Goal: Task Accomplishment & Management: Manage account settings

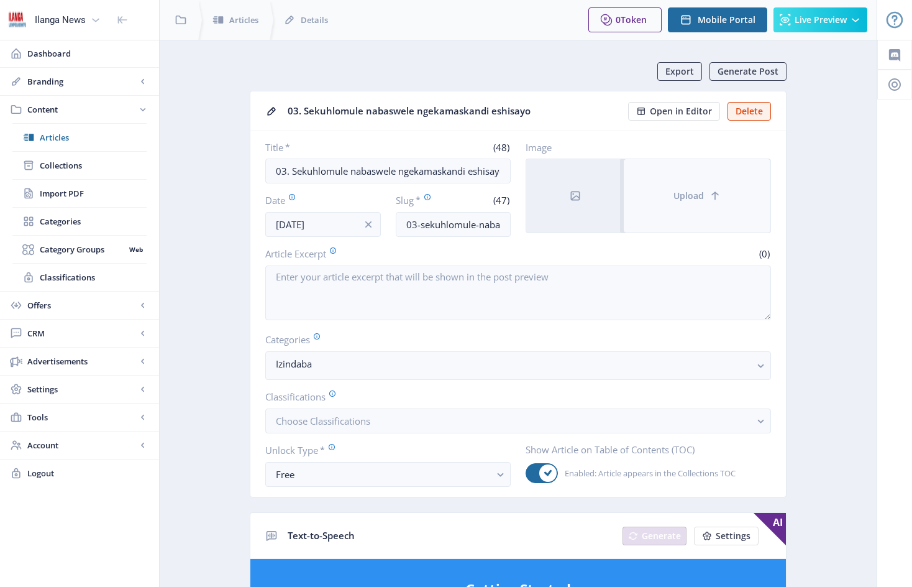
click at [669, 183] on button "Upload" at bounding box center [697, 195] width 147 height 73
click at [684, 180] on button "Upload" at bounding box center [697, 195] width 147 height 73
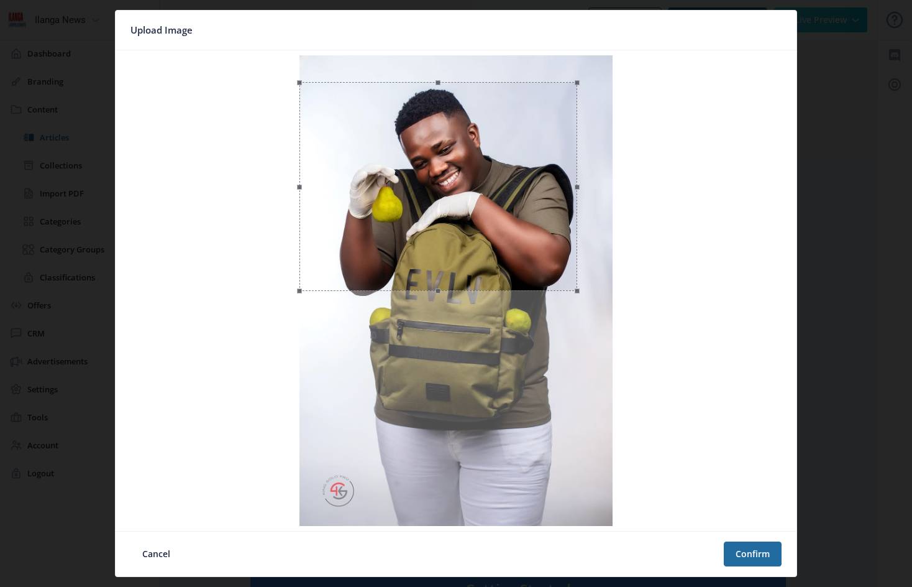
drag, startPoint x: 458, startPoint y: 57, endPoint x: 457, endPoint y: 83, distance: 26.7
click at [457, 83] on span at bounding box center [438, 82] width 265 height 14
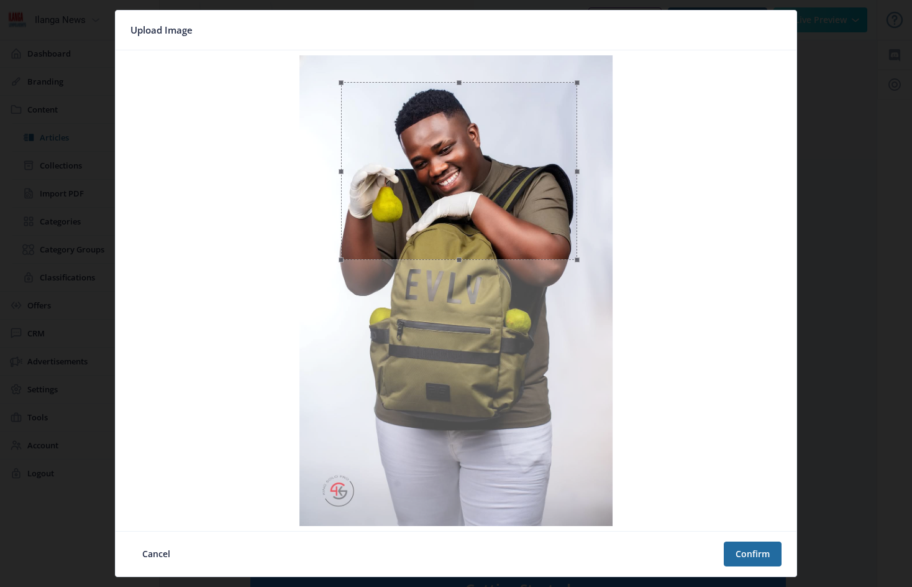
drag, startPoint x: 303, startPoint y: 188, endPoint x: 344, endPoint y: 191, distance: 41.7
click at [344, 191] on span at bounding box center [341, 171] width 14 height 164
drag, startPoint x: 557, startPoint y: 172, endPoint x: 549, endPoint y: 172, distance: 7.5
click at [549, 172] on div at bounding box center [452, 171] width 237 height 178
click at [754, 553] on button "Confirm" at bounding box center [753, 553] width 58 height 25
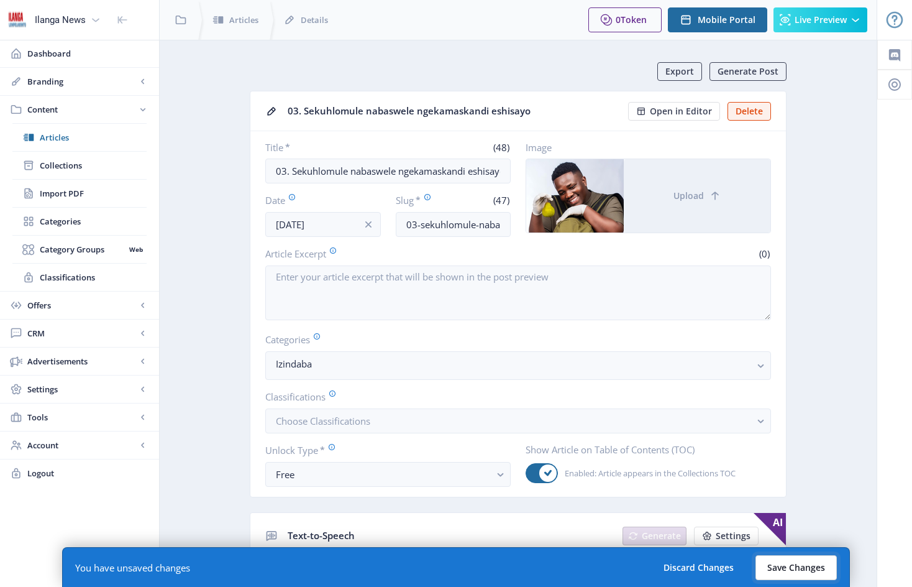
click at [805, 564] on button "Save Changes" at bounding box center [796, 567] width 81 height 25
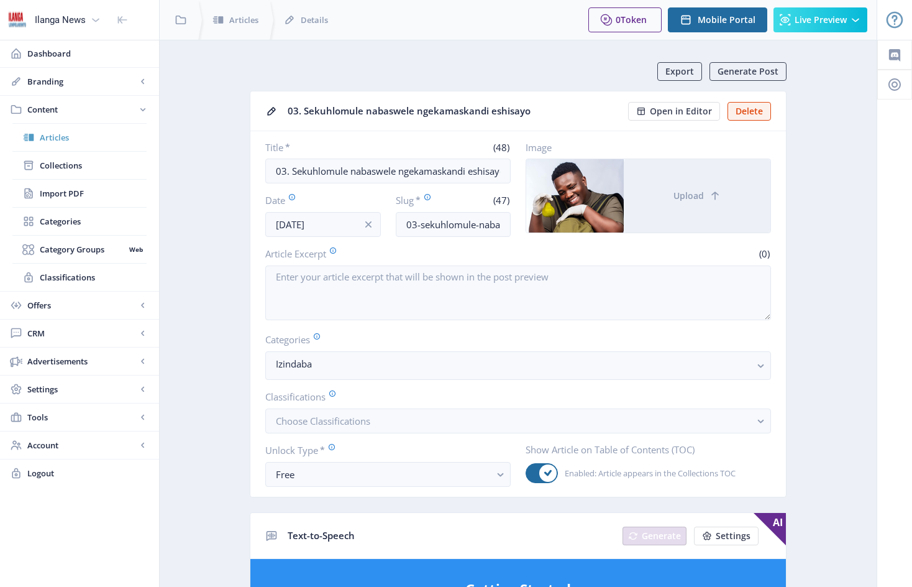
click at [66, 136] on span "Articles" at bounding box center [93, 137] width 107 height 12
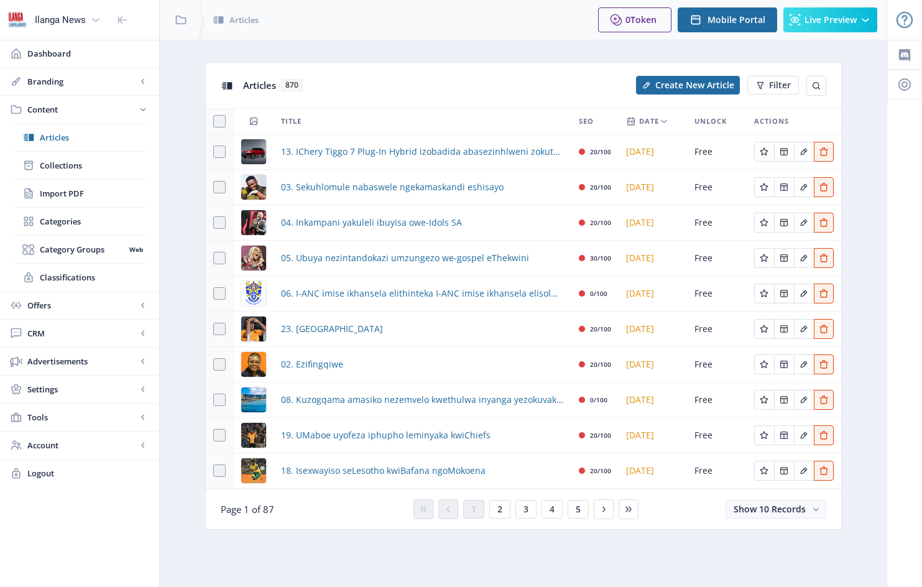
click at [345, 364] on div "02. Ezifingqiwe" at bounding box center [422, 364] width 283 height 15
click at [374, 371] on div "02. Ezifingqiwe" at bounding box center [422, 364] width 283 height 15
click at [329, 364] on span "02. Ezifingqiwe" at bounding box center [312, 364] width 62 height 15
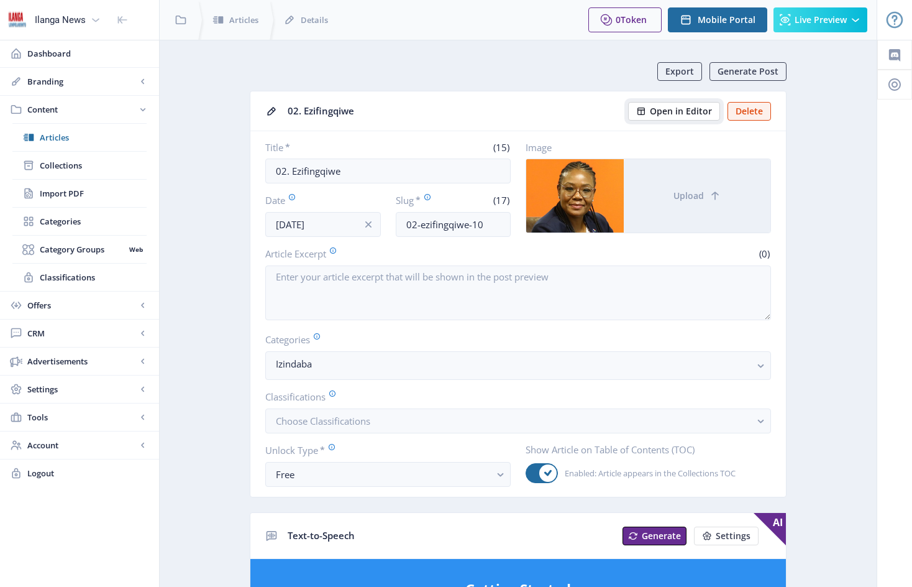
click at [698, 110] on span "Open in Editor" at bounding box center [681, 111] width 62 height 10
click at [60, 139] on span "Articles" at bounding box center [93, 137] width 107 height 12
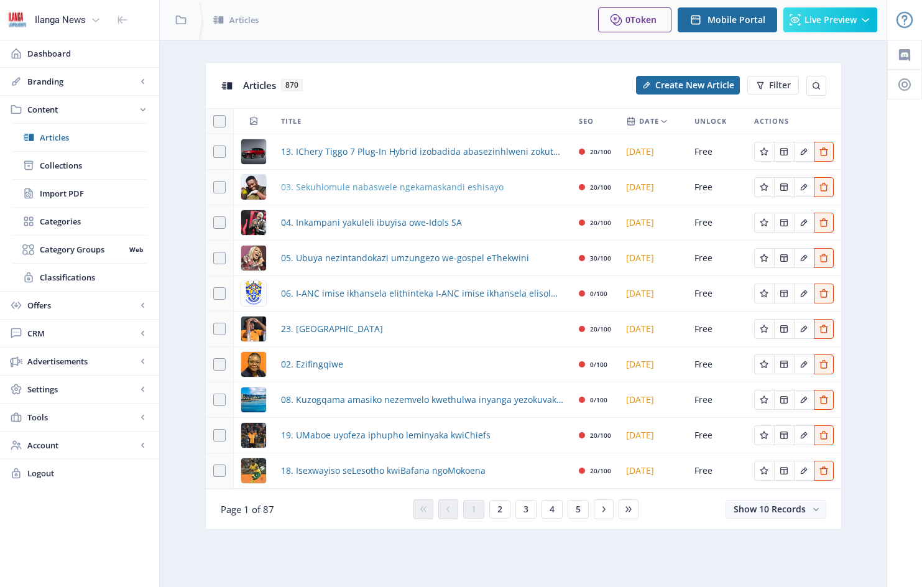
click at [323, 188] on span "03. Sekuhlomule nabaswele ngekamaskandi eshisayo" at bounding box center [392, 187] width 222 height 15
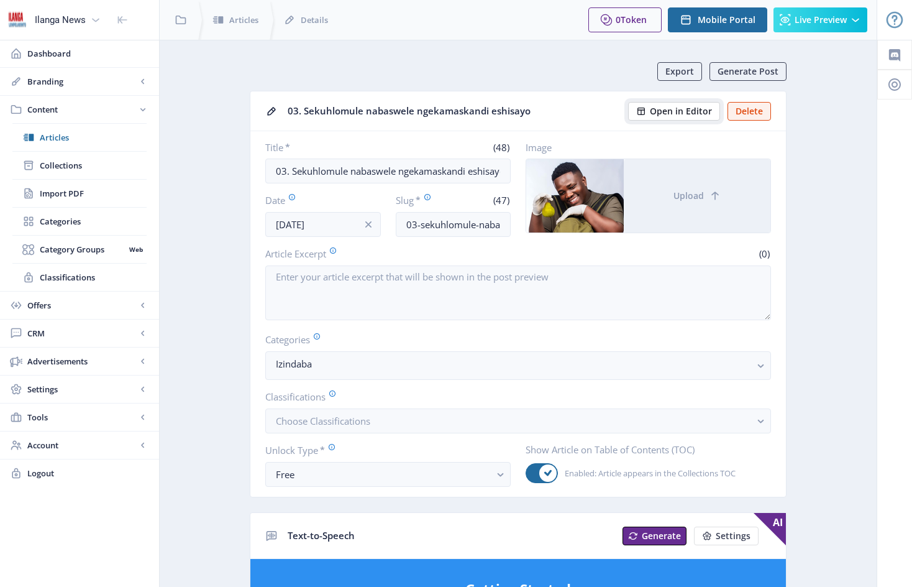
click at [687, 112] on span "Open in Editor" at bounding box center [681, 111] width 62 height 10
click at [52, 142] on span "Articles" at bounding box center [93, 137] width 107 height 12
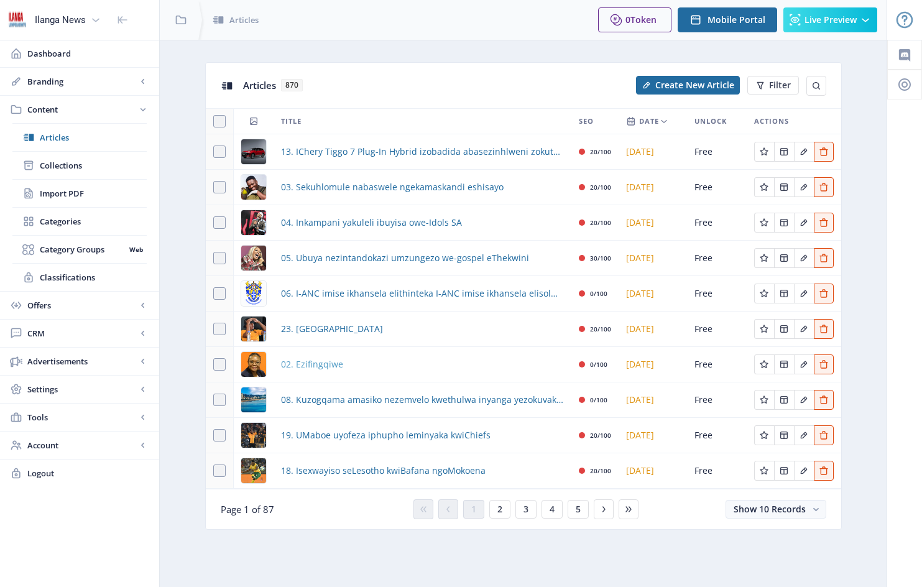
click at [313, 367] on span "02. Ezifingqiwe" at bounding box center [312, 364] width 62 height 15
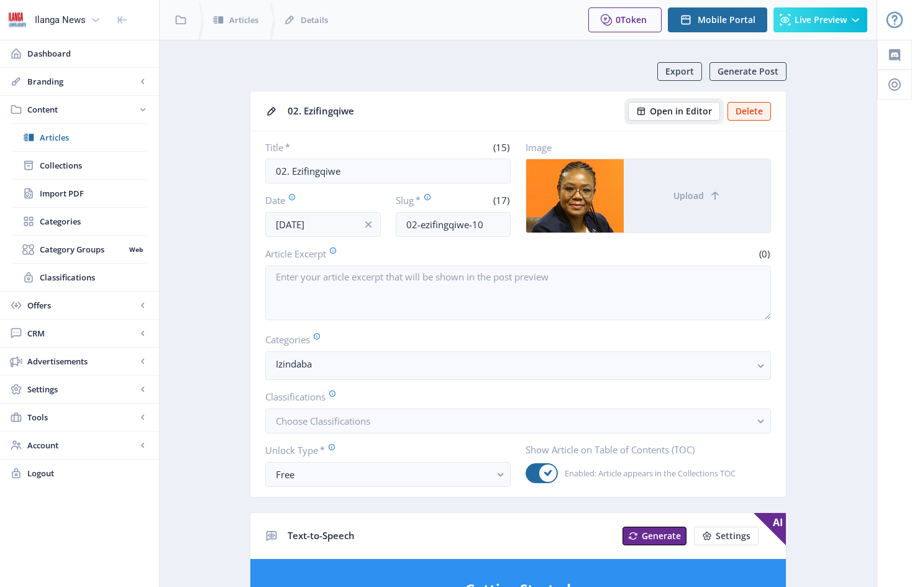
click at [692, 112] on span "Open in Editor" at bounding box center [681, 111] width 62 height 10
click at [65, 139] on span "Articles" at bounding box center [93, 137] width 107 height 12
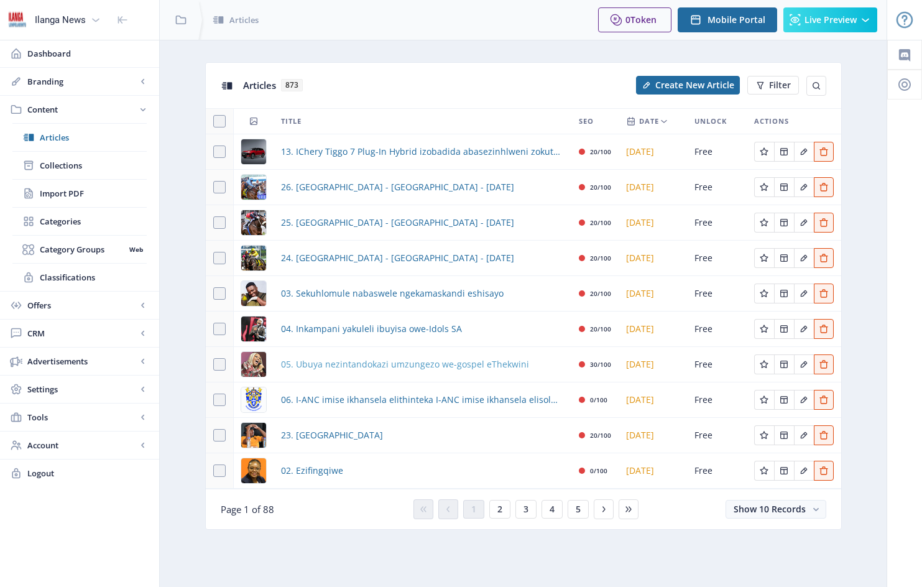
click at [303, 362] on span "05. Ubuya nezintandokazi umzungezo we-gospel eThekwini" at bounding box center [405, 364] width 248 height 15
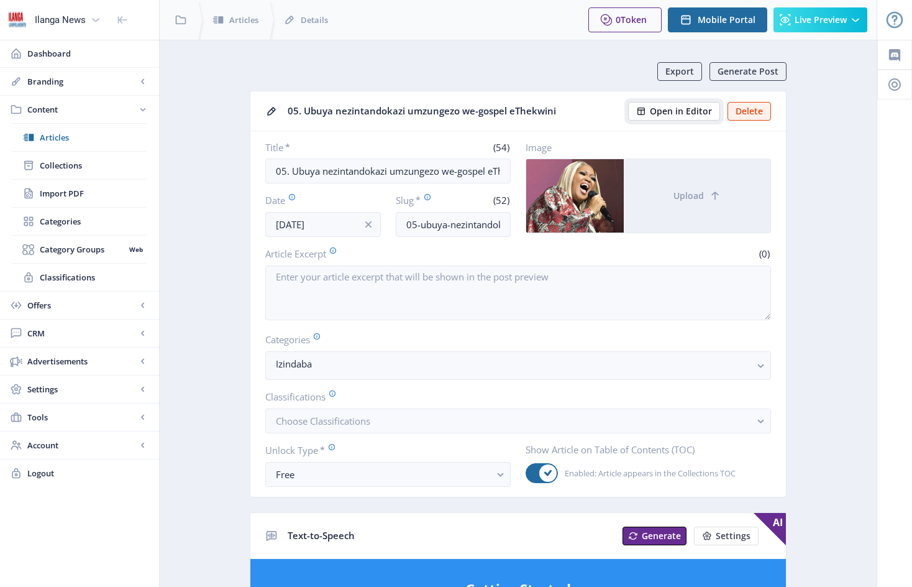
click at [689, 108] on span "Open in Editor" at bounding box center [681, 111] width 62 height 10
click at [58, 139] on span "Articles" at bounding box center [93, 137] width 107 height 12
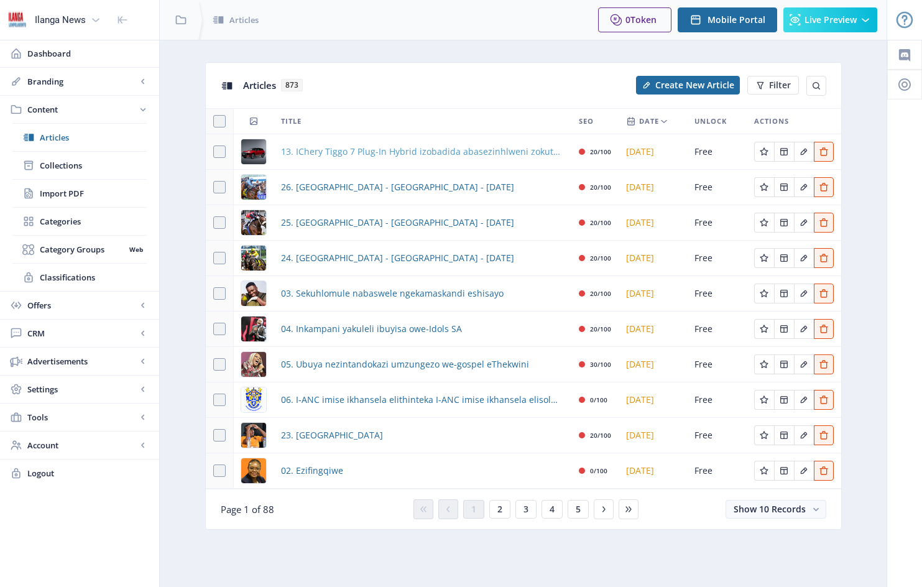
click at [349, 153] on span "13. IChery Tiggo 7 Plug-In Hybrid izobadida abasezinhlweni zokuthenga izimoto" at bounding box center [422, 151] width 283 height 15
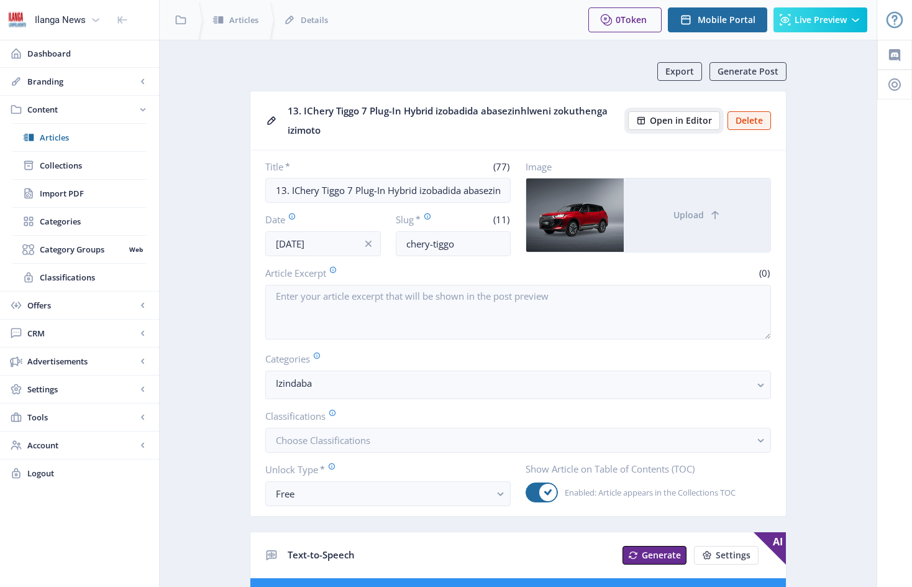
click at [686, 122] on span "Open in Editor" at bounding box center [681, 121] width 62 height 10
click at [686, 121] on span "Open in Editor" at bounding box center [681, 121] width 62 height 10
click at [62, 135] on span "Articles" at bounding box center [93, 137] width 107 height 12
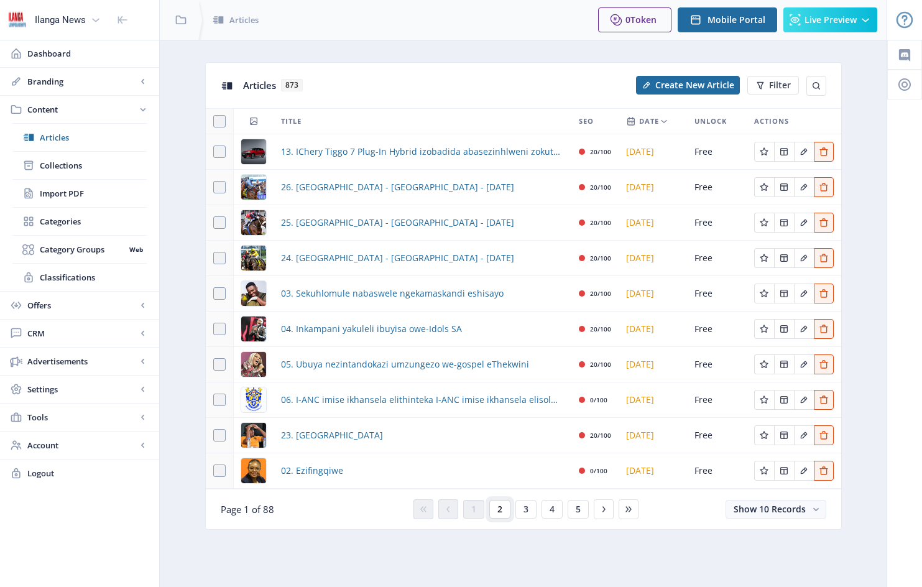
click at [501, 510] on span "2" at bounding box center [499, 509] width 5 height 10
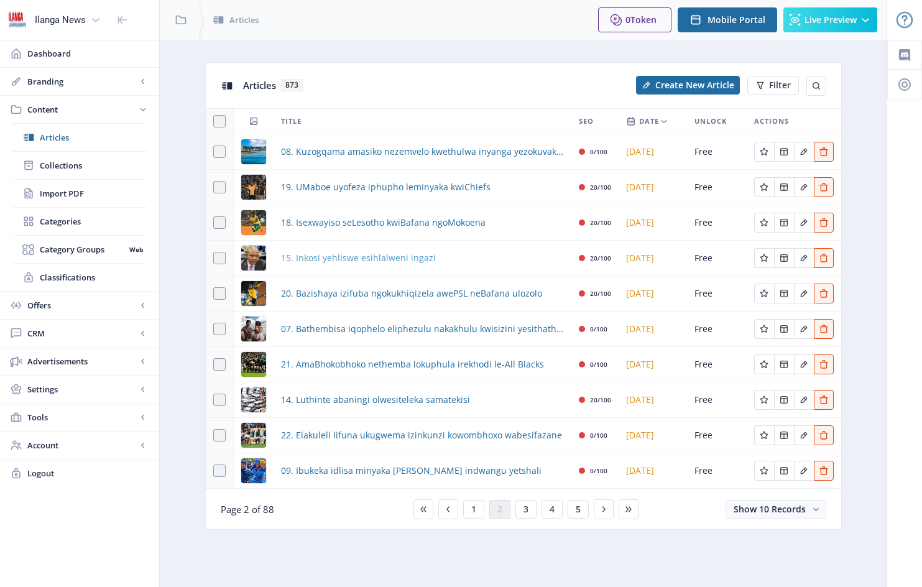
click at [383, 260] on span "15. Inkosi yehliswe esihlalweni ingazi" at bounding box center [358, 257] width 155 height 15
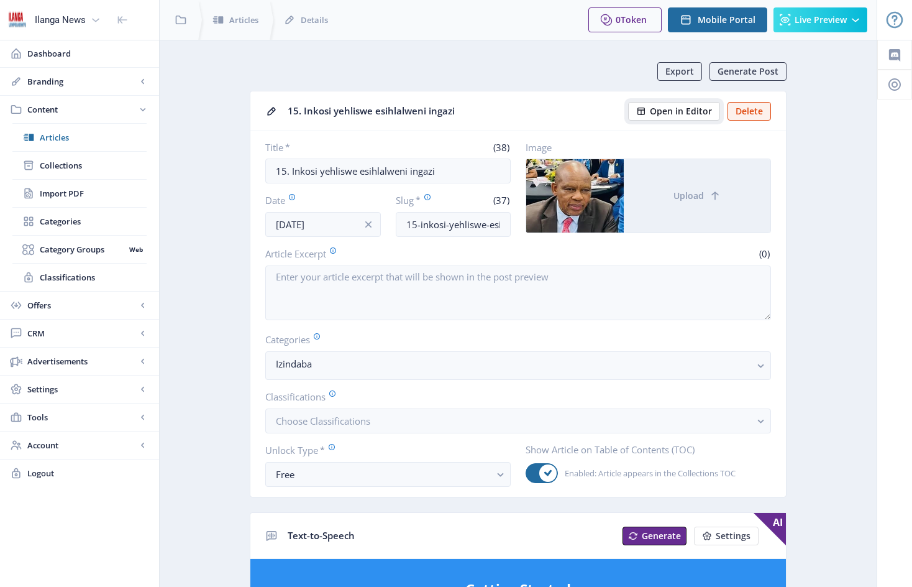
click at [693, 111] on span "Open in Editor" at bounding box center [681, 111] width 62 height 10
click at [61, 137] on span "Articles" at bounding box center [93, 137] width 107 height 12
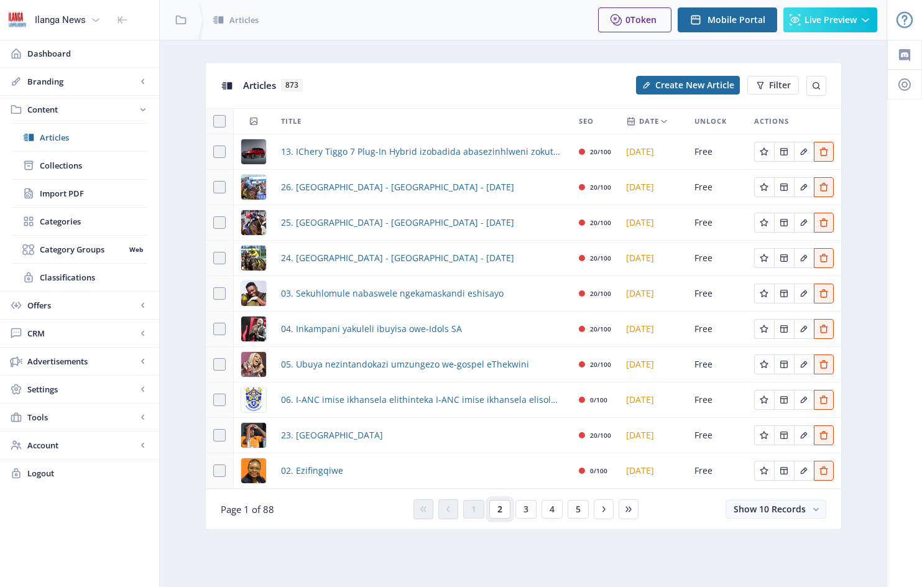
click at [501, 511] on span "2" at bounding box center [499, 509] width 5 height 10
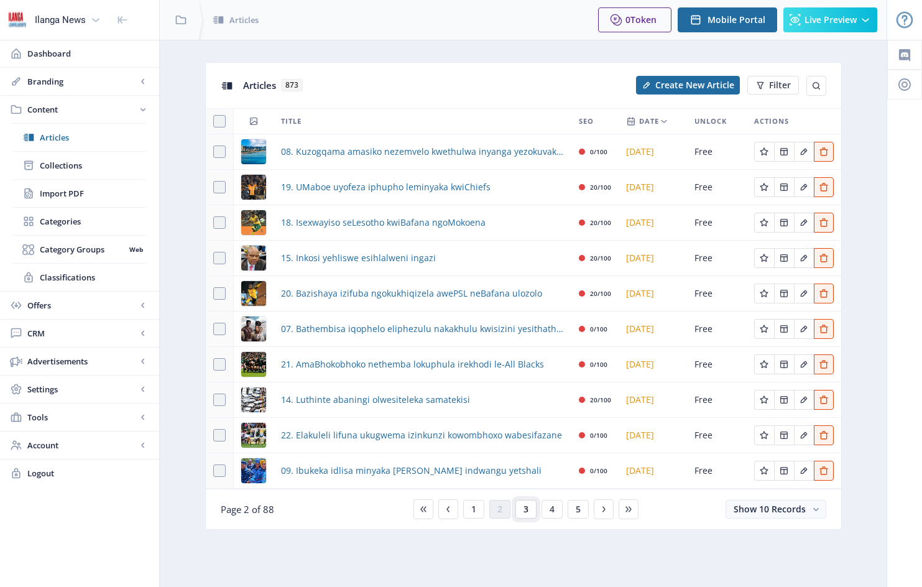
click at [528, 510] on span "3" at bounding box center [525, 509] width 5 height 10
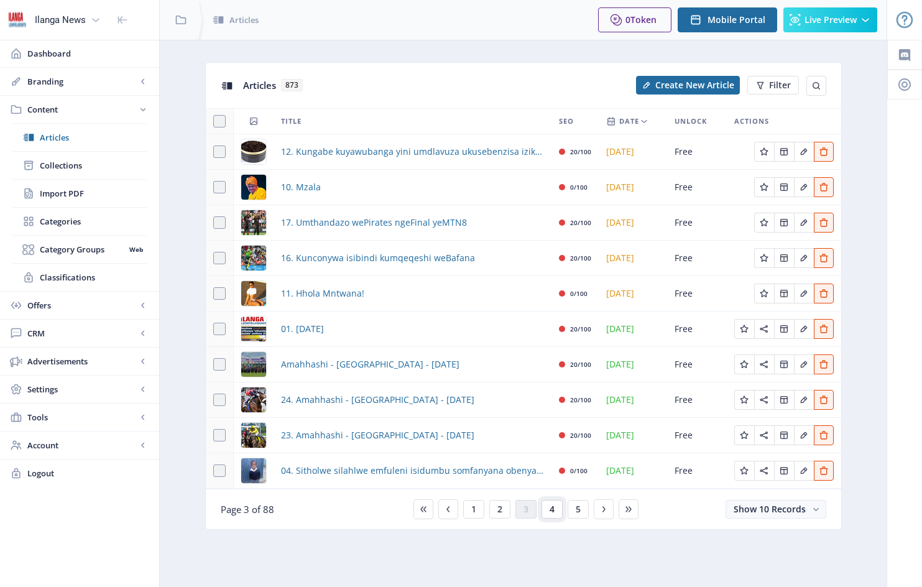
click at [554, 509] on button "4" at bounding box center [551, 509] width 21 height 19
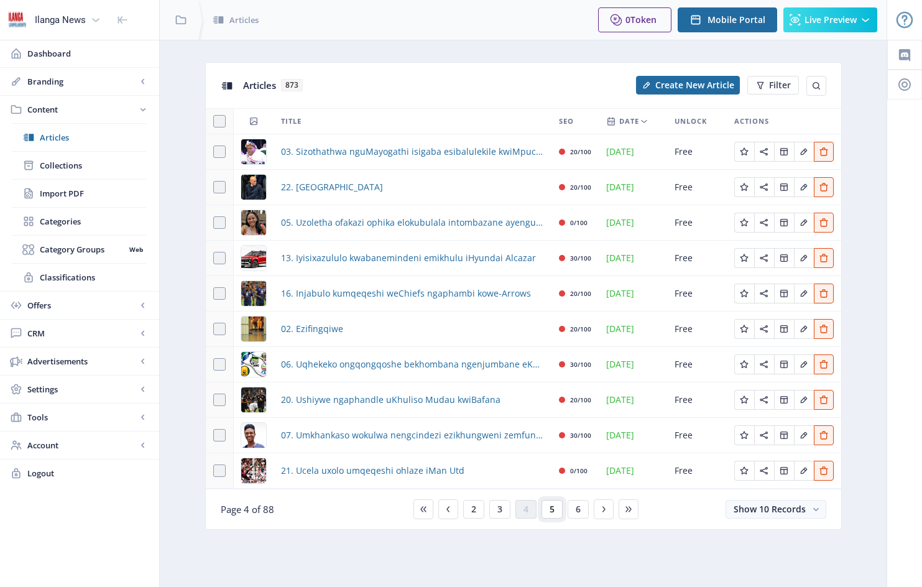
click at [550, 510] on span "5" at bounding box center [551, 509] width 5 height 10
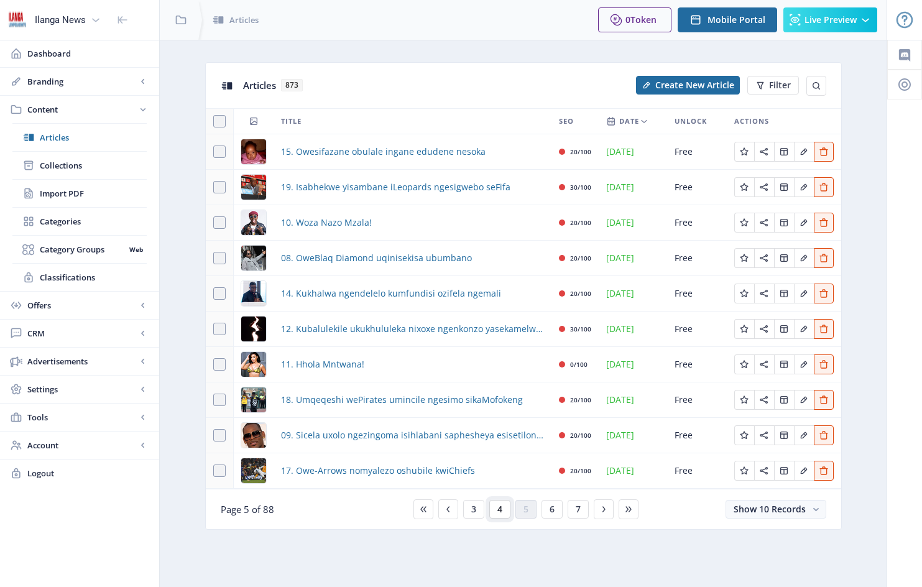
click at [499, 511] on span "4" at bounding box center [499, 509] width 5 height 10
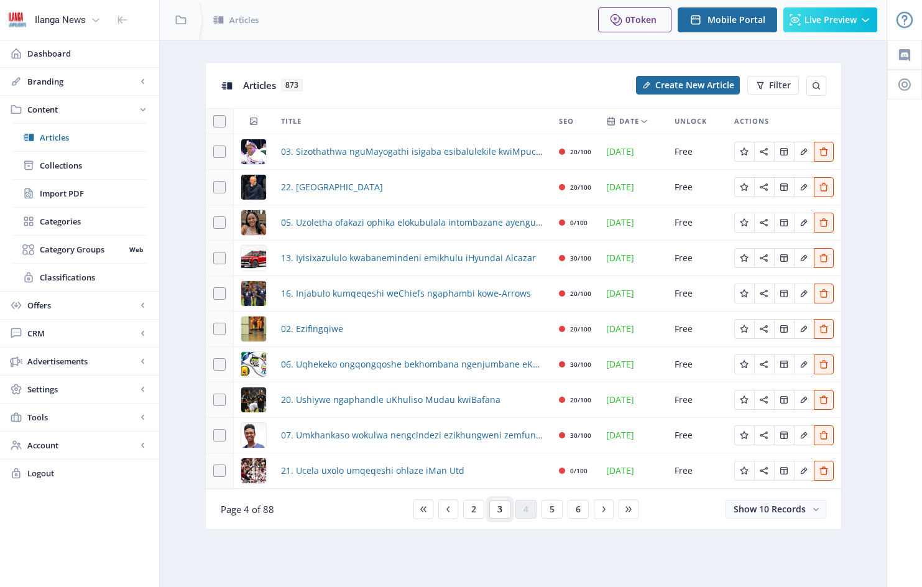
click at [497, 510] on span "3" at bounding box center [499, 509] width 5 height 10
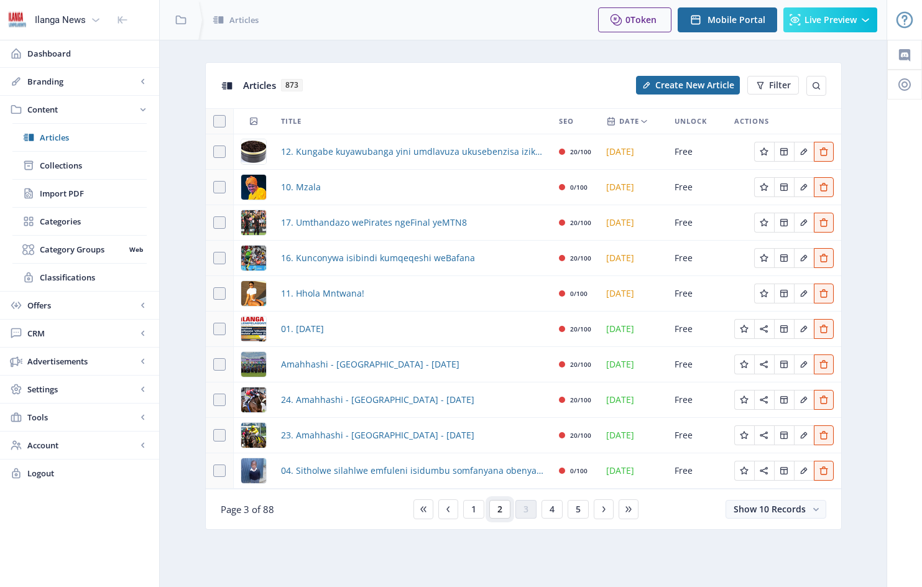
click at [501, 508] on span "2" at bounding box center [499, 509] width 5 height 10
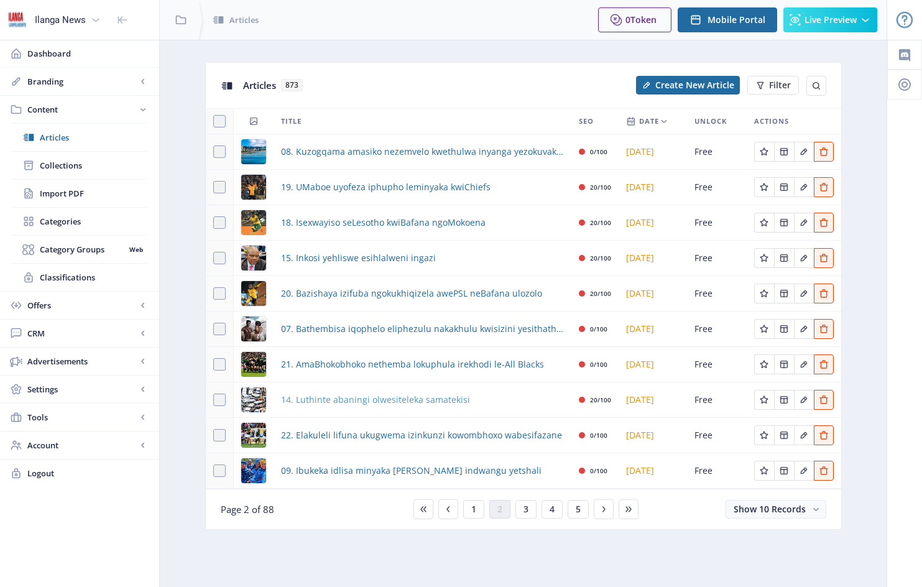
click at [415, 401] on span "14. Luthinte abaningi olwesiteleka samatekisi" at bounding box center [375, 399] width 189 height 15
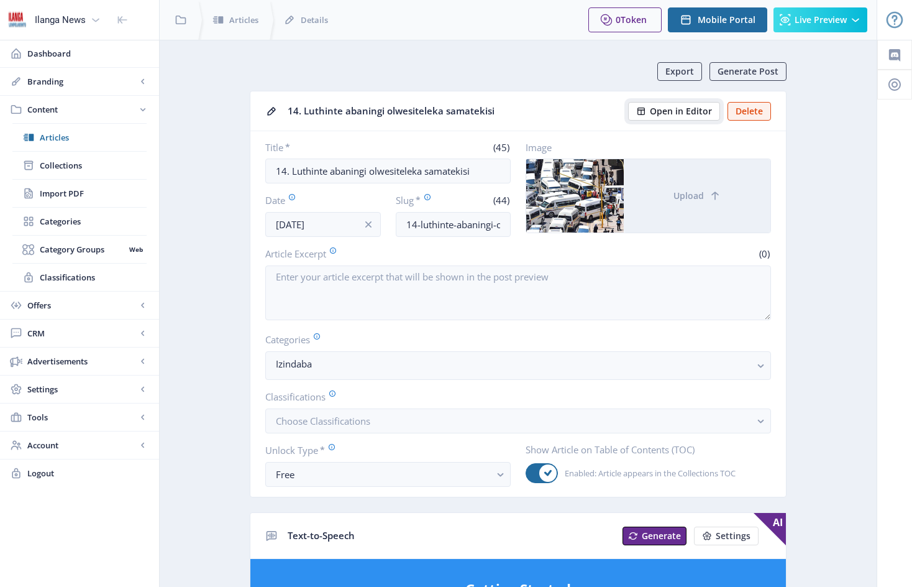
click at [689, 112] on span "Open in Editor" at bounding box center [681, 111] width 62 height 10
click at [62, 137] on span "Articles" at bounding box center [93, 137] width 107 height 12
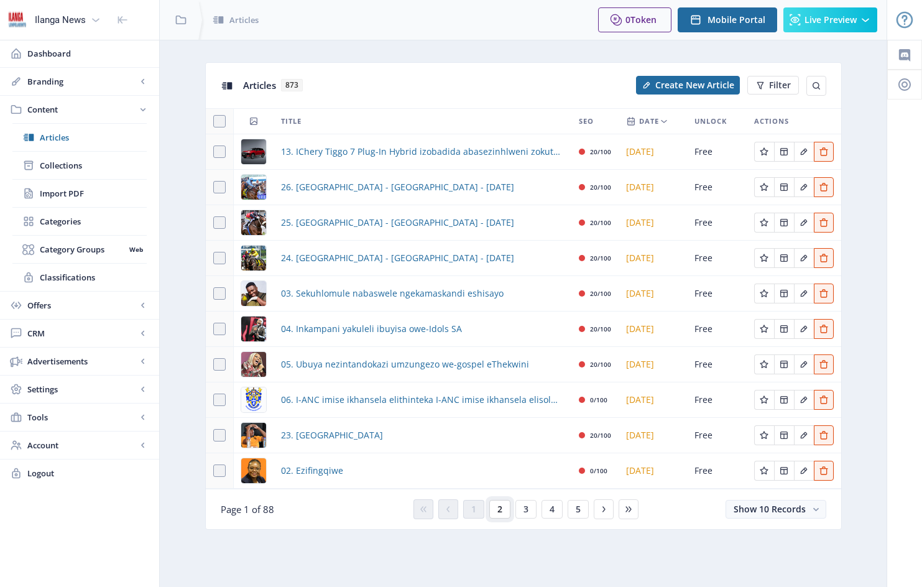
click at [498, 509] on span "2" at bounding box center [499, 509] width 5 height 10
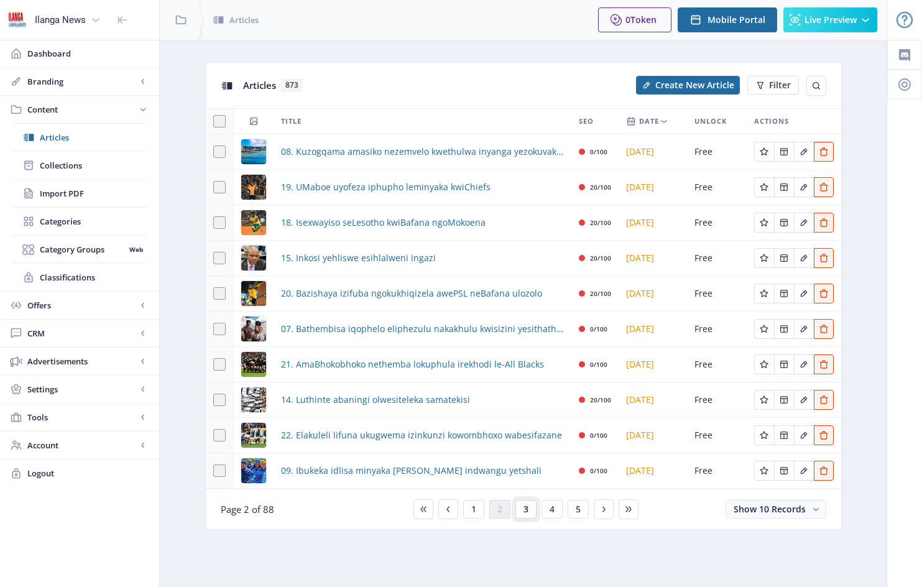
click at [526, 513] on span "3" at bounding box center [525, 509] width 5 height 10
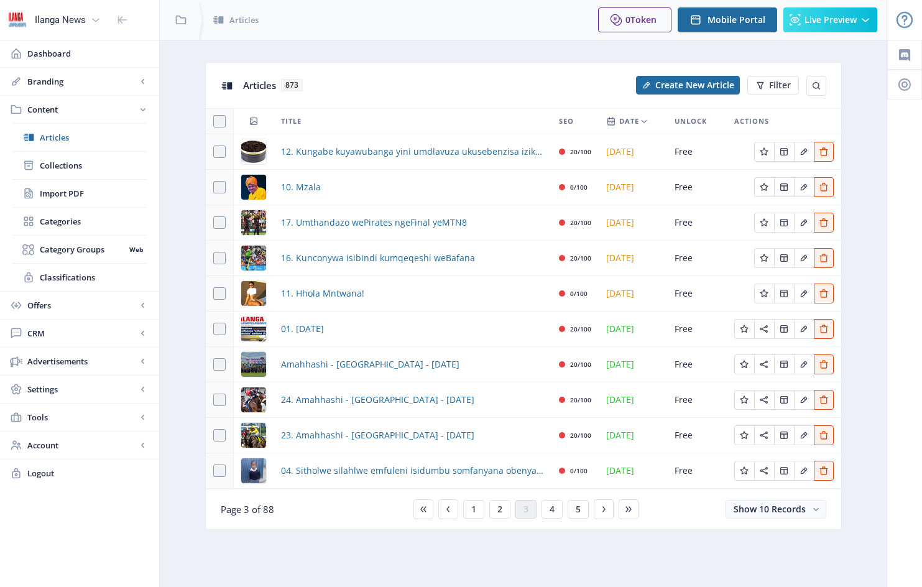
click at [360, 191] on div "10. Mzala" at bounding box center [412, 187] width 263 height 15
click at [416, 190] on div "10. Mzala" at bounding box center [412, 187] width 263 height 15
click at [306, 188] on span "10. Mzala" at bounding box center [301, 187] width 40 height 15
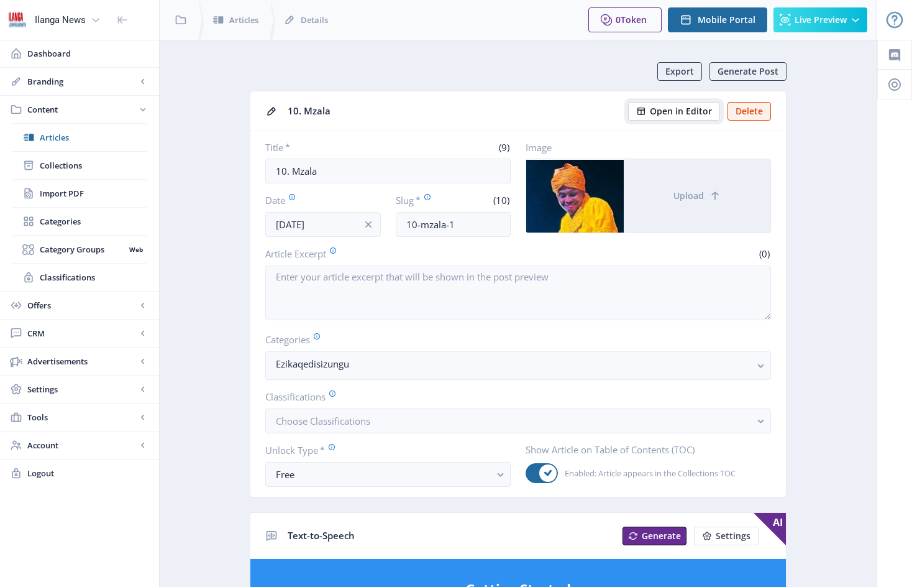
click at [684, 110] on span "Open in Editor" at bounding box center [681, 111] width 62 height 10
click at [53, 140] on span "Articles" at bounding box center [93, 137] width 107 height 12
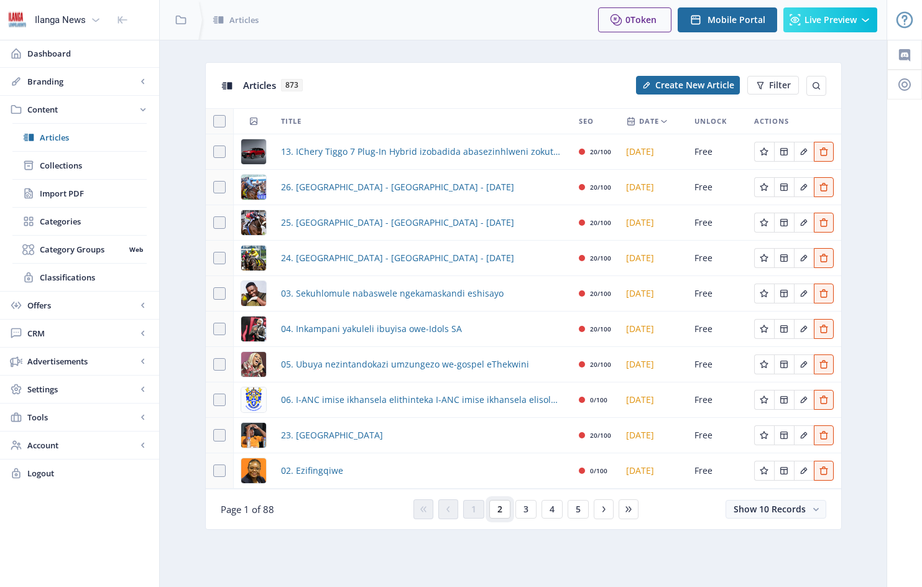
click at [502, 509] on button "2" at bounding box center [499, 509] width 21 height 19
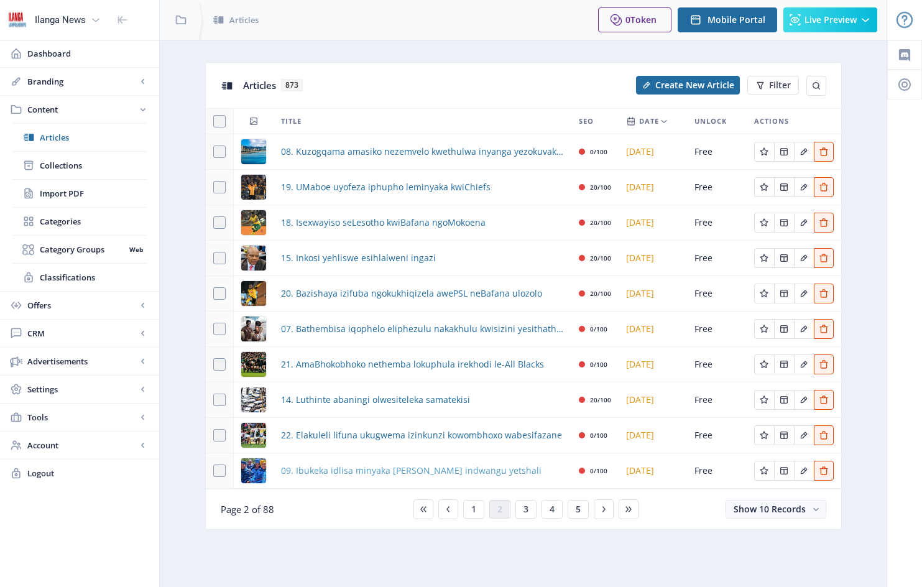
click at [437, 472] on span "09. Ibukeka idlisa minyaka [PERSON_NAME] indwangu yetshali" at bounding box center [411, 470] width 260 height 15
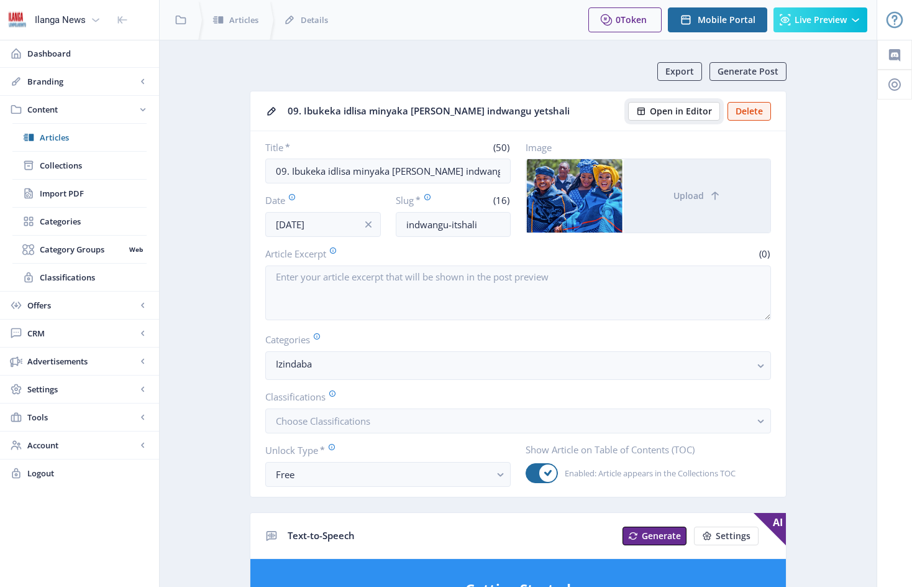
click at [679, 111] on span "Open in Editor" at bounding box center [681, 111] width 62 height 10
click at [69, 163] on span "Collections" at bounding box center [93, 165] width 107 height 12
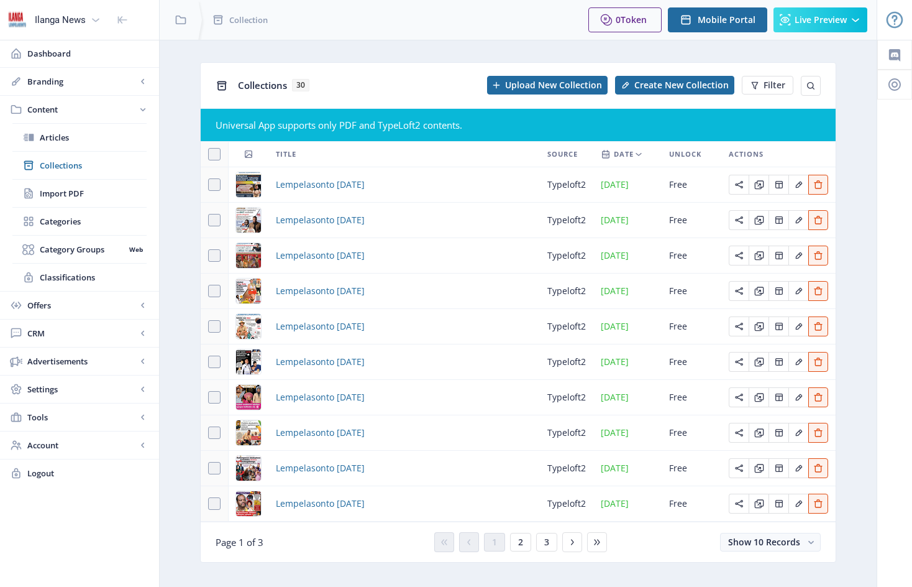
click at [403, 184] on div "Lempelasonto [DATE]" at bounding box center [404, 184] width 257 height 15
click at [400, 186] on div "Lempelasonto [DATE]" at bounding box center [404, 184] width 257 height 15
drag, startPoint x: 401, startPoint y: 186, endPoint x: 275, endPoint y: 183, distance: 125.5
click at [275, 183] on td "Lempelasonto [DATE]" at bounding box center [404, 184] width 272 height 35
copy span "Lempelasonto [DATE]"
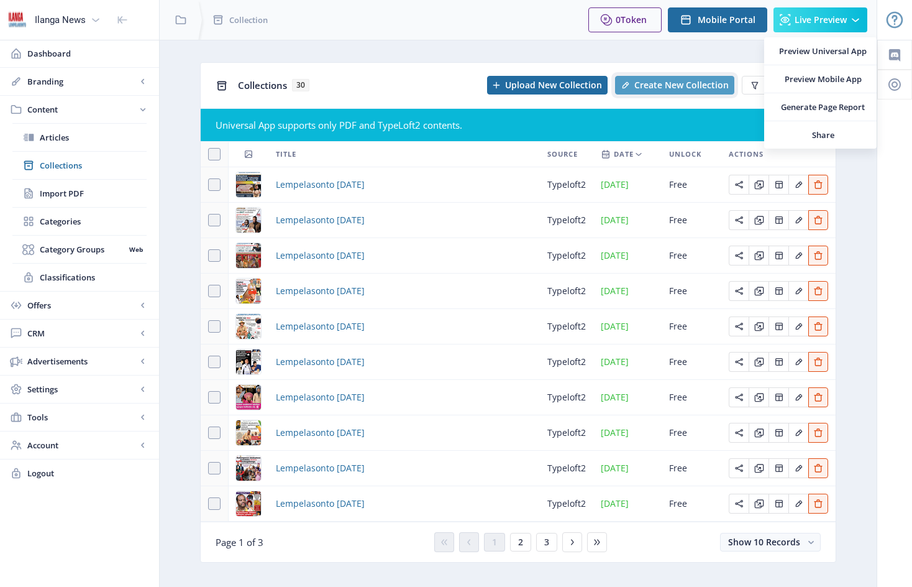
click at [682, 85] on span "Create New Collection" at bounding box center [681, 85] width 94 height 10
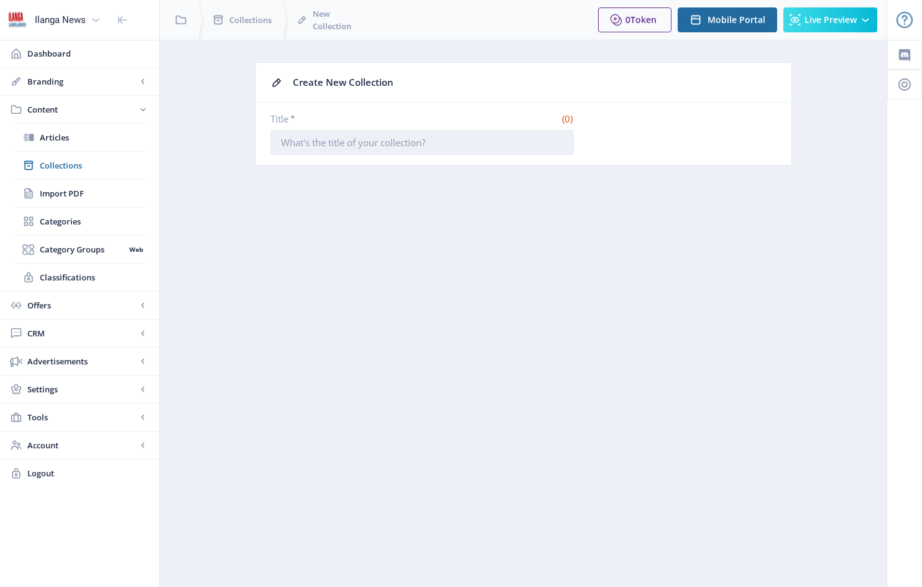
click at [300, 143] on input "Title *" at bounding box center [421, 142] width 303 height 25
paste input "Lempelasonto [DATE]"
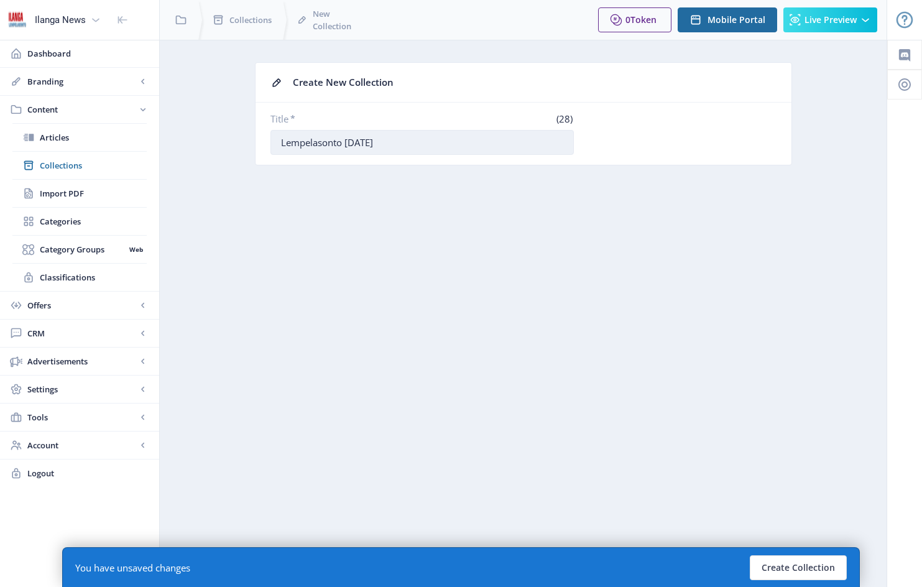
click at [387, 140] on input "Lempelasonto [DATE]" at bounding box center [421, 142] width 303 height 25
type input "Lempelasonto [DATE]"
click at [801, 569] on button "Create Collection" at bounding box center [797, 567] width 97 height 25
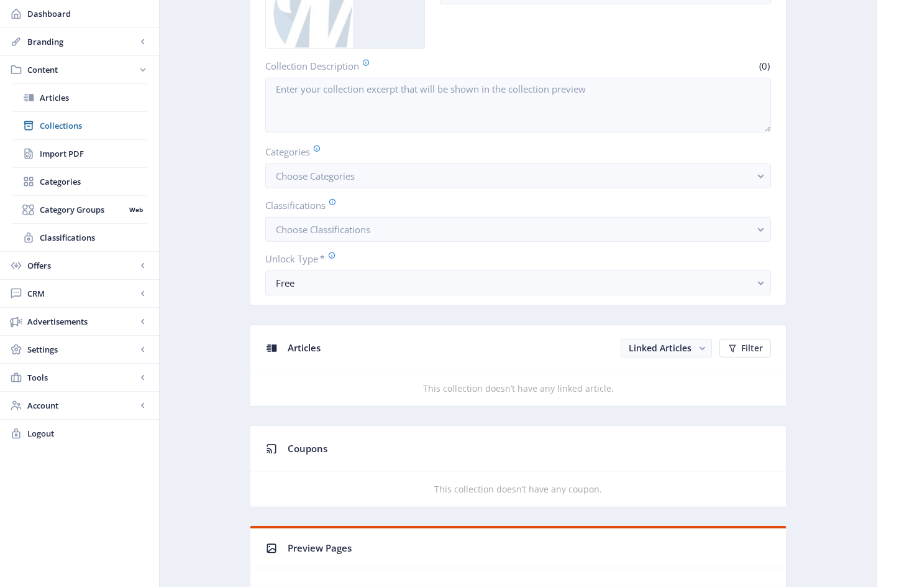
scroll to position [239, 0]
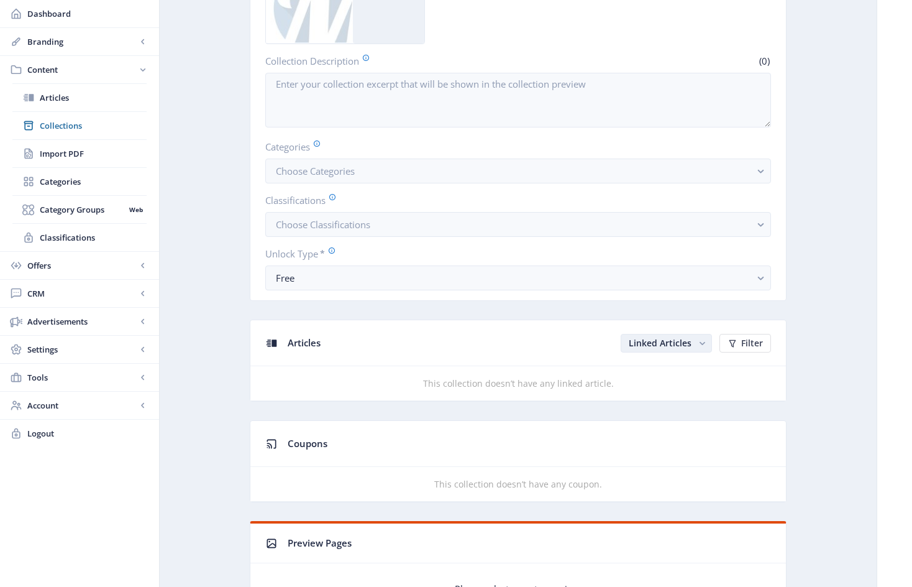
click at [670, 347] on span "Linked Articles" at bounding box center [660, 343] width 63 height 12
click at [667, 399] on nb-option "Unlinked Articles" at bounding box center [667, 398] width 89 height 22
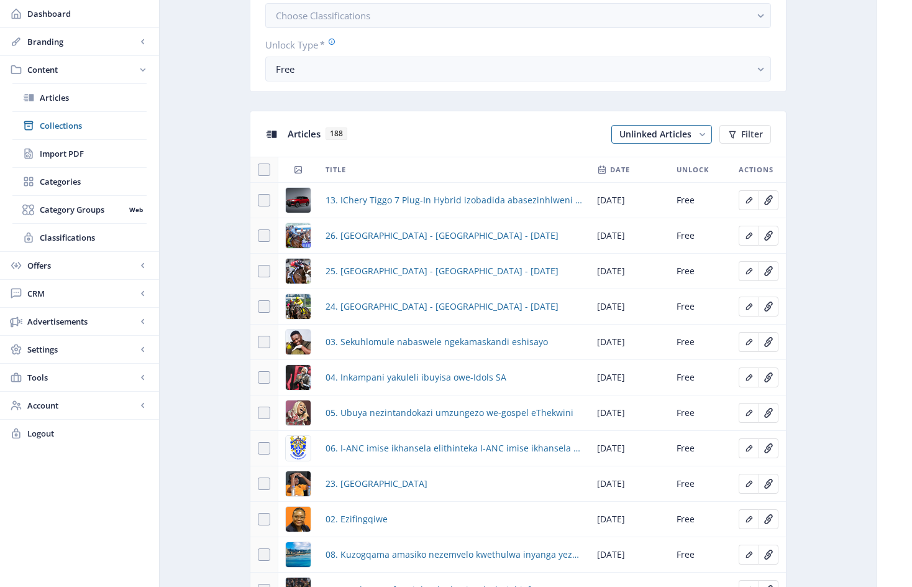
scroll to position [457, 0]
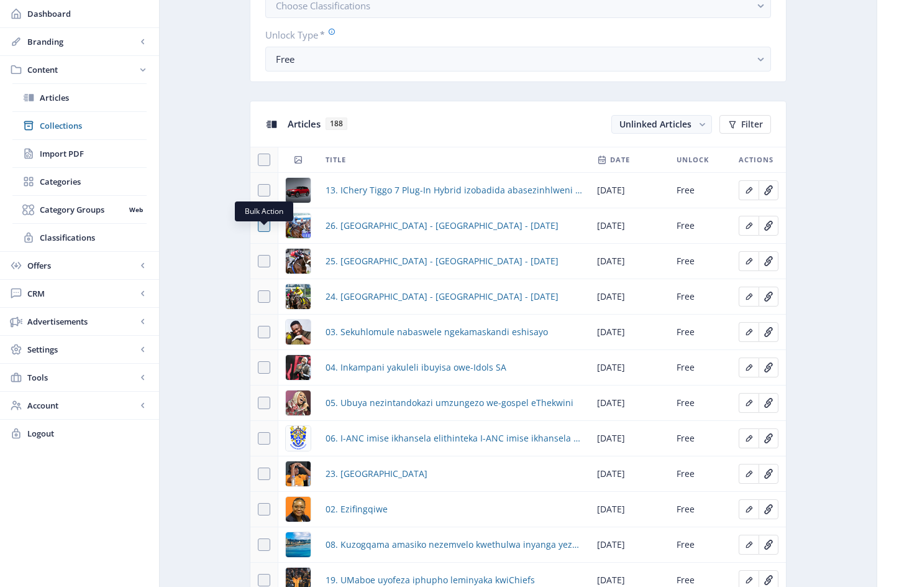
click at [263, 232] on span at bounding box center [264, 225] width 12 height 12
click at [259, 226] on input "checkbox" at bounding box center [258, 226] width 1 height 1
checkbox input "true"
click at [261, 267] on span at bounding box center [264, 261] width 12 height 12
click at [259, 262] on input "checkbox" at bounding box center [258, 261] width 1 height 1
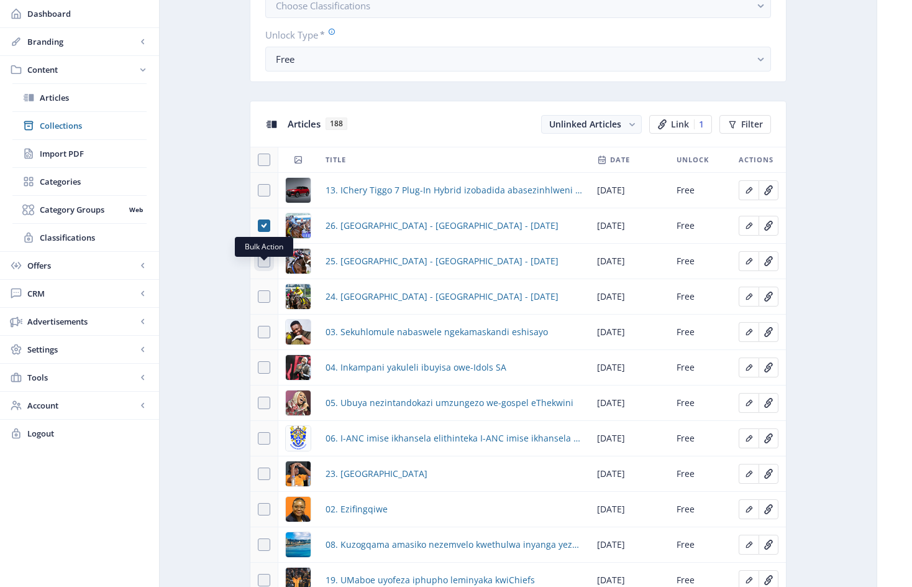
checkbox input "true"
click at [265, 303] on span at bounding box center [264, 296] width 12 height 12
click at [259, 297] on input "checkbox" at bounding box center [258, 296] width 1 height 1
checkbox input "true"
click at [263, 338] on span at bounding box center [264, 332] width 12 height 12
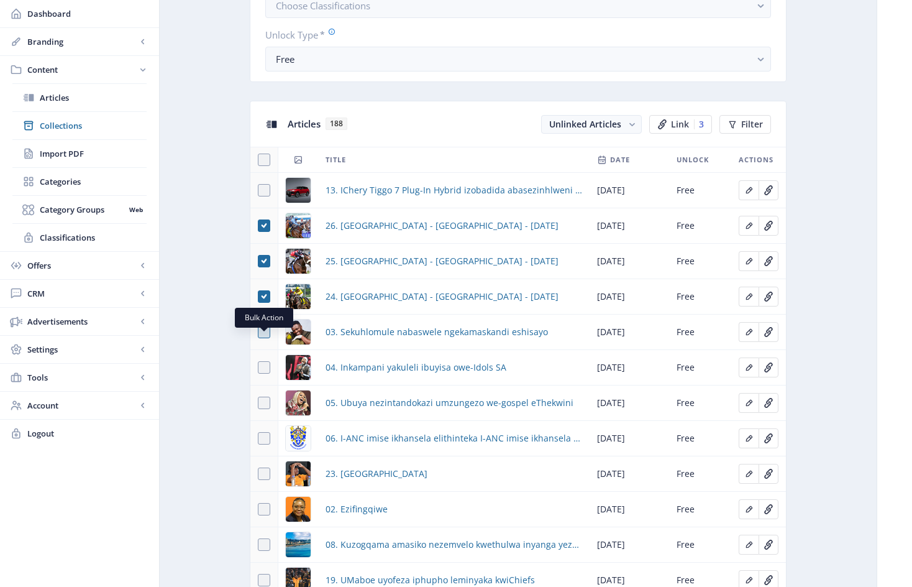
click at [259, 332] on input "checkbox" at bounding box center [258, 332] width 1 height 1
checkbox input "true"
click at [266, 373] on span at bounding box center [264, 367] width 12 height 12
click at [259, 368] on input "checkbox" at bounding box center [258, 367] width 1 height 1
checkbox input "true"
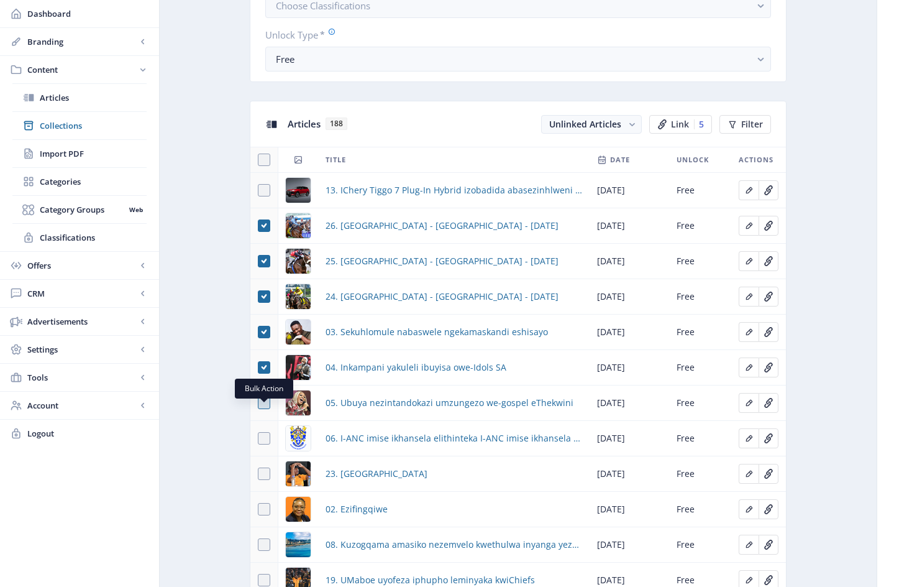
click at [263, 409] on span at bounding box center [264, 402] width 12 height 12
click at [259, 403] on input "checkbox" at bounding box center [258, 403] width 1 height 1
checkbox input "true"
click at [266, 444] on span at bounding box center [264, 438] width 12 height 12
click at [259, 439] on input "checkbox" at bounding box center [258, 438] width 1 height 1
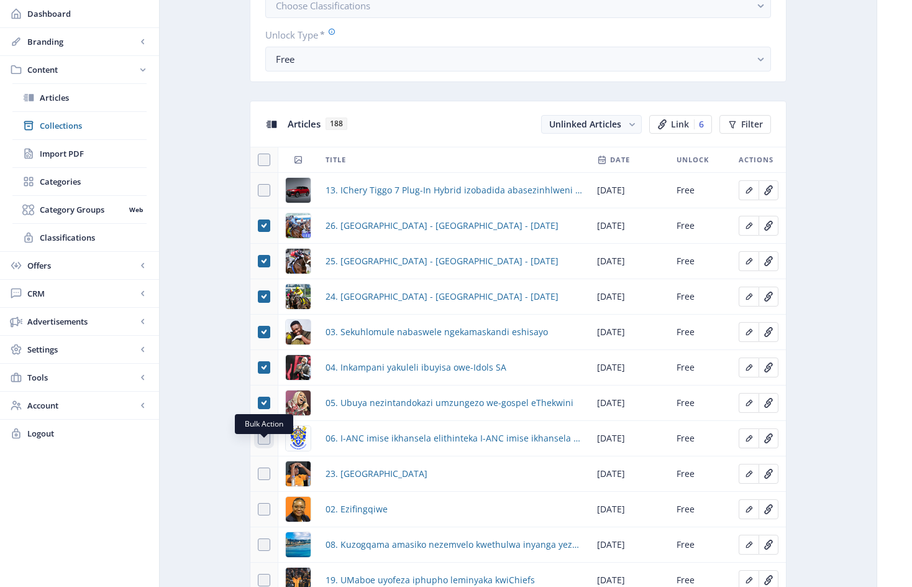
checkbox input "true"
click at [264, 480] on span at bounding box center [264, 473] width 12 height 12
click at [259, 474] on input "checkbox" at bounding box center [258, 474] width 1 height 1
checkbox input "true"
click at [264, 514] on span at bounding box center [264, 509] width 12 height 12
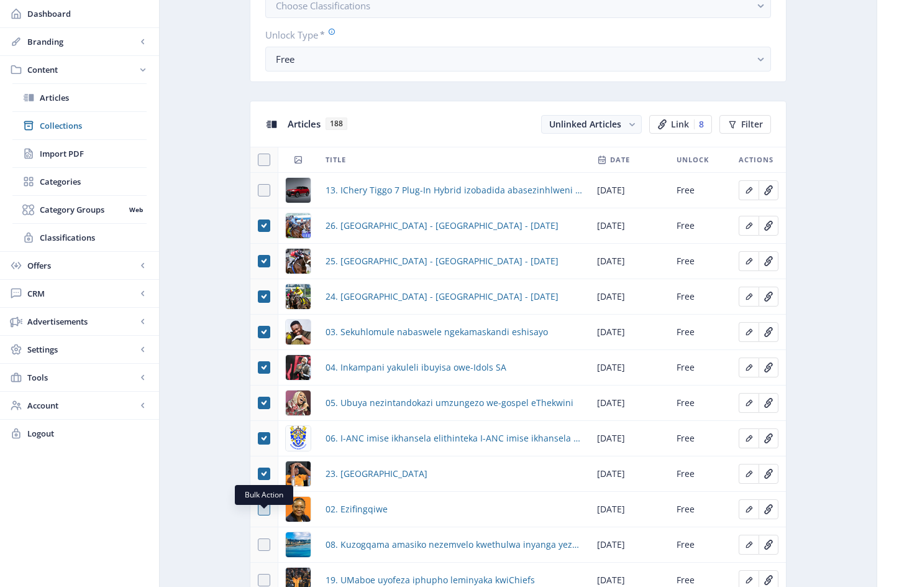
click at [259, 510] on input "checkbox" at bounding box center [258, 509] width 1 height 1
checkbox input "true"
click at [263, 551] on div "You have unsaved changes Discard Changes Save Changes" at bounding box center [456, 567] width 788 height 40
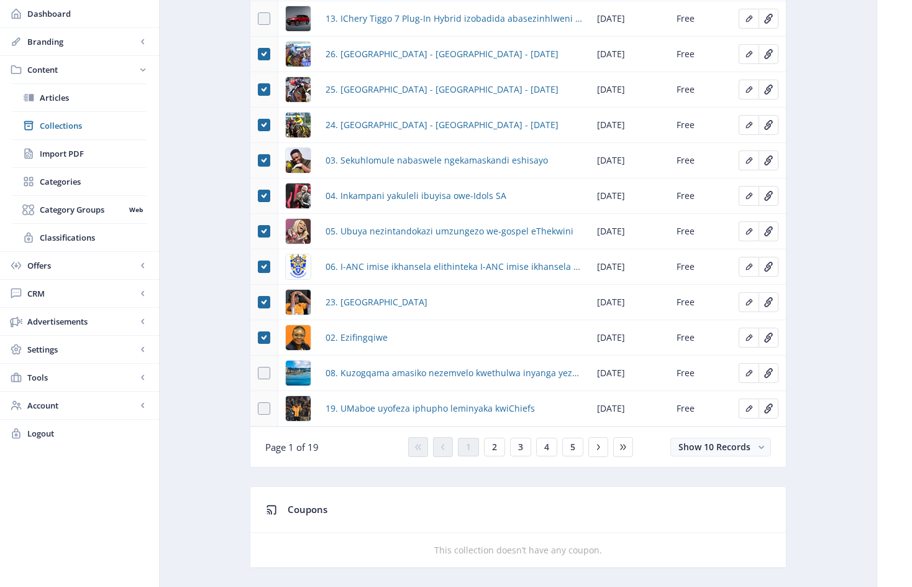
scroll to position [636, 0]
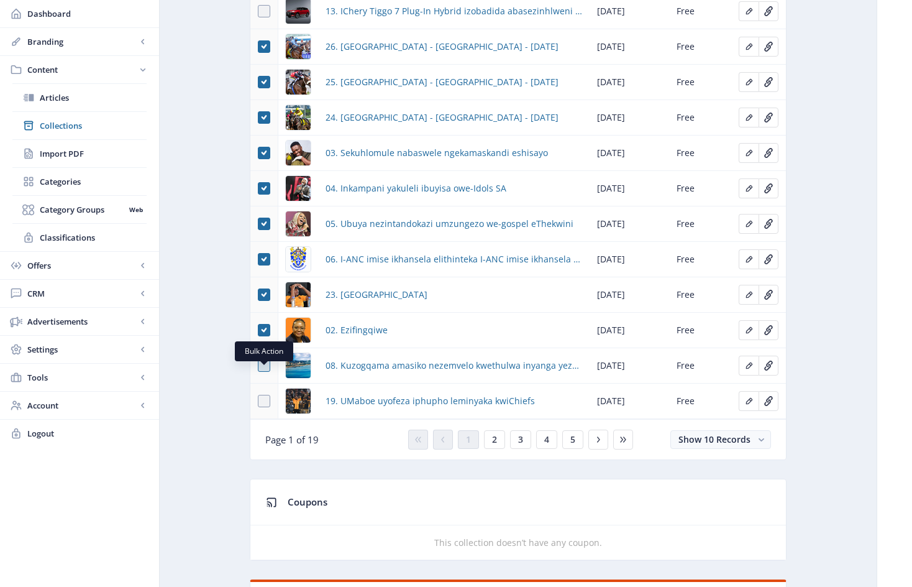
click at [265, 370] on span at bounding box center [264, 365] width 12 height 12
click at [259, 366] on input "checkbox" at bounding box center [258, 365] width 1 height 1
checkbox input "true"
click at [265, 407] on span at bounding box center [264, 401] width 12 height 12
click at [259, 401] on input "checkbox" at bounding box center [258, 401] width 1 height 1
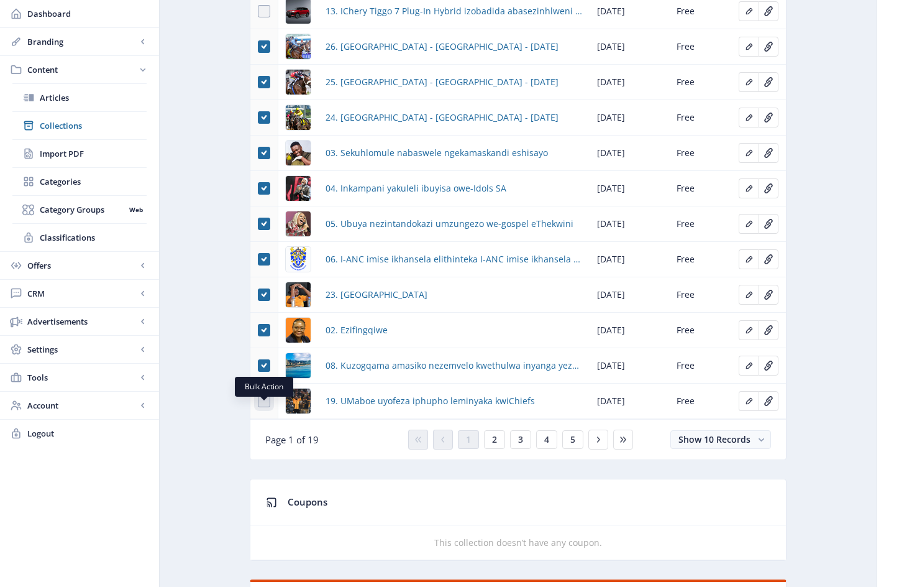
checkbox input "true"
click at [495, 444] on span "2" at bounding box center [494, 439] width 5 height 10
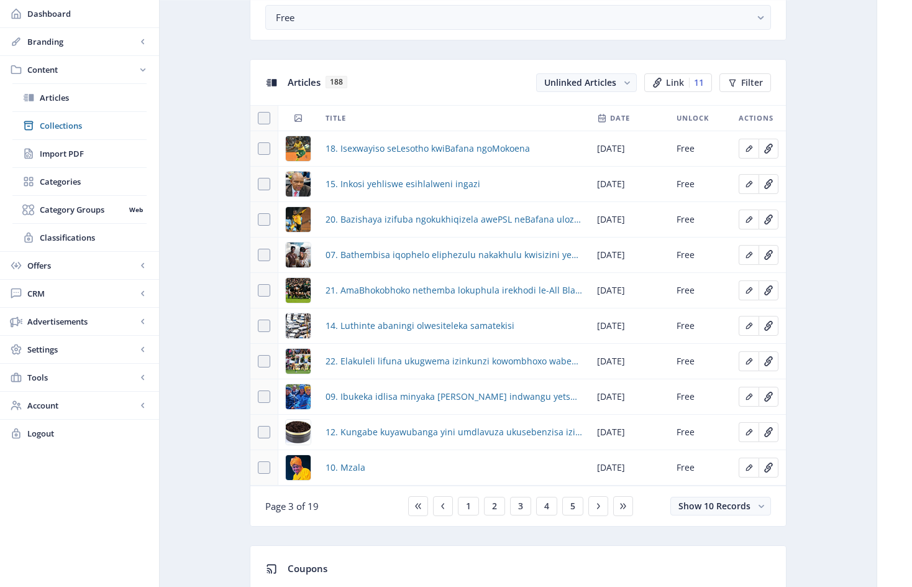
scroll to position [457, 0]
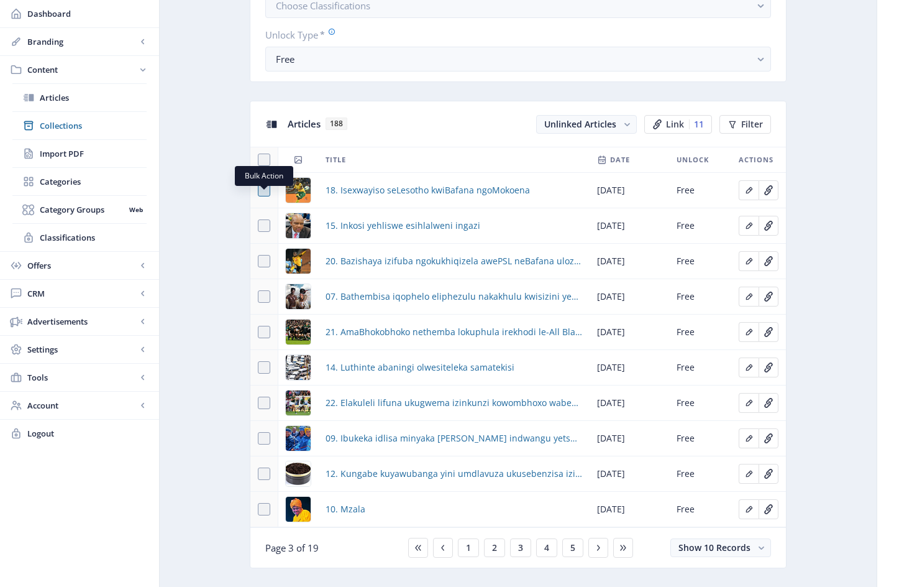
click at [264, 196] on span at bounding box center [264, 190] width 12 height 12
click at [259, 191] on input "checkbox" at bounding box center [258, 190] width 1 height 1
checkbox input "true"
click at [265, 232] on span at bounding box center [264, 225] width 12 height 12
click at [259, 226] on input "checkbox" at bounding box center [258, 226] width 1 height 1
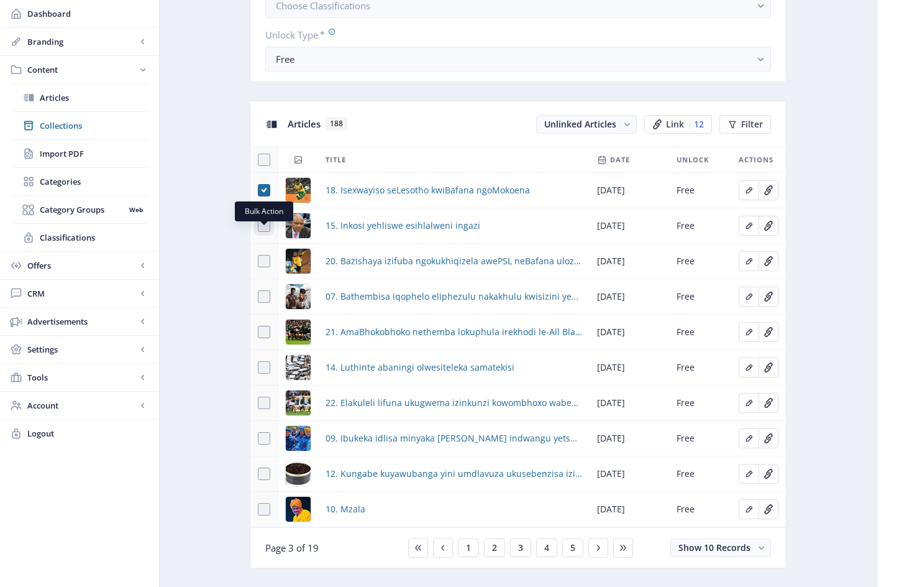
checkbox input "true"
click at [265, 267] on span at bounding box center [264, 261] width 12 height 12
click at [259, 262] on input "checkbox" at bounding box center [258, 261] width 1 height 1
checkbox input "true"
click at [267, 303] on span at bounding box center [264, 296] width 12 height 12
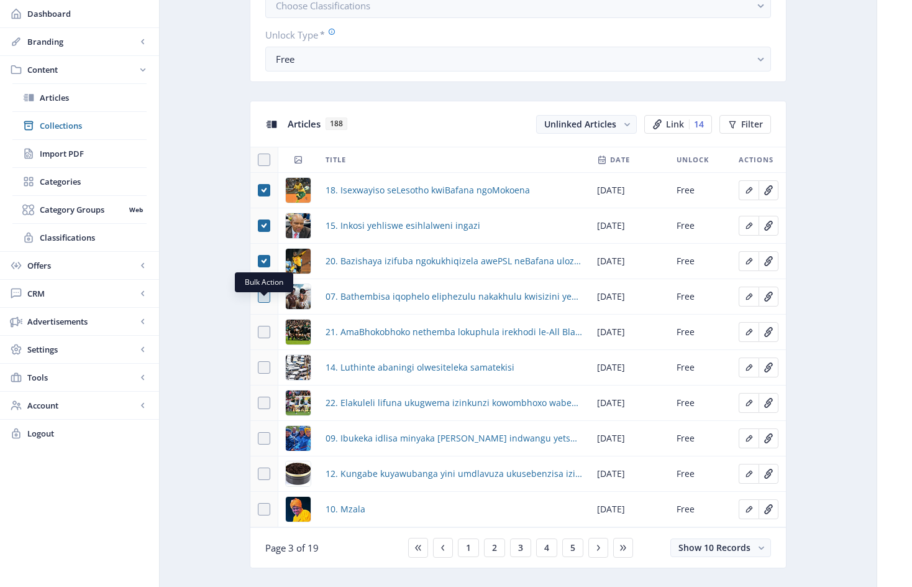
click at [259, 297] on input "checkbox" at bounding box center [258, 296] width 1 height 1
checkbox input "true"
click at [264, 338] on span at bounding box center [264, 332] width 12 height 12
click at [259, 332] on input "checkbox" at bounding box center [258, 332] width 1 height 1
checkbox input "true"
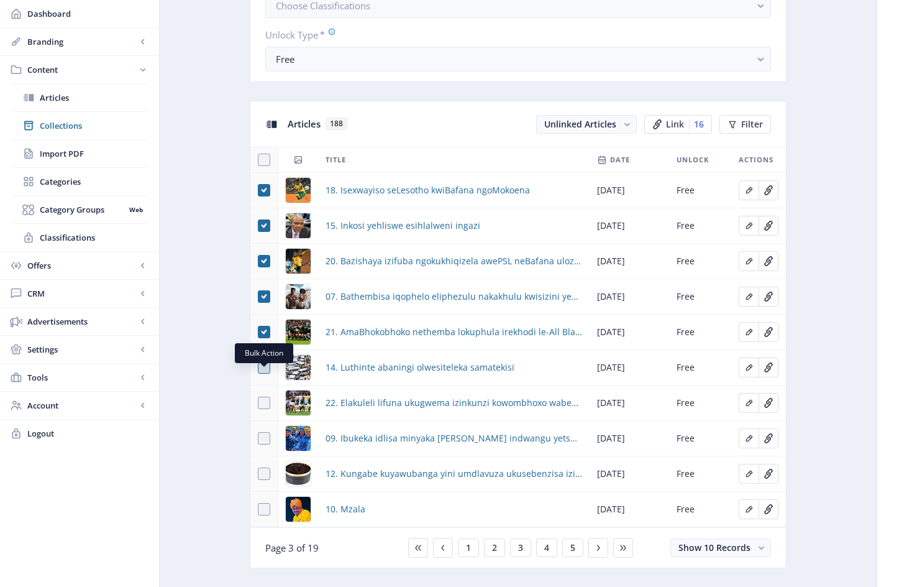
click at [263, 373] on span at bounding box center [264, 367] width 12 height 12
click at [259, 368] on input "checkbox" at bounding box center [258, 367] width 1 height 1
checkbox input "true"
click at [266, 409] on span at bounding box center [264, 402] width 12 height 12
click at [259, 403] on input "checkbox" at bounding box center [258, 403] width 1 height 1
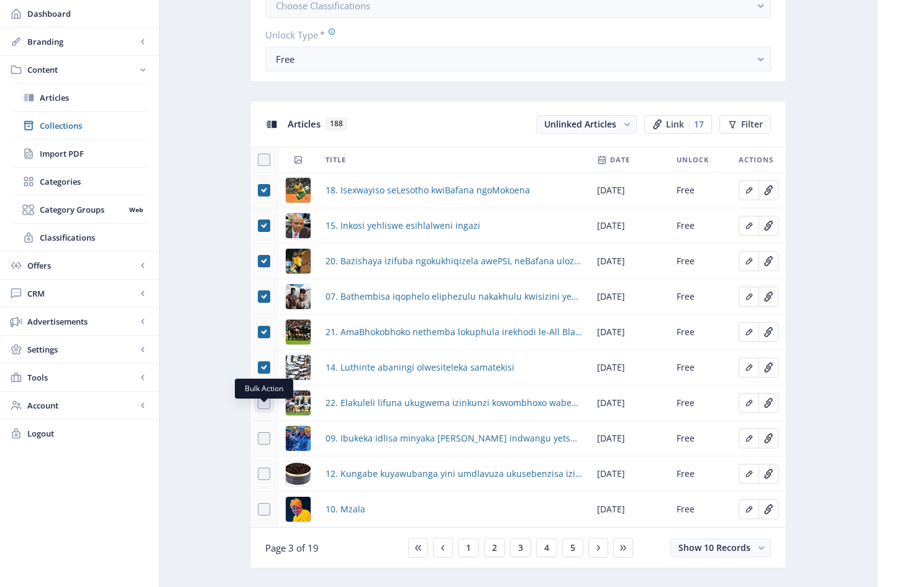
checkbox input "true"
click at [263, 443] on span at bounding box center [264, 438] width 12 height 12
click at [259, 439] on input "checkbox" at bounding box center [258, 438] width 1 height 1
checkbox input "true"
click at [264, 480] on span at bounding box center [264, 473] width 12 height 12
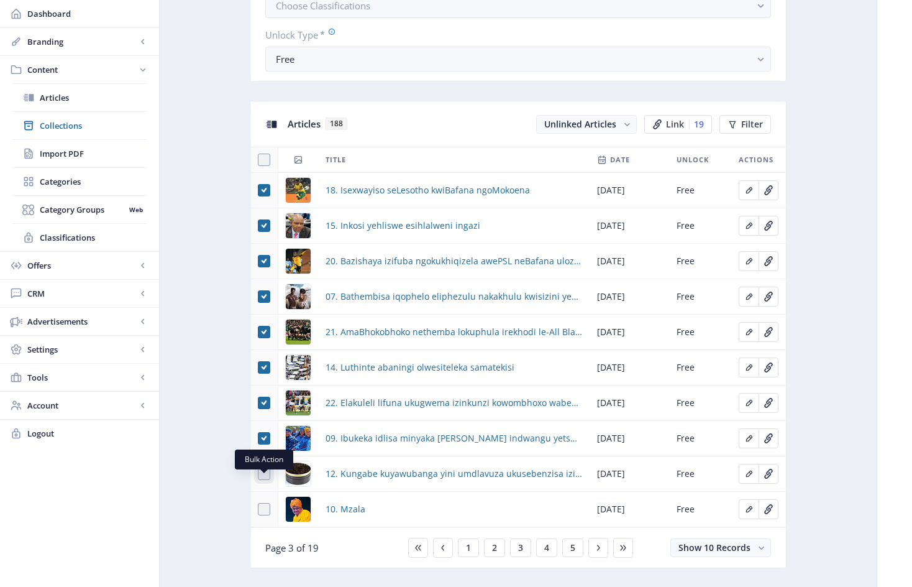
click at [259, 474] on input "checkbox" at bounding box center [258, 474] width 1 height 1
checkbox input "true"
click at [262, 515] on span at bounding box center [264, 509] width 12 height 12
click at [259, 510] on input "checkbox" at bounding box center [258, 509] width 1 height 1
checkbox input "true"
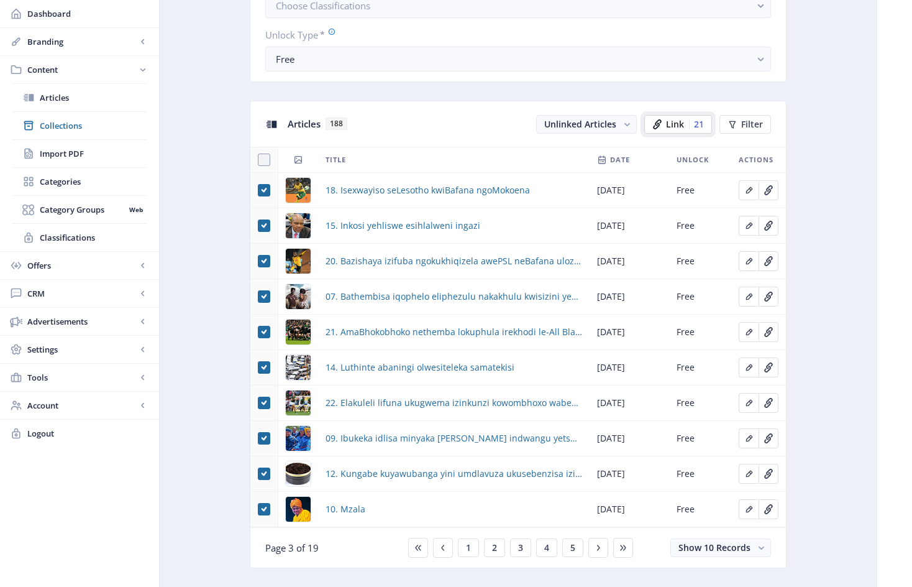
click at [677, 129] on span "Link" at bounding box center [675, 124] width 18 height 10
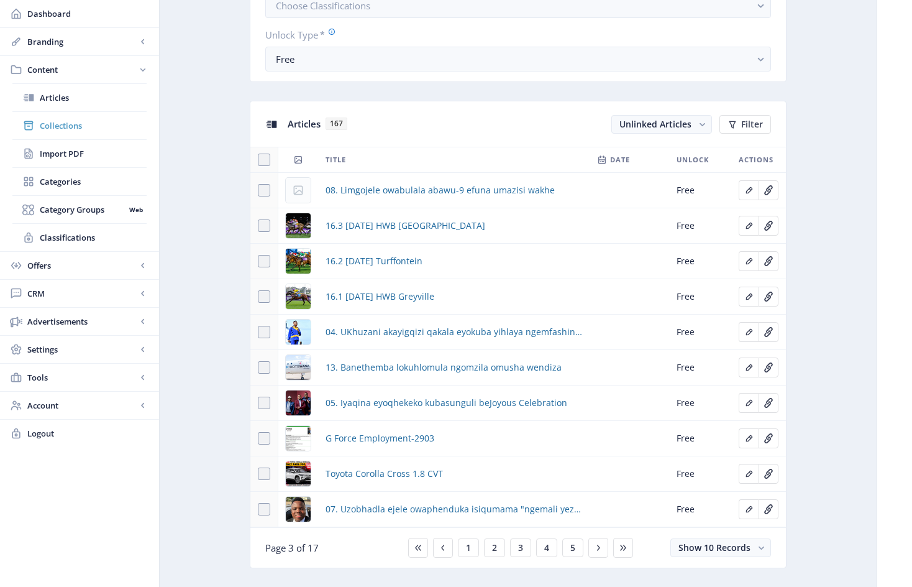
click at [71, 125] on span "Collections" at bounding box center [93, 125] width 107 height 12
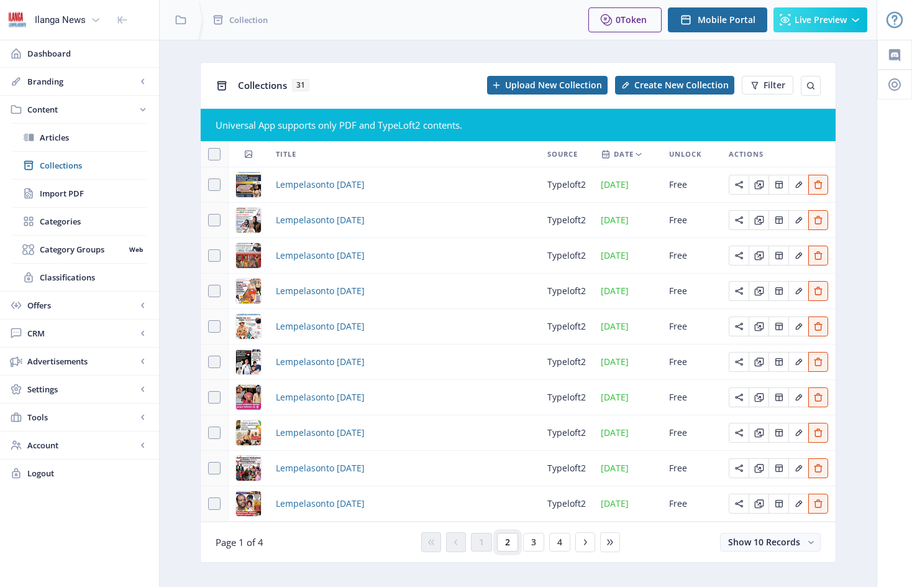
click at [509, 543] on span "2" at bounding box center [507, 542] width 5 height 10
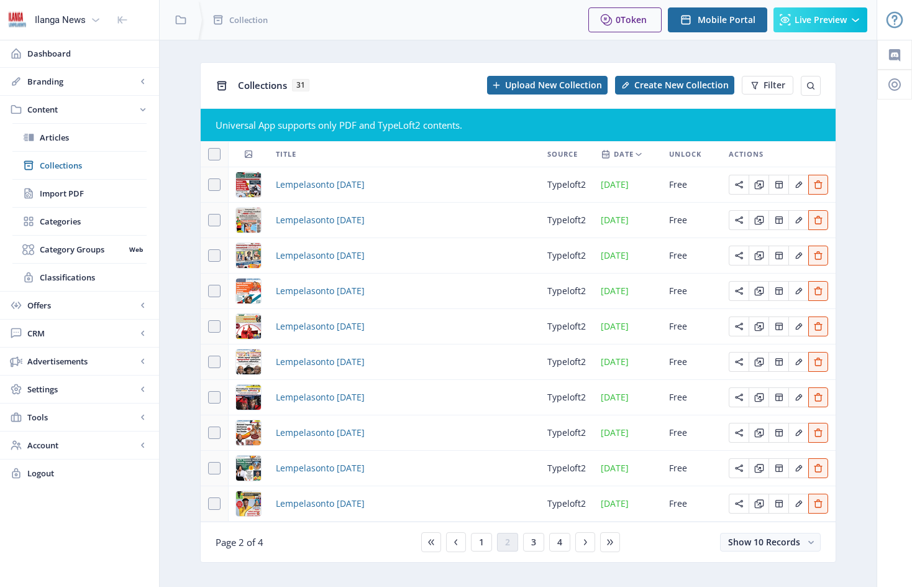
click at [535, 559] on div "You have unsaved changes Discard Changes Save Changes" at bounding box center [456, 567] width 788 height 40
click at [534, 558] on div "You have unsaved changes Discard Changes Save Changes" at bounding box center [456, 567] width 788 height 40
click at [533, 558] on div "You have unsaved changes Discard Changes Save Changes" at bounding box center [456, 567] width 788 height 40
click at [562, 557] on div "You have unsaved changes Discard Changes Save Changes" at bounding box center [456, 567] width 788 height 40
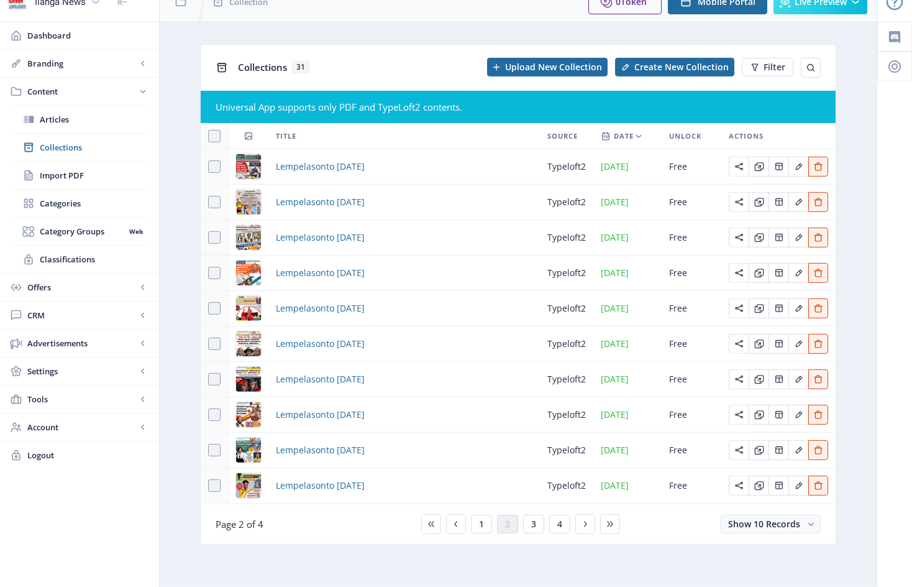
scroll to position [34, 0]
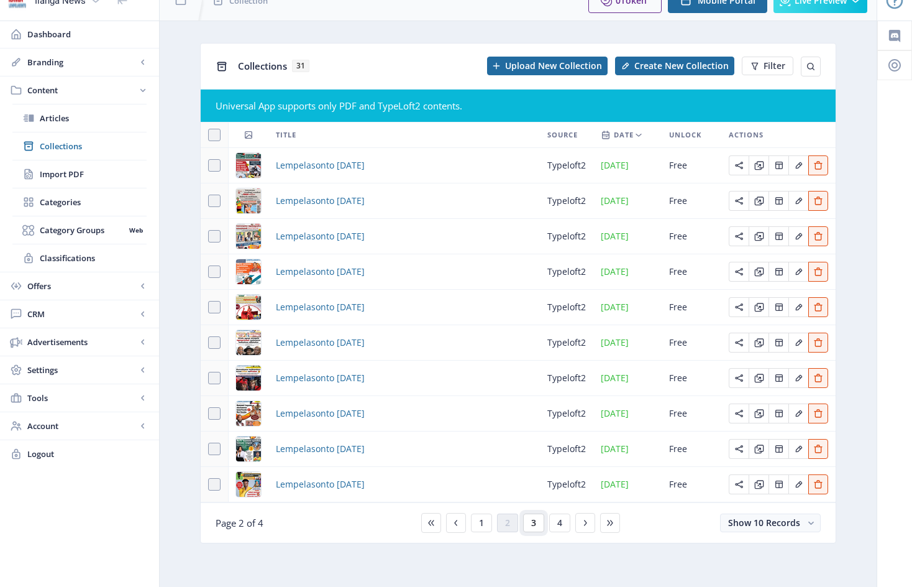
click at [534, 521] on span "3" at bounding box center [533, 523] width 5 height 10
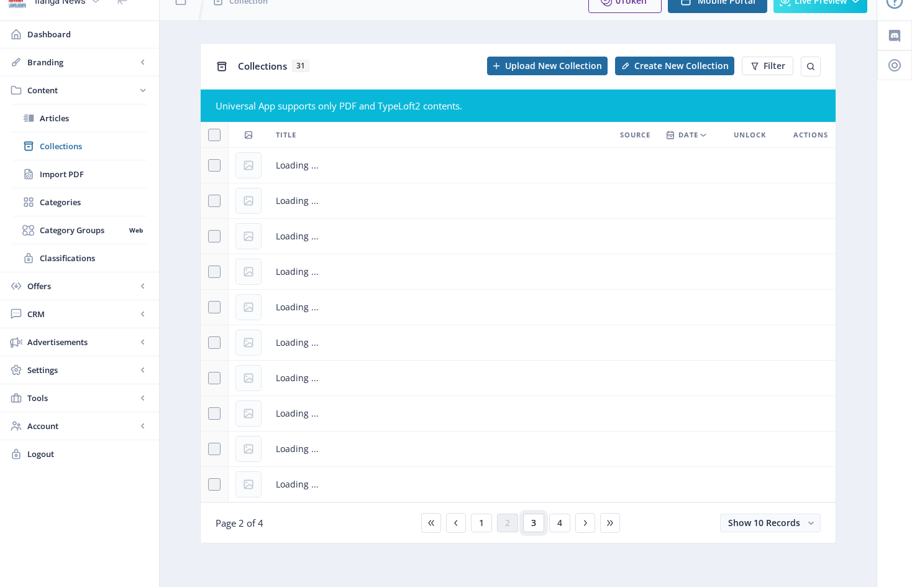
scroll to position [19, 0]
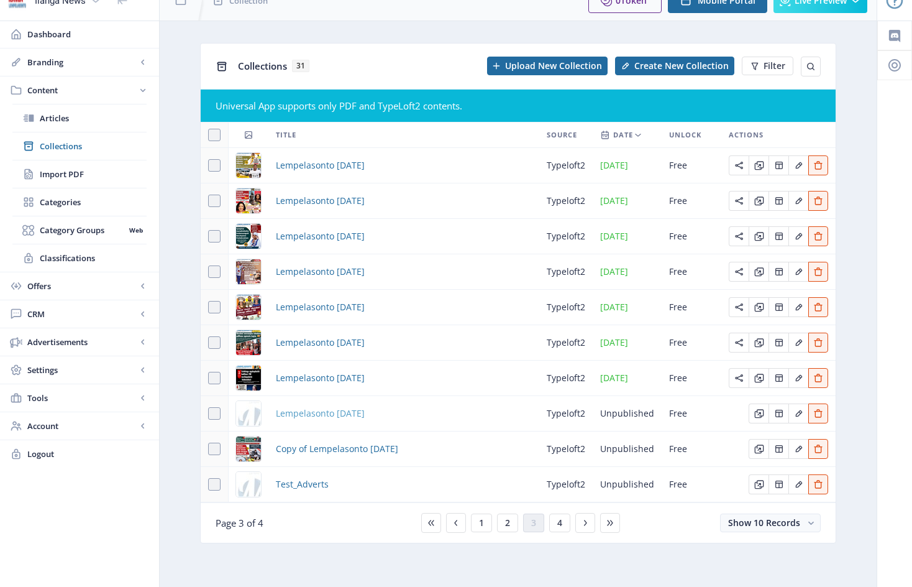
click at [323, 414] on span "Lempelasonto [DATE]" at bounding box center [320, 413] width 89 height 15
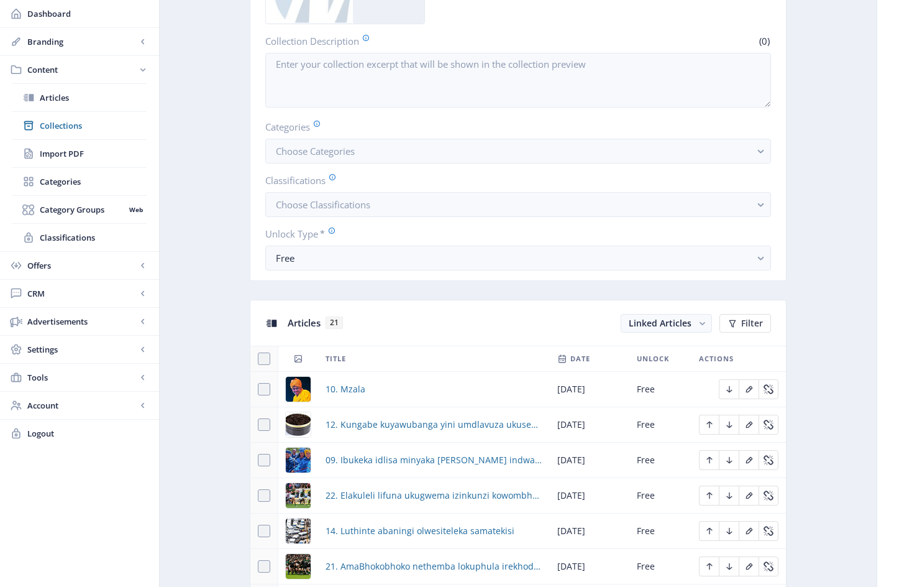
scroll to position [517, 0]
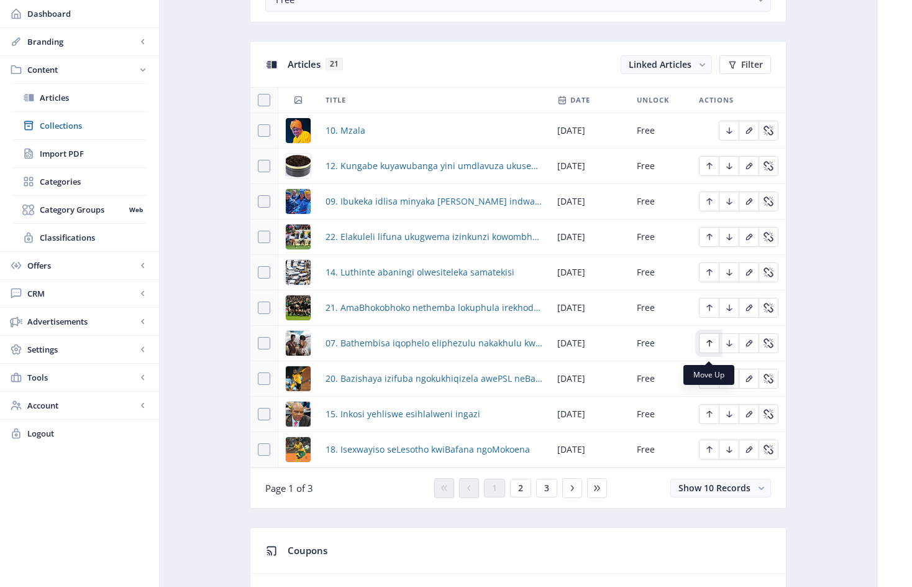
click at [711, 348] on icon "Edit page" at bounding box center [710, 343] width 10 height 10
click at [709, 313] on icon "Edit page" at bounding box center [710, 308] width 10 height 10
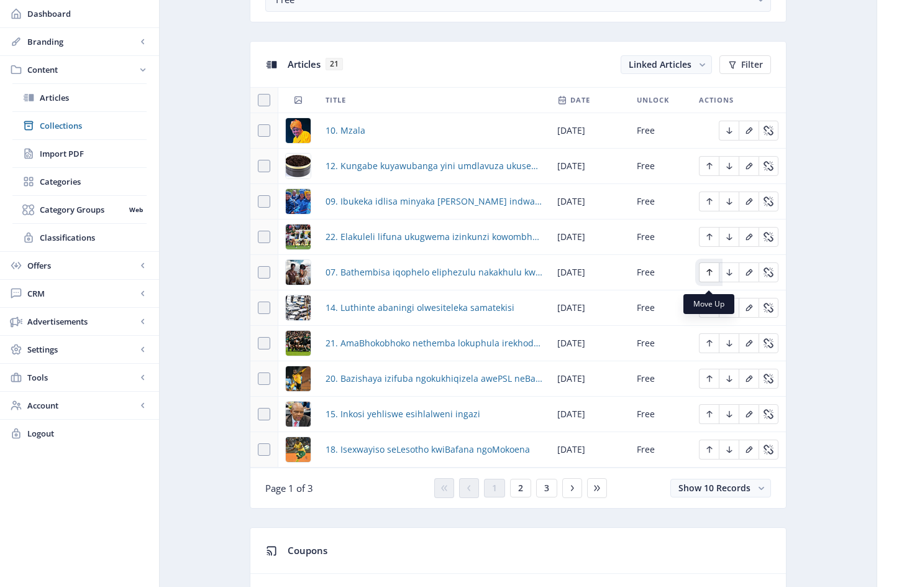
click at [709, 277] on icon "Edit page" at bounding box center [710, 272] width 10 height 10
click at [710, 240] on icon "Edit page" at bounding box center [710, 237] width 6 height 7
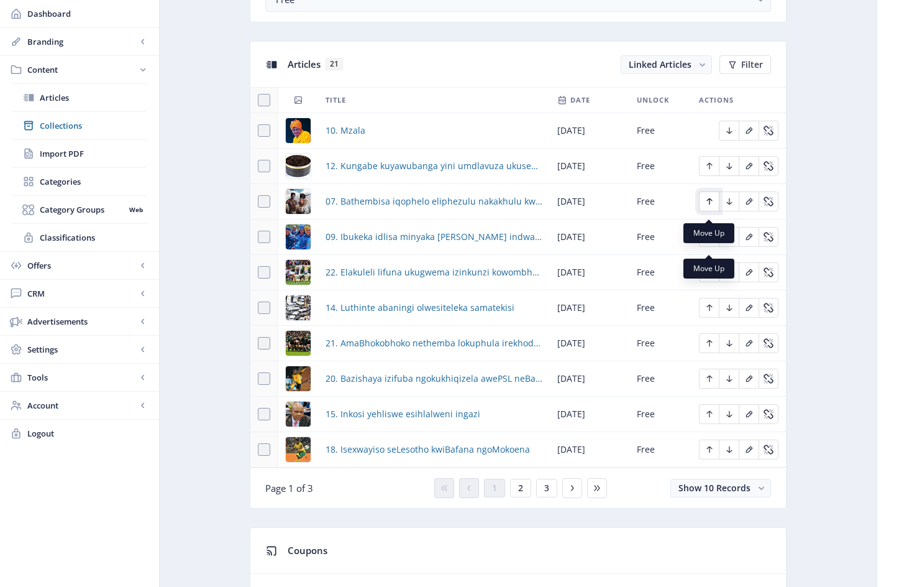
click at [710, 206] on icon "Edit page" at bounding box center [710, 201] width 10 height 10
click at [712, 241] on icon "Edit page" at bounding box center [710, 237] width 10 height 10
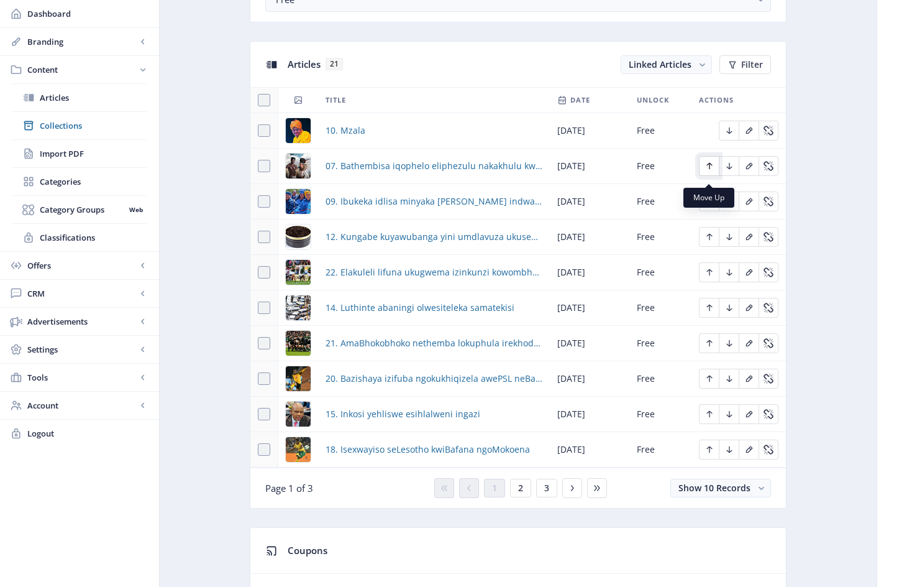
click at [711, 171] on icon "Edit page" at bounding box center [710, 166] width 10 height 10
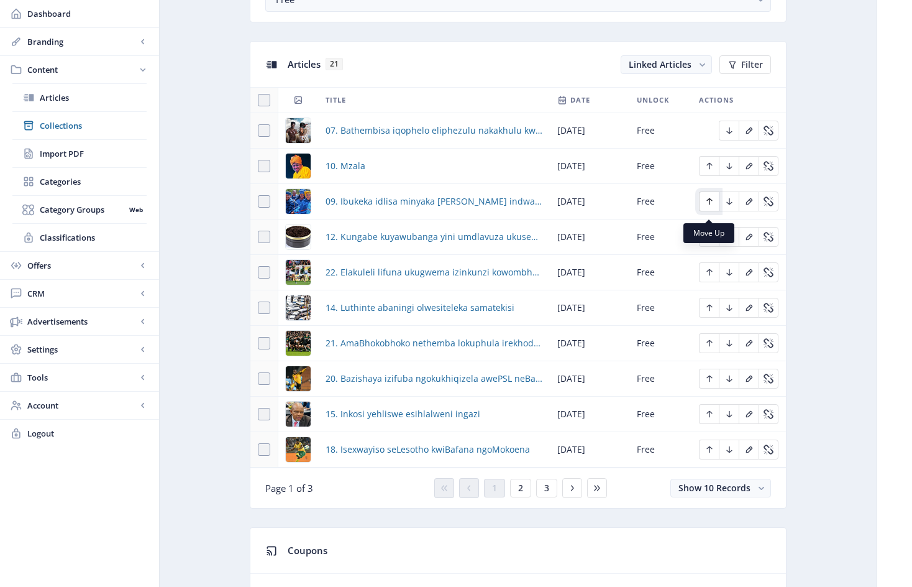
click at [710, 206] on icon "Edit page" at bounding box center [710, 201] width 10 height 10
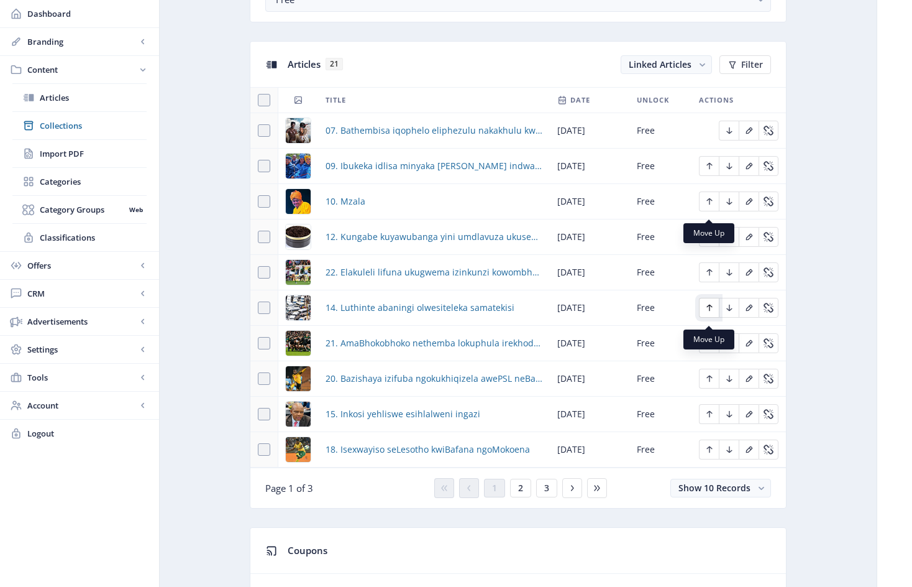
click at [710, 311] on icon "Edit page" at bounding box center [710, 307] width 6 height 7
click at [712, 419] on icon "Edit page" at bounding box center [710, 414] width 10 height 10
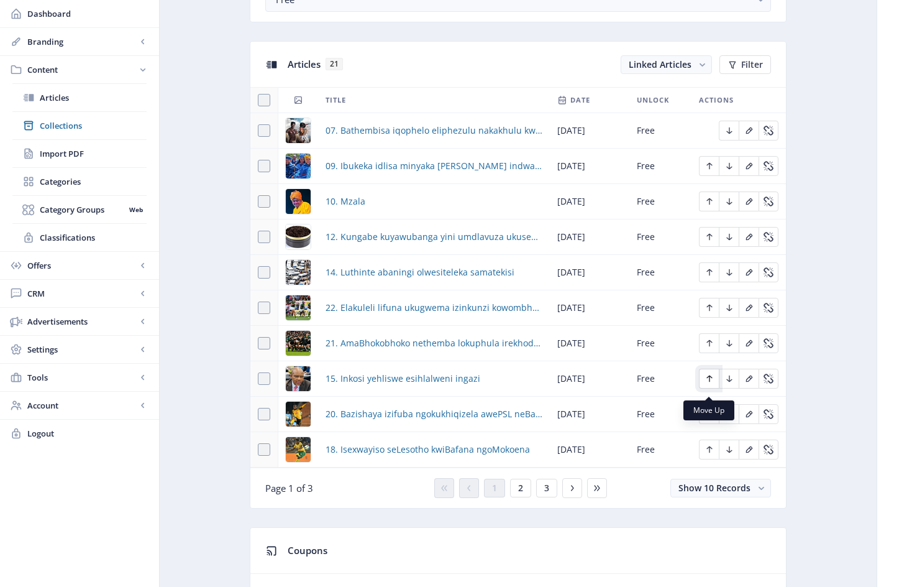
click at [709, 383] on icon "Edit page" at bounding box center [710, 378] width 10 height 10
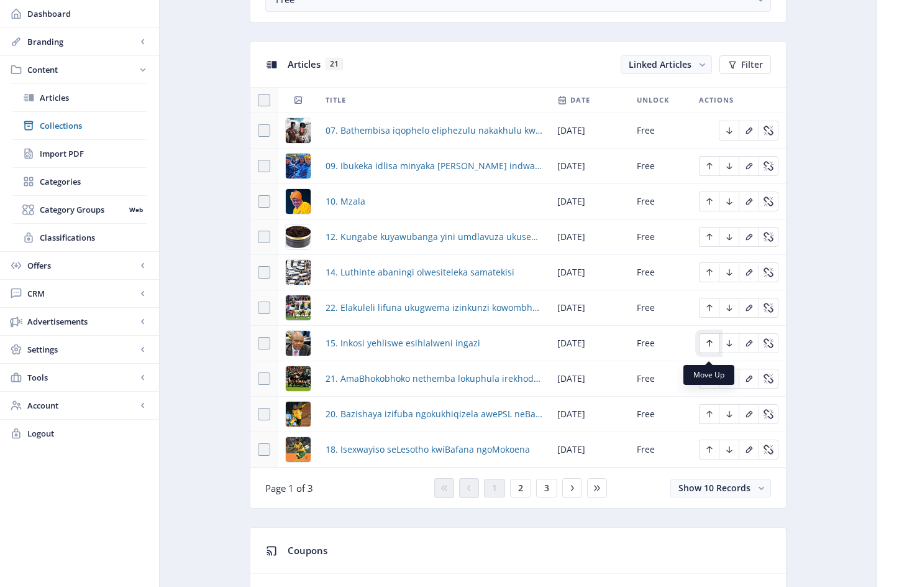
click at [710, 347] on icon "Edit page" at bounding box center [710, 343] width 6 height 7
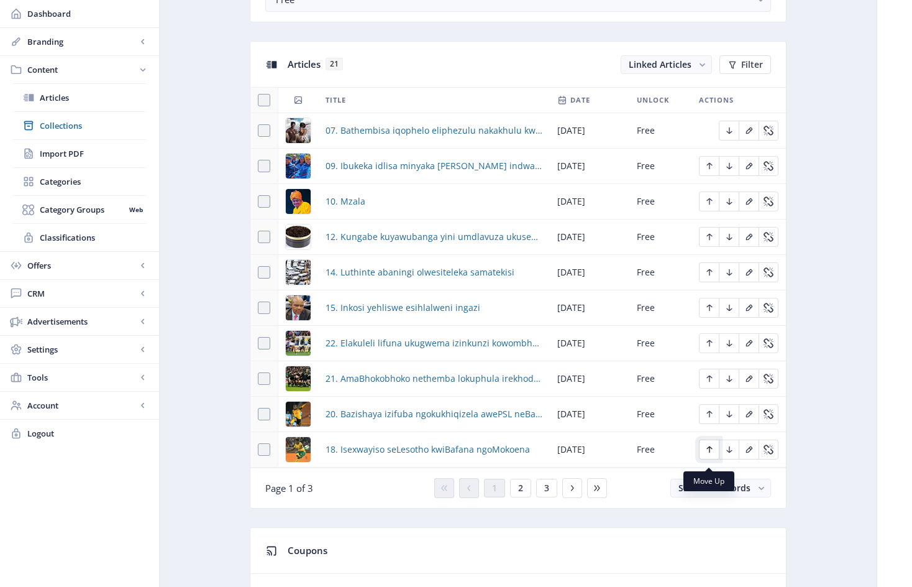
click at [711, 454] on icon "Edit page" at bounding box center [710, 449] width 10 height 10
click at [522, 493] on span "2" at bounding box center [520, 488] width 5 height 10
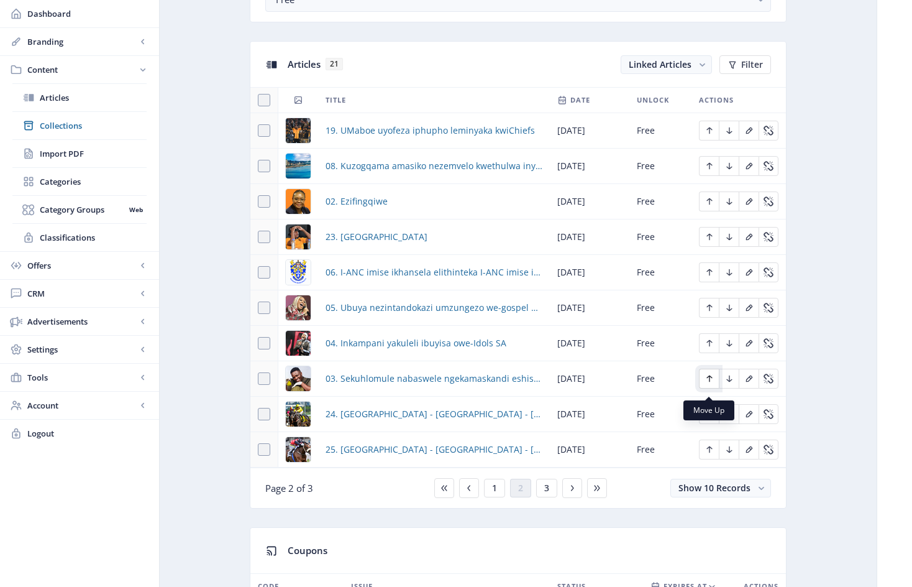
click at [709, 382] on icon "Edit page" at bounding box center [710, 378] width 6 height 7
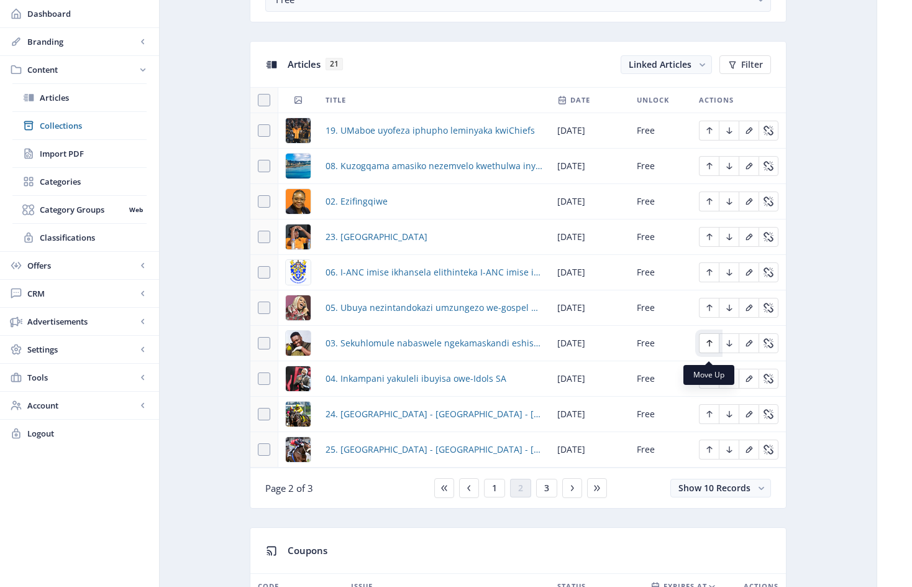
click at [708, 347] on icon "Edit page" at bounding box center [710, 343] width 10 height 10
click at [707, 382] on icon "Edit page" at bounding box center [710, 378] width 6 height 7
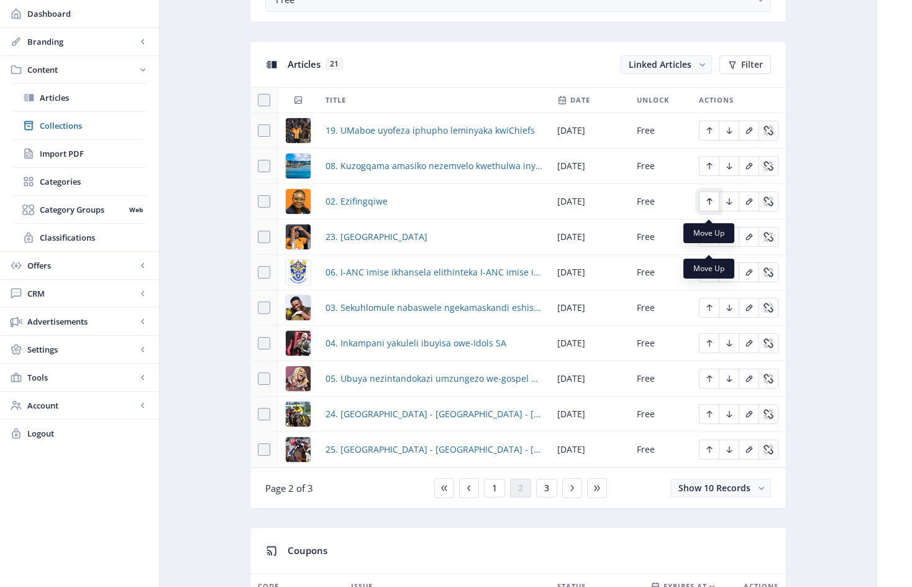
click at [711, 206] on icon "Edit page" at bounding box center [710, 201] width 10 height 10
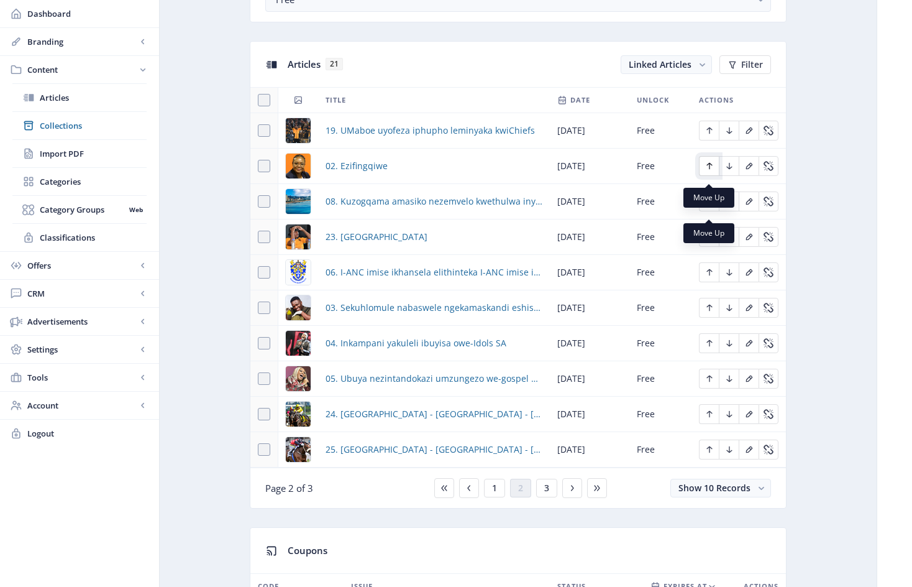
click at [711, 171] on icon "Edit page" at bounding box center [710, 166] width 10 height 10
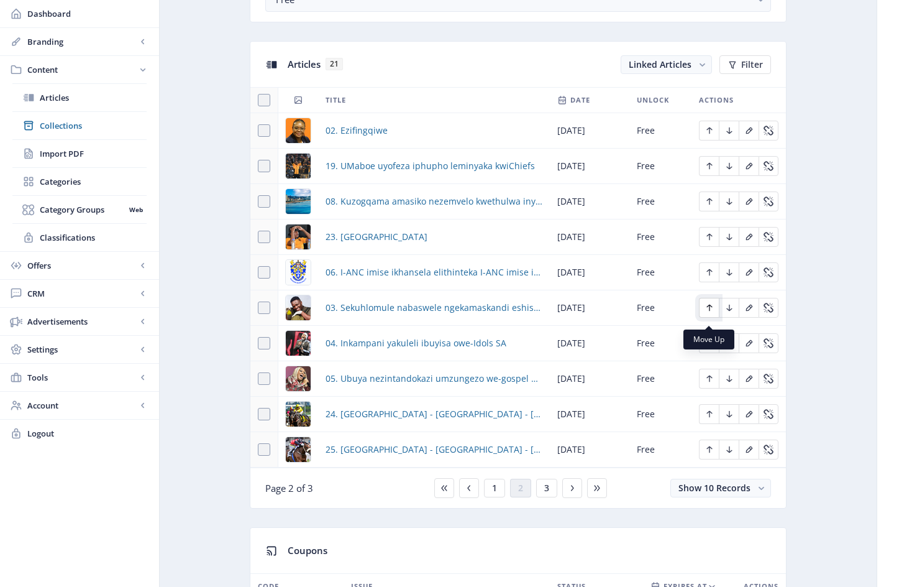
click at [711, 311] on icon "Edit page" at bounding box center [710, 307] width 6 height 7
click at [709, 277] on icon "Edit page" at bounding box center [710, 272] width 10 height 10
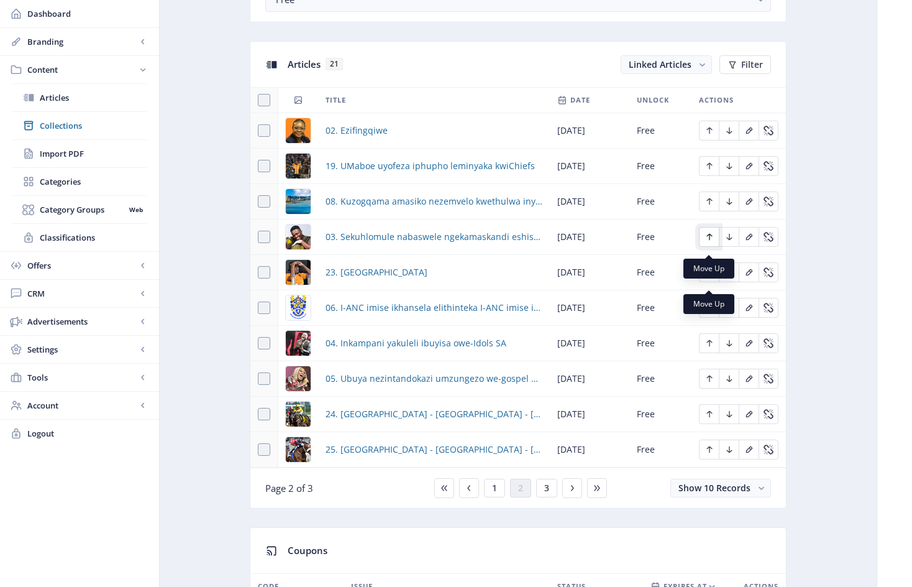
click at [710, 240] on icon "Edit page" at bounding box center [710, 237] width 6 height 7
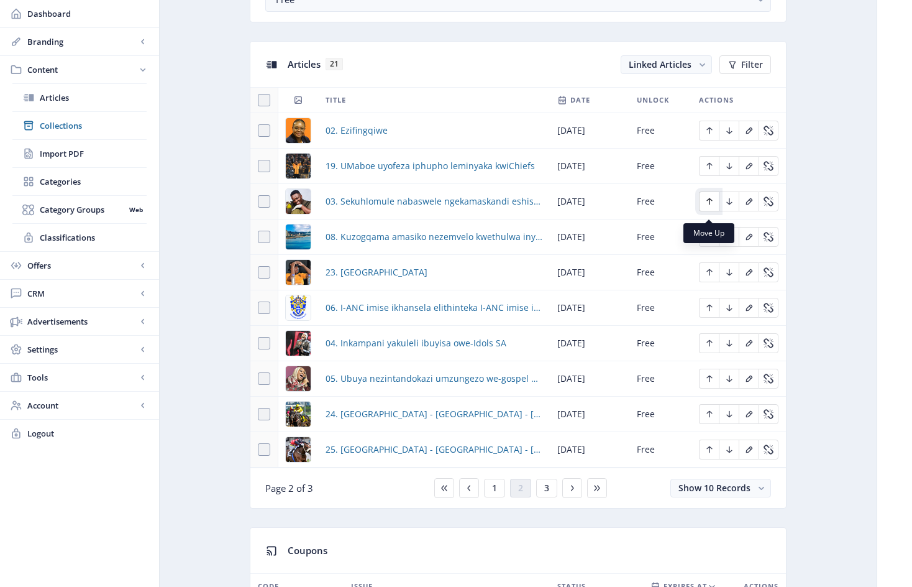
click at [712, 206] on icon "Edit page" at bounding box center [710, 201] width 10 height 10
click at [707, 347] on icon "Edit page" at bounding box center [710, 343] width 6 height 7
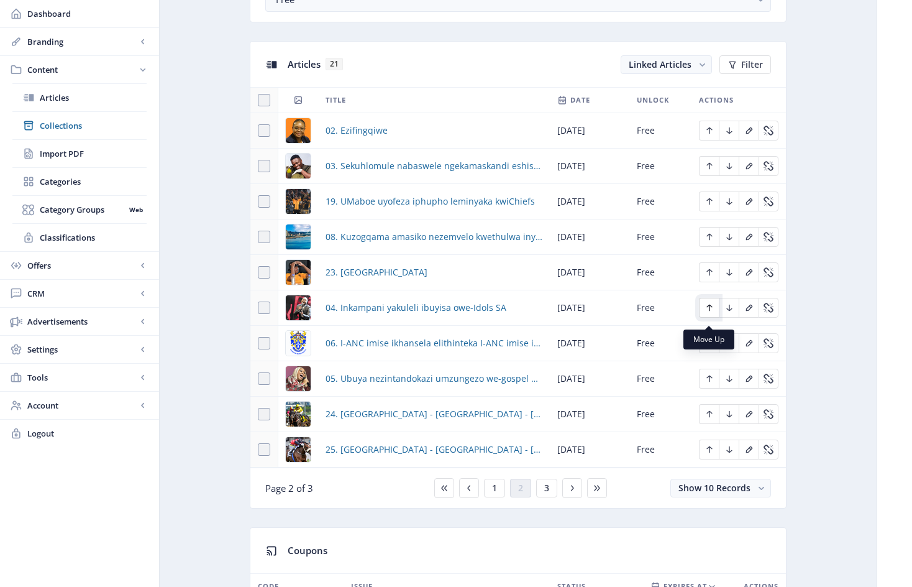
click at [711, 313] on icon "Edit page" at bounding box center [710, 308] width 10 height 10
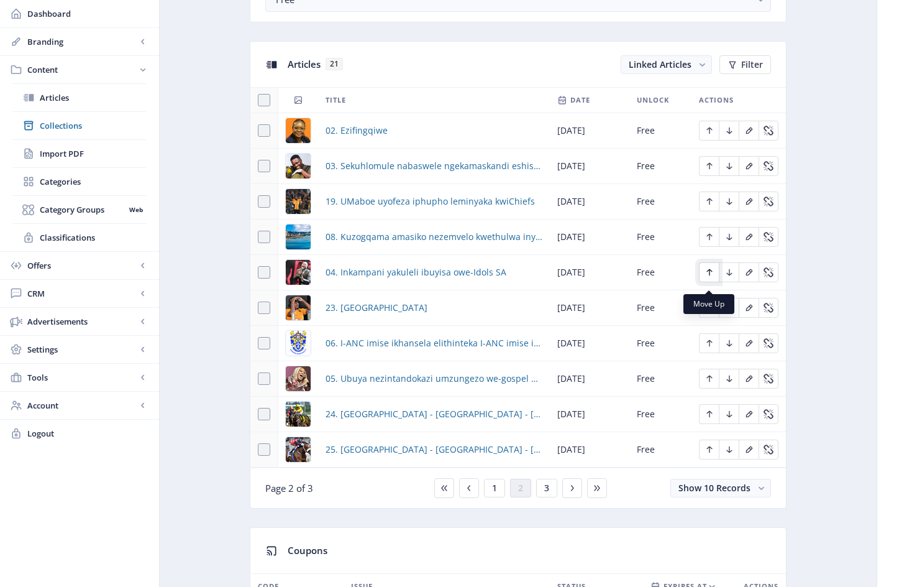
click at [712, 276] on icon "Edit page" at bounding box center [710, 272] width 6 height 7
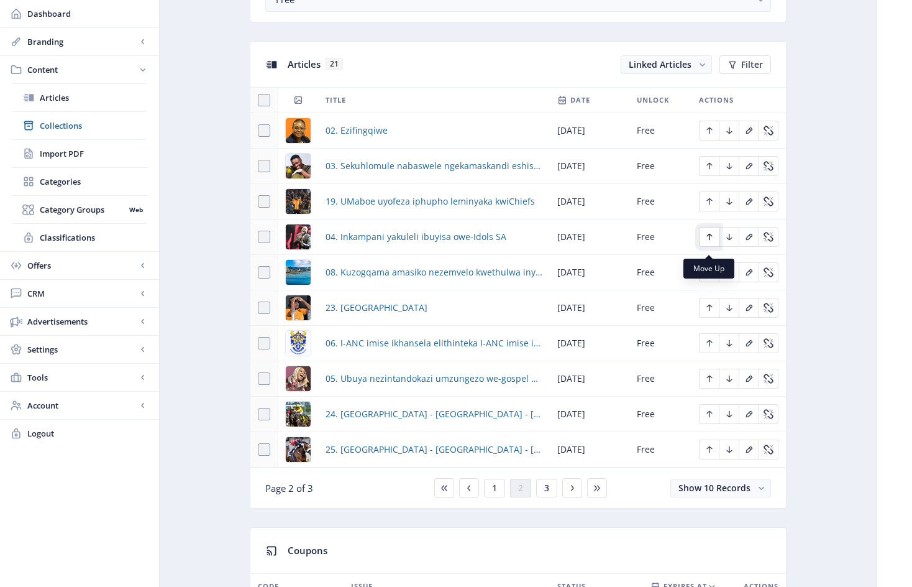
click at [711, 242] on icon "Edit page" at bounding box center [710, 237] width 10 height 10
click at [710, 382] on icon "Edit page" at bounding box center [710, 378] width 6 height 7
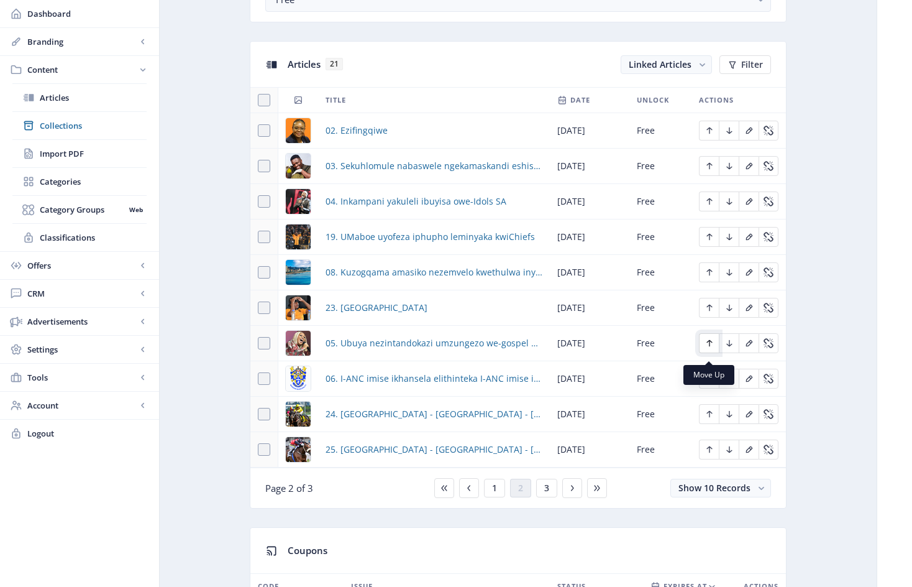
click at [711, 347] on icon "Edit page" at bounding box center [710, 343] width 10 height 10
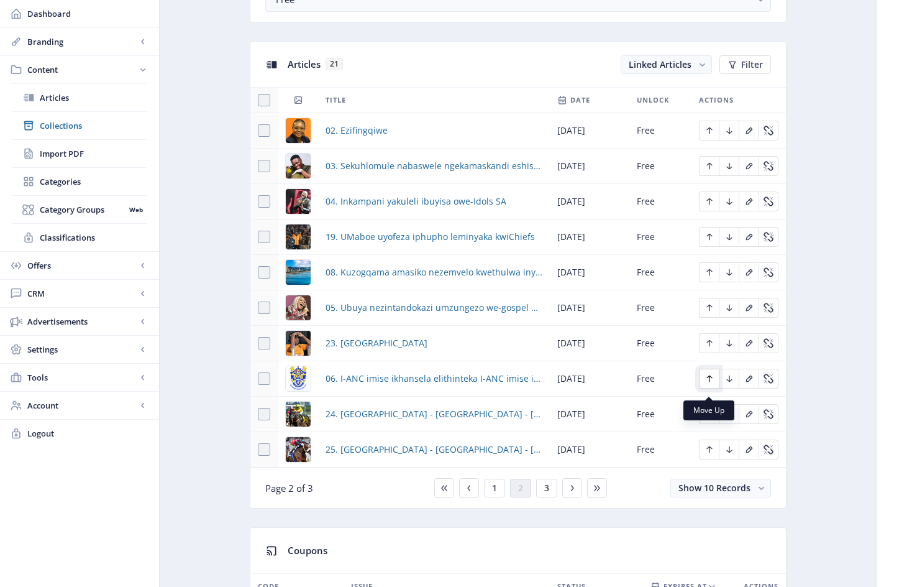
click at [711, 383] on icon "Edit page" at bounding box center [710, 378] width 10 height 10
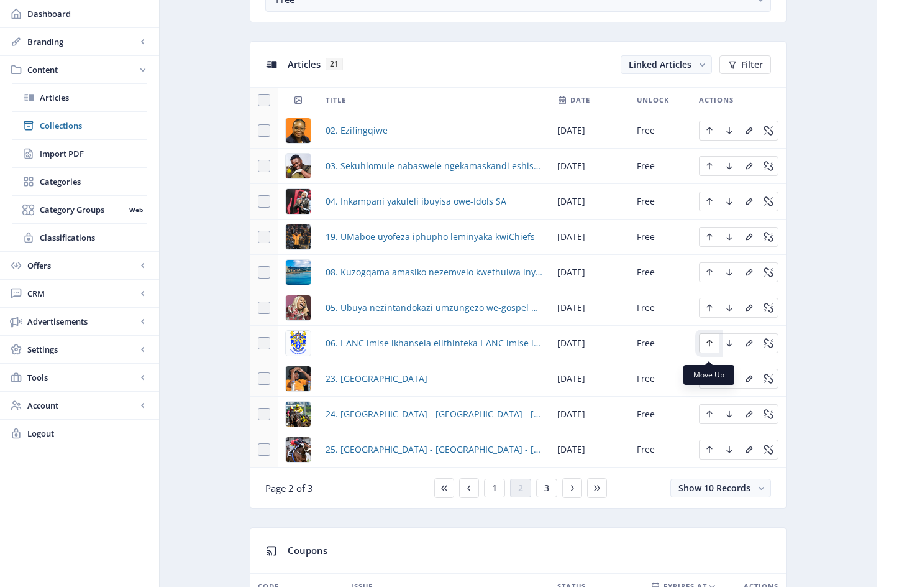
click at [710, 348] on icon "Edit page" at bounding box center [710, 343] width 10 height 10
click at [708, 347] on icon "Edit page" at bounding box center [710, 343] width 6 height 7
click at [709, 311] on icon "Edit page" at bounding box center [710, 307] width 6 height 7
click at [710, 276] on icon "Edit page" at bounding box center [710, 272] width 6 height 7
click at [710, 347] on icon "Edit page" at bounding box center [710, 343] width 6 height 7
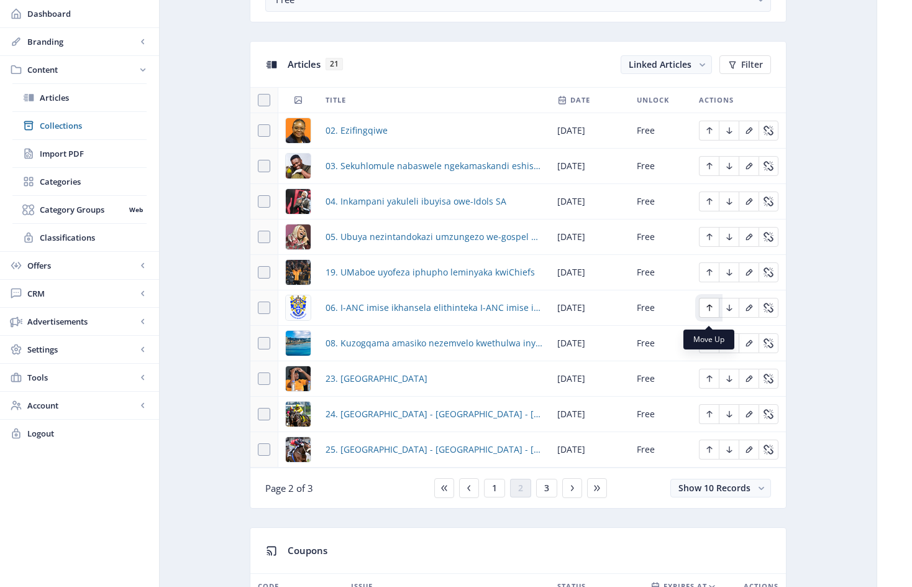
click at [710, 311] on icon "Edit page" at bounding box center [710, 307] width 6 height 7
click at [549, 493] on span "3" at bounding box center [546, 488] width 5 height 10
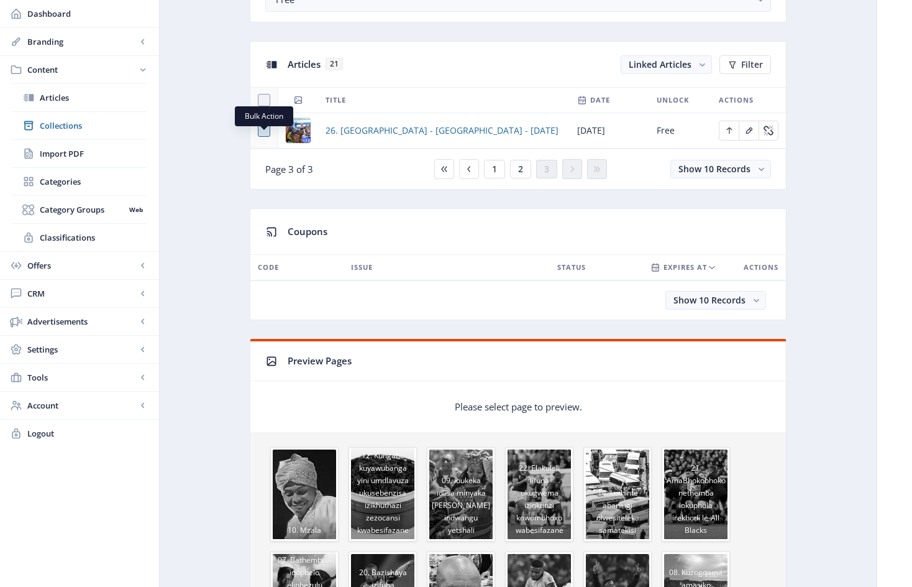
click at [263, 137] on span at bounding box center [264, 130] width 12 height 12
click at [259, 131] on input "checkbox" at bounding box center [258, 130] width 1 height 1
checkbox input "true"
click at [586, 70] on span "Linked Articles" at bounding box center [580, 64] width 63 height 12
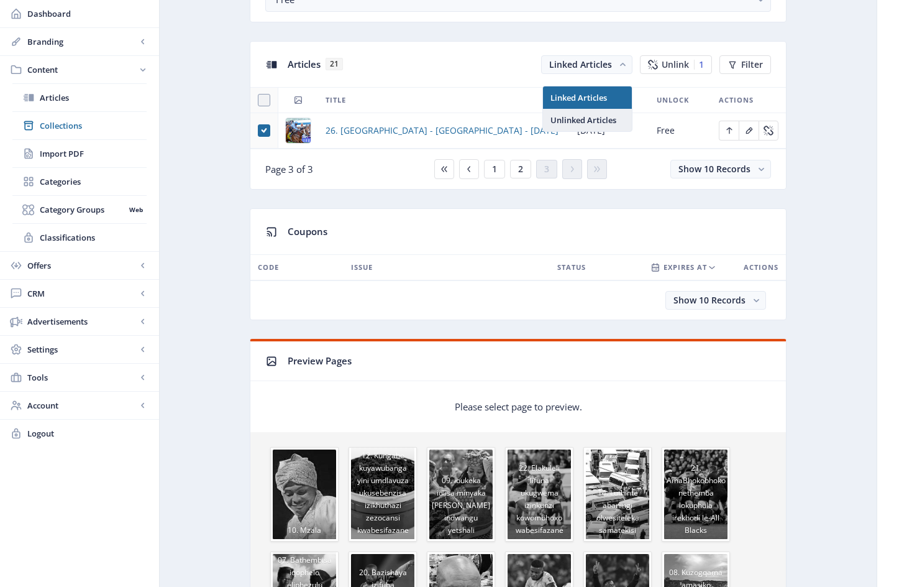
click at [582, 121] on nb-option "Unlinked Articles" at bounding box center [587, 120] width 89 height 22
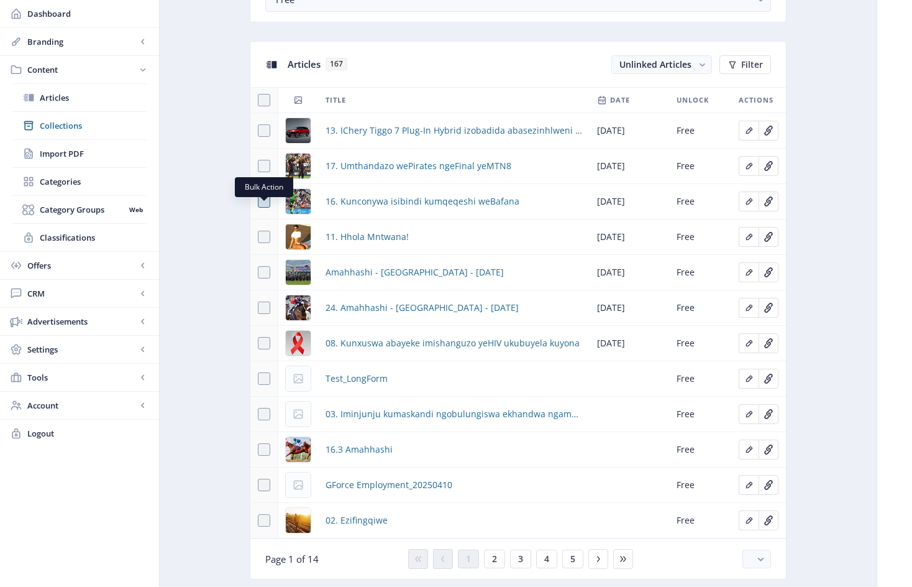
click at [266, 208] on span at bounding box center [264, 201] width 12 height 12
click at [259, 202] on input "checkbox" at bounding box center [258, 201] width 1 height 1
checkbox input "true"
click at [265, 172] on span at bounding box center [264, 166] width 12 height 12
click at [259, 167] on input "checkbox" at bounding box center [258, 166] width 1 height 1
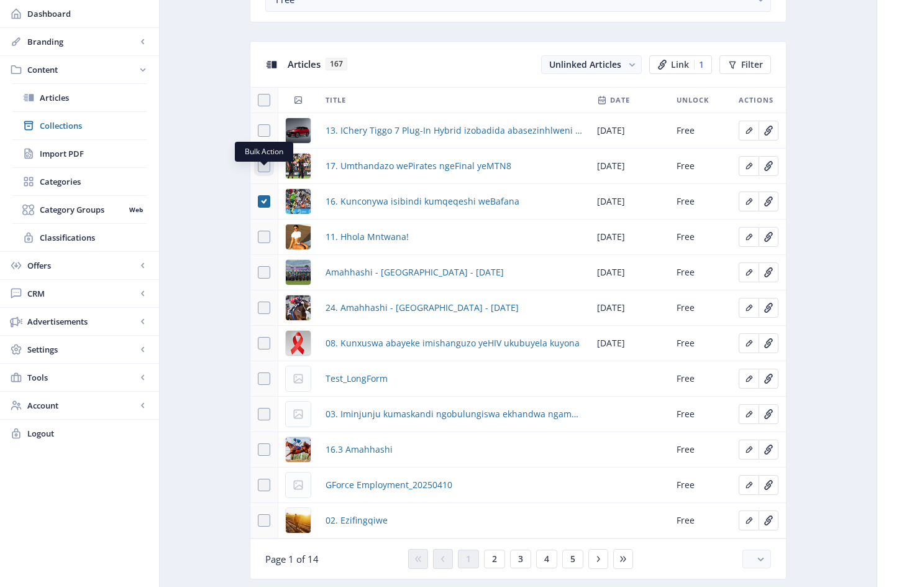
checkbox input "true"
click at [265, 243] on span at bounding box center [264, 237] width 12 height 12
click at [259, 237] on input "checkbox" at bounding box center [258, 237] width 1 height 1
checkbox input "true"
click at [681, 70] on span "Link" at bounding box center [680, 65] width 18 height 10
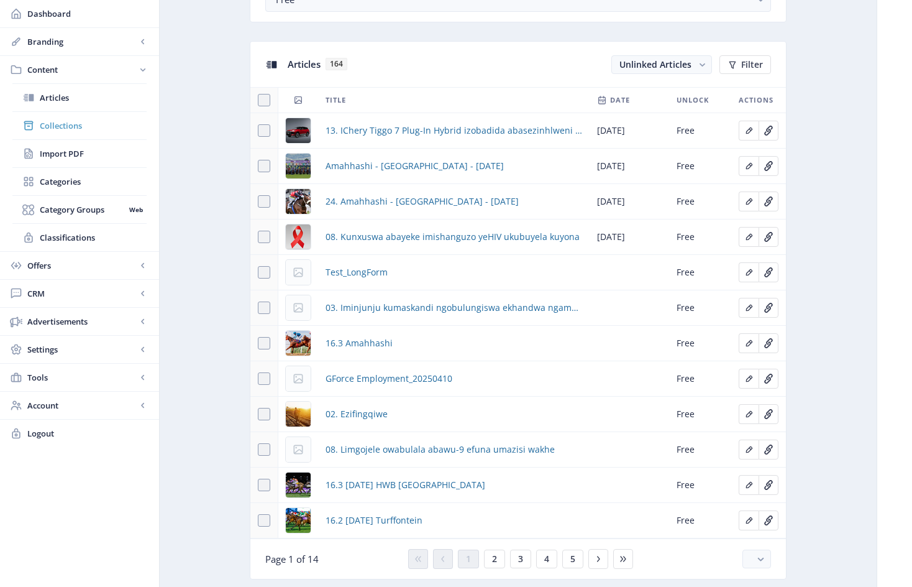
click at [73, 126] on span "Collections" at bounding box center [93, 125] width 107 height 12
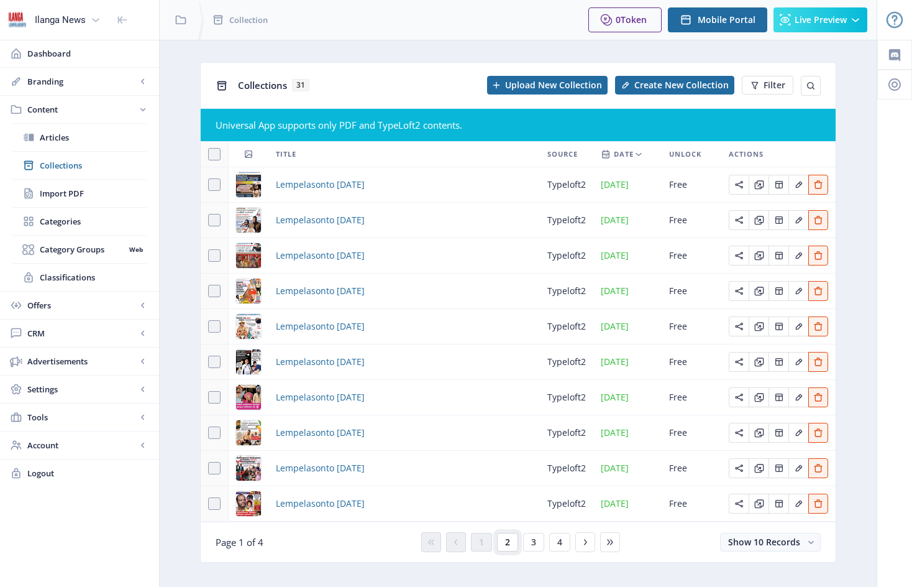
click at [510, 544] on span "2" at bounding box center [507, 542] width 5 height 10
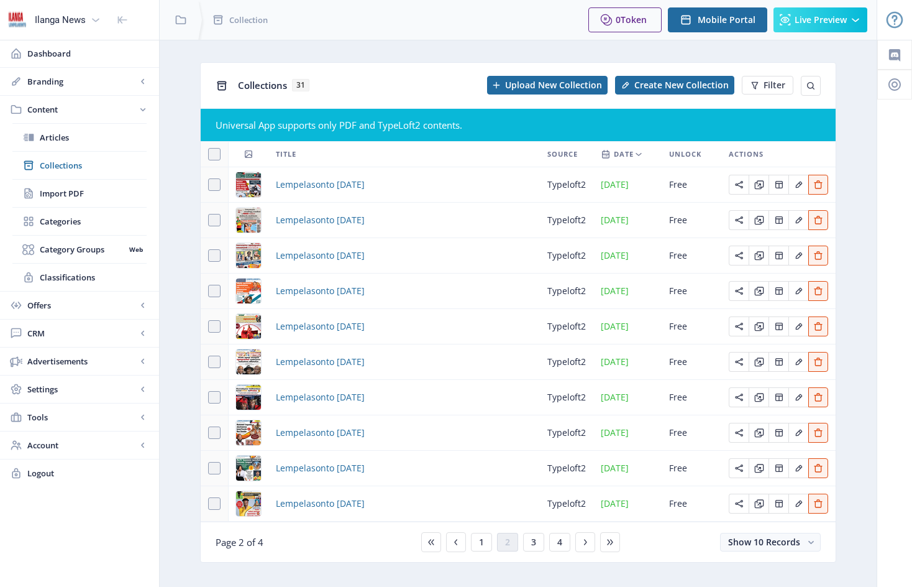
click at [482, 559] on div "You have unsaved changes Discard Changes Save Changes" at bounding box center [456, 567] width 788 height 40
click at [536, 559] on div "You have unsaved changes Discard Changes Save Changes" at bounding box center [456, 567] width 788 height 40
click at [535, 559] on div "You have unsaved changes Discard Changes Save Changes" at bounding box center [456, 567] width 788 height 40
click at [536, 557] on div "You have unsaved changes Discard Changes Save Changes" at bounding box center [456, 567] width 788 height 40
click at [534, 562] on div "You have unsaved changes Discard Changes Save Changes" at bounding box center [456, 567] width 788 height 40
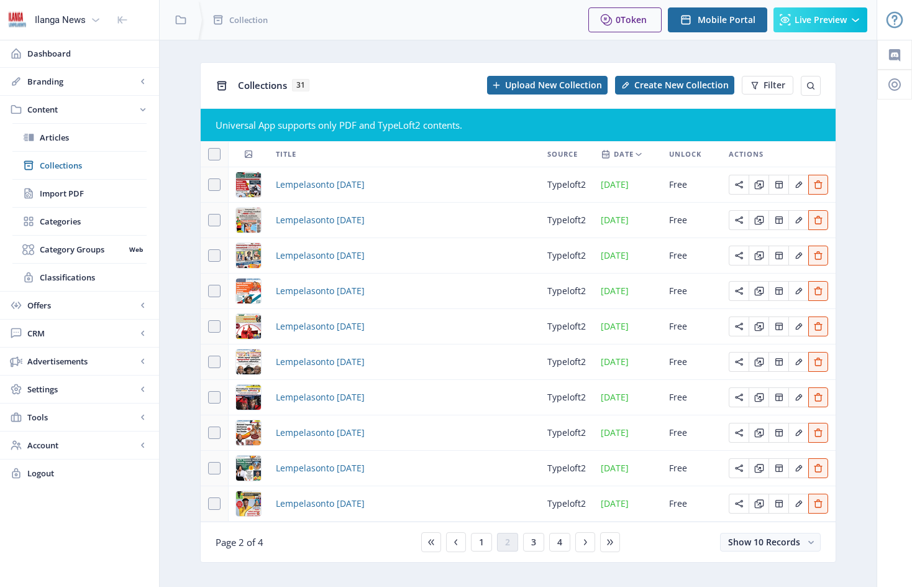
click at [534, 560] on div "You have unsaved changes Discard Changes Save Changes" at bounding box center [456, 567] width 788 height 40
click at [534, 559] on div "You have unsaved changes Discard Changes Save Changes" at bounding box center [456, 567] width 788 height 40
click at [562, 559] on div "You have unsaved changes Discard Changes Save Changes" at bounding box center [456, 567] width 788 height 40
click at [429, 557] on div "You have unsaved changes Discard Changes Save Changes" at bounding box center [456, 567] width 788 height 40
click at [459, 560] on div "You have unsaved changes Discard Changes Save Changes" at bounding box center [456, 567] width 788 height 40
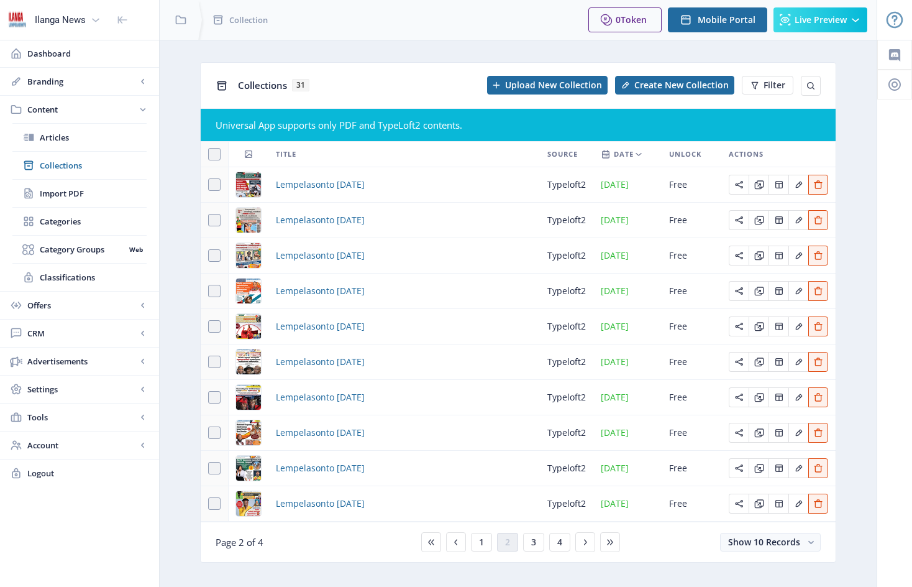
click at [483, 557] on div "You have unsaved changes Discard Changes Save Changes" at bounding box center [456, 567] width 788 height 40
click at [482, 560] on div "You have unsaved changes Discard Changes Save Changes" at bounding box center [456, 567] width 788 height 40
click at [76, 165] on span "Collections" at bounding box center [93, 165] width 107 height 12
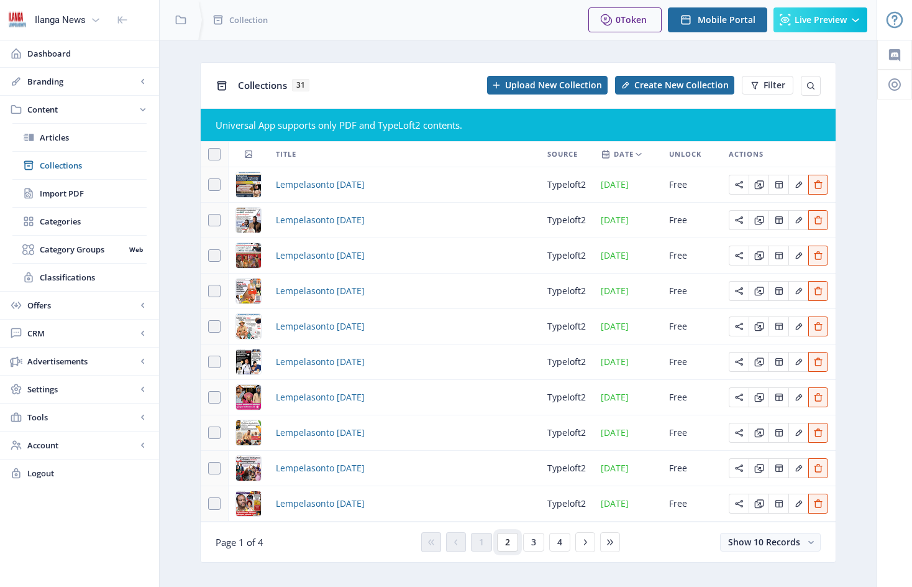
click at [510, 544] on button "2" at bounding box center [507, 542] width 21 height 19
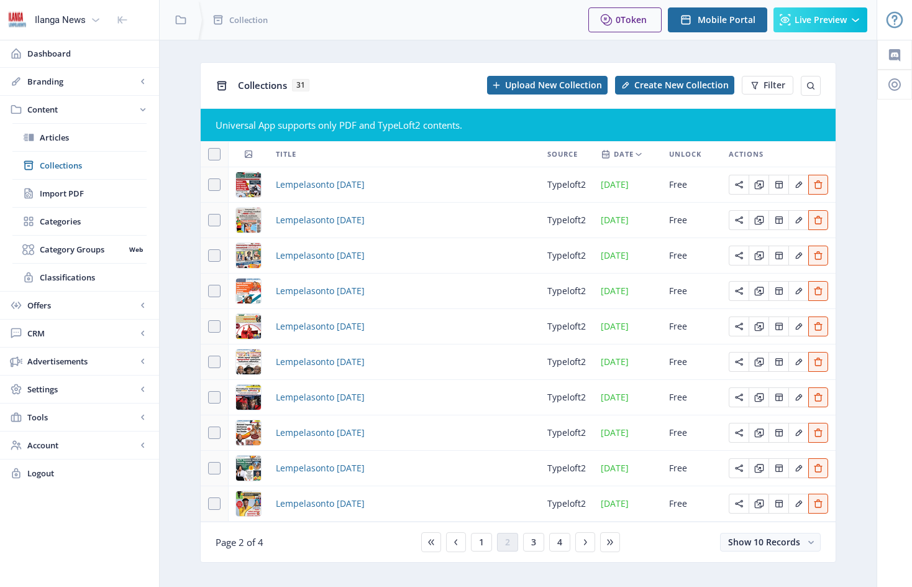
click at [534, 559] on div "You have unsaved changes Discard Changes Save Changes" at bounding box center [456, 567] width 788 height 40
click at [534, 556] on div "You have unsaved changes Discard Changes Save Changes" at bounding box center [456, 567] width 788 height 40
click at [560, 558] on div "You have unsaved changes Discard Changes Save Changes" at bounding box center [456, 567] width 788 height 40
click at [481, 559] on div "You have unsaved changes Discard Changes Save Changes" at bounding box center [456, 567] width 788 height 40
click at [482, 555] on div "You have unsaved changes Discard Changes Save Changes" at bounding box center [456, 567] width 788 height 40
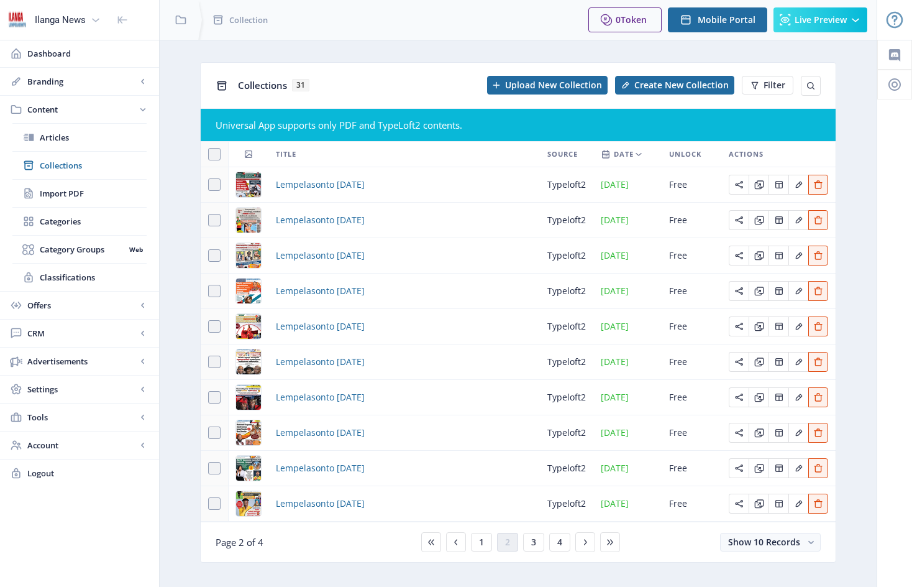
click at [481, 557] on div "You have unsaved changes Discard Changes Save Changes" at bounding box center [456, 567] width 788 height 40
click at [586, 558] on div "You have unsaved changes Discard Changes Save Changes" at bounding box center [456, 567] width 788 height 40
click at [585, 558] on div "You have unsaved changes Discard Changes Save Changes" at bounding box center [456, 567] width 788 height 40
click at [586, 558] on div "You have unsaved changes Discard Changes Save Changes" at bounding box center [456, 567] width 788 height 40
click at [533, 557] on div "You have unsaved changes Discard Changes Save Changes" at bounding box center [456, 567] width 788 height 40
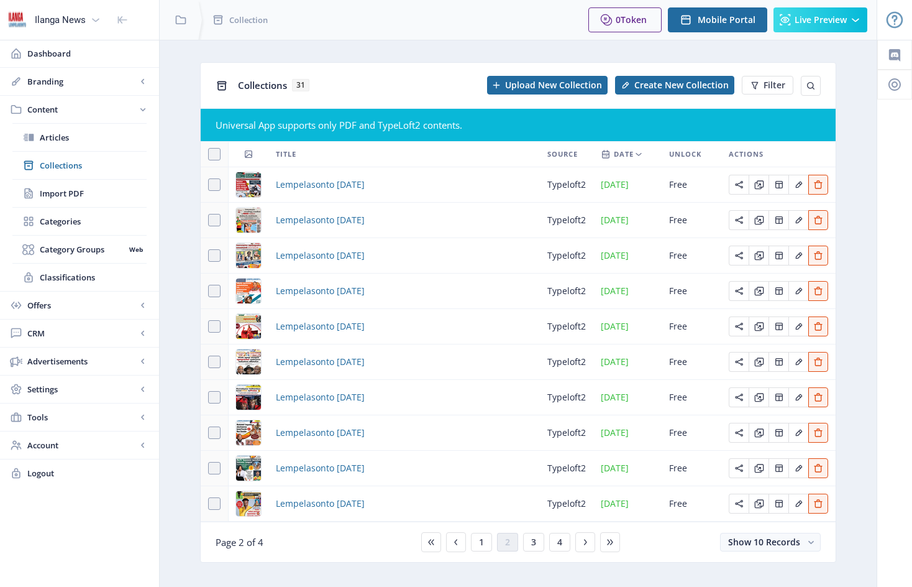
click at [535, 556] on div "You have unsaved changes Discard Changes Save Changes" at bounding box center [456, 567] width 788 height 40
click at [541, 558] on div "You have unsaved changes Discard Changes Save Changes" at bounding box center [456, 567] width 788 height 40
click at [53, 109] on span "Content" at bounding box center [81, 109] width 109 height 12
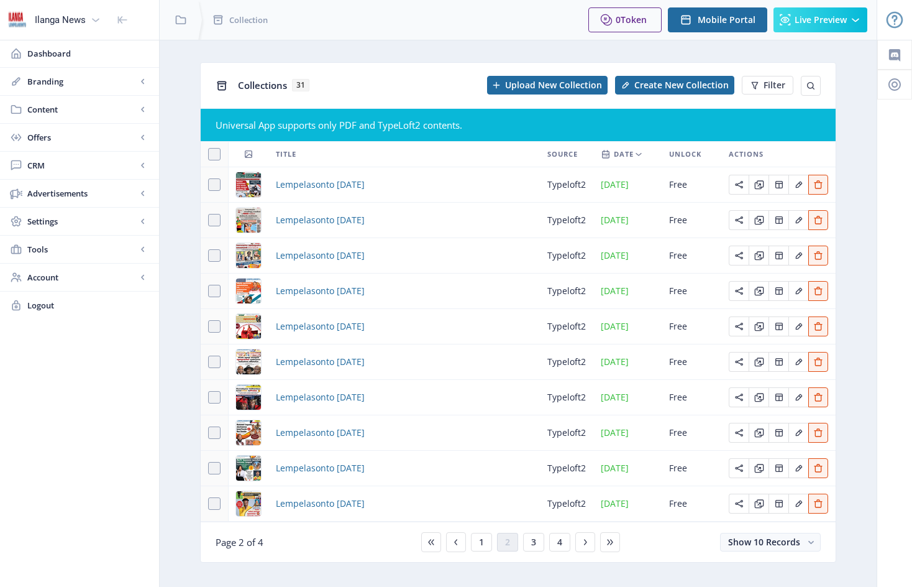
click at [557, 556] on div "You have unsaved changes Discard Changes Save Changes" at bounding box center [456, 567] width 788 height 40
click at [467, 219] on div "Lempelasonto [DATE]" at bounding box center [404, 220] width 257 height 15
click at [456, 558] on div "You have unsaved changes Discard Changes Save Changes" at bounding box center [456, 567] width 788 height 40
click at [260, 86] on span "Collections" at bounding box center [262, 85] width 49 height 12
click at [249, 87] on span "Collections" at bounding box center [262, 85] width 49 height 12
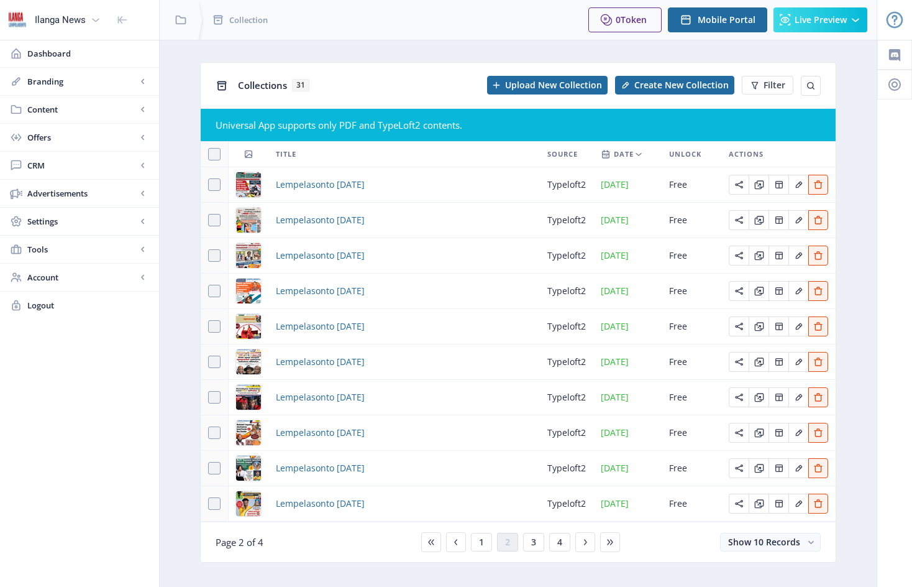
click at [222, 87] on icon at bounding box center [222, 86] width 12 height 12
click at [454, 558] on div "You have unsaved changes Discard Changes Save Changes" at bounding box center [456, 567] width 788 height 40
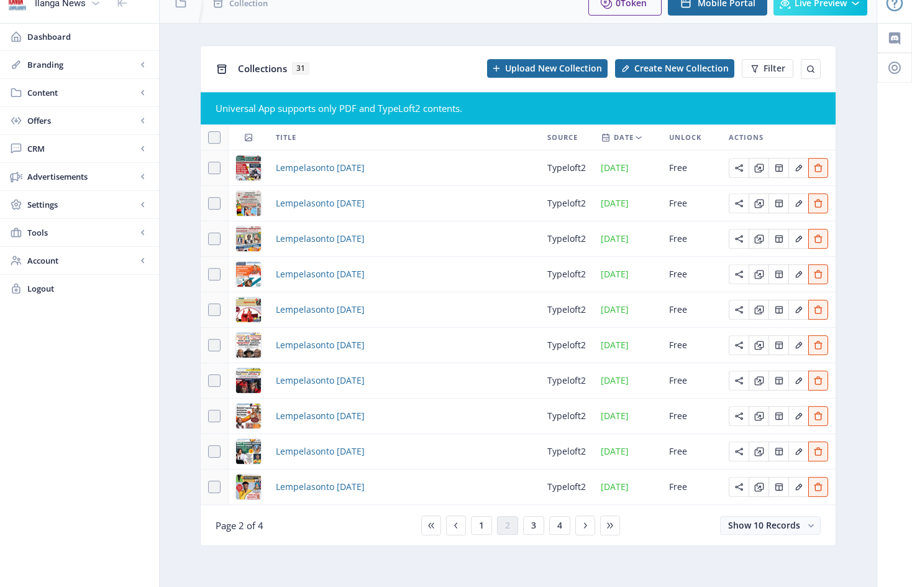
scroll to position [34, 0]
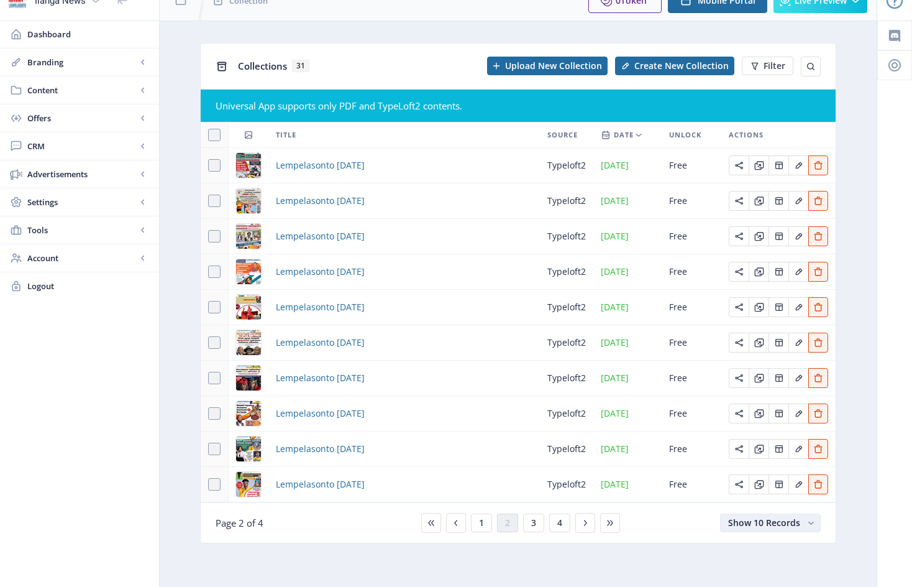
click at [811, 523] on icon "button" at bounding box center [811, 522] width 6 height 3
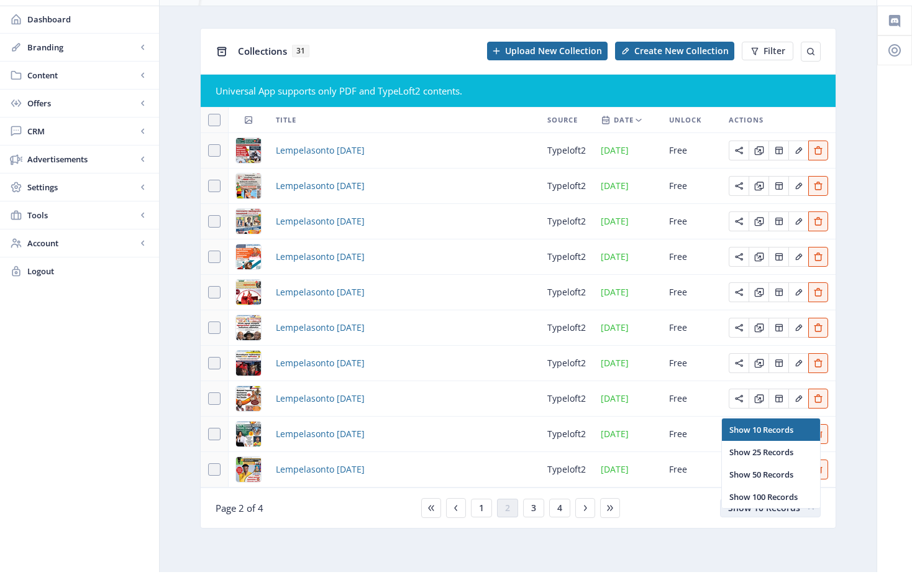
scroll to position [0, 0]
click at [811, 515] on rect "button" at bounding box center [811, 507] width 13 height 13
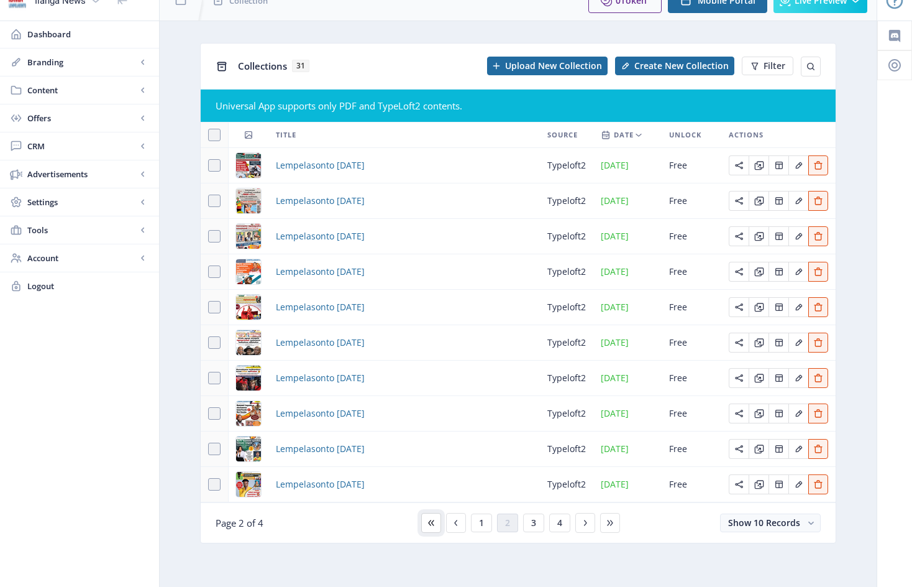
click at [432, 524] on icon at bounding box center [431, 523] width 10 height 10
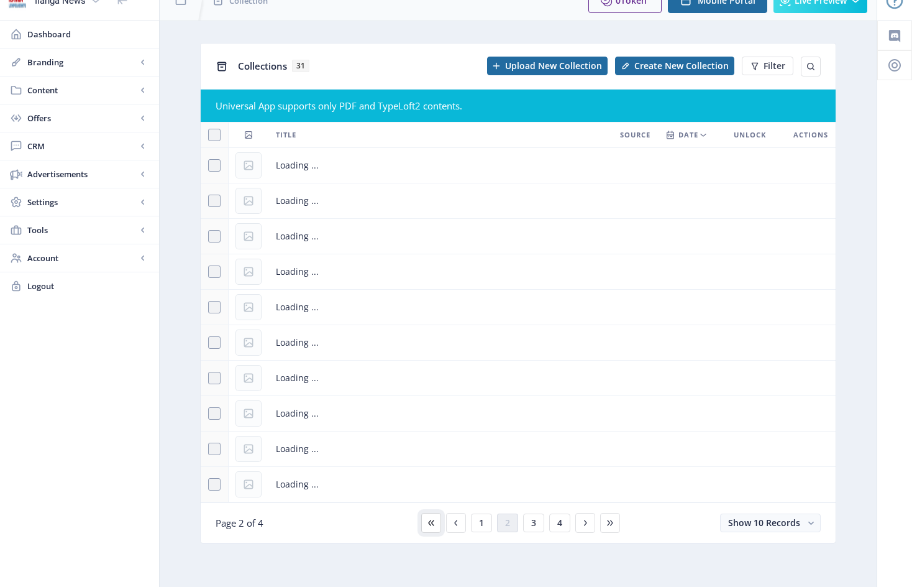
scroll to position [19, 0]
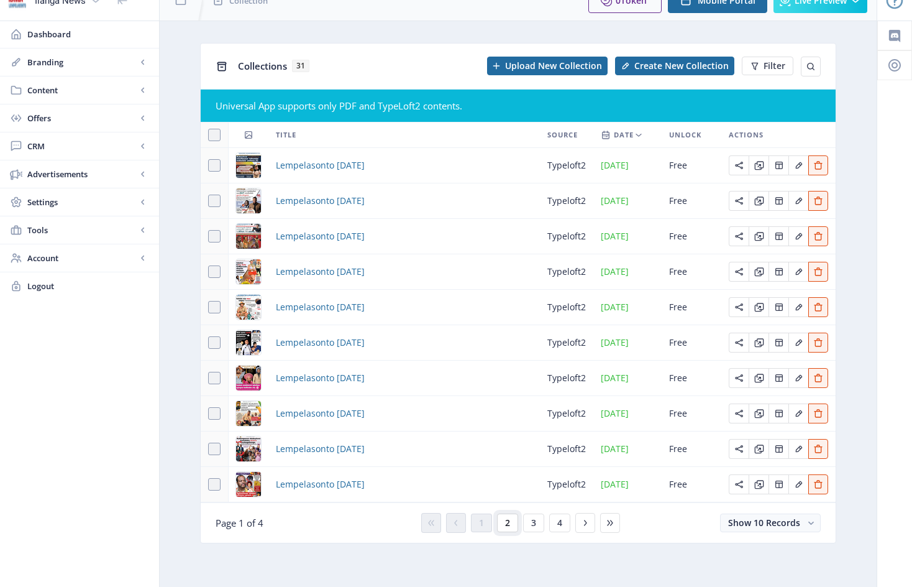
click at [506, 521] on span "2" at bounding box center [507, 523] width 5 height 10
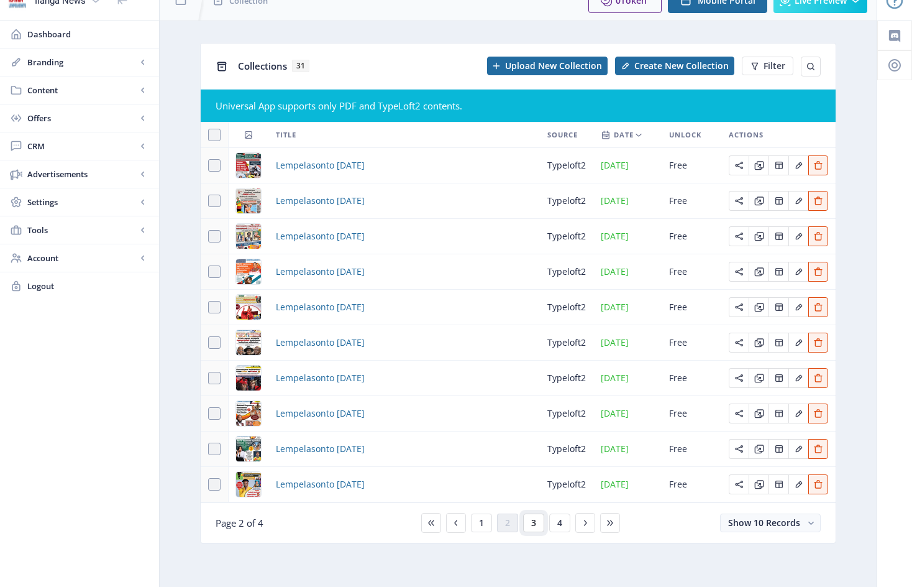
click at [533, 528] on span "3" at bounding box center [533, 523] width 5 height 10
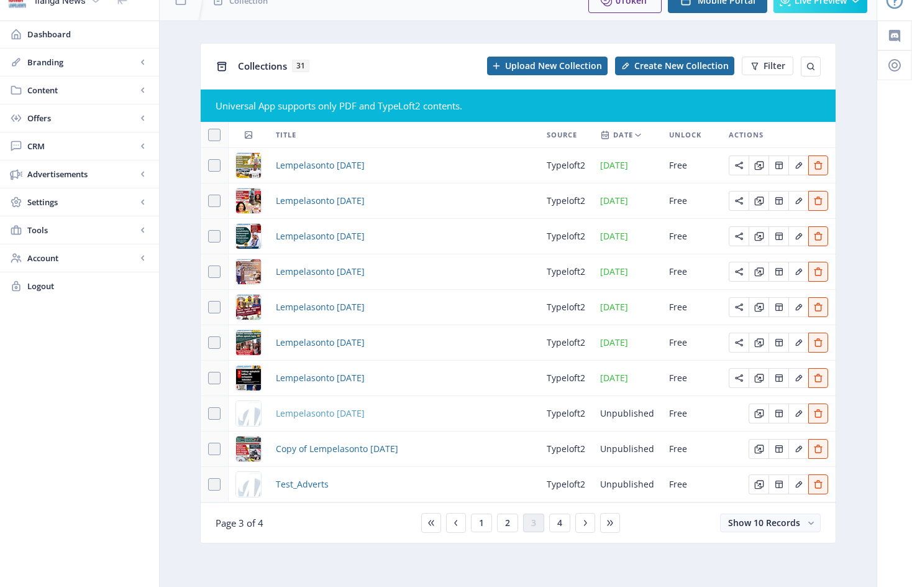
click at [298, 413] on span "Lempelasonto [DATE]" at bounding box center [320, 413] width 89 height 15
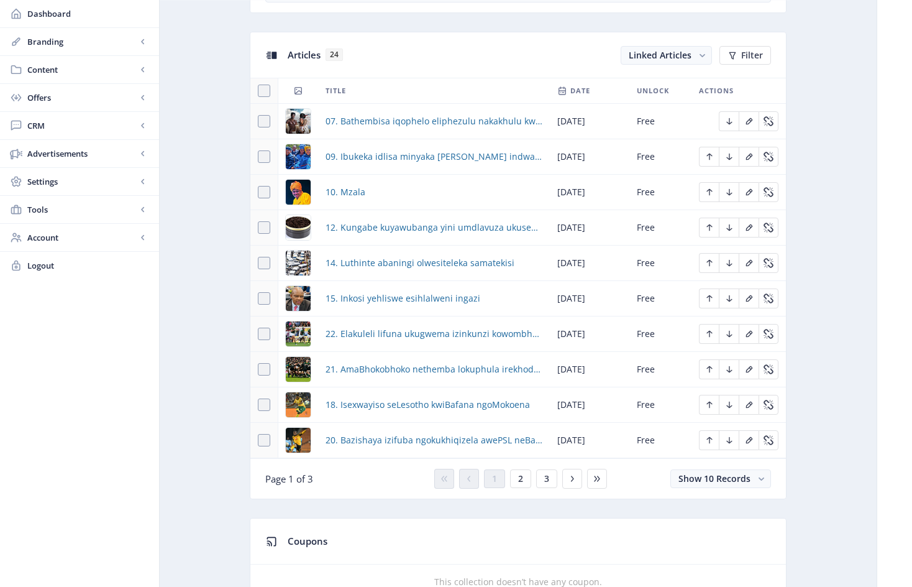
scroll to position [527, 0]
click at [730, 126] on icon "Edit page" at bounding box center [730, 121] width 10 height 10
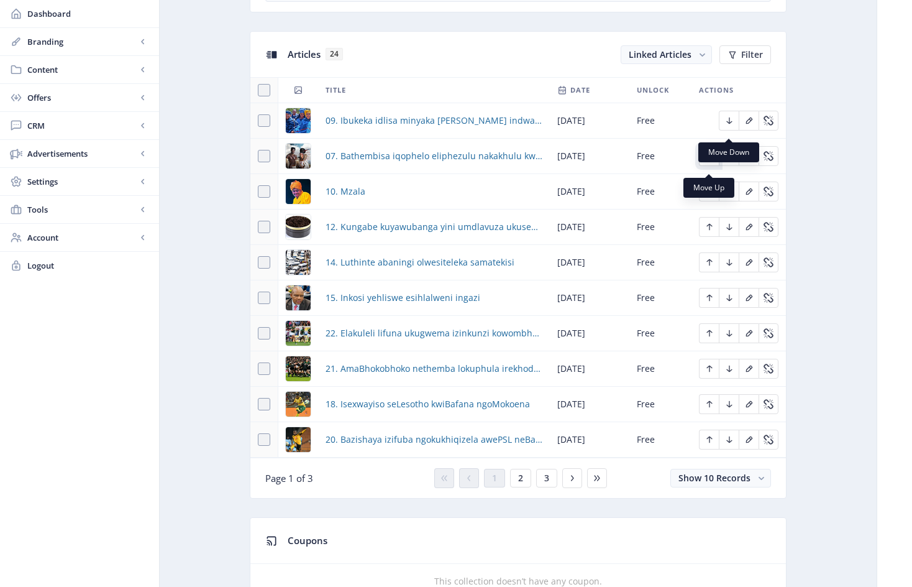
click at [710, 161] on icon "Edit page" at bounding box center [710, 156] width 10 height 10
click at [526, 487] on button "2" at bounding box center [520, 478] width 21 height 19
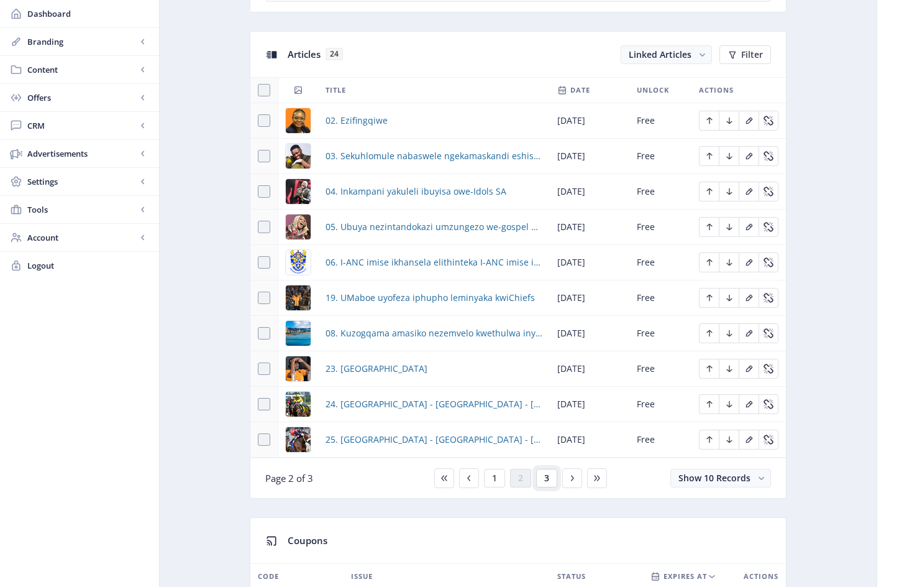
click at [547, 483] on span "3" at bounding box center [546, 478] width 5 height 10
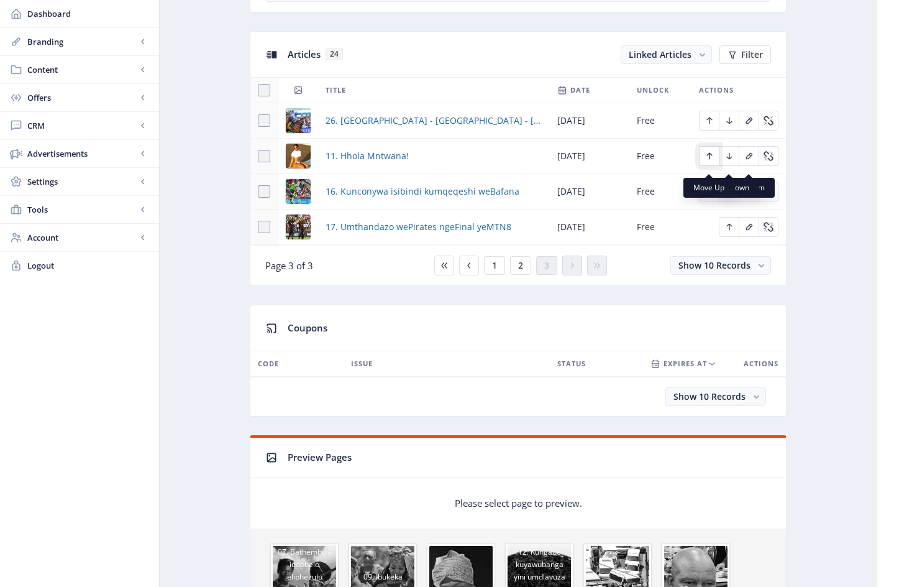
click at [710, 160] on icon "Edit page" at bounding box center [710, 156] width 6 height 7
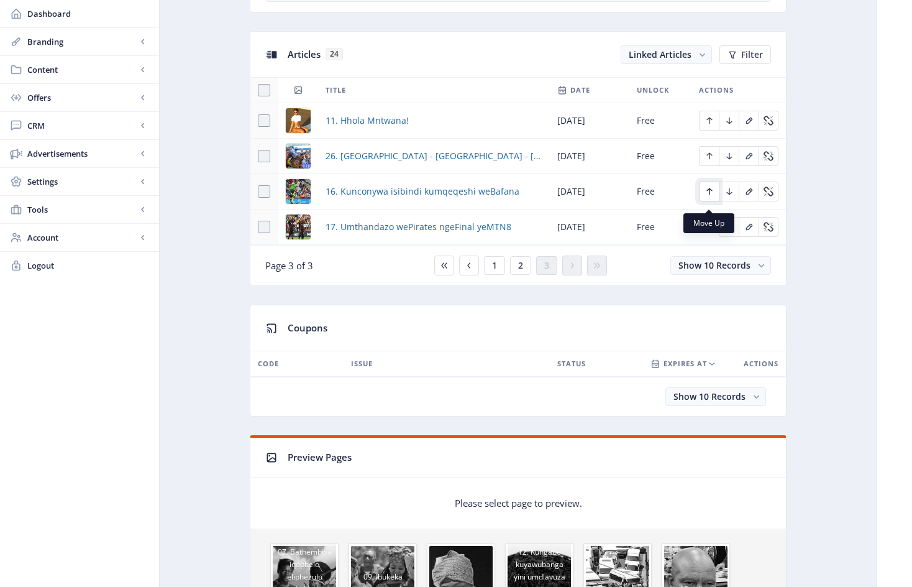
click at [709, 196] on icon "Edit page" at bounding box center [710, 191] width 10 height 10
click at [733, 232] on icon "Edit page" at bounding box center [730, 227] width 10 height 10
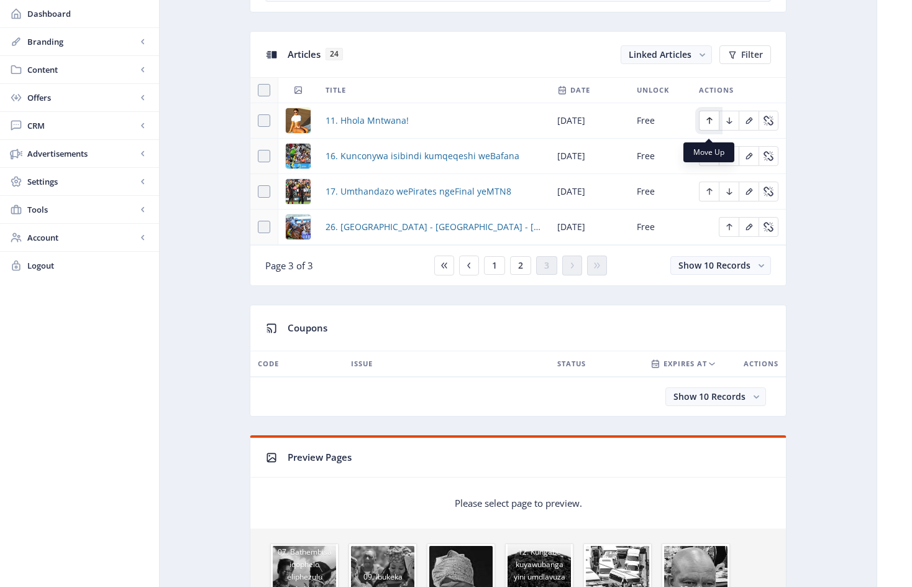
click at [710, 126] on icon "Edit page" at bounding box center [710, 121] width 10 height 10
click at [523, 275] on button "2" at bounding box center [520, 265] width 21 height 19
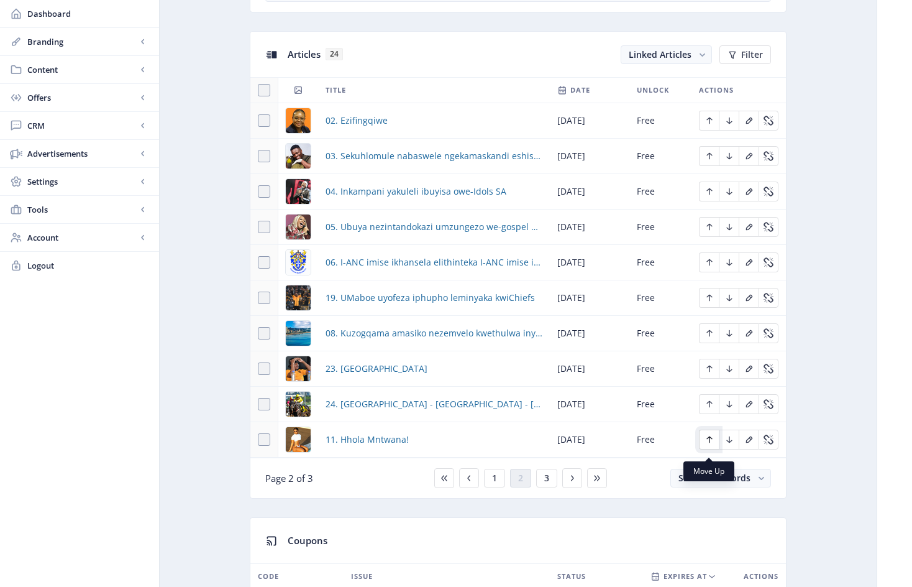
click at [711, 444] on icon "Edit page" at bounding box center [710, 439] width 10 height 10
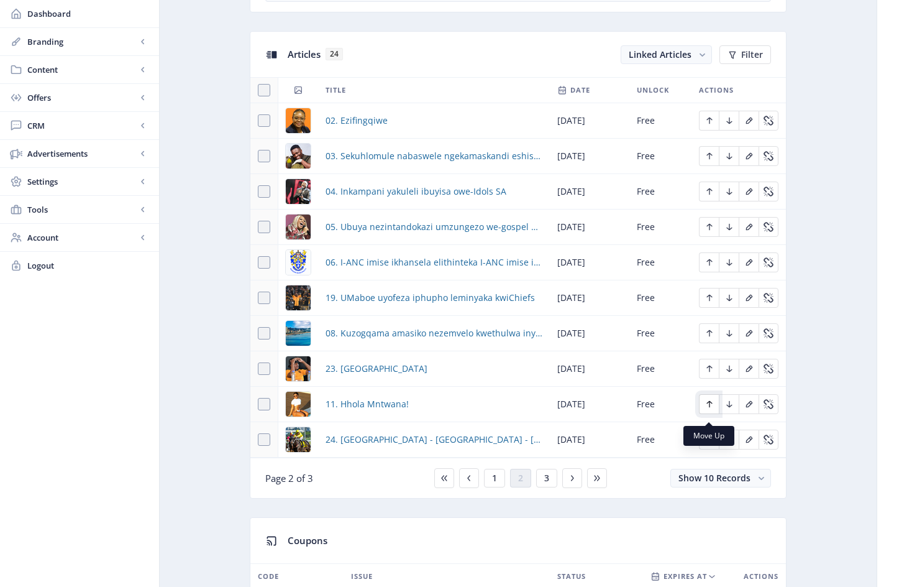
click at [709, 409] on icon "Edit page" at bounding box center [710, 404] width 10 height 10
click at [711, 338] on icon "Edit page" at bounding box center [710, 333] width 10 height 10
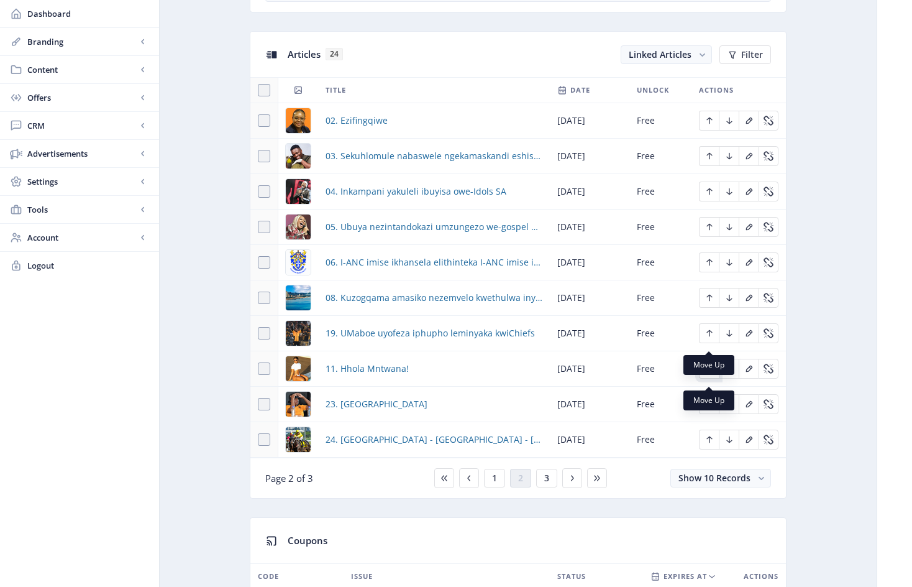
click at [711, 373] on icon "Edit page" at bounding box center [710, 369] width 10 height 10
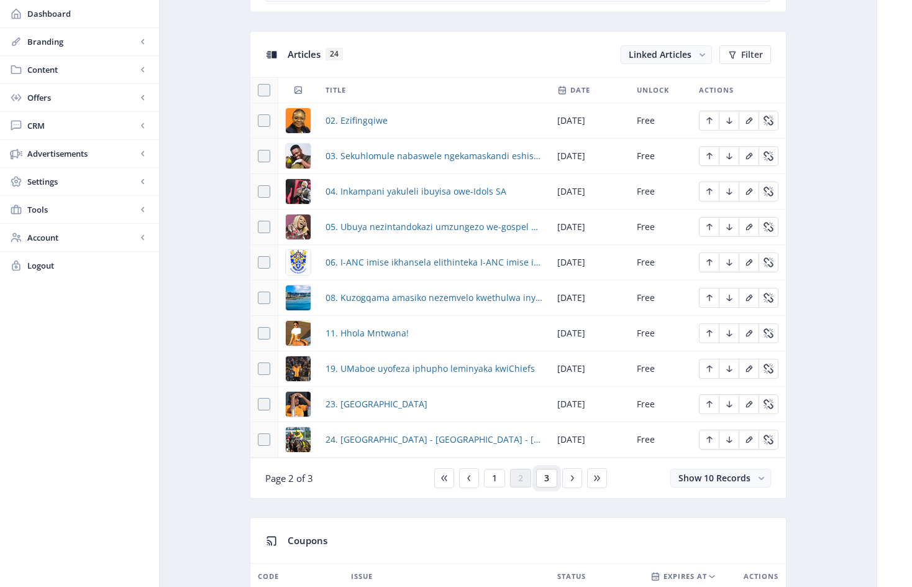
click at [549, 485] on button "3" at bounding box center [546, 478] width 21 height 19
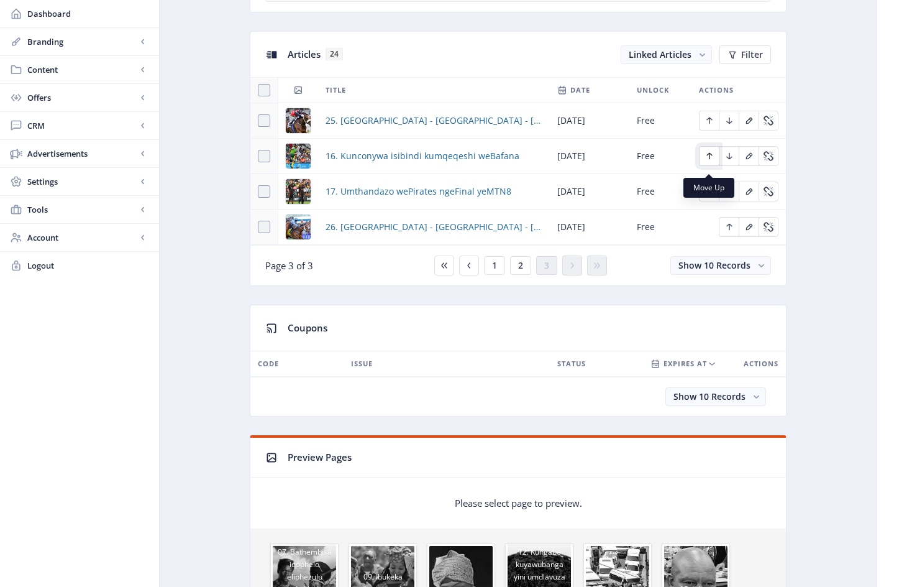
click at [710, 160] on icon "Edit page" at bounding box center [710, 156] width 10 height 10
click at [713, 196] on icon "Edit page" at bounding box center [710, 191] width 10 height 10
click at [521, 270] on span "2" at bounding box center [520, 265] width 5 height 10
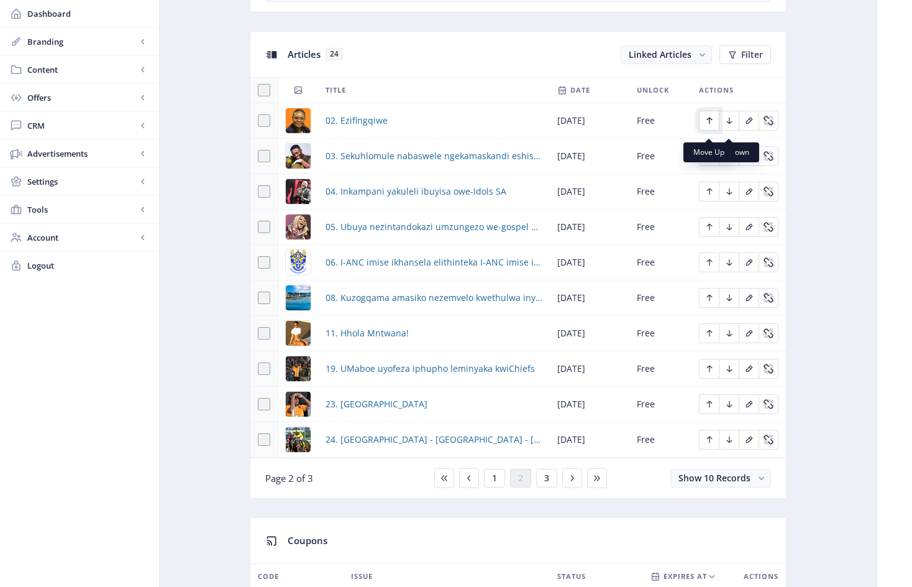
click at [710, 124] on icon "Edit page" at bounding box center [710, 120] width 6 height 7
click at [497, 487] on button "1" at bounding box center [494, 478] width 21 height 19
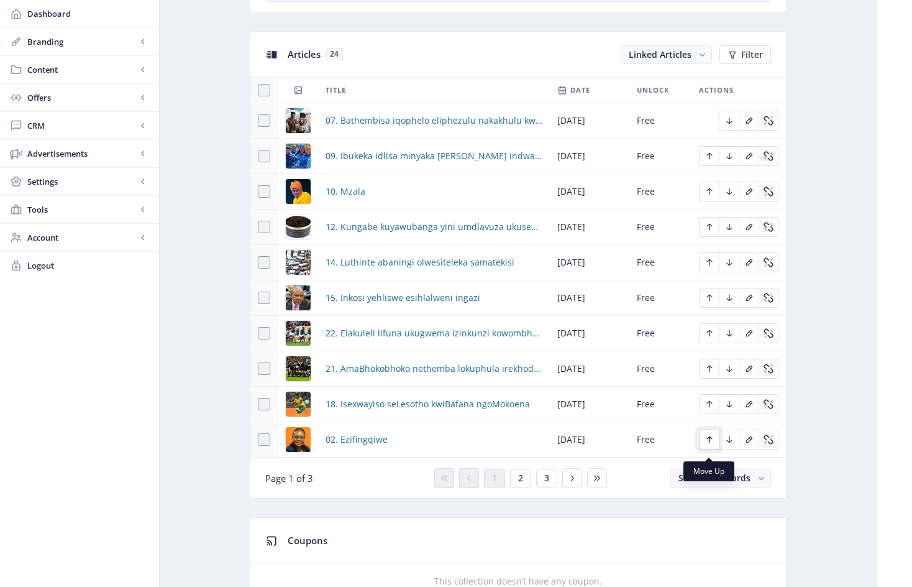
click at [711, 444] on icon "Edit page" at bounding box center [710, 439] width 10 height 10
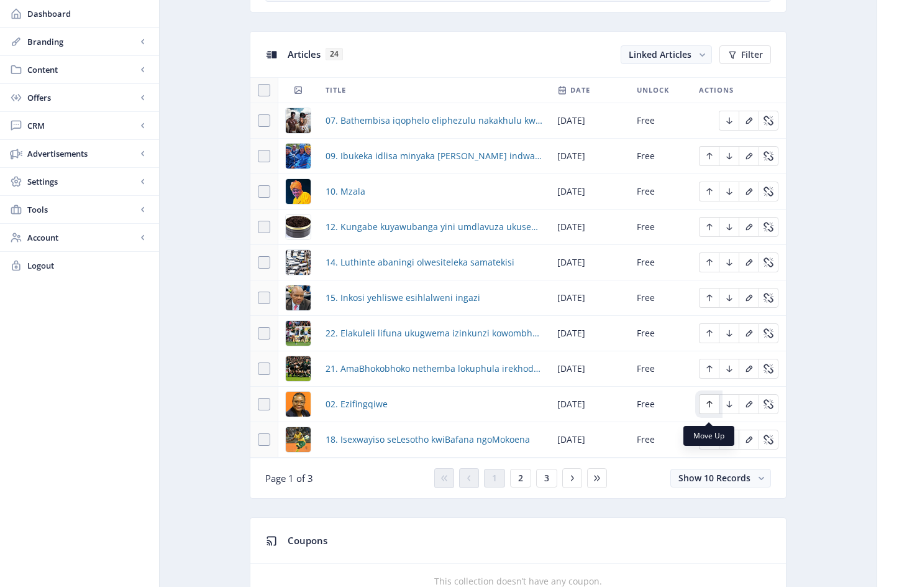
click at [711, 408] on icon "Edit page" at bounding box center [710, 404] width 6 height 7
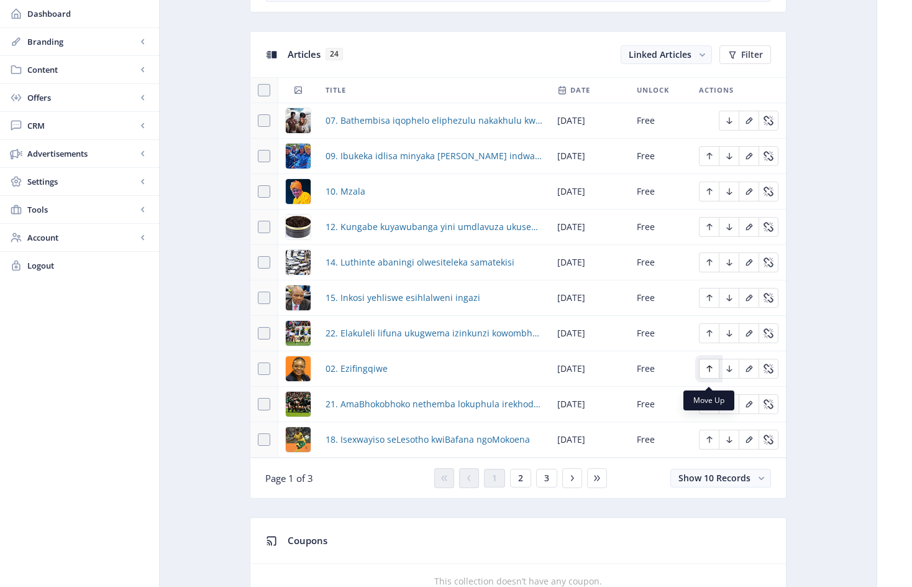
click at [709, 372] on icon "Edit page" at bounding box center [710, 368] width 6 height 7
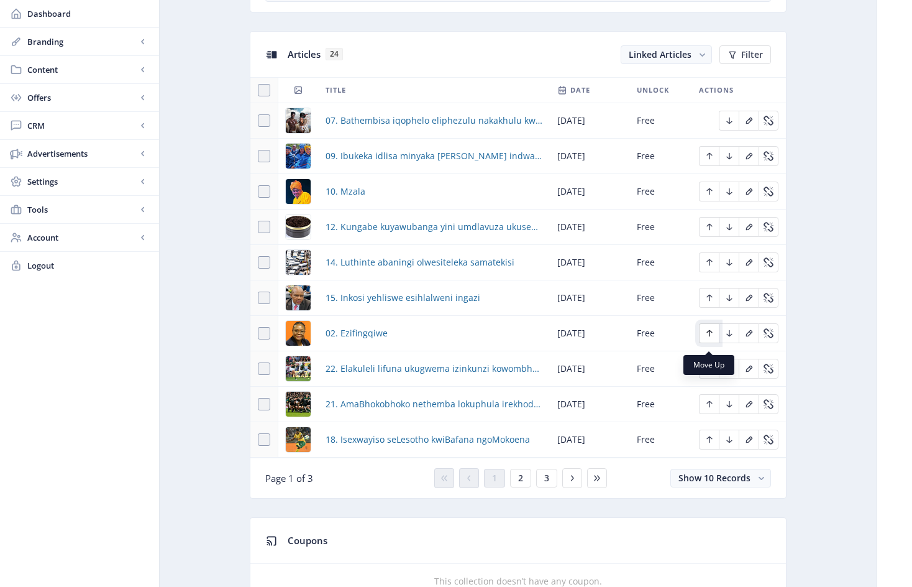
click at [711, 336] on icon "Edit page" at bounding box center [710, 333] width 10 height 10
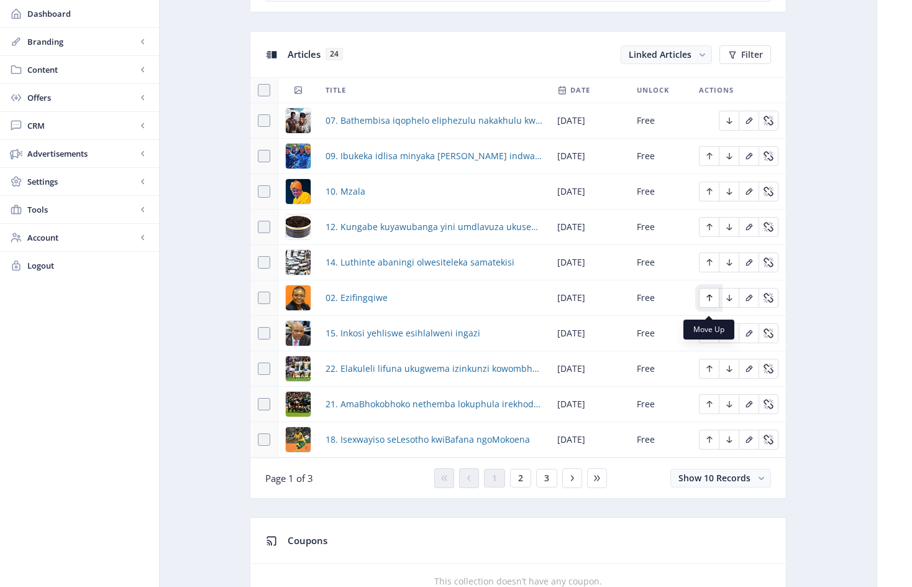
click at [711, 300] on icon "Edit page" at bounding box center [710, 298] width 10 height 10
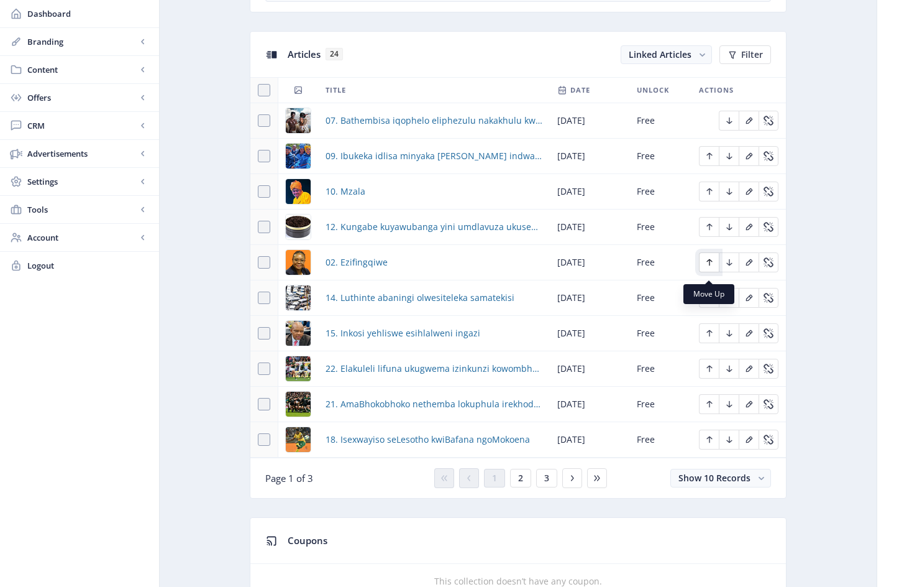
click at [710, 263] on button "Edit page" at bounding box center [709, 262] width 20 height 20
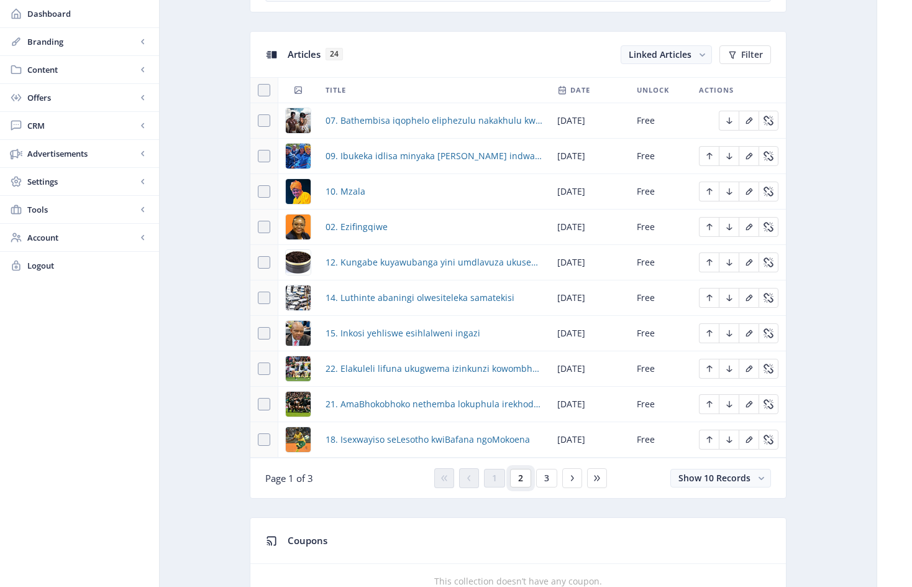
click at [521, 483] on span "2" at bounding box center [520, 478] width 5 height 10
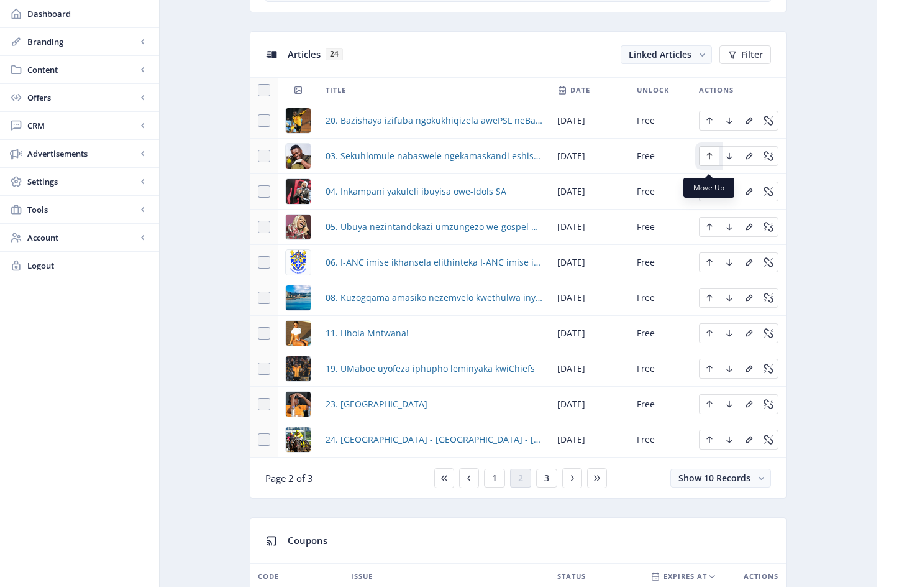
click at [709, 160] on icon "Edit page" at bounding box center [710, 156] width 10 height 10
click at [710, 195] on icon "Edit page" at bounding box center [710, 191] width 6 height 7
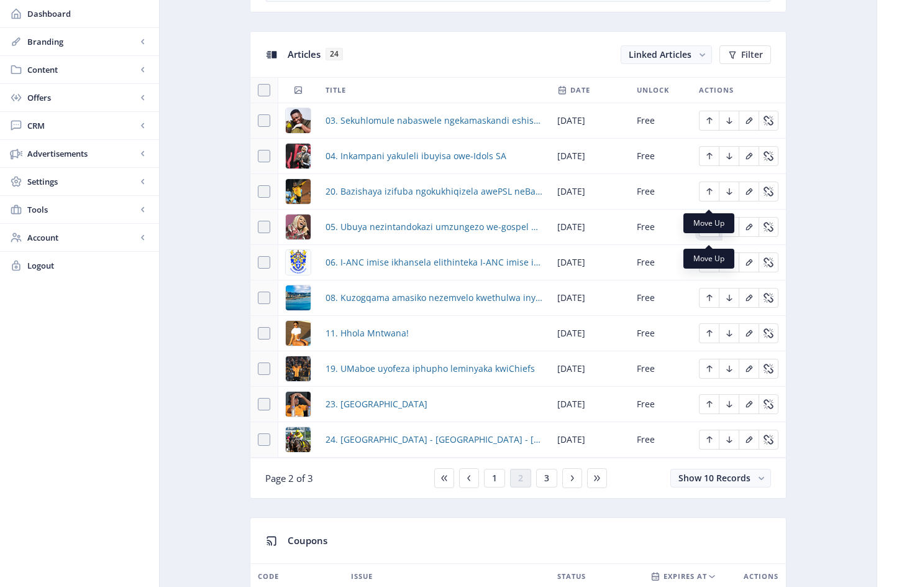
click at [710, 232] on icon "Edit page" at bounding box center [710, 227] width 10 height 10
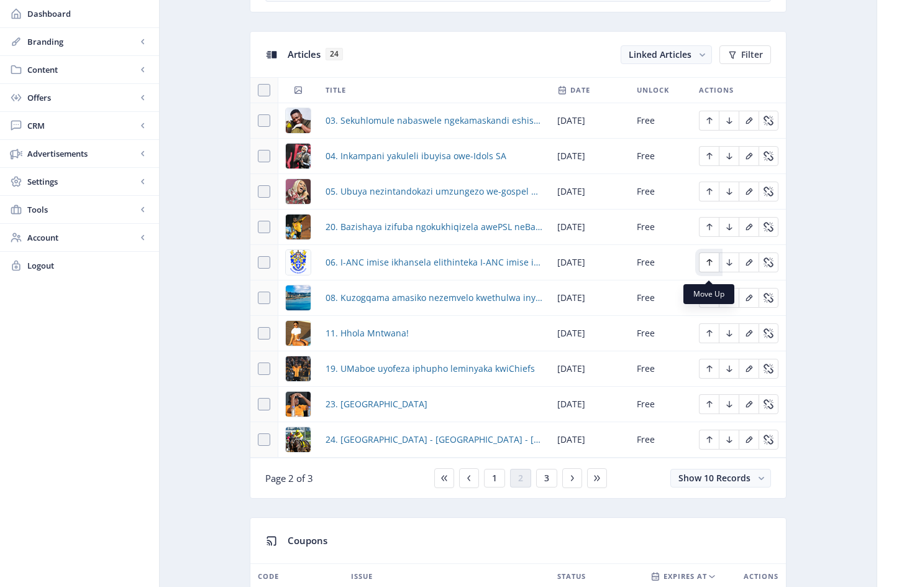
click at [711, 267] on icon "Edit page" at bounding box center [710, 262] width 10 height 10
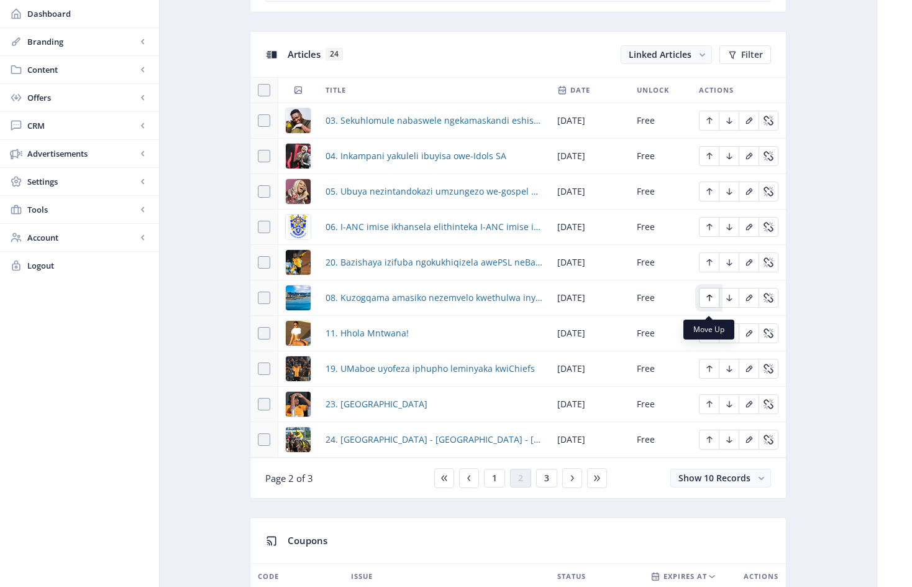
click at [712, 303] on icon "Edit page" at bounding box center [710, 298] width 10 height 10
click at [710, 338] on icon "Edit page" at bounding box center [710, 333] width 10 height 10
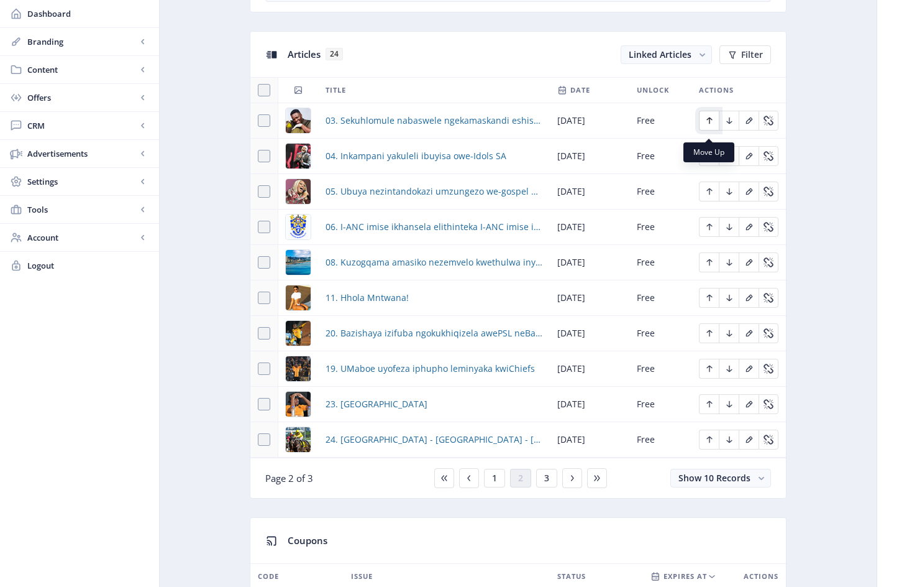
click at [709, 126] on icon "Edit page" at bounding box center [710, 121] width 10 height 10
click at [710, 161] on icon "Edit page" at bounding box center [710, 156] width 10 height 10
click at [498, 485] on button "1" at bounding box center [494, 478] width 21 height 19
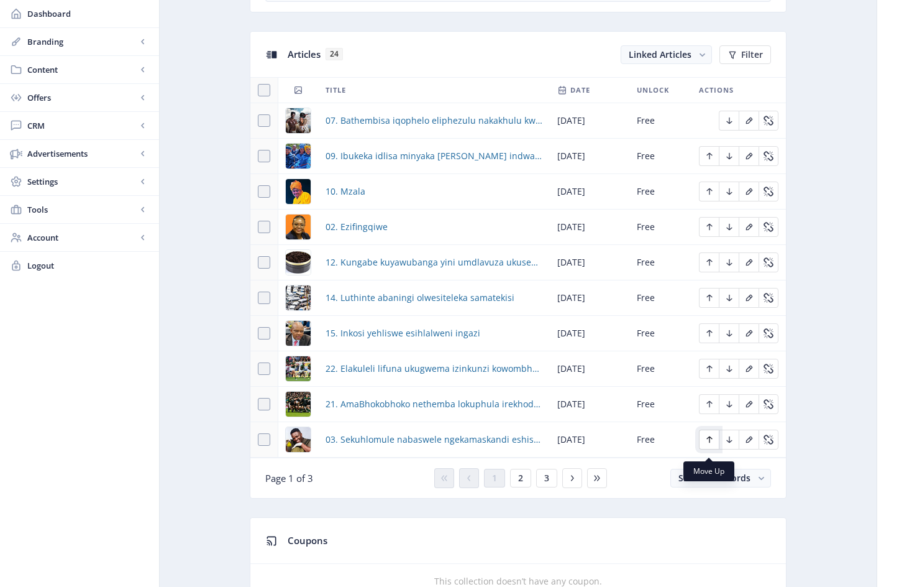
click at [708, 444] on icon "Edit page" at bounding box center [710, 439] width 10 height 10
click at [708, 408] on icon "Edit page" at bounding box center [710, 404] width 10 height 10
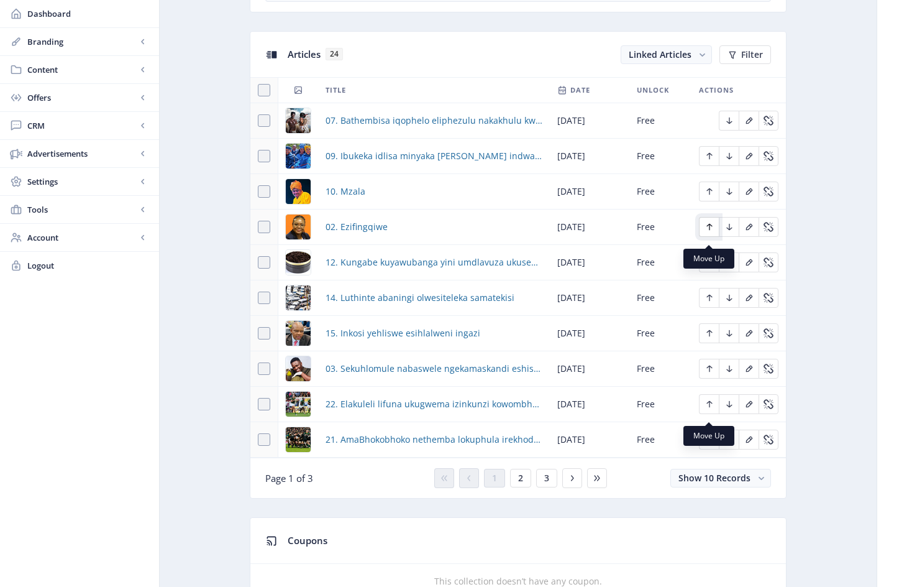
click at [711, 232] on icon "Edit page" at bounding box center [710, 227] width 10 height 10
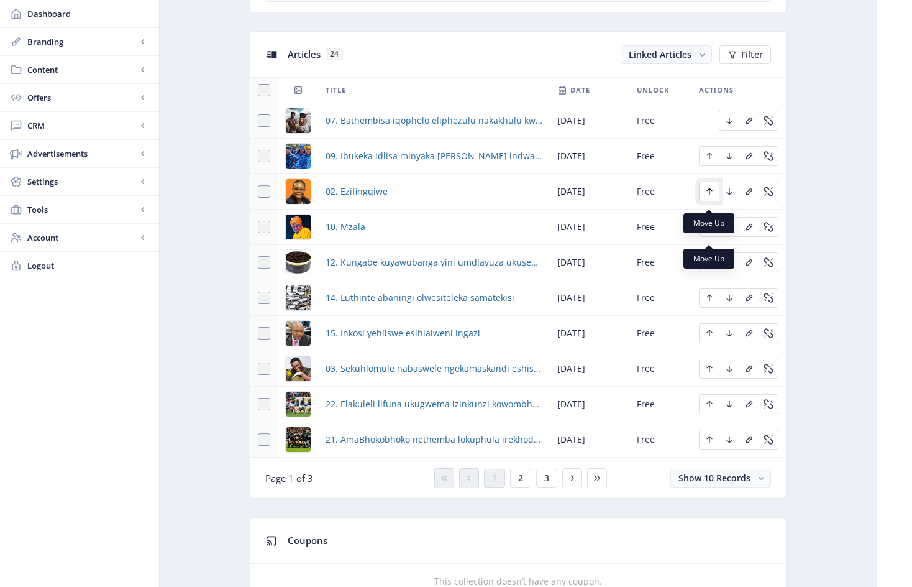
click at [708, 195] on icon "Edit page" at bounding box center [710, 191] width 6 height 7
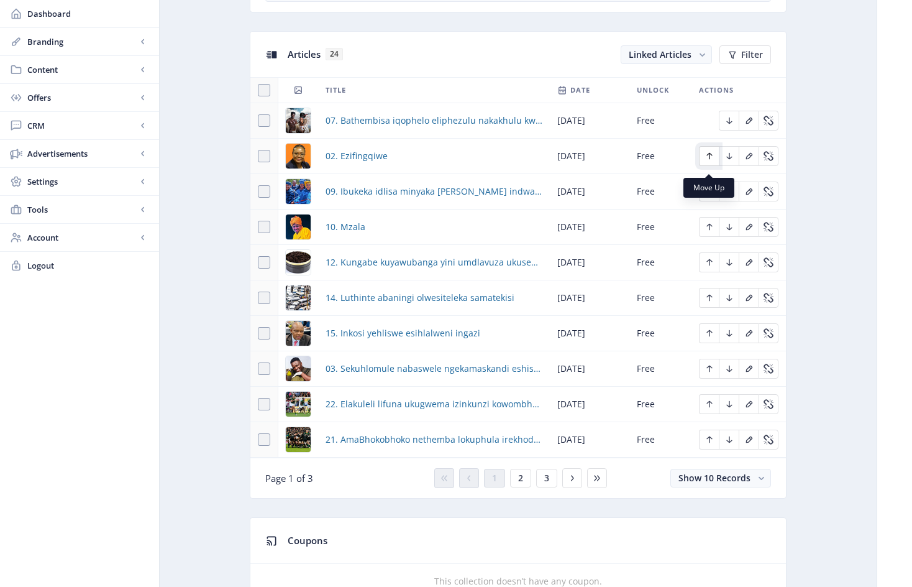
click at [712, 160] on icon "Edit page" at bounding box center [710, 156] width 10 height 10
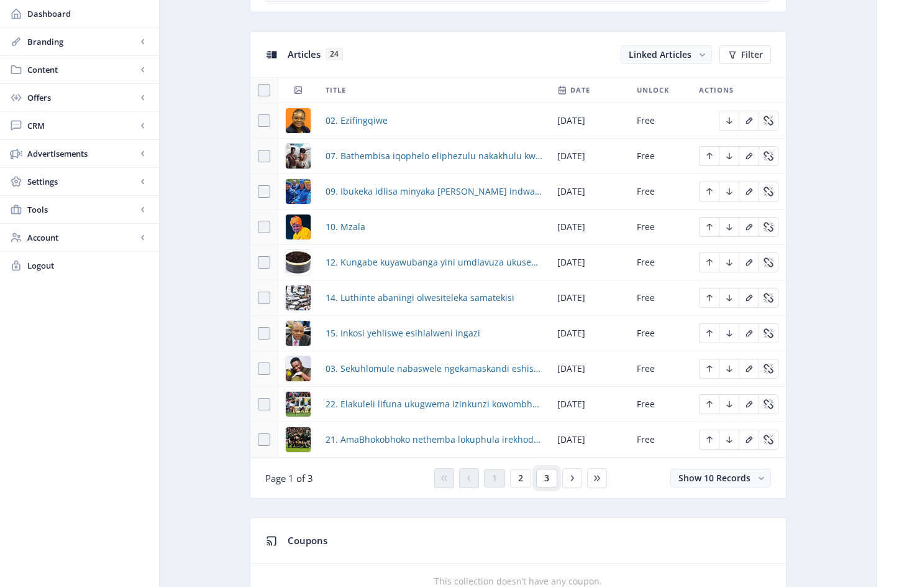
click at [548, 483] on span "3" at bounding box center [546, 478] width 5 height 10
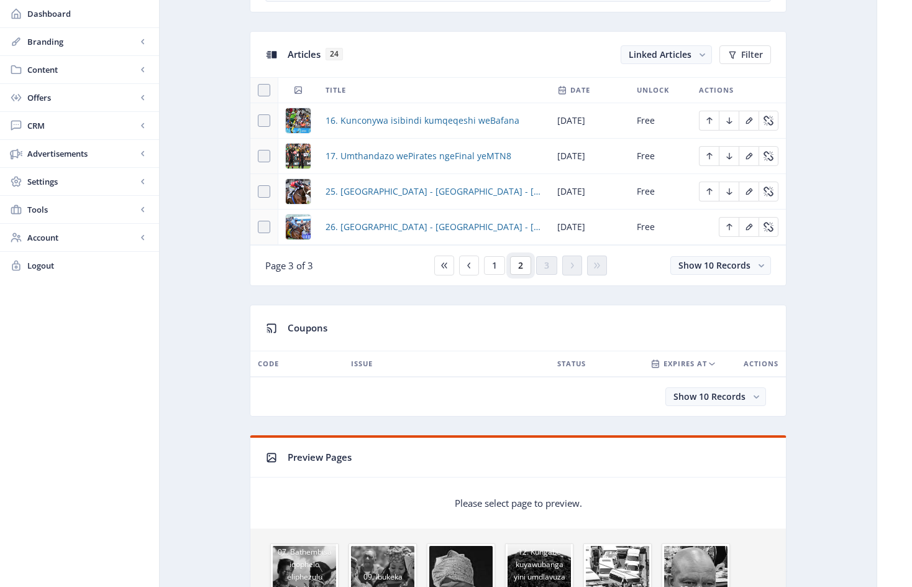
click at [520, 270] on span "2" at bounding box center [520, 265] width 5 height 10
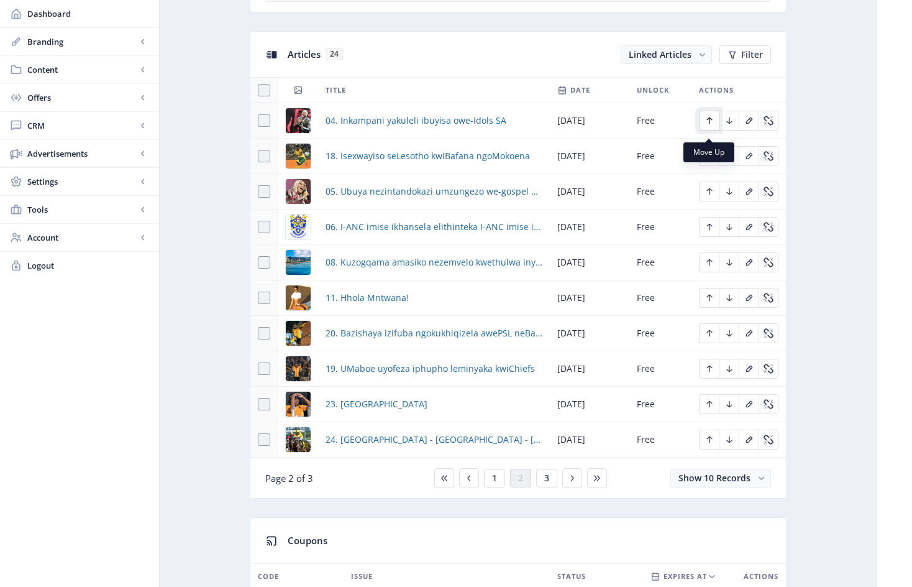
click at [711, 126] on icon "Edit page" at bounding box center [710, 121] width 10 height 10
click at [715, 197] on button "Edit page" at bounding box center [709, 191] width 20 height 20
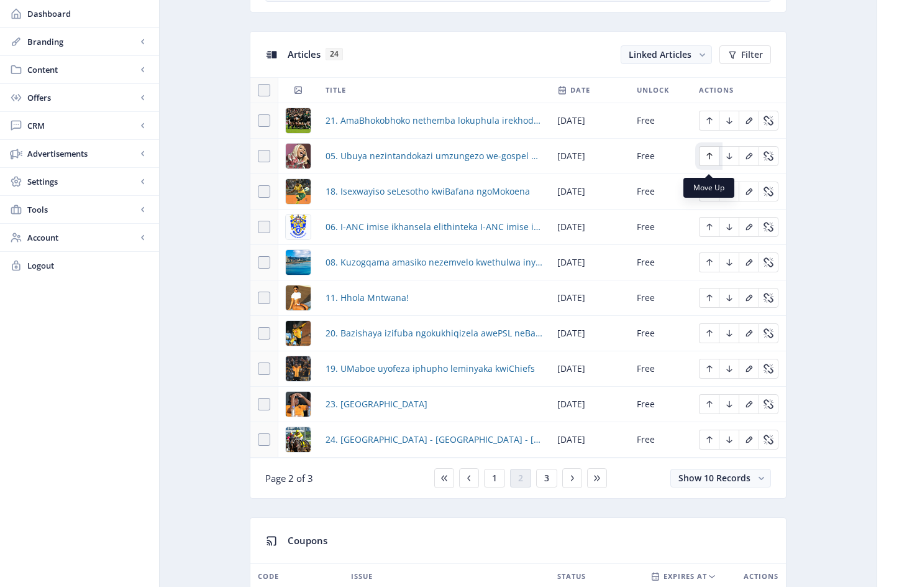
click at [709, 158] on icon "Edit page" at bounding box center [710, 156] width 10 height 10
click at [712, 232] on icon "Edit page" at bounding box center [710, 227] width 10 height 10
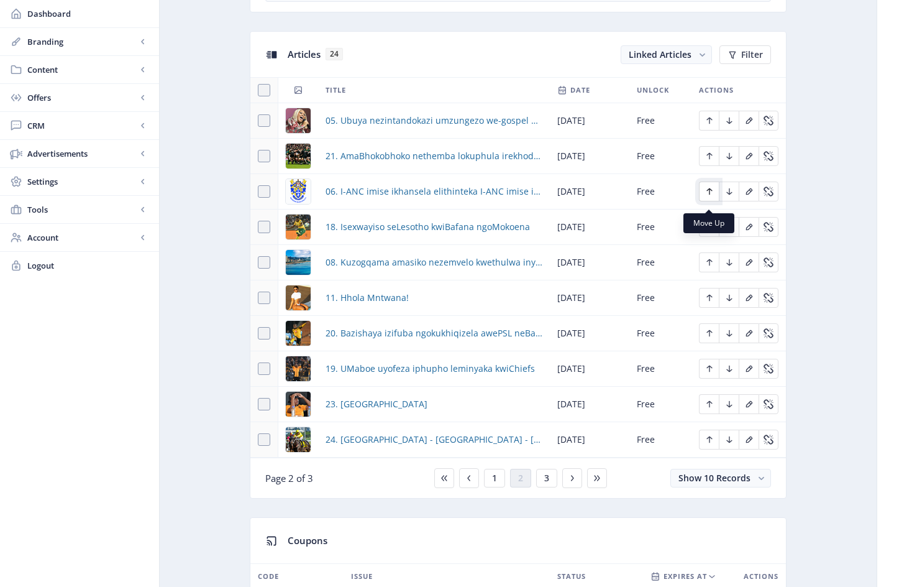
click at [708, 195] on icon "Edit page" at bounding box center [710, 191] width 6 height 7
click at [709, 267] on icon "Edit page" at bounding box center [710, 262] width 10 height 10
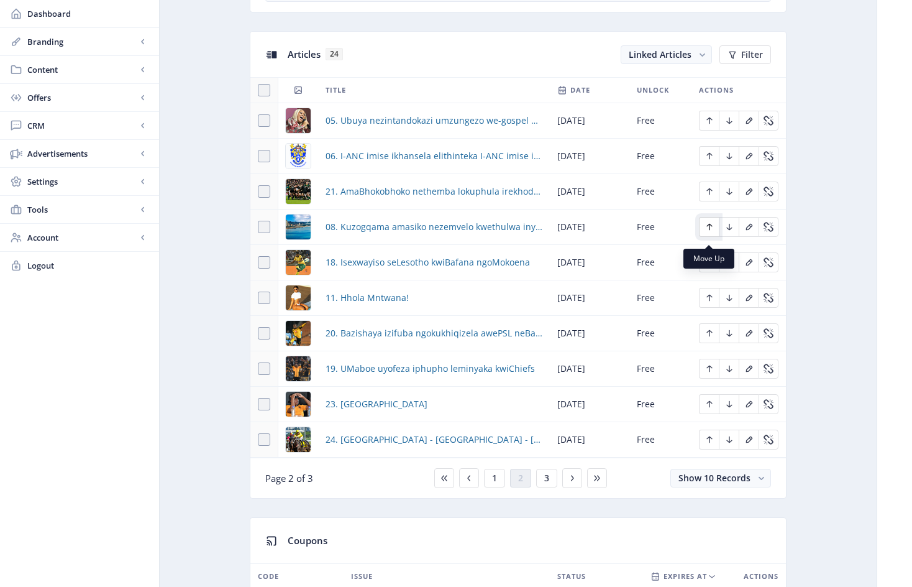
click at [707, 231] on icon "Edit page" at bounding box center [710, 227] width 10 height 10
click at [711, 301] on icon "Edit page" at bounding box center [710, 298] width 6 height 7
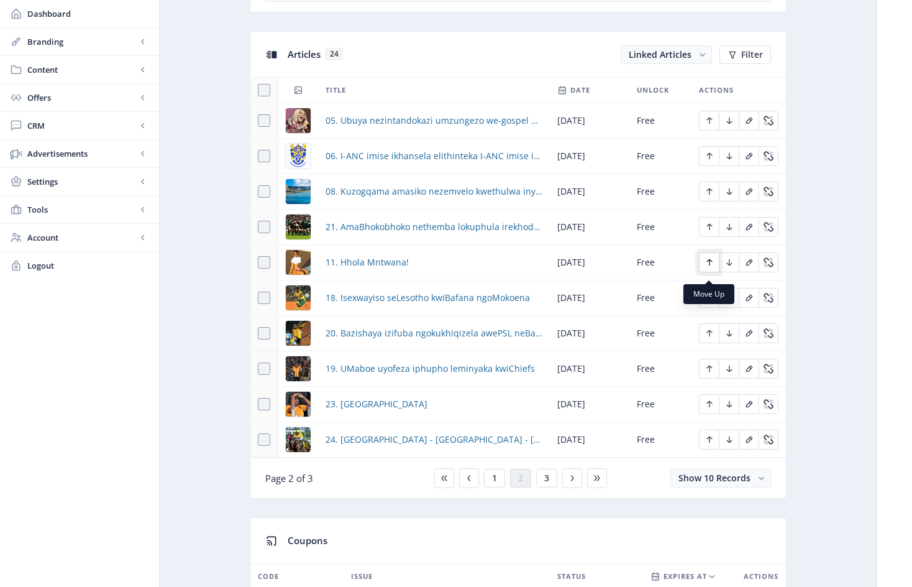
click at [708, 266] on icon "Edit page" at bounding box center [710, 262] width 10 height 10
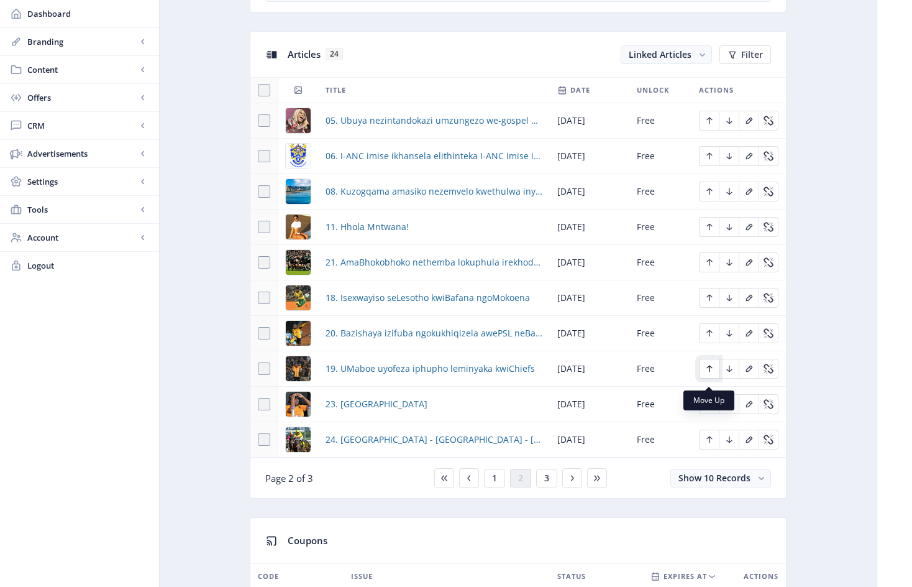
click at [708, 373] on icon "Edit page" at bounding box center [710, 369] width 10 height 10
click at [732, 267] on icon "Edit page" at bounding box center [730, 262] width 10 height 10
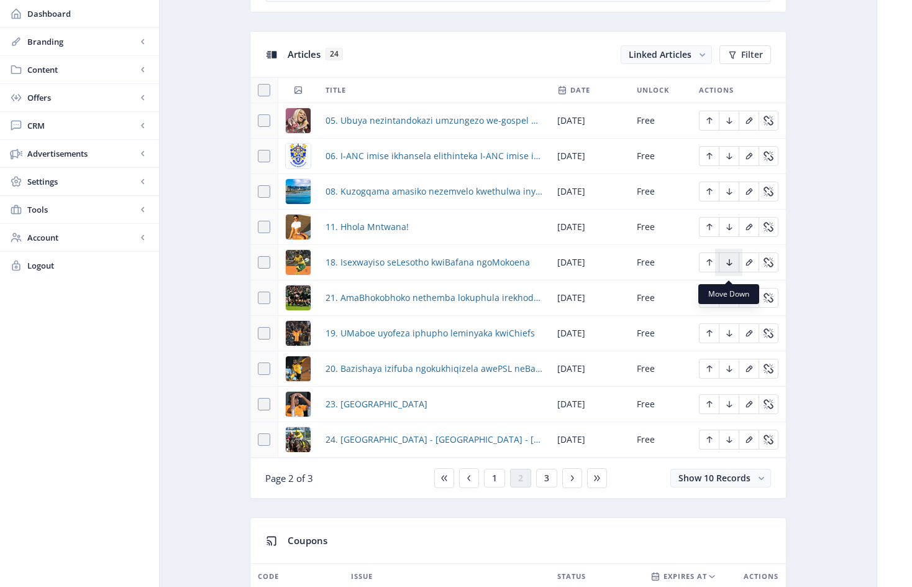
click at [732, 267] on icon "Edit page" at bounding box center [730, 262] width 10 height 10
click at [731, 266] on icon "Edit page" at bounding box center [729, 262] width 6 height 7
click at [729, 303] on icon "Edit page" at bounding box center [730, 298] width 10 height 10
click at [710, 372] on icon "Edit page" at bounding box center [710, 368] width 6 height 7
click at [494, 483] on span "1" at bounding box center [494, 478] width 5 height 10
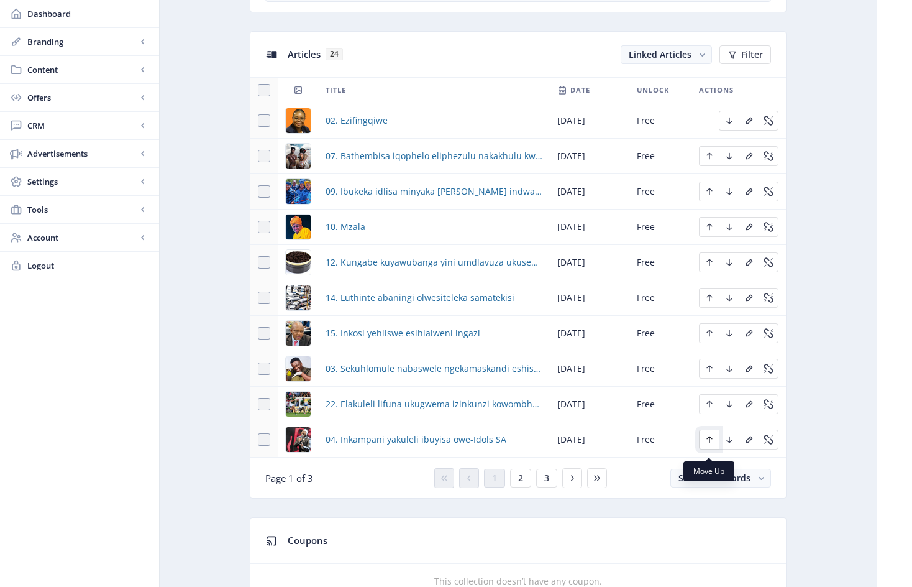
click at [708, 443] on icon "Edit page" at bounding box center [710, 439] width 10 height 10
click at [710, 372] on icon "Edit page" at bounding box center [710, 368] width 6 height 7
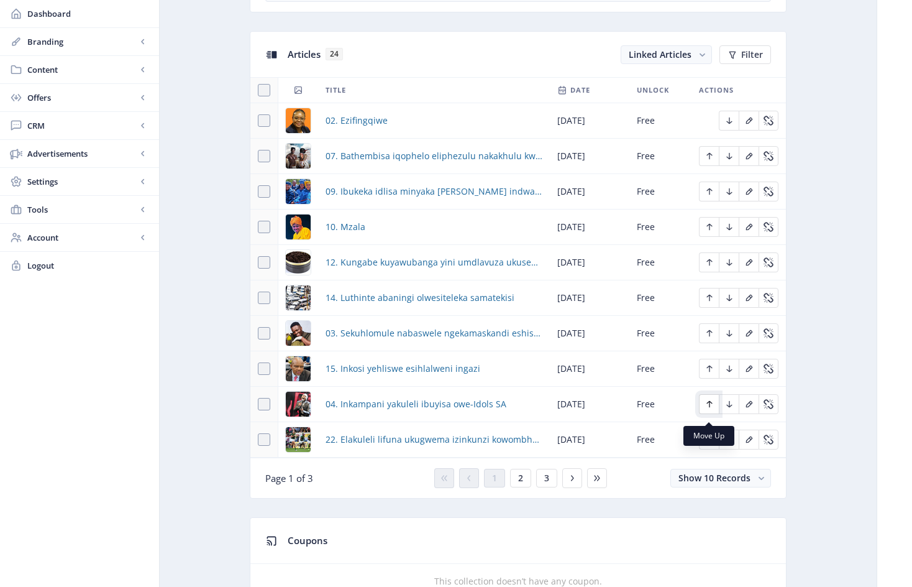
click at [710, 409] on icon "Edit page" at bounding box center [710, 404] width 10 height 10
click at [709, 338] on icon "Edit page" at bounding box center [710, 333] width 10 height 10
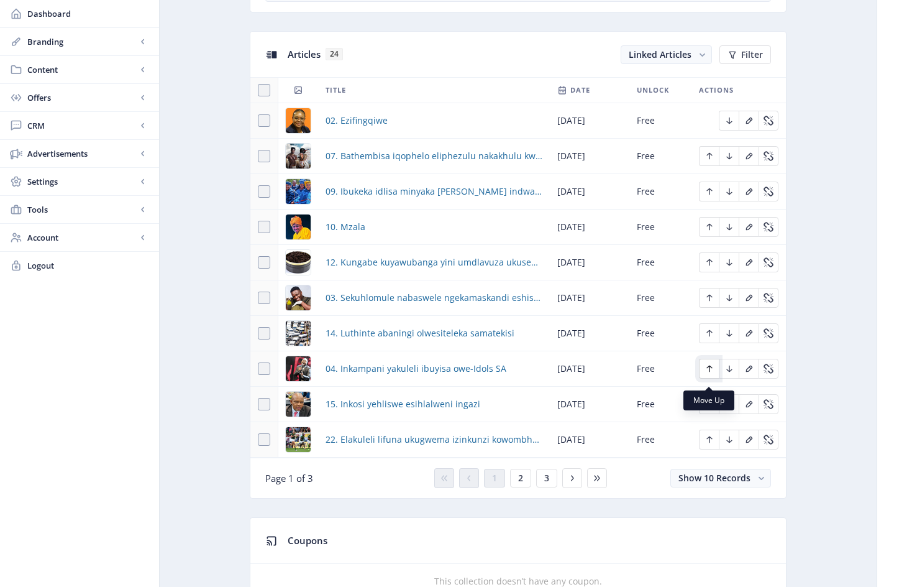
click at [708, 372] on icon "Edit page" at bounding box center [710, 368] width 6 height 7
click at [710, 301] on icon "Edit page" at bounding box center [710, 298] width 6 height 7
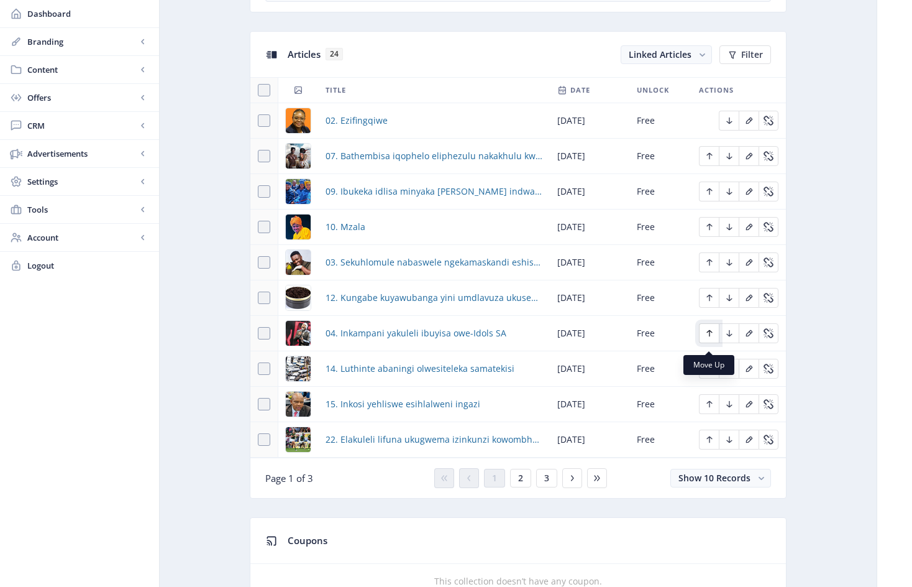
click at [712, 338] on icon "Edit page" at bounding box center [710, 333] width 10 height 10
click at [708, 265] on icon "Edit page" at bounding box center [710, 262] width 10 height 10
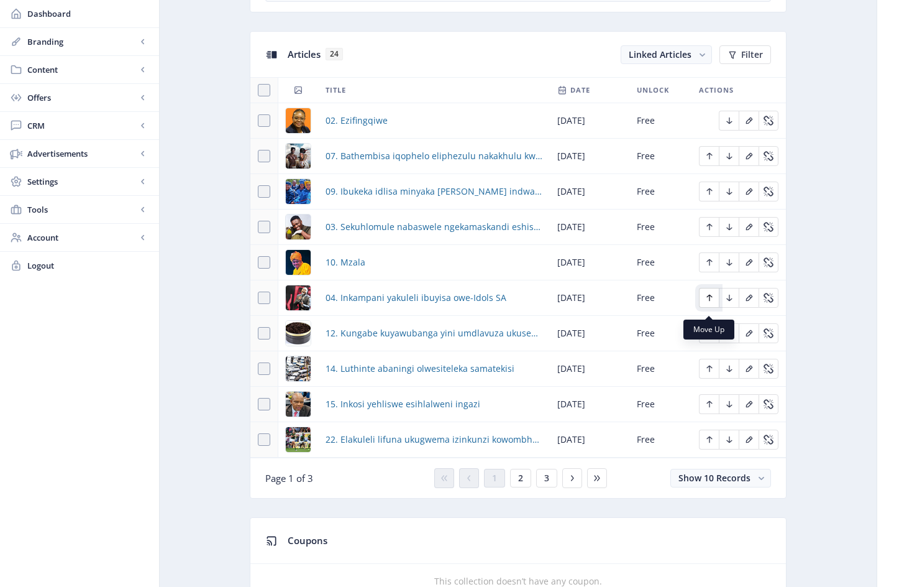
click at [713, 303] on icon "Edit page" at bounding box center [710, 298] width 10 height 10
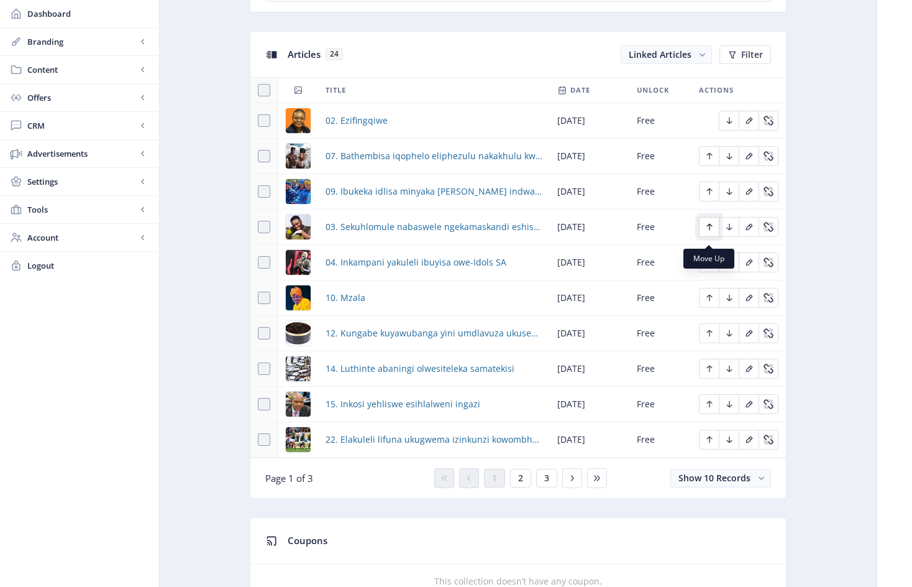
click at [712, 232] on icon "Edit page" at bounding box center [710, 227] width 10 height 10
click at [709, 267] on icon "Edit page" at bounding box center [710, 262] width 10 height 10
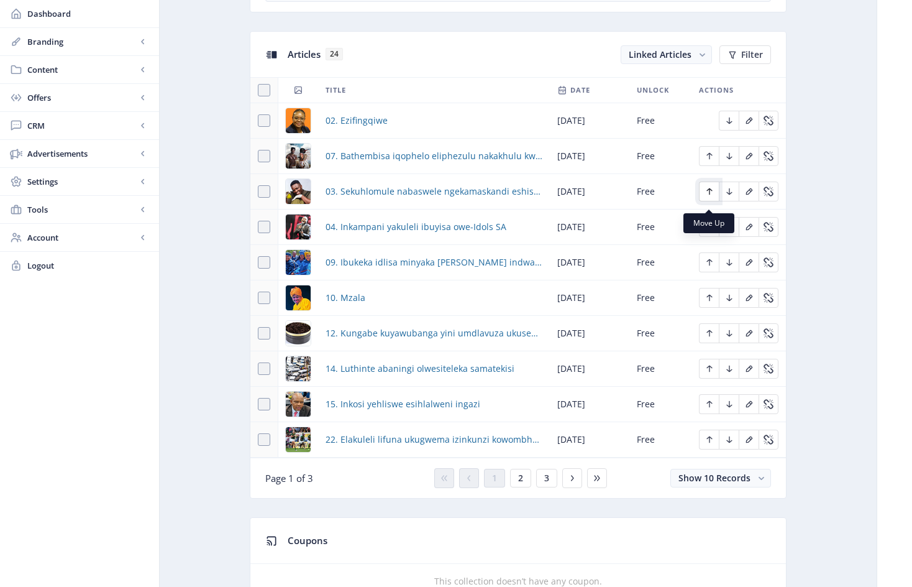
click at [708, 194] on icon "Edit page" at bounding box center [710, 191] width 10 height 10
click at [709, 232] on icon "Edit page" at bounding box center [710, 227] width 10 height 10
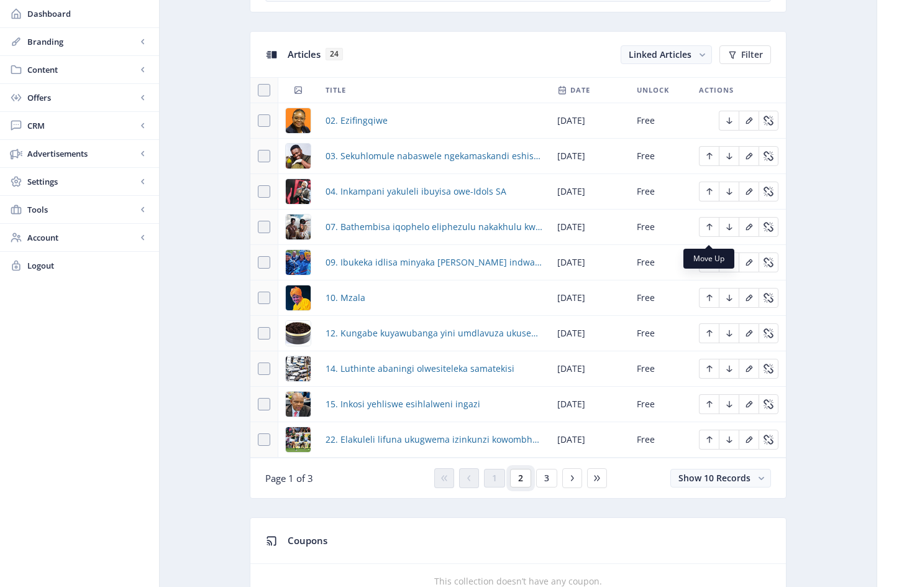
click at [524, 487] on button "2" at bounding box center [520, 478] width 21 height 19
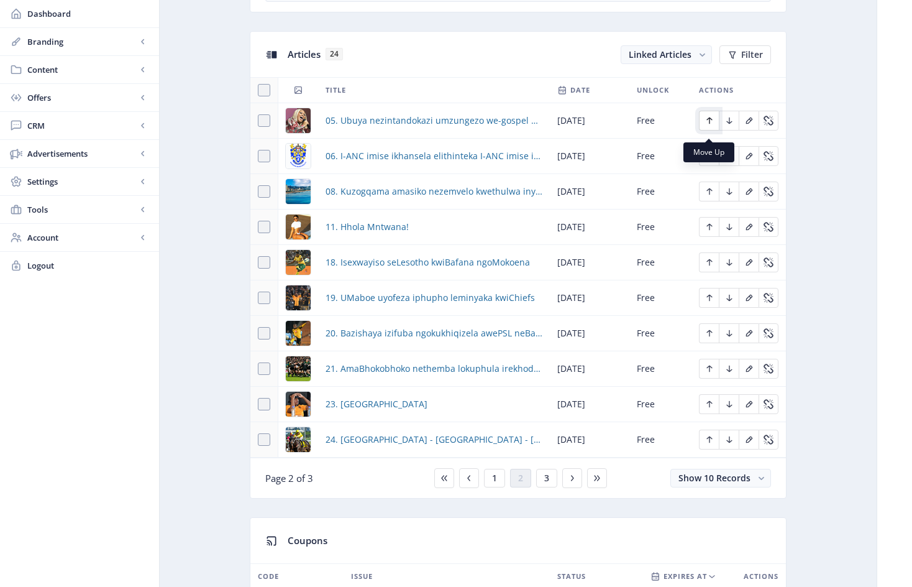
click at [710, 124] on icon "Edit page" at bounding box center [710, 120] width 6 height 7
click at [713, 161] on icon "Edit page" at bounding box center [710, 156] width 10 height 10
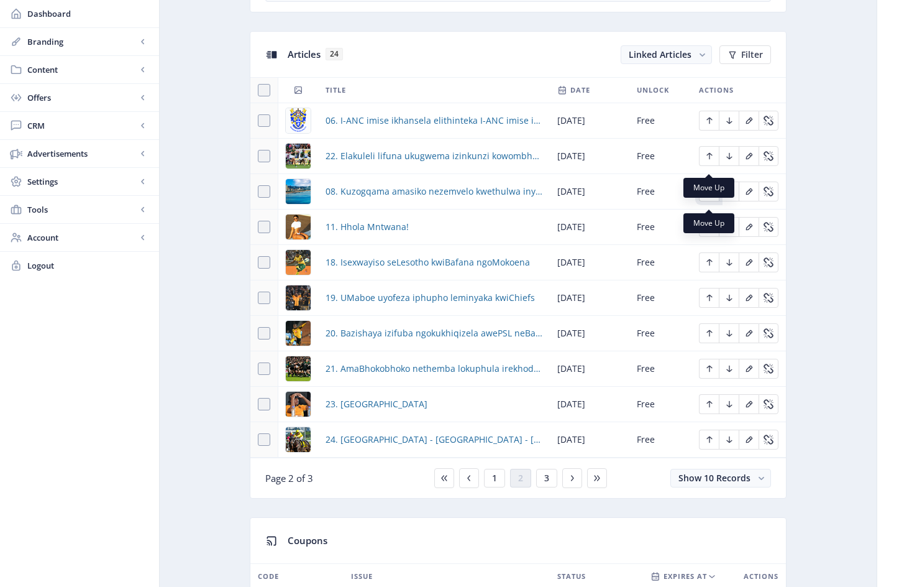
click at [710, 195] on icon "Edit page" at bounding box center [710, 191] width 6 height 7
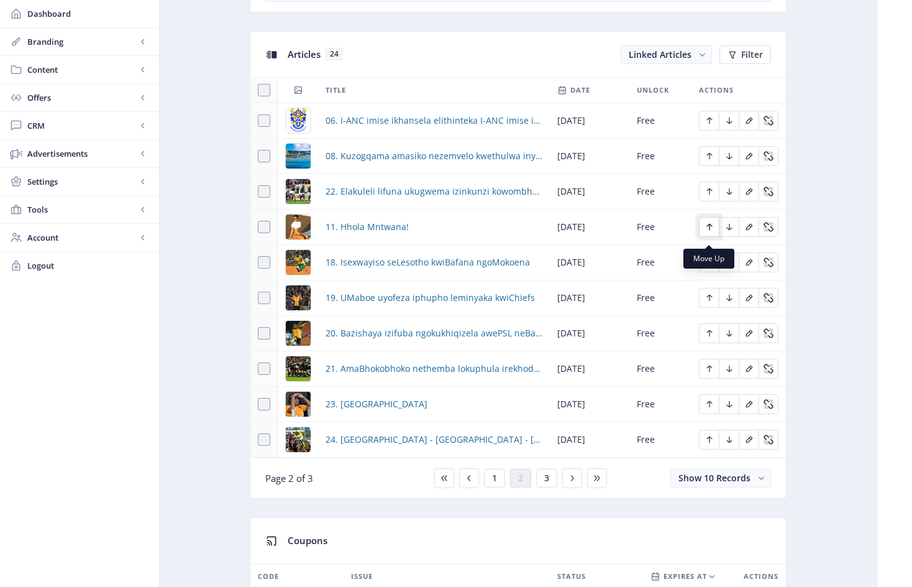
click at [710, 231] on icon "Edit page" at bounding box center [710, 227] width 10 height 10
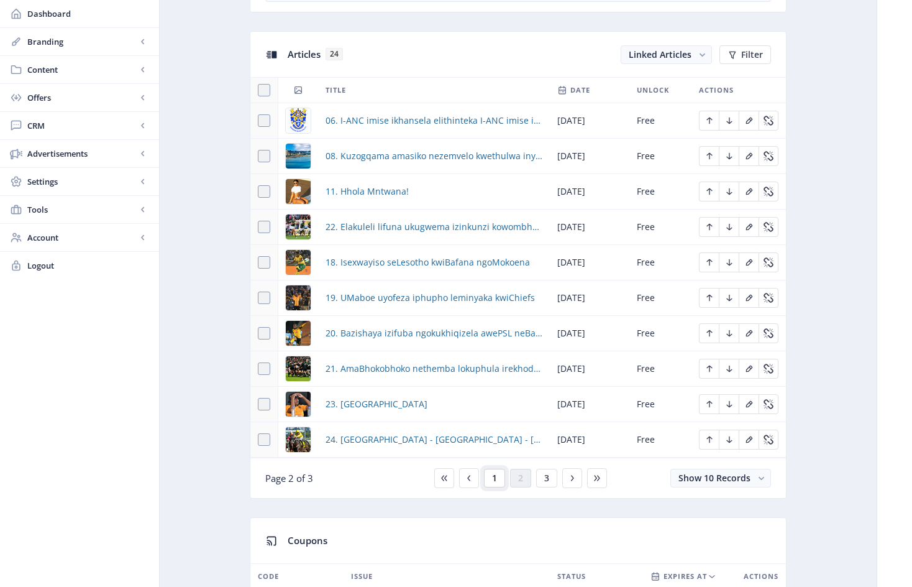
click at [497, 487] on button "1" at bounding box center [494, 478] width 21 height 19
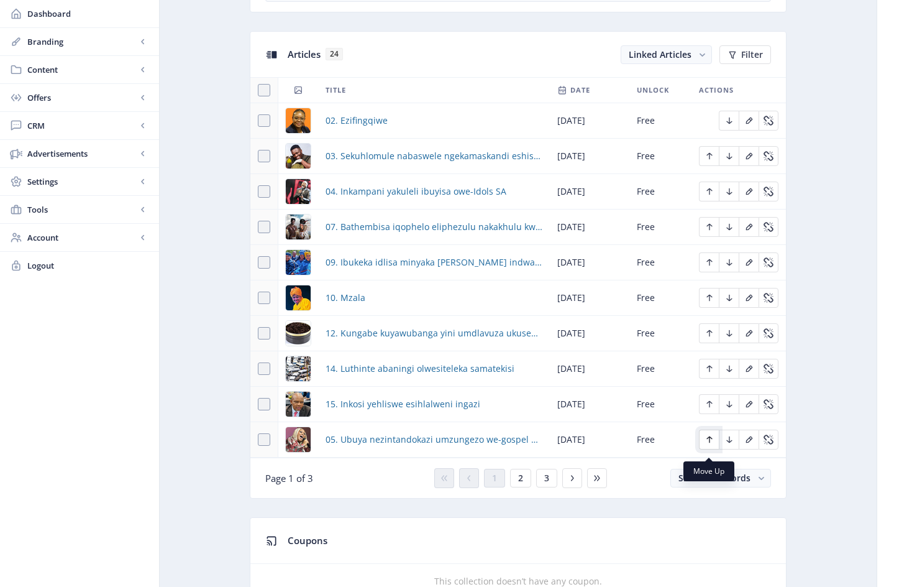
click at [710, 444] on icon "Edit page" at bounding box center [710, 439] width 10 height 10
click at [521, 483] on span "2" at bounding box center [520, 478] width 5 height 10
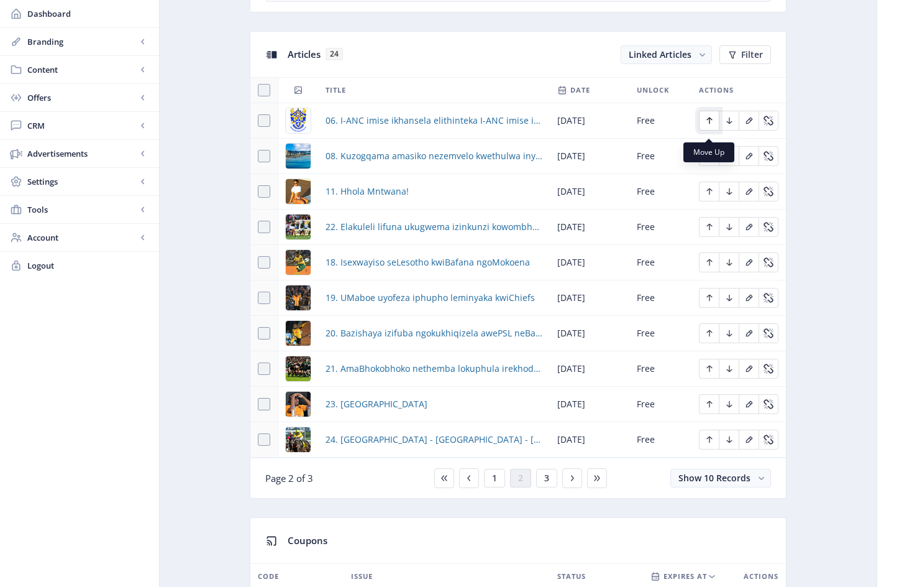
click at [711, 124] on icon "Edit page" at bounding box center [710, 121] width 10 height 10
click at [496, 483] on span "1" at bounding box center [494, 478] width 5 height 10
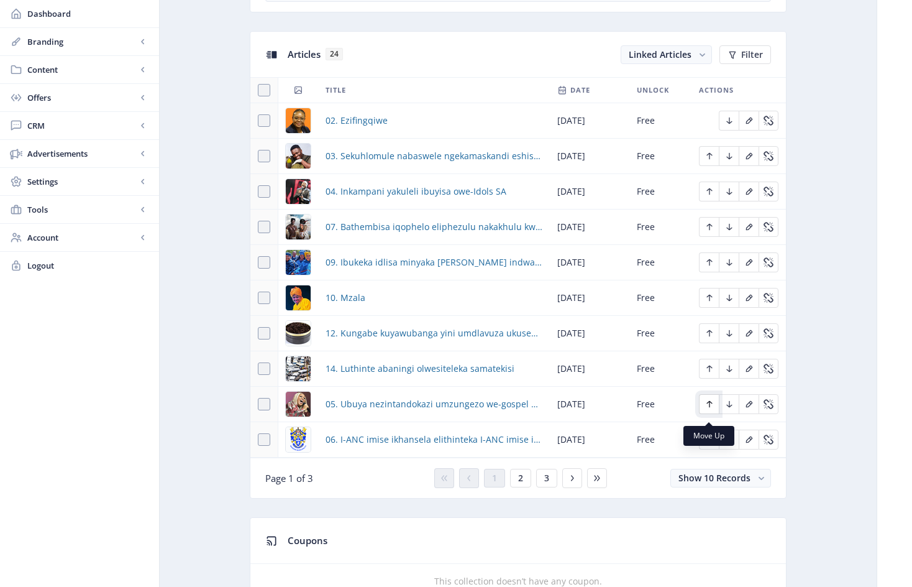
click at [710, 408] on icon "Edit page" at bounding box center [710, 404] width 6 height 7
click at [710, 443] on icon "Edit page" at bounding box center [710, 439] width 6 height 7
click at [711, 373] on icon "Edit page" at bounding box center [710, 369] width 10 height 10
click at [711, 409] on icon "Edit page" at bounding box center [710, 404] width 10 height 10
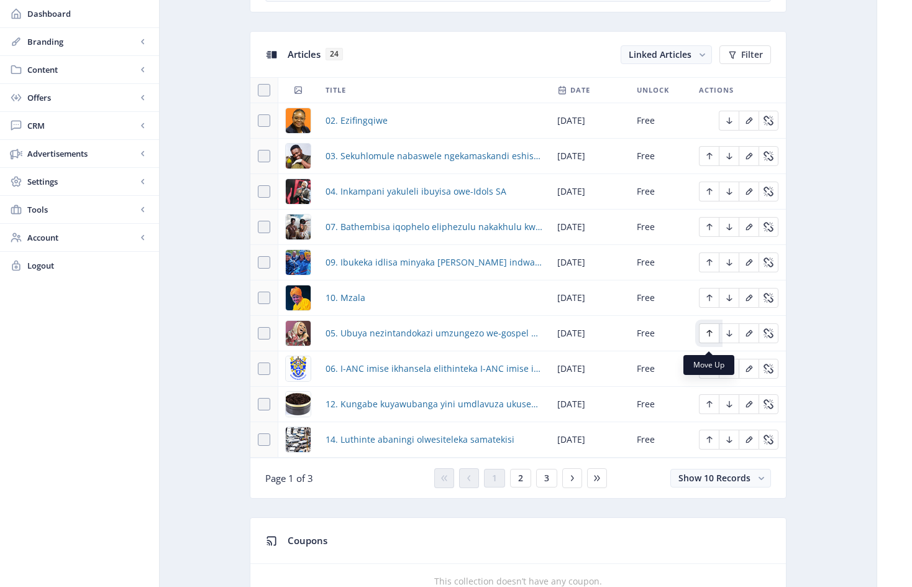
click at [711, 337] on icon "Edit page" at bounding box center [710, 333] width 10 height 10
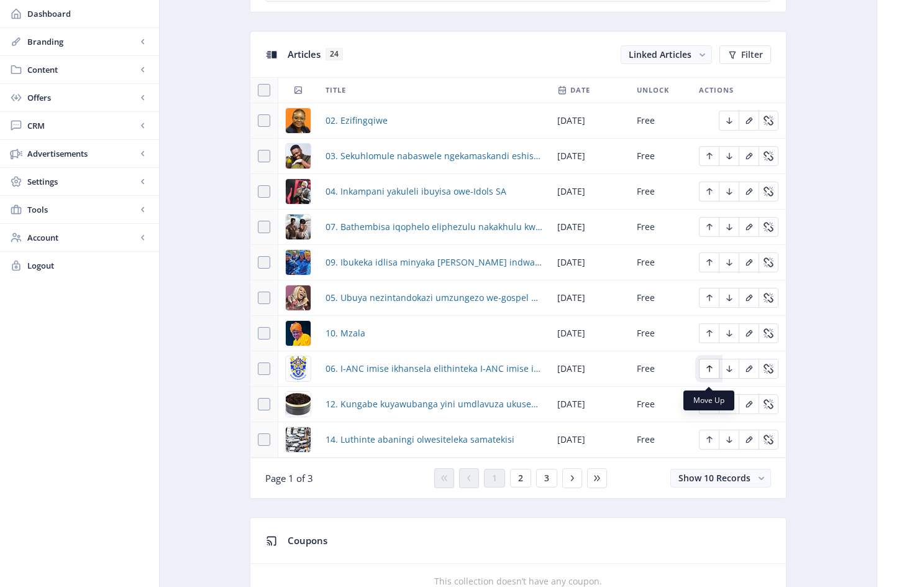
click at [710, 372] on icon "Edit page" at bounding box center [710, 368] width 6 height 7
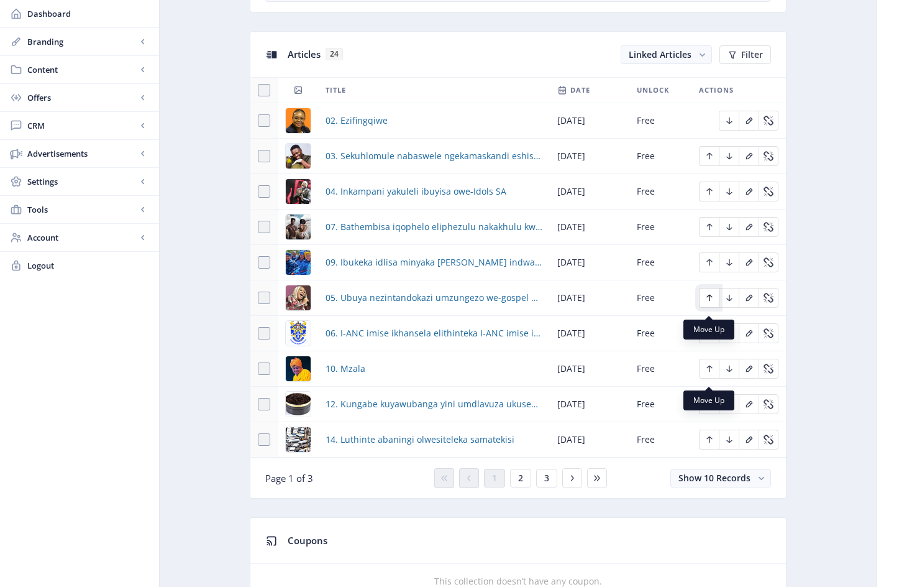
click at [712, 301] on icon "Edit page" at bounding box center [710, 298] width 6 height 7
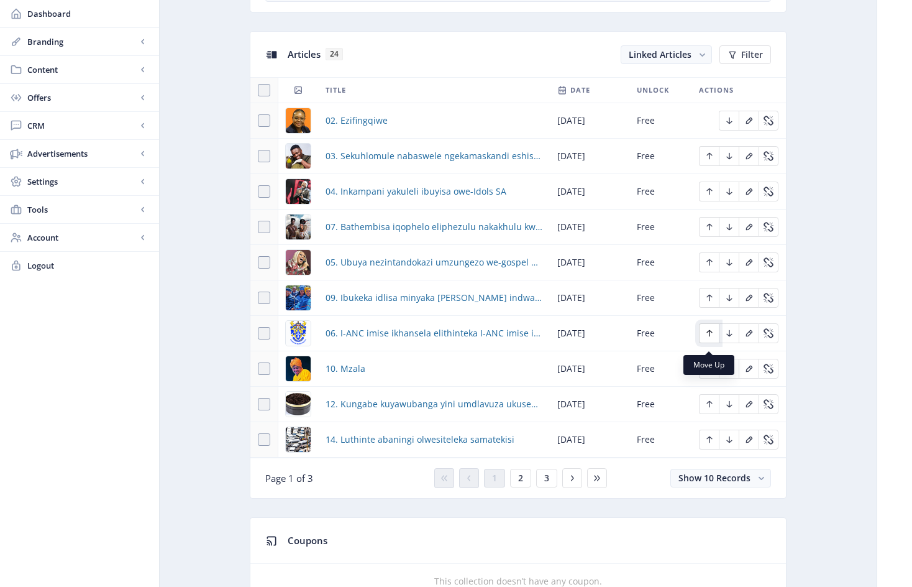
click at [711, 338] on icon "Edit page" at bounding box center [710, 333] width 10 height 10
click at [711, 267] on icon "Edit page" at bounding box center [710, 262] width 10 height 10
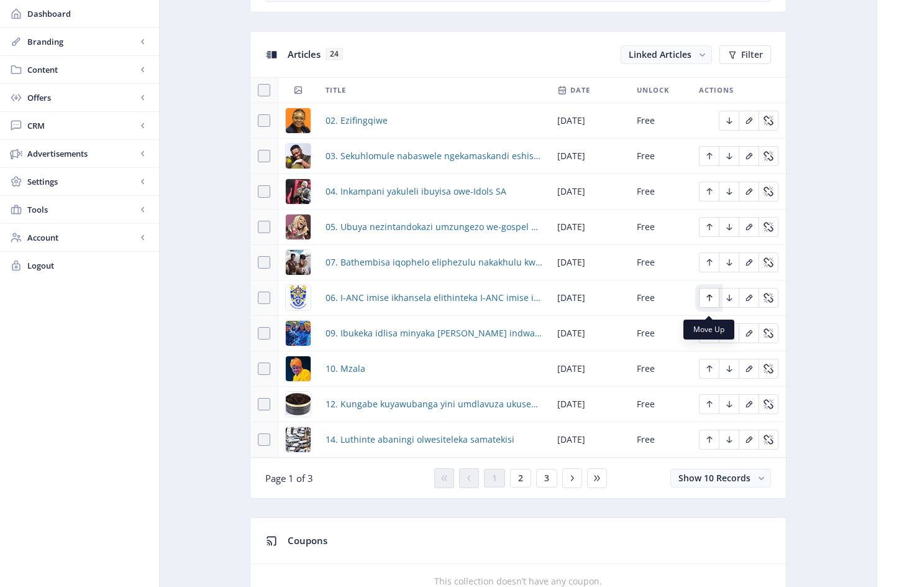
click at [710, 303] on icon "Edit page" at bounding box center [710, 298] width 10 height 10
click at [522, 483] on span "2" at bounding box center [520, 478] width 5 height 10
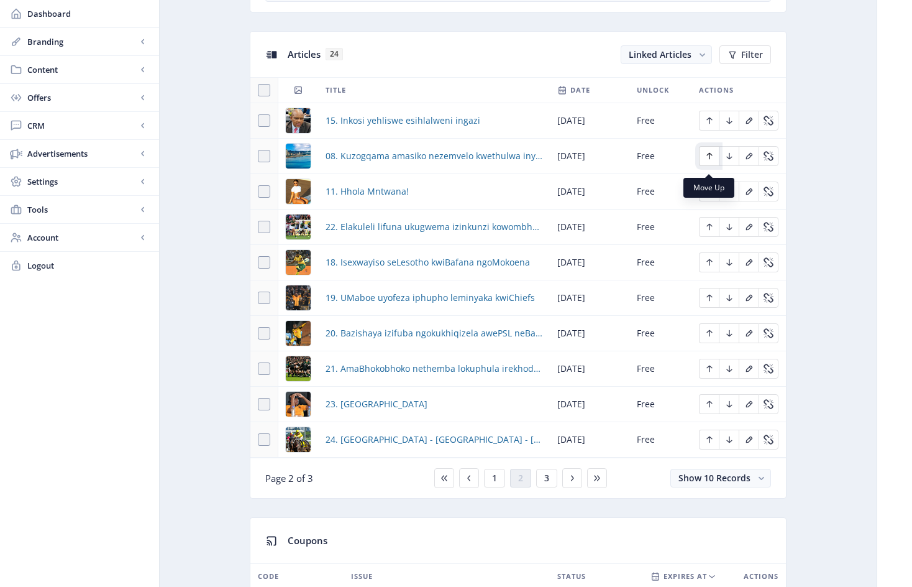
click at [710, 160] on icon "Edit page" at bounding box center [710, 156] width 6 height 7
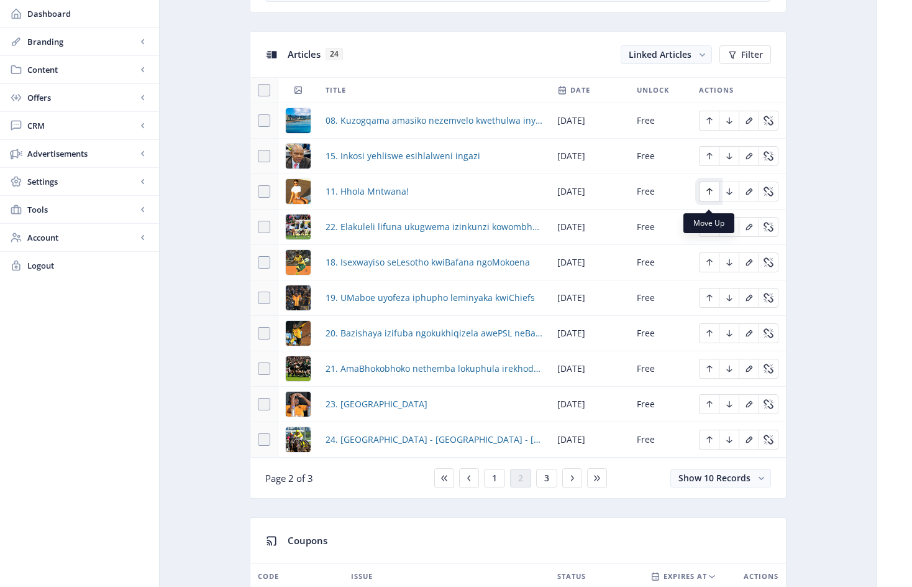
click at [711, 196] on icon "Edit page" at bounding box center [710, 191] width 10 height 10
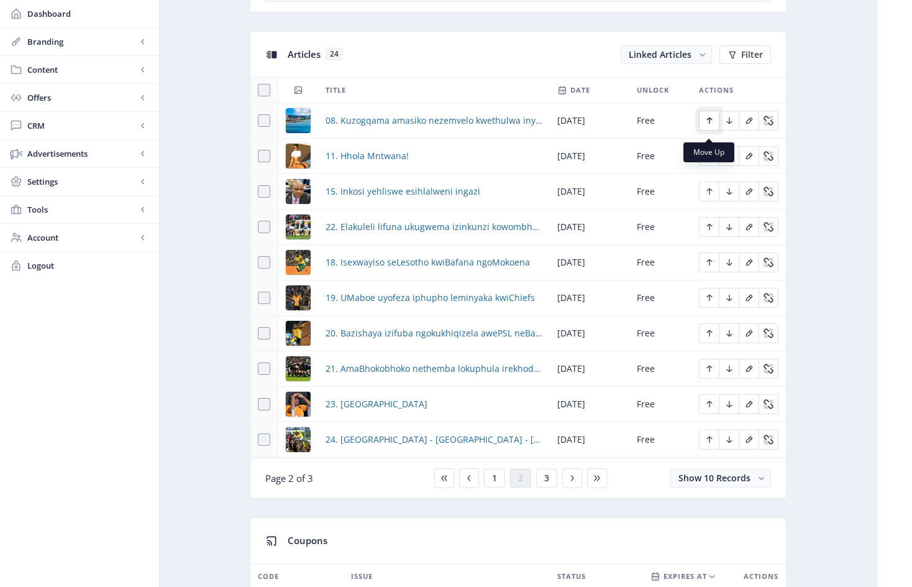
click at [711, 124] on icon "Edit page" at bounding box center [710, 120] width 6 height 7
click at [497, 486] on button "1" at bounding box center [494, 478] width 21 height 19
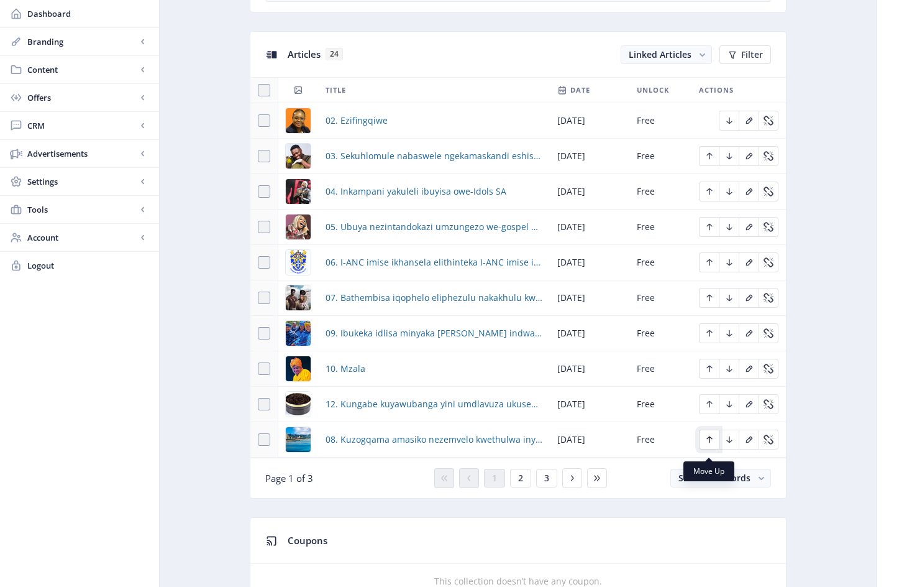
click at [710, 443] on icon "Edit page" at bounding box center [710, 439] width 6 height 7
click at [712, 408] on icon "Edit page" at bounding box center [710, 404] width 6 height 7
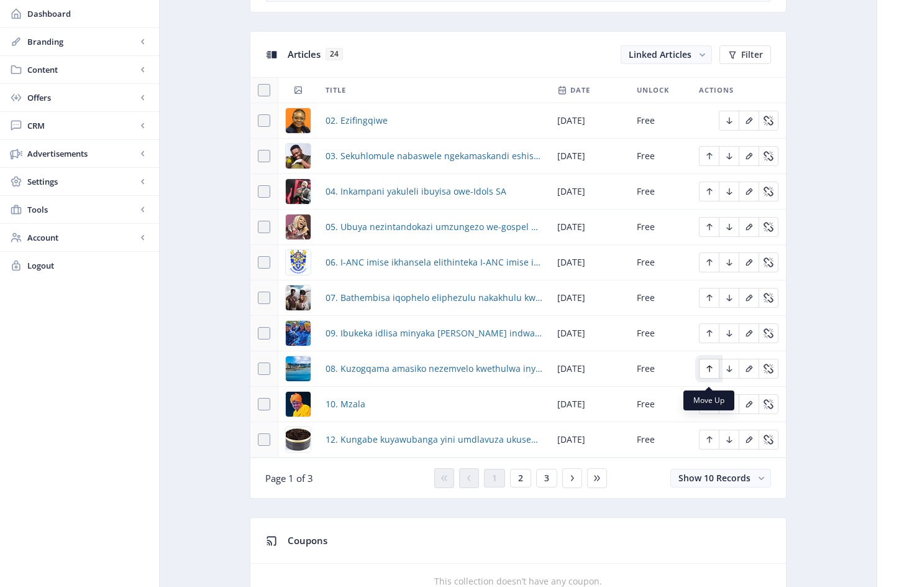
click at [710, 372] on icon "Edit page" at bounding box center [710, 368] width 6 height 7
click at [524, 485] on button "2" at bounding box center [520, 478] width 21 height 19
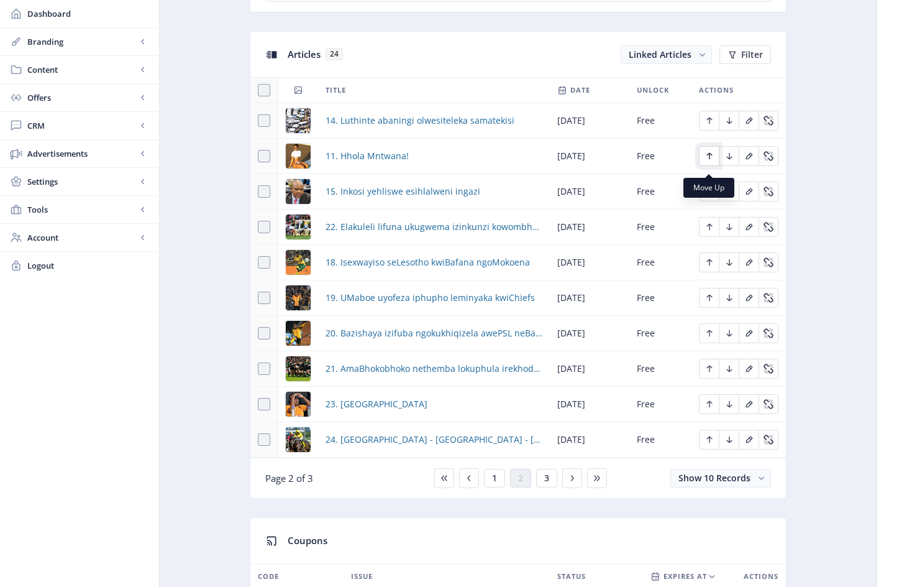
click at [710, 160] on icon "Edit page" at bounding box center [710, 156] width 6 height 7
click at [713, 126] on icon "Edit page" at bounding box center [710, 121] width 10 height 10
click at [495, 483] on span "1" at bounding box center [494, 478] width 5 height 10
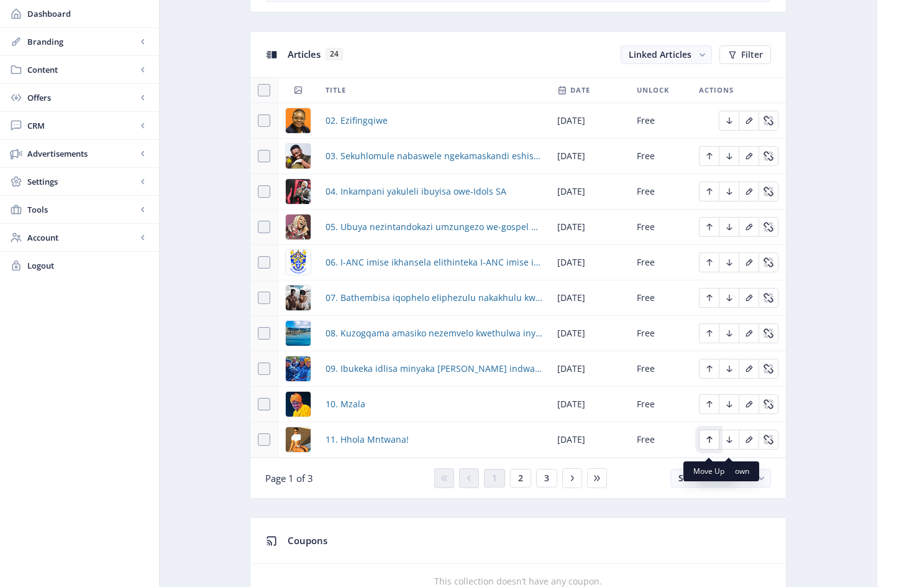
click at [710, 443] on icon "Edit page" at bounding box center [710, 439] width 6 height 7
click at [710, 444] on icon "Edit page" at bounding box center [710, 439] width 10 height 10
click at [522, 483] on span "2" at bounding box center [520, 478] width 5 height 10
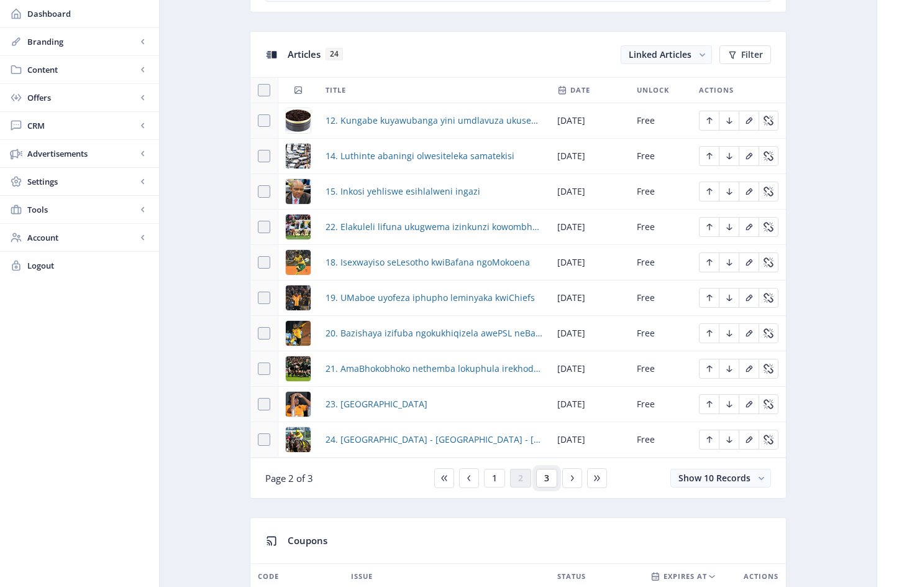
click at [548, 483] on span "3" at bounding box center [546, 478] width 5 height 10
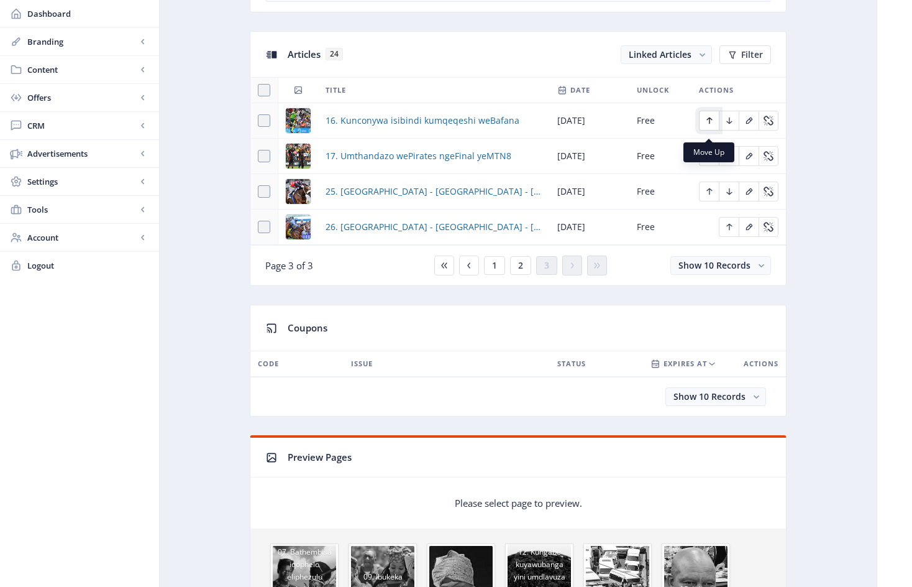
click at [710, 124] on icon "Edit page" at bounding box center [710, 120] width 6 height 7
click at [708, 161] on icon "Edit page" at bounding box center [710, 156] width 10 height 10
click at [524, 275] on button "2" at bounding box center [520, 265] width 21 height 19
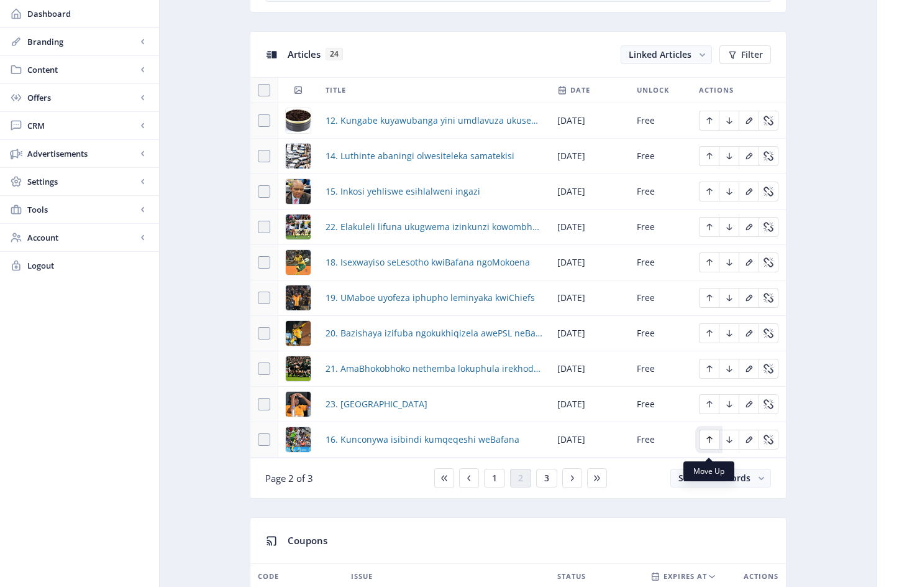
click at [711, 444] on icon "Edit page" at bounding box center [710, 439] width 10 height 10
click at [551, 483] on button "3" at bounding box center [546, 478] width 21 height 19
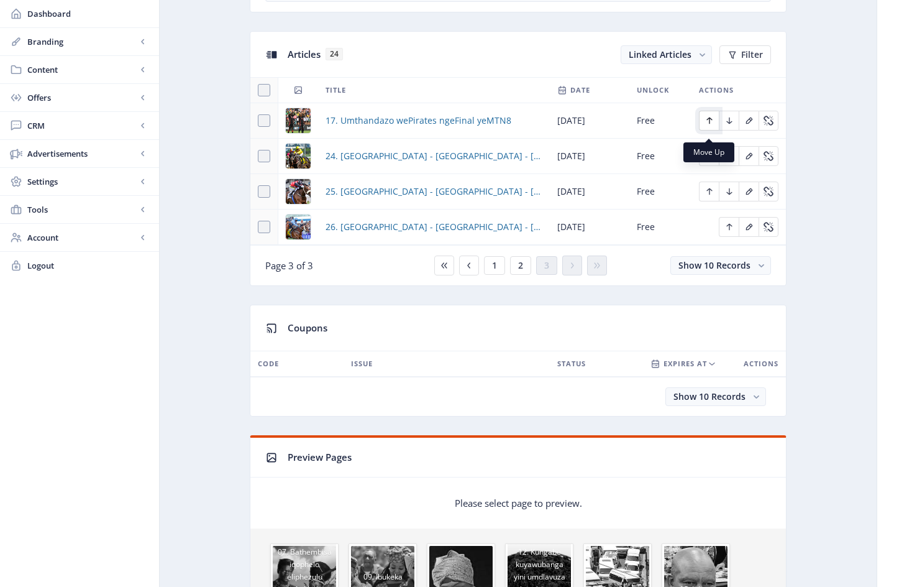
click at [711, 125] on icon "Edit page" at bounding box center [710, 121] width 10 height 10
click at [520, 270] on span "2" at bounding box center [520, 265] width 5 height 10
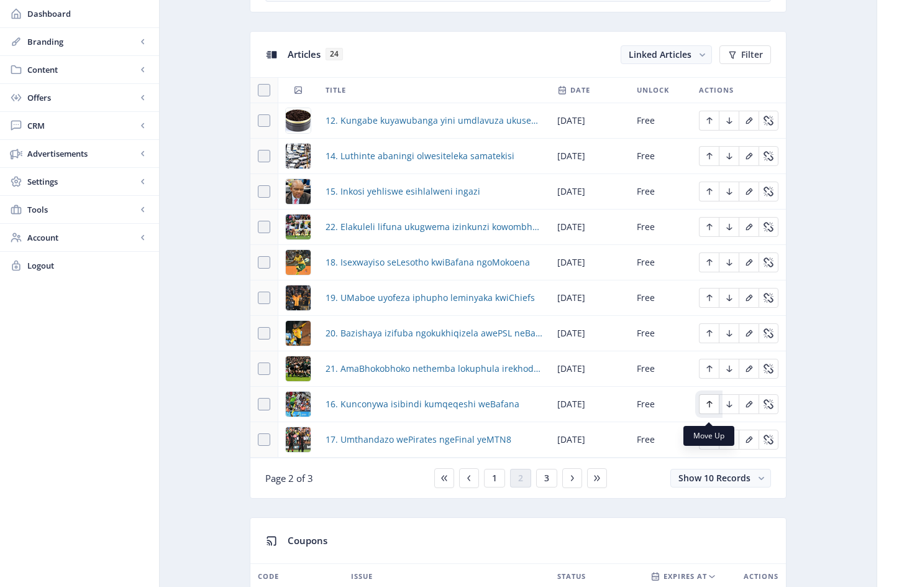
click at [711, 409] on icon "Edit page" at bounding box center [710, 404] width 10 height 10
click at [711, 444] on icon "Edit page" at bounding box center [710, 439] width 10 height 10
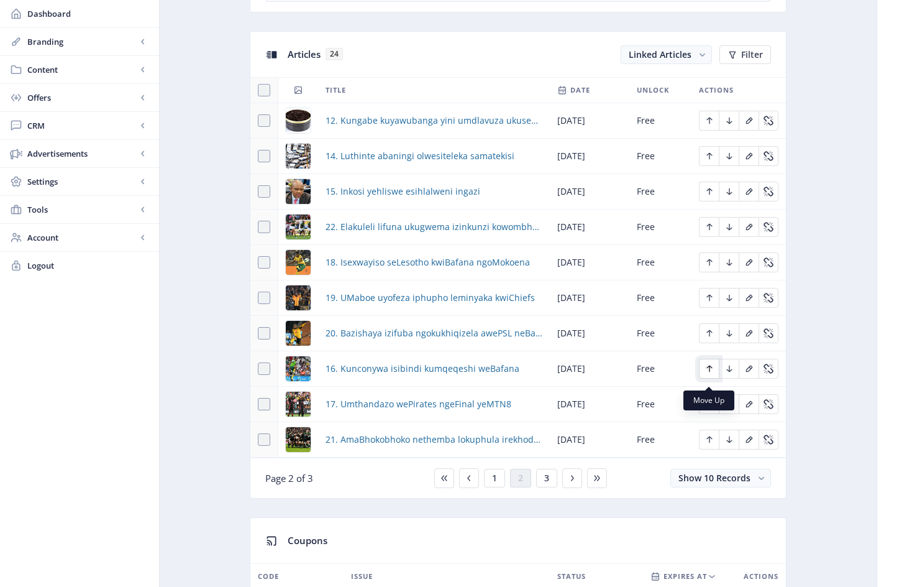
click at [711, 372] on icon "Edit page" at bounding box center [710, 368] width 6 height 7
click at [711, 409] on icon "Edit page" at bounding box center [710, 404] width 10 height 10
click at [709, 337] on icon "Edit page" at bounding box center [710, 333] width 6 height 7
click at [711, 373] on icon "Edit page" at bounding box center [710, 369] width 10 height 10
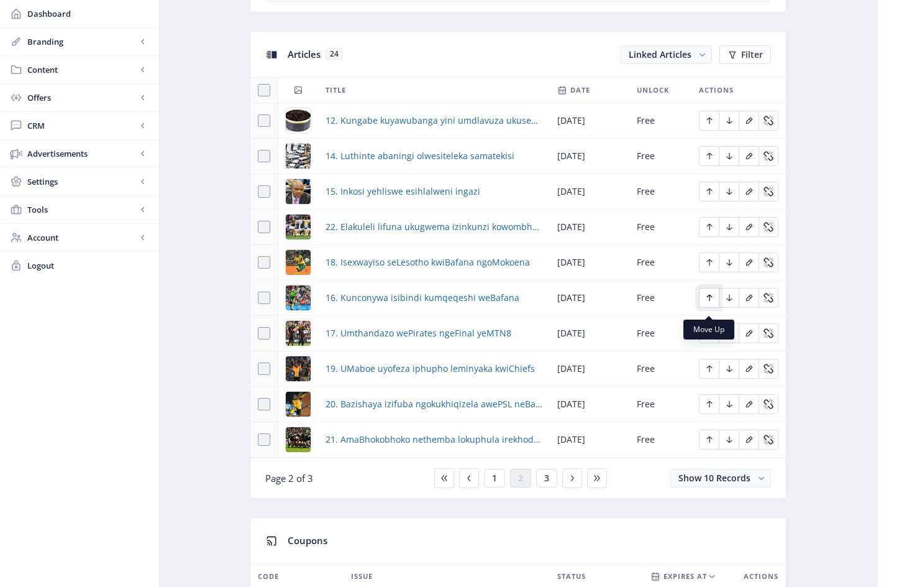
click at [709, 301] on icon "Edit page" at bounding box center [710, 298] width 10 height 10
click at [710, 337] on icon "Edit page" at bounding box center [710, 333] width 6 height 7
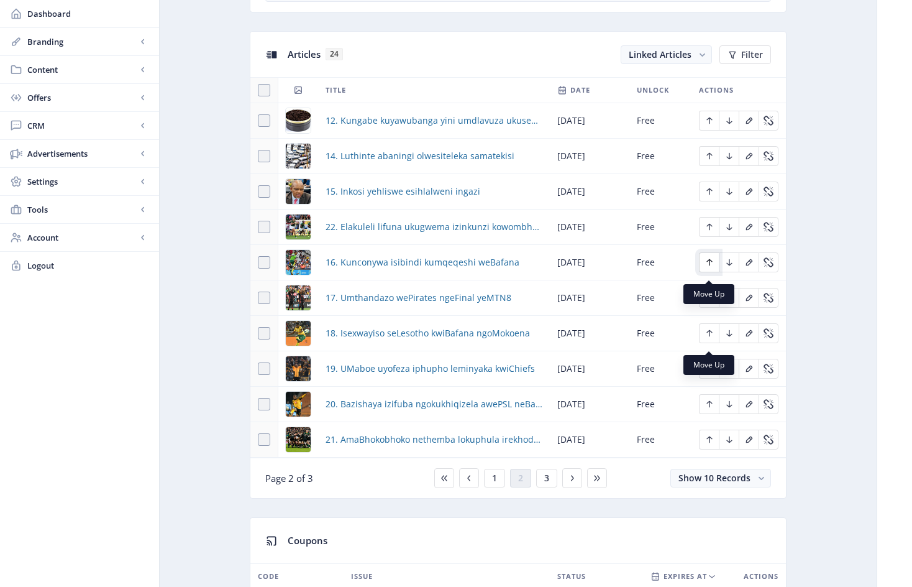
click at [710, 266] on icon "Edit page" at bounding box center [710, 262] width 6 height 7
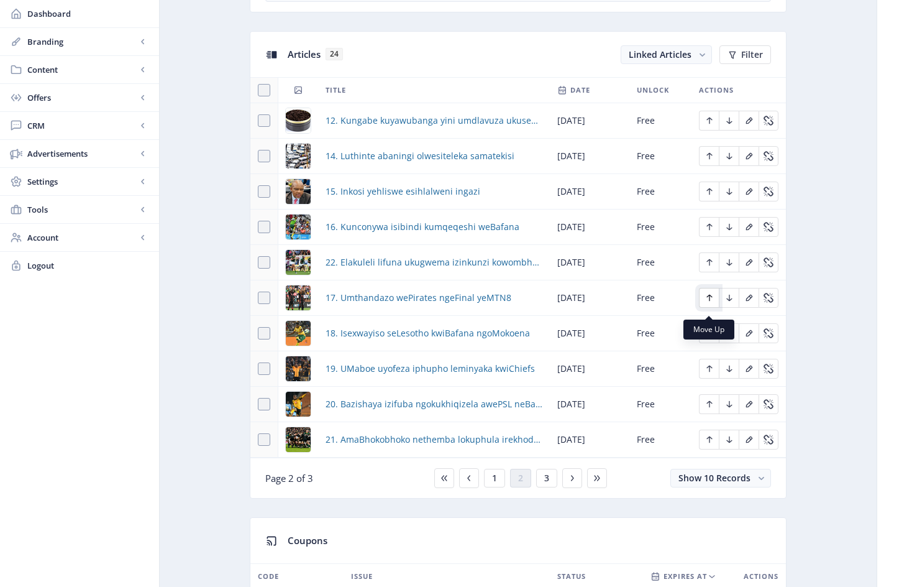
click at [711, 303] on icon "Edit page" at bounding box center [710, 298] width 10 height 10
click at [708, 337] on icon "Edit page" at bounding box center [710, 333] width 6 height 7
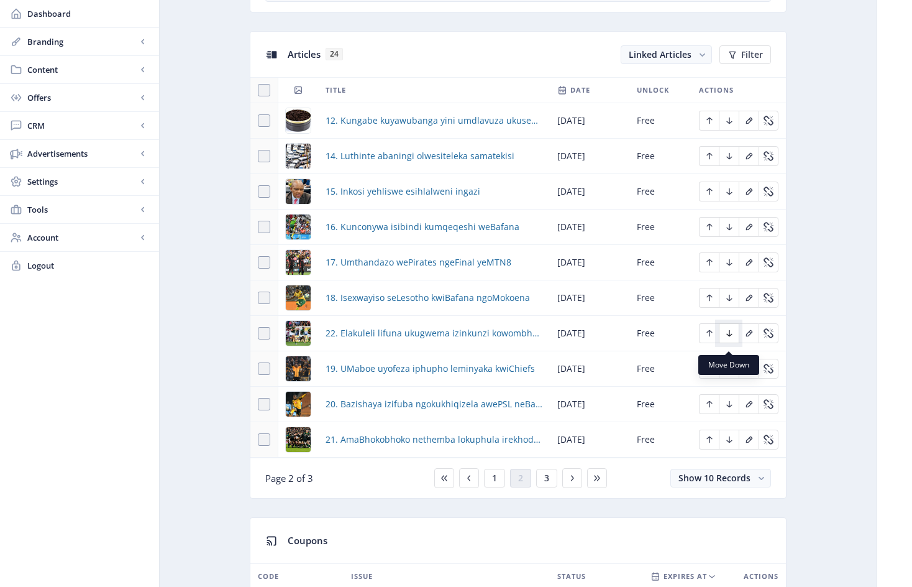
click at [728, 338] on icon "Edit page" at bounding box center [730, 333] width 10 height 10
click at [732, 373] on icon "Edit page" at bounding box center [730, 369] width 10 height 10
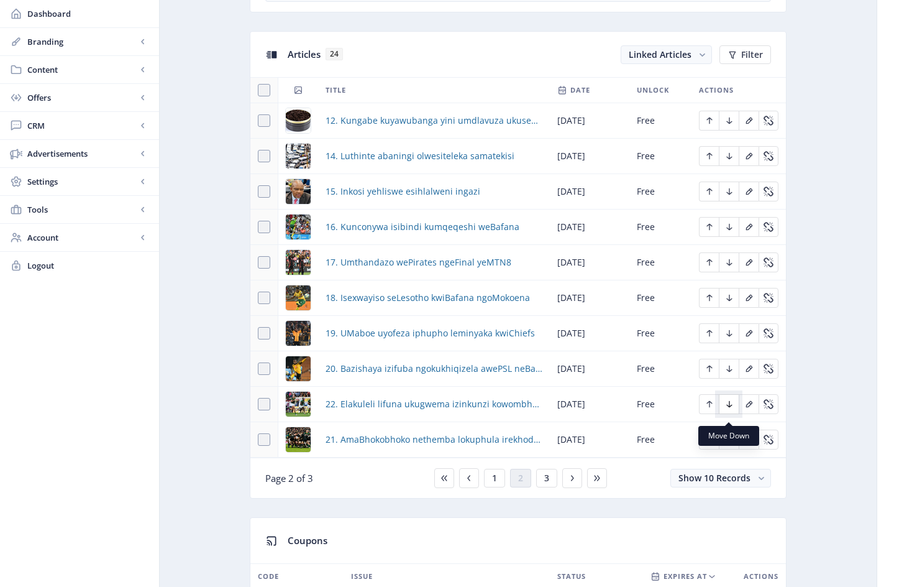
click at [728, 409] on icon "Edit page" at bounding box center [730, 404] width 10 height 10
click at [546, 483] on span "3" at bounding box center [546, 478] width 5 height 10
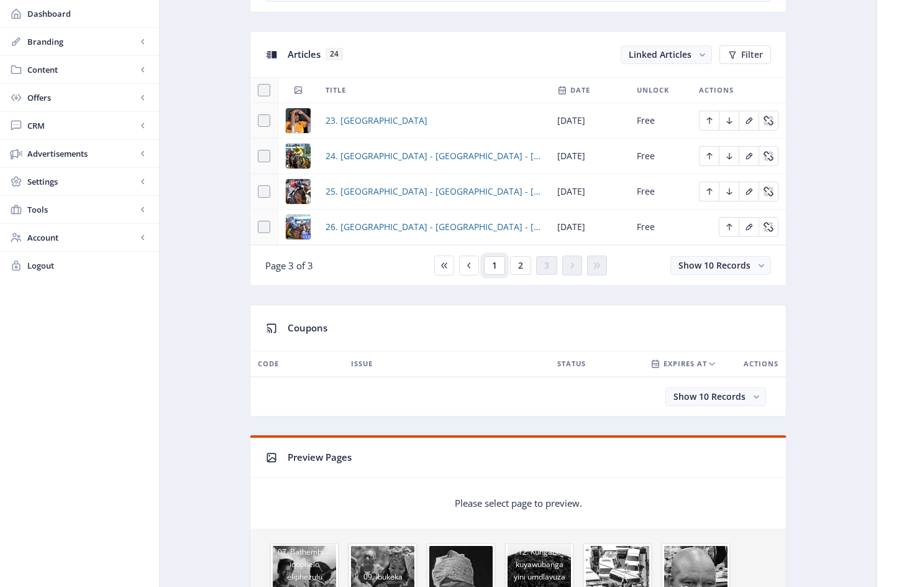
click at [496, 270] on span "1" at bounding box center [494, 265] width 5 height 10
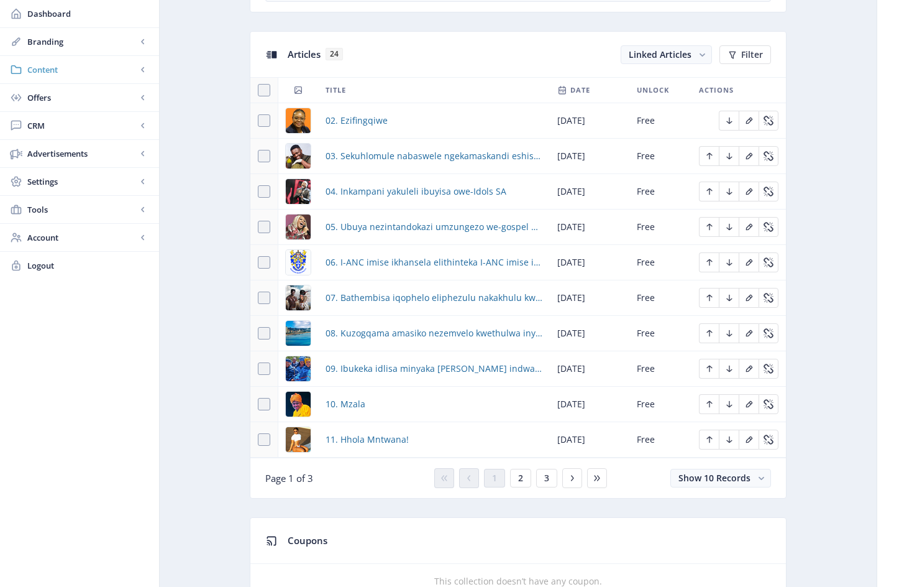
click at [48, 71] on span "Content" at bounding box center [81, 69] width 109 height 12
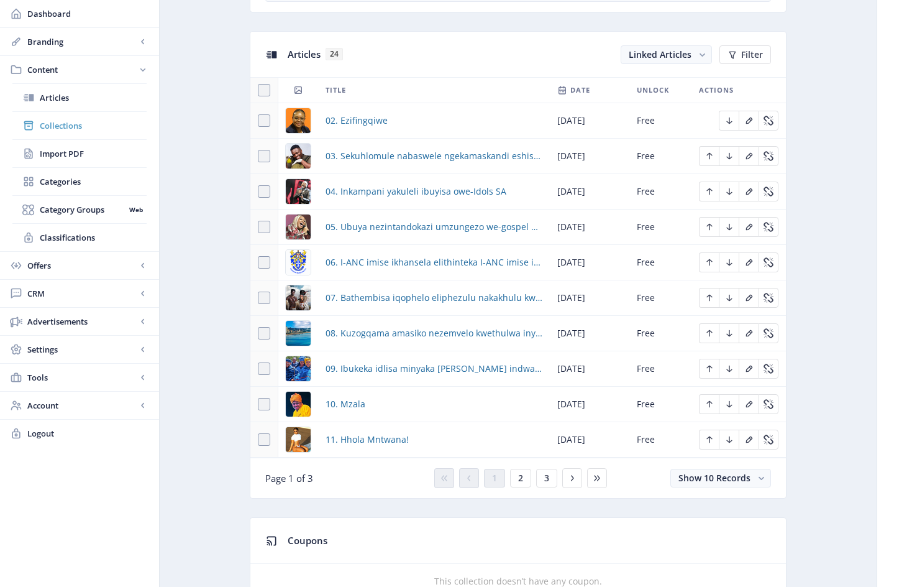
click at [63, 126] on span "Collections" at bounding box center [93, 125] width 107 height 12
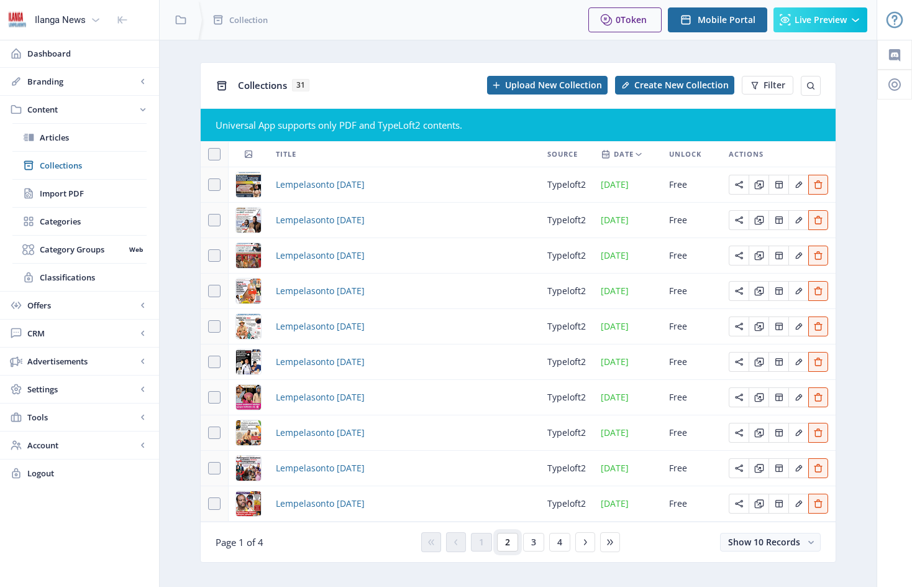
click at [506, 542] on span "2" at bounding box center [507, 542] width 5 height 10
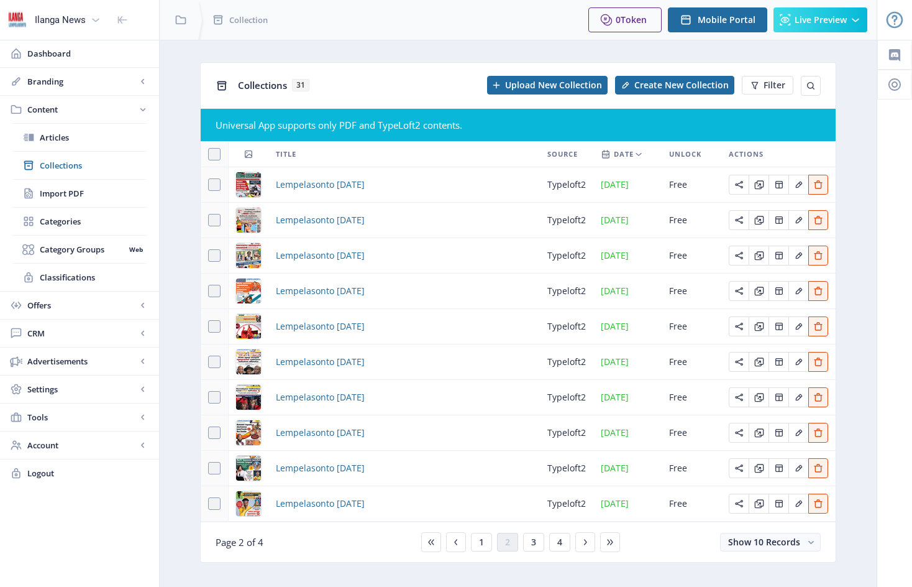
click at [536, 558] on div "You have unsaved changes Discard Changes Save Changes" at bounding box center [456, 567] width 788 height 40
click at [534, 555] on div "You have unsaved changes Discard Changes Save Changes" at bounding box center [456, 567] width 788 height 40
click at [533, 556] on div "You have unsaved changes Discard Changes Save Changes" at bounding box center [456, 567] width 788 height 40
click at [534, 555] on div "You have unsaved changes Discard Changes Save Changes" at bounding box center [456, 567] width 788 height 40
click at [536, 554] on div "You have unsaved changes Discard Changes Save Changes" at bounding box center [456, 567] width 788 height 40
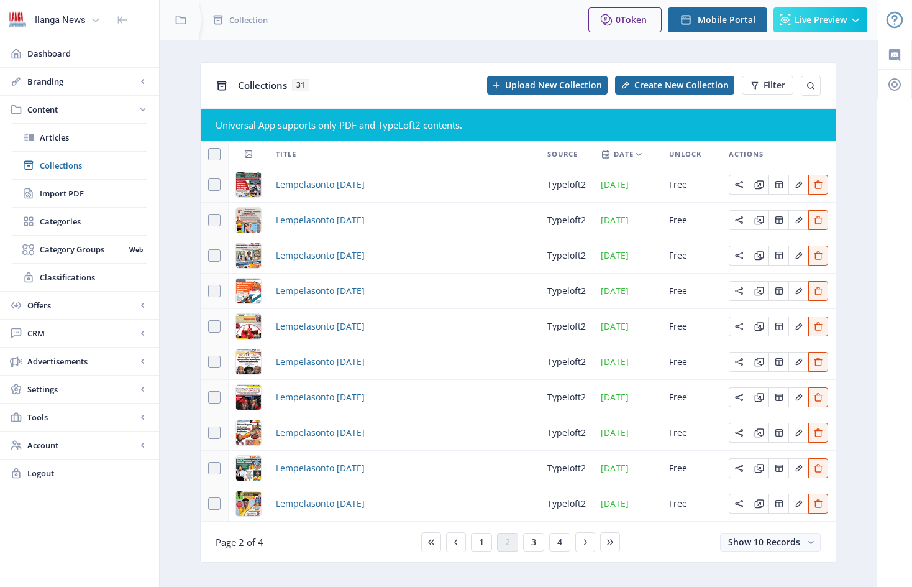
click at [534, 560] on div "You have unsaved changes Discard Changes Save Changes" at bounding box center [456, 567] width 788 height 40
click at [531, 560] on div "You have unsaved changes Discard Changes Save Changes" at bounding box center [456, 567] width 788 height 40
click at [534, 556] on div "You have unsaved changes Discard Changes Save Changes" at bounding box center [456, 567] width 788 height 40
click at [562, 556] on div "You have unsaved changes Discard Changes Save Changes" at bounding box center [456, 567] width 788 height 40
click at [560, 554] on div "You have unsaved changes Discard Changes Save Changes" at bounding box center [456, 567] width 788 height 40
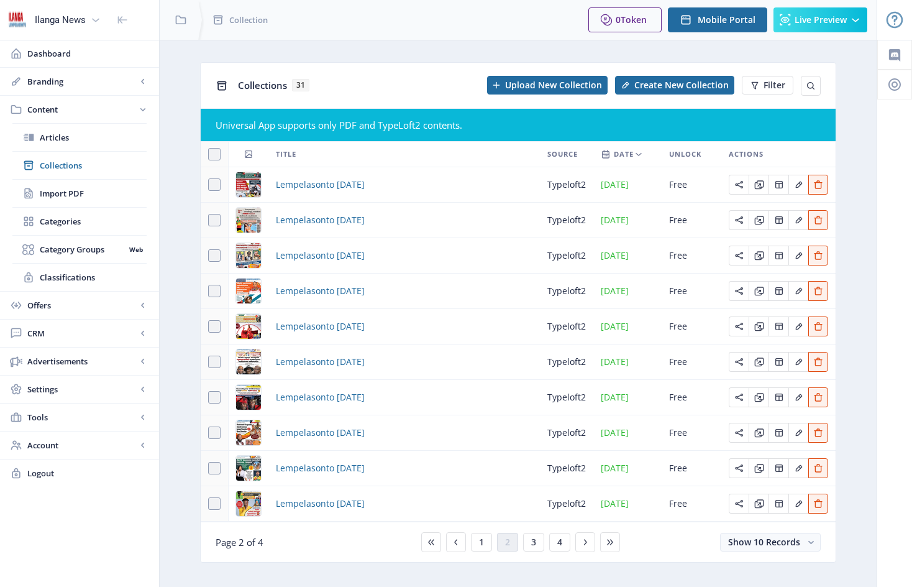
click at [428, 180] on div "Lempelasonto [DATE]" at bounding box center [404, 184] width 257 height 15
click at [423, 188] on div "Lempelasonto [DATE]" at bounding box center [404, 184] width 257 height 15
click at [533, 556] on div "You have unsaved changes Discard Changes Save Changes" at bounding box center [456, 567] width 788 height 40
click at [533, 554] on div "You have unsaved changes Discard Changes Save Changes" at bounding box center [456, 567] width 788 height 40
click at [530, 556] on div "You have unsaved changes Discard Changes Save Changes" at bounding box center [456, 567] width 788 height 40
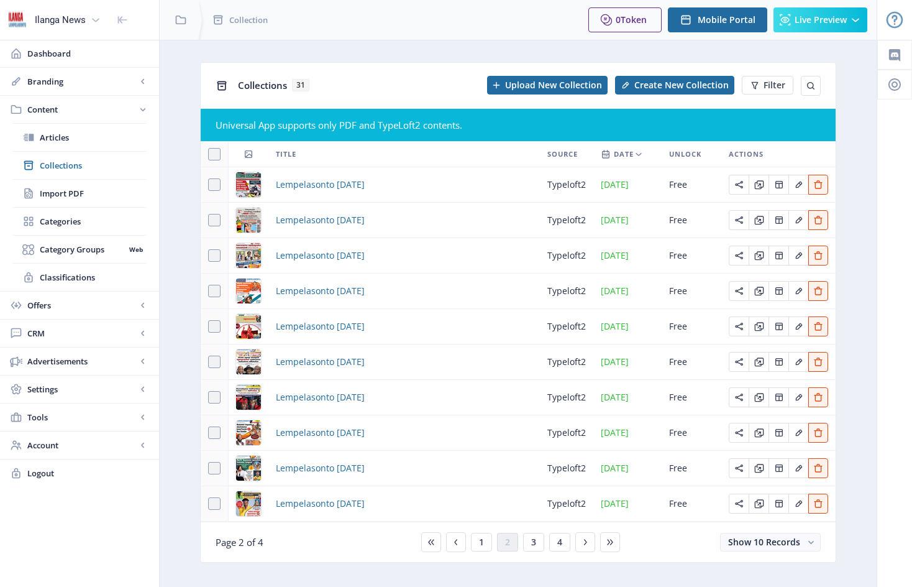
click at [455, 555] on div "You have unsaved changes Discard Changes Save Changes" at bounding box center [456, 567] width 788 height 40
click at [431, 558] on div "You have unsaved changes Discard Changes Save Changes" at bounding box center [456, 567] width 788 height 40
click at [74, 170] on span "Collections" at bounding box center [93, 165] width 107 height 12
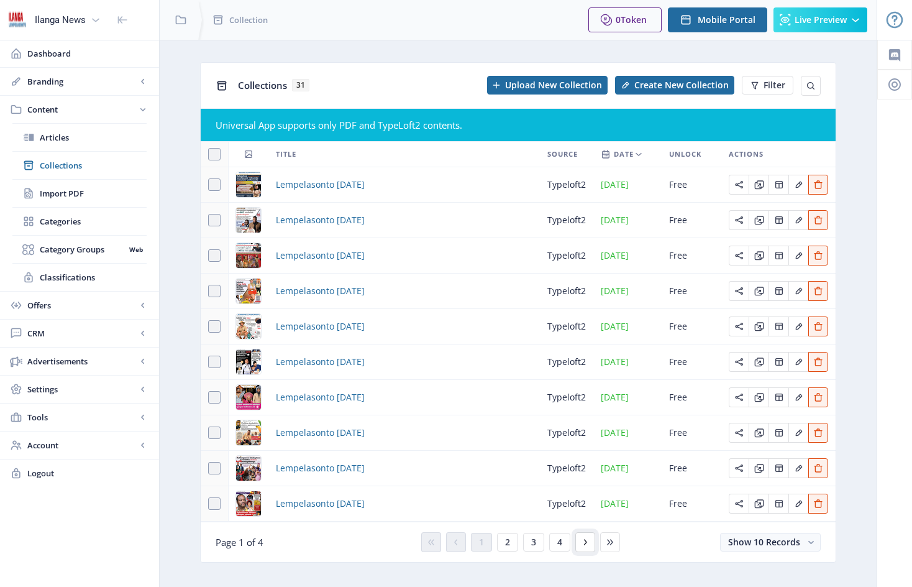
click at [588, 542] on icon at bounding box center [585, 542] width 10 height 10
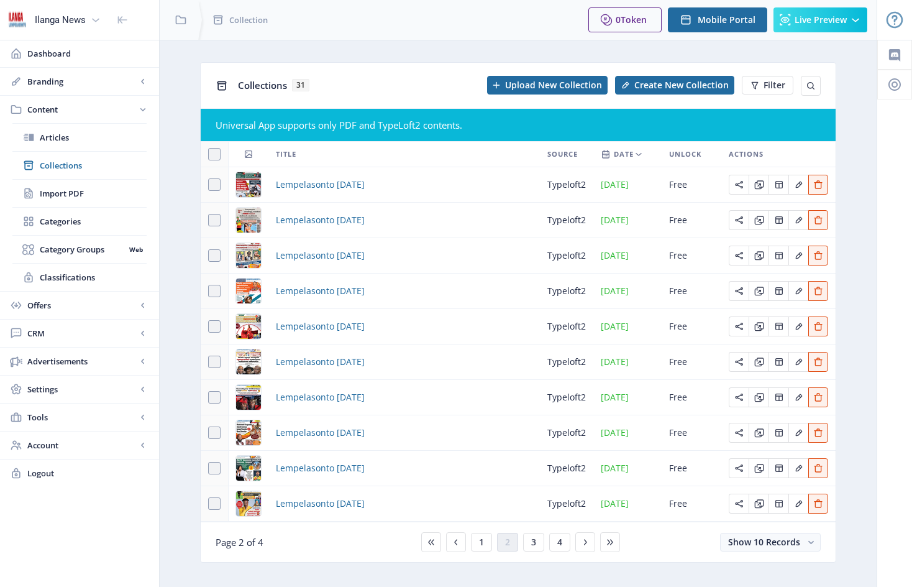
click at [612, 556] on div "You have unsaved changes Discard Changes Save Changes" at bounding box center [456, 567] width 788 height 40
click at [562, 555] on div "You have unsaved changes Discard Changes Save Changes" at bounding box center [456, 567] width 788 height 40
click at [557, 559] on div "You have unsaved changes Discard Changes Save Changes" at bounding box center [456, 567] width 788 height 40
click at [429, 560] on div "You have unsaved changes Discard Changes Save Changes" at bounding box center [456, 567] width 788 height 40
click at [431, 557] on div "You have unsaved changes Discard Changes Save Changes" at bounding box center [456, 567] width 788 height 40
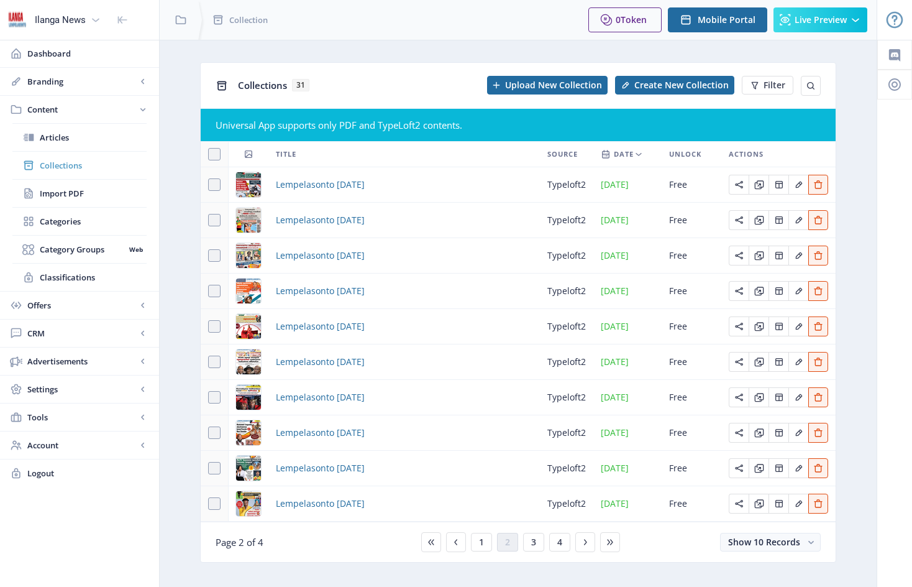
click at [71, 165] on span "Collections" at bounding box center [93, 165] width 107 height 12
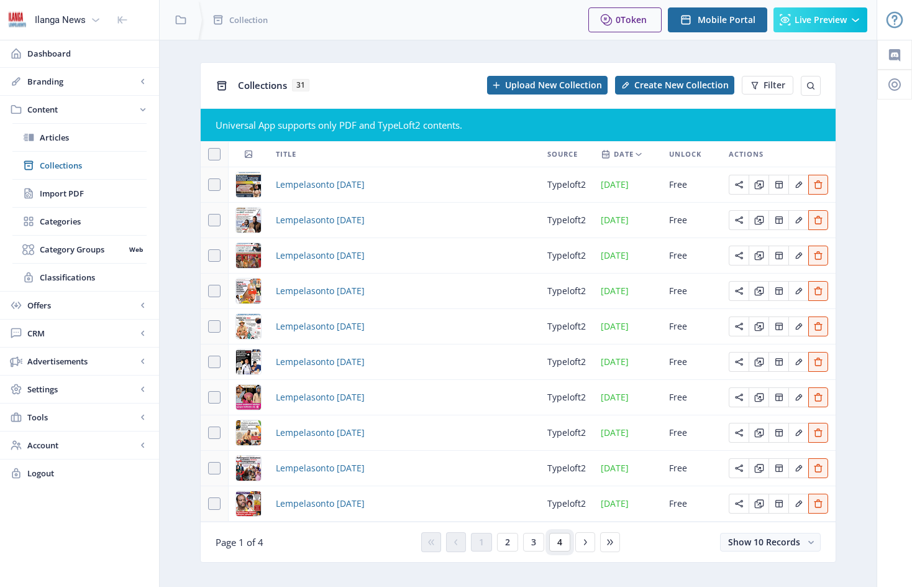
click at [560, 544] on span "4" at bounding box center [559, 542] width 5 height 10
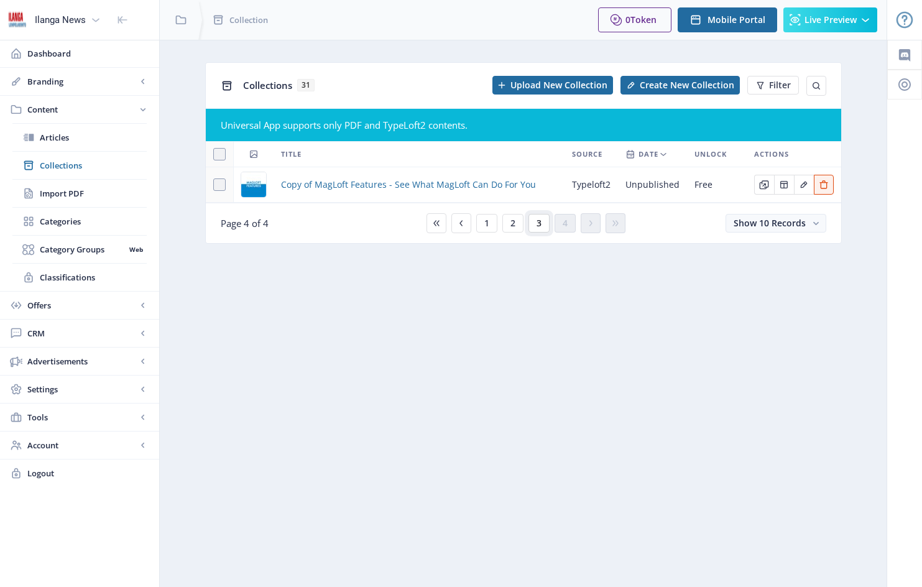
click at [539, 222] on span "3" at bounding box center [538, 223] width 5 height 10
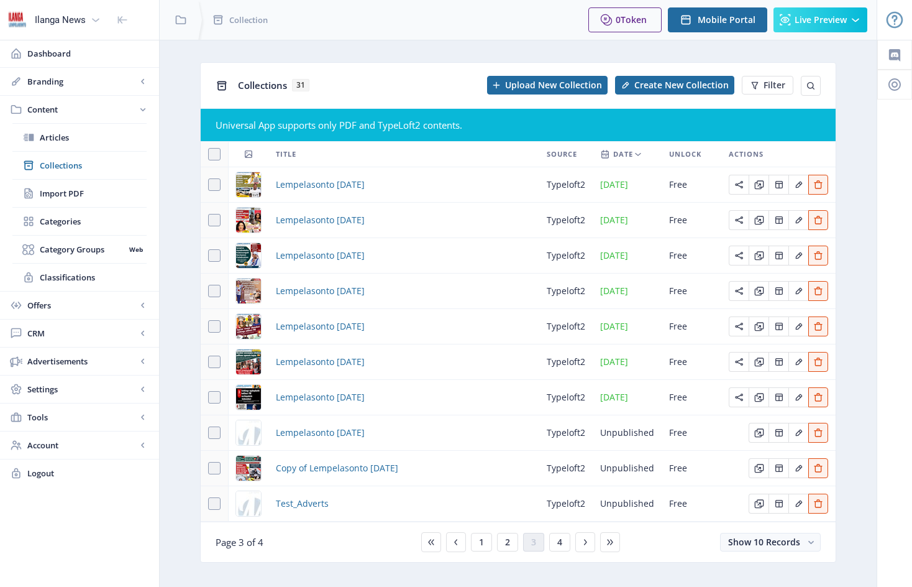
click at [425, 432] on div "Lempelasonto [DATE]" at bounding box center [404, 432] width 256 height 15
click at [298, 432] on span "Lempelasonto [DATE]" at bounding box center [320, 432] width 89 height 15
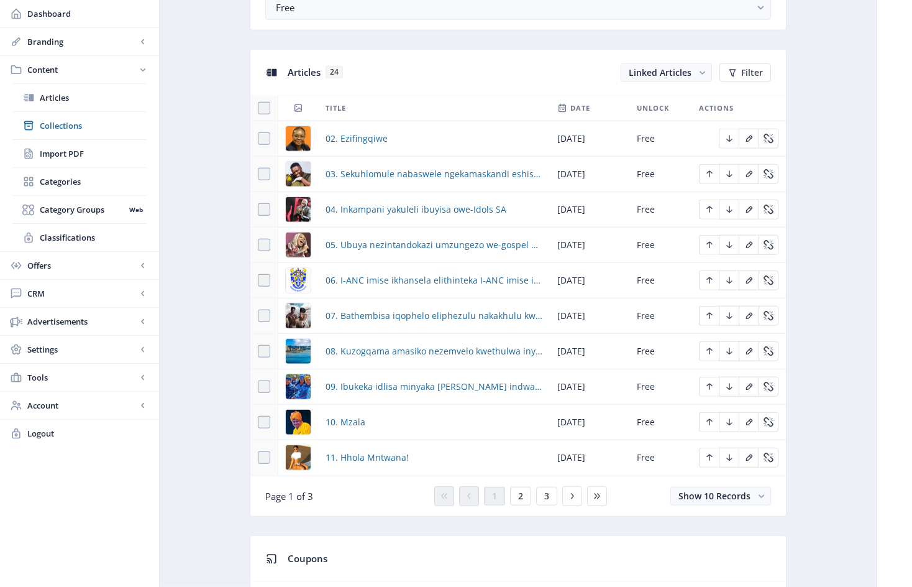
scroll to position [527, 0]
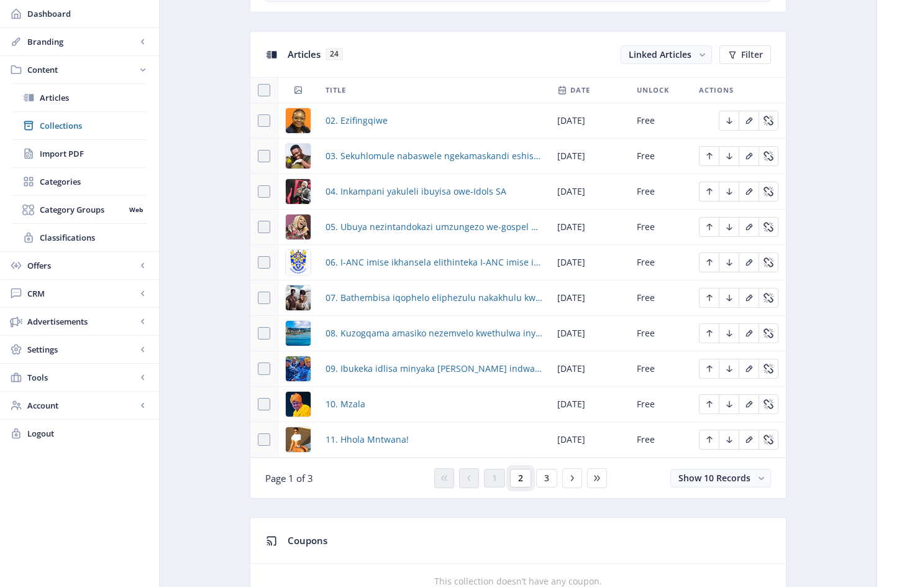
click at [523, 485] on button "2" at bounding box center [520, 478] width 21 height 19
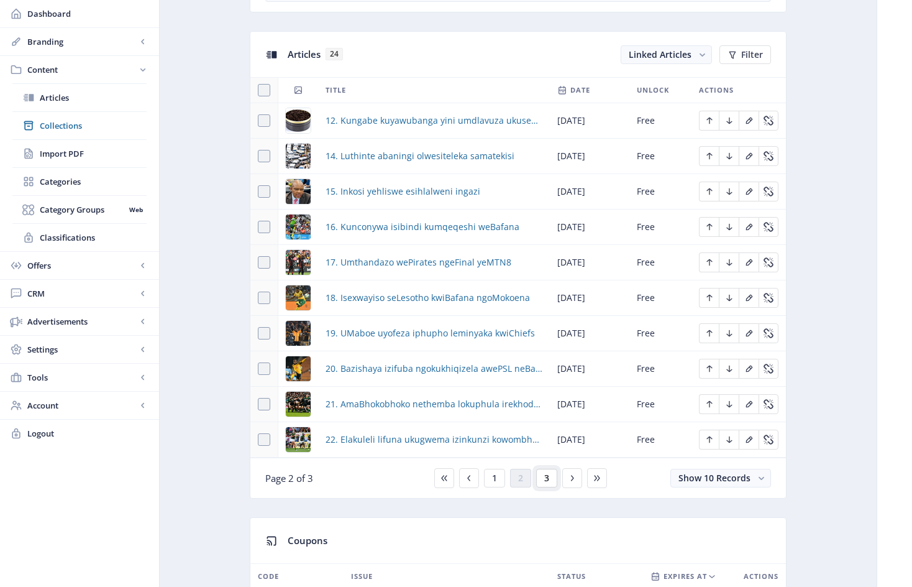
click at [549, 485] on button "3" at bounding box center [546, 478] width 21 height 19
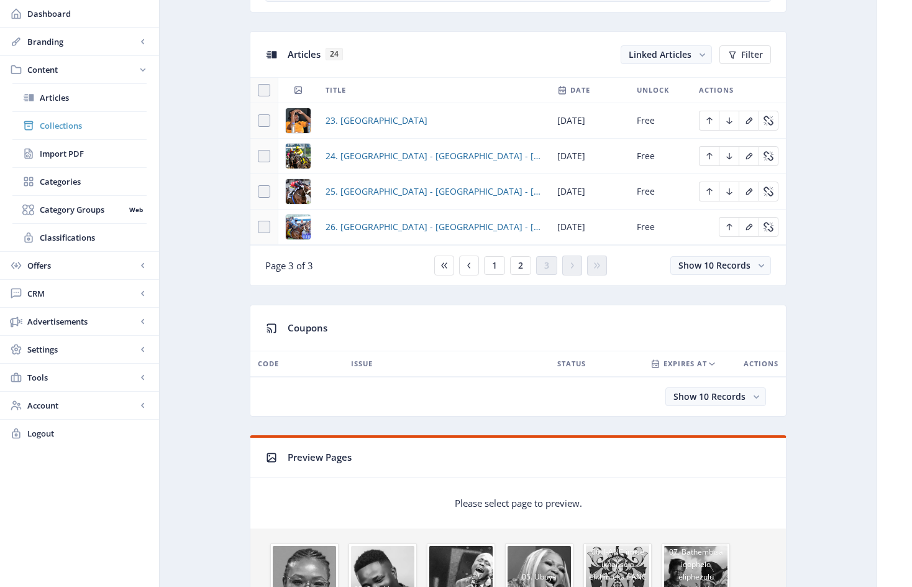
click at [64, 124] on span "Collections" at bounding box center [93, 125] width 107 height 12
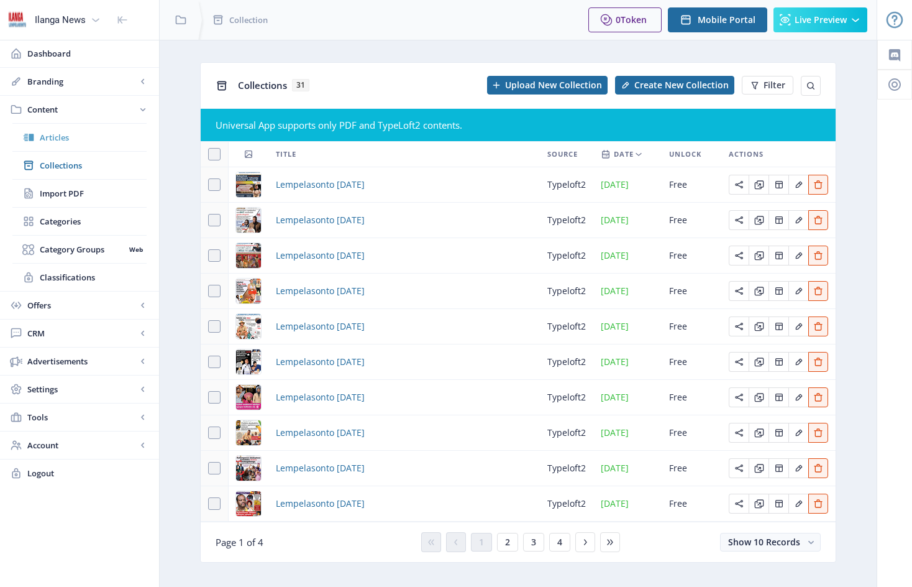
click at [62, 136] on span "Articles" at bounding box center [93, 137] width 107 height 12
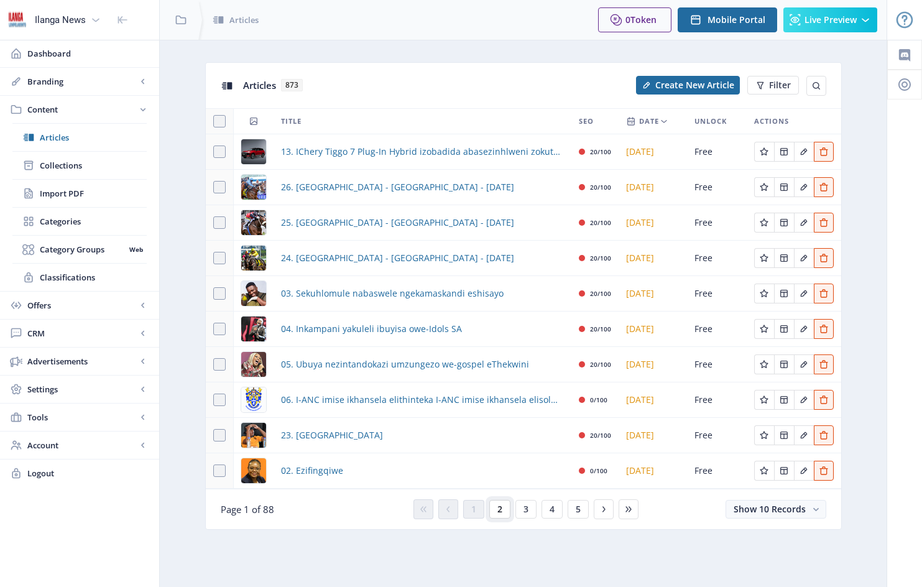
click at [503, 508] on button "2" at bounding box center [499, 509] width 21 height 19
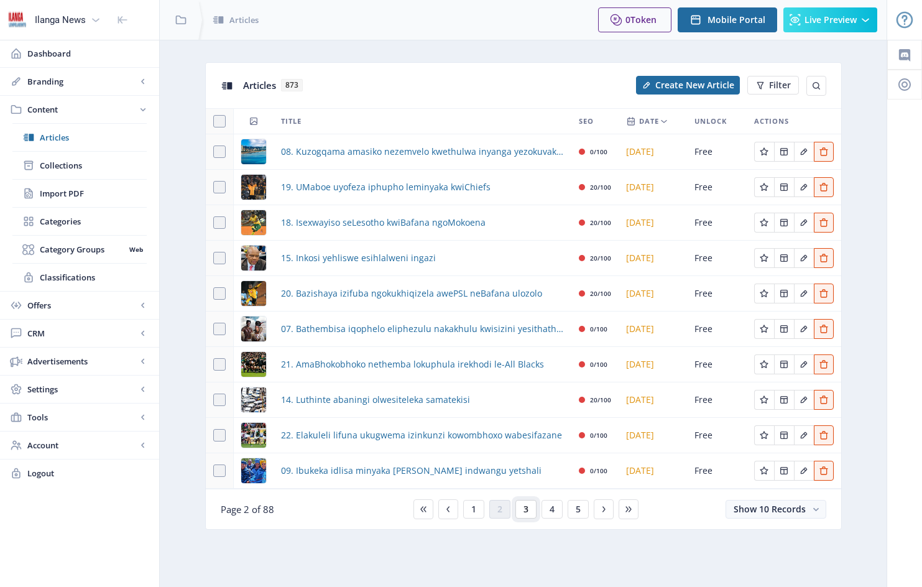
click at [528, 511] on span "3" at bounding box center [525, 509] width 5 height 10
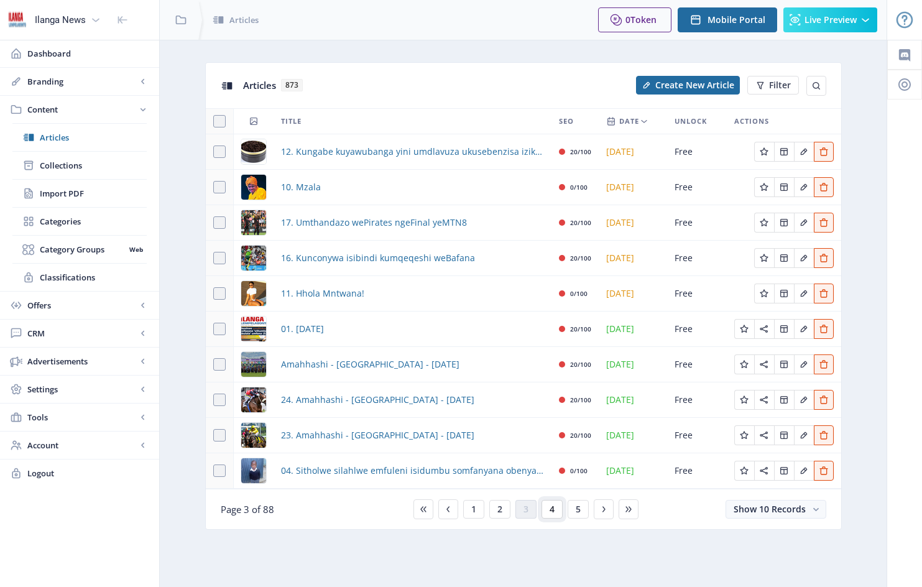
click at [554, 509] on button "4" at bounding box center [551, 509] width 21 height 19
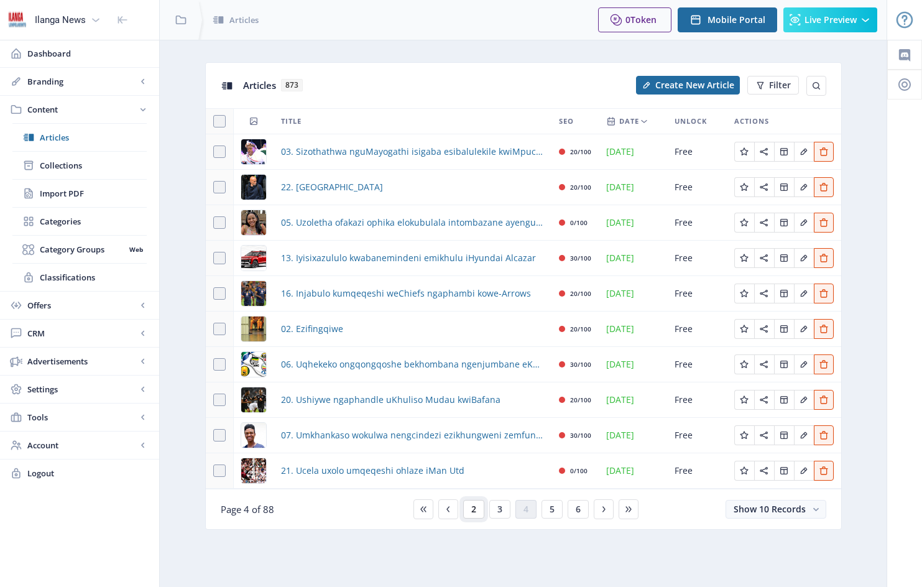
click at [474, 510] on span "2" at bounding box center [473, 509] width 5 height 10
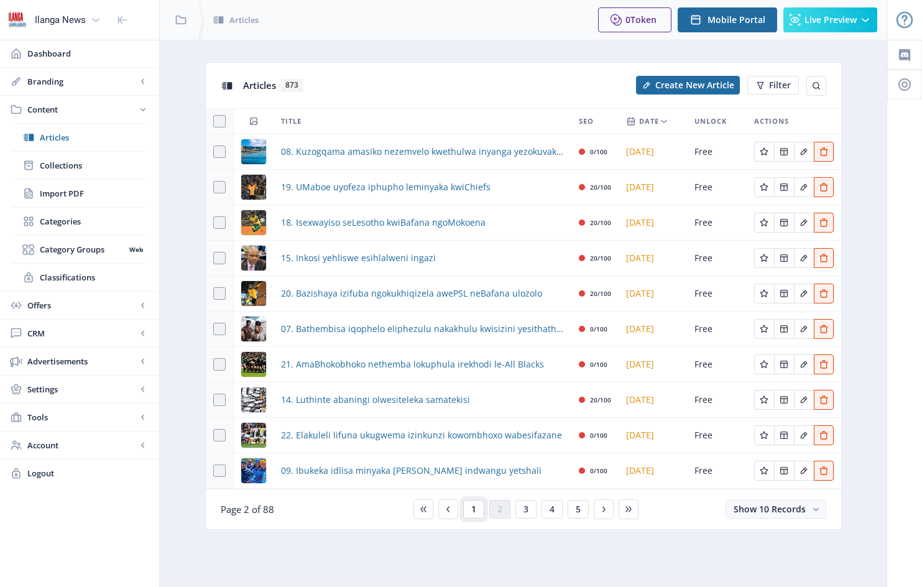
click at [472, 511] on span "1" at bounding box center [473, 509] width 5 height 10
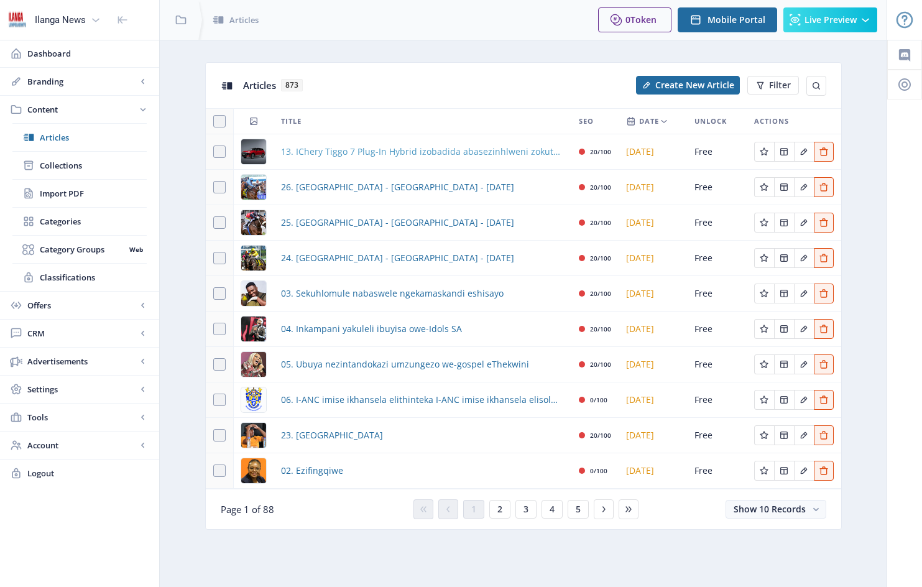
click at [458, 152] on span "13. IChery Tiggo 7 Plug-In Hybrid izobadida abasezinhlweni zokuthenga izimoto" at bounding box center [422, 151] width 283 height 15
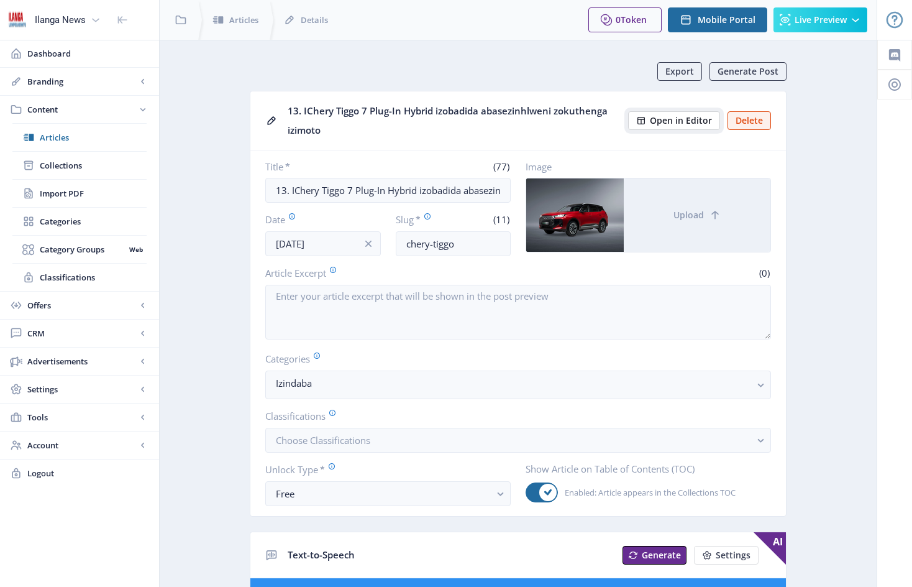
click at [688, 121] on span "Open in Editor" at bounding box center [681, 121] width 62 height 10
click at [306, 246] on input "[DATE]" at bounding box center [323, 243] width 116 height 25
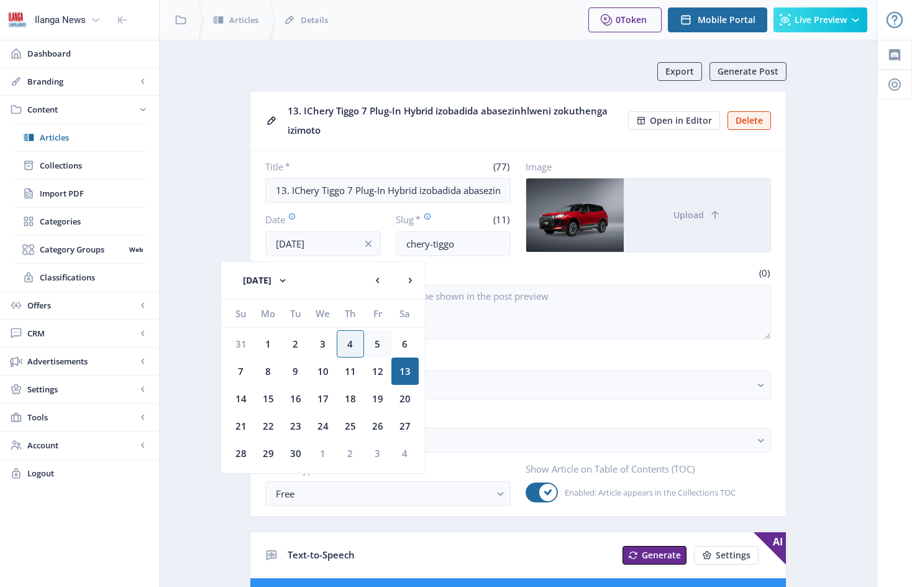
click at [379, 345] on div "5" at bounding box center [377, 343] width 27 height 27
type input "[DATE]"
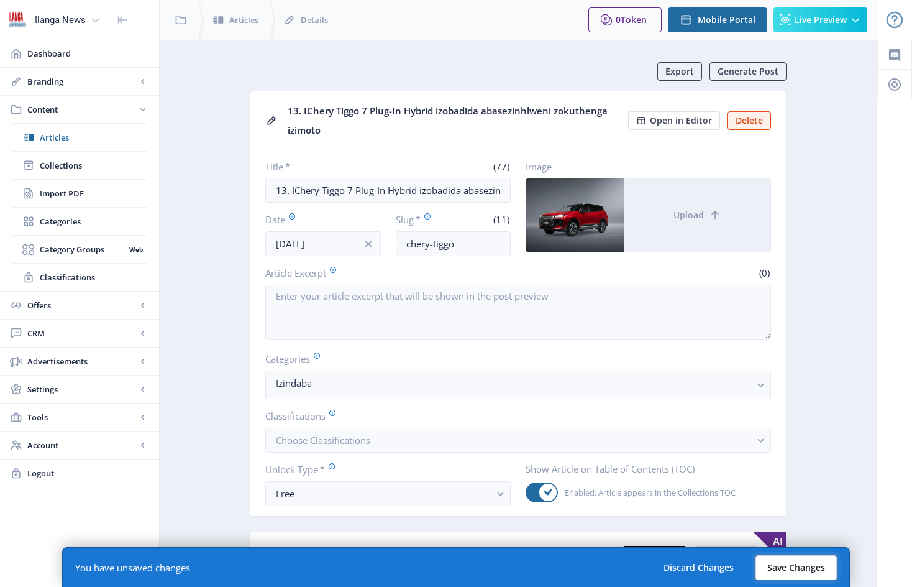
click at [799, 565] on button "Save Changes" at bounding box center [796, 567] width 81 height 25
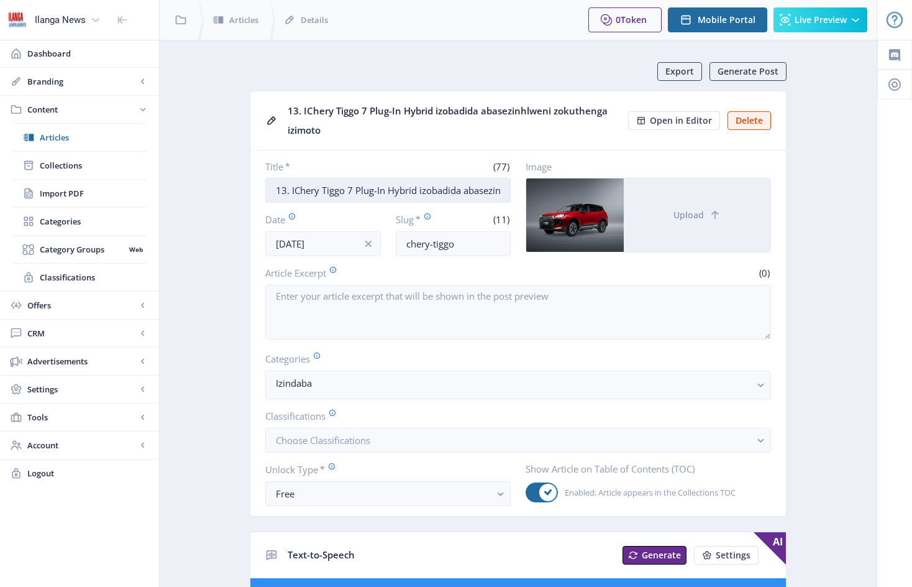
click at [285, 190] on input "13. IChery Tiggo 7 Plug-In Hybrid izobadida abasezinhlweni zokuthenga izimoto" at bounding box center [387, 190] width 245 height 25
drag, startPoint x: 285, startPoint y: 190, endPoint x: 275, endPoint y: 188, distance: 10.0
click at [275, 188] on input "13. IChery Tiggo 7 Plug-In Hybrid izobadida abasezinhlweni zokuthenga izimoto" at bounding box center [387, 190] width 245 height 25
click at [694, 119] on span "Open in Editor" at bounding box center [681, 121] width 62 height 10
click at [67, 167] on span "Collections" at bounding box center [93, 165] width 107 height 12
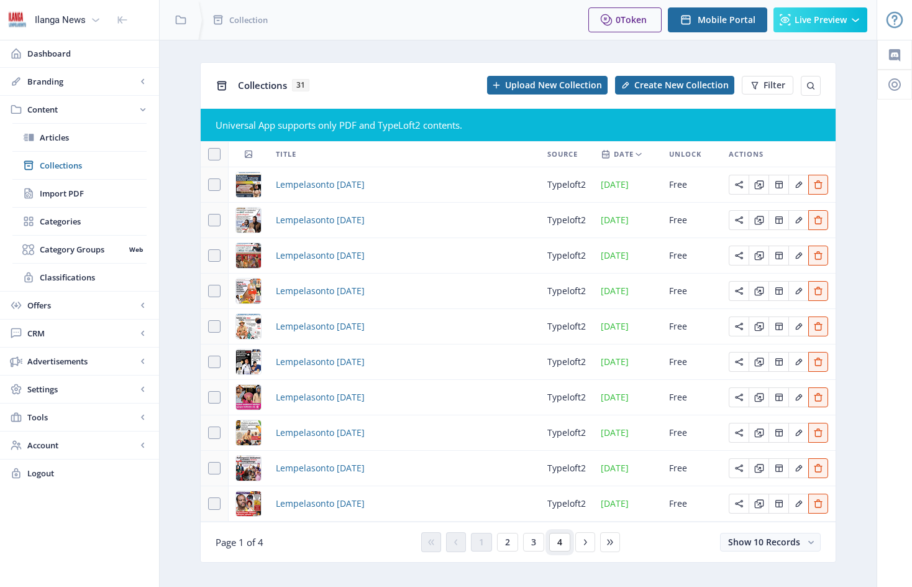
click at [561, 541] on span "4" at bounding box center [559, 542] width 5 height 10
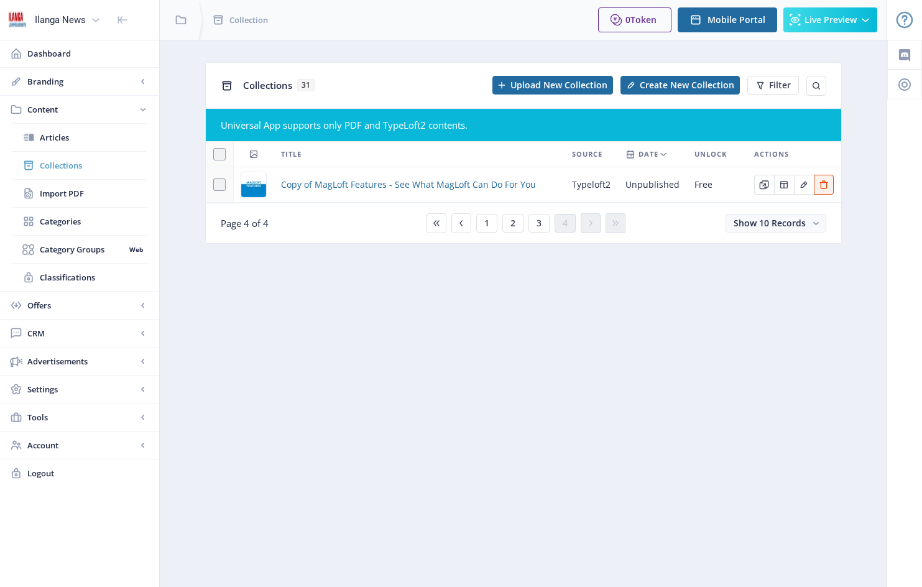
click at [67, 167] on span "Collections" at bounding box center [93, 165] width 107 height 12
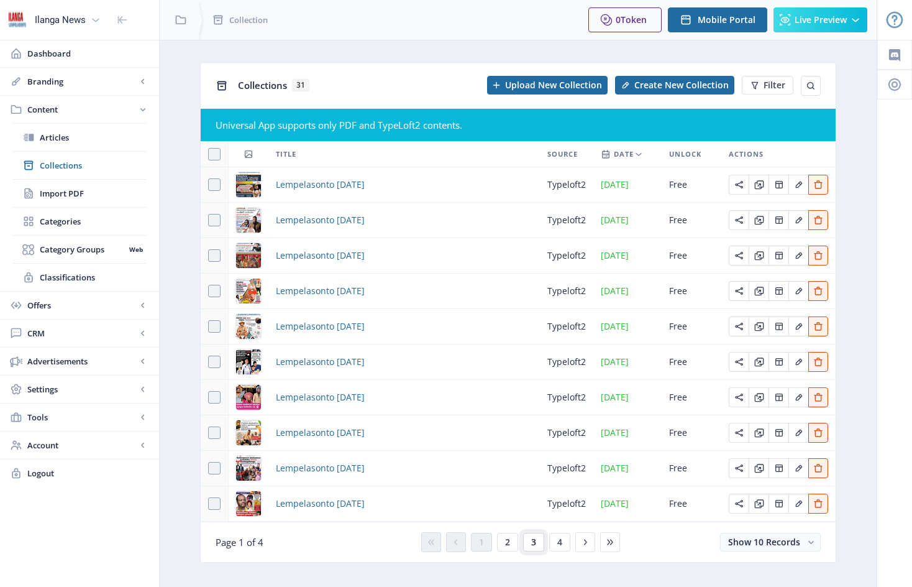
click at [536, 542] on span "3" at bounding box center [533, 542] width 5 height 10
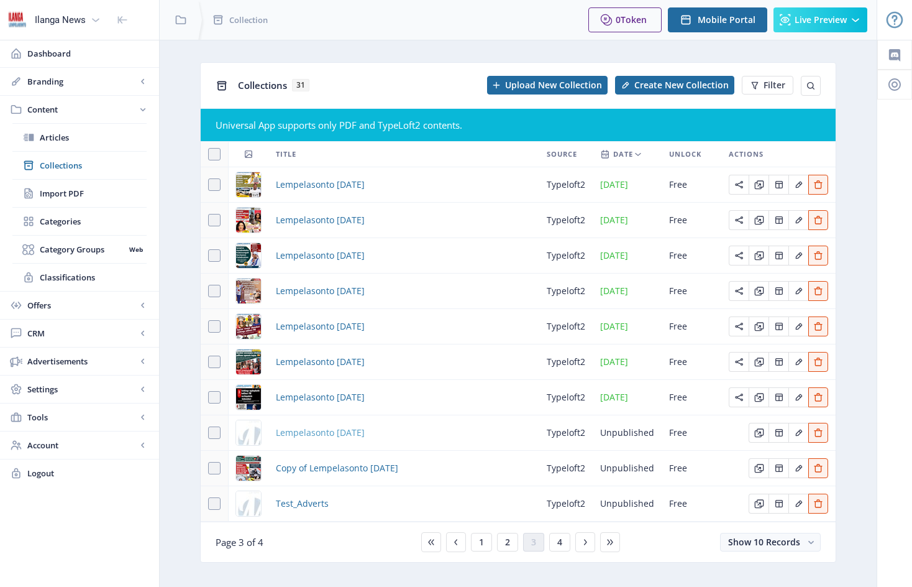
click at [354, 433] on span "Lempelasonto [DATE]" at bounding box center [320, 432] width 89 height 15
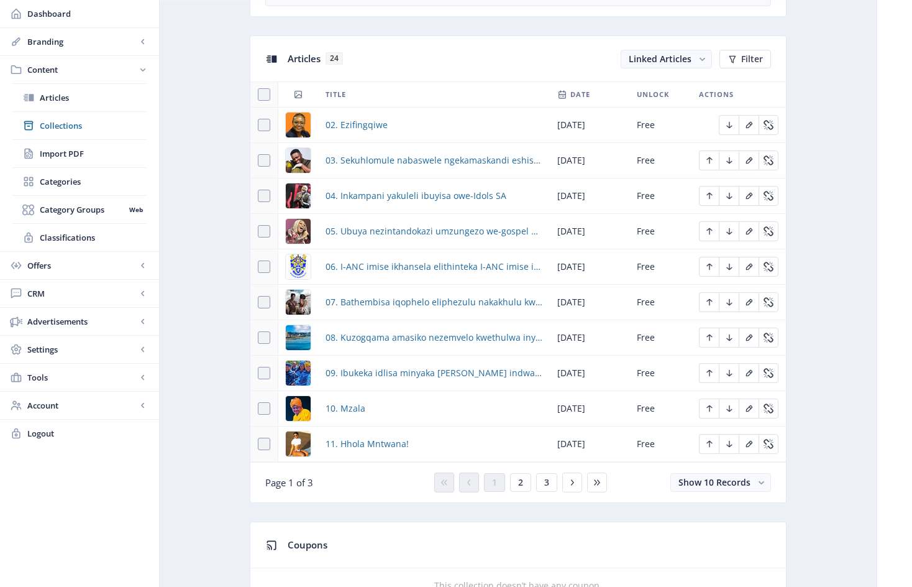
scroll to position [527, 0]
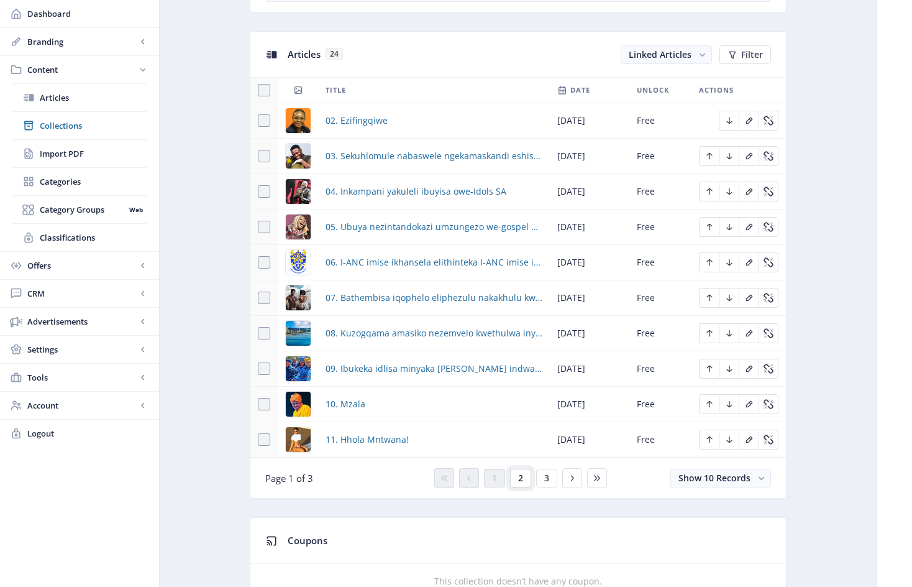
click at [523, 485] on button "2" at bounding box center [520, 478] width 21 height 19
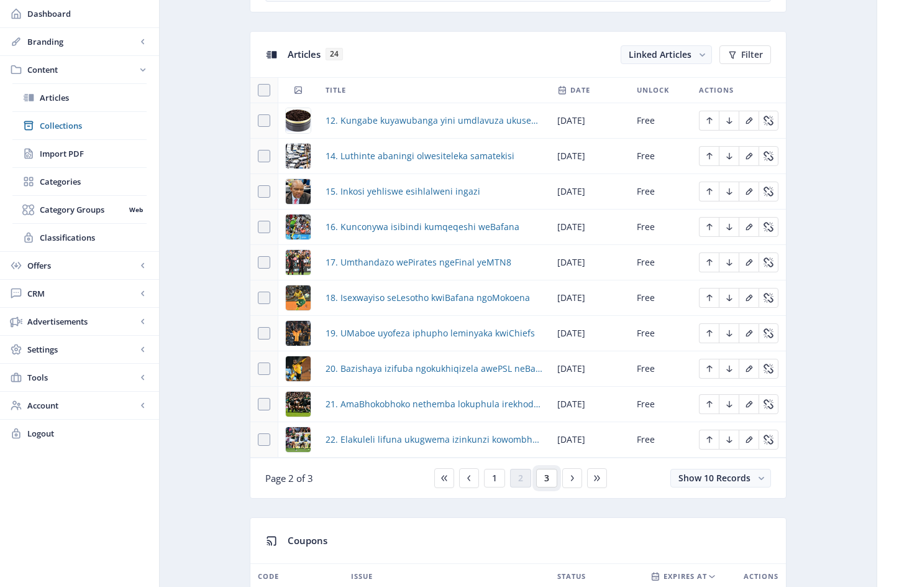
click at [551, 485] on button "3" at bounding box center [546, 478] width 21 height 19
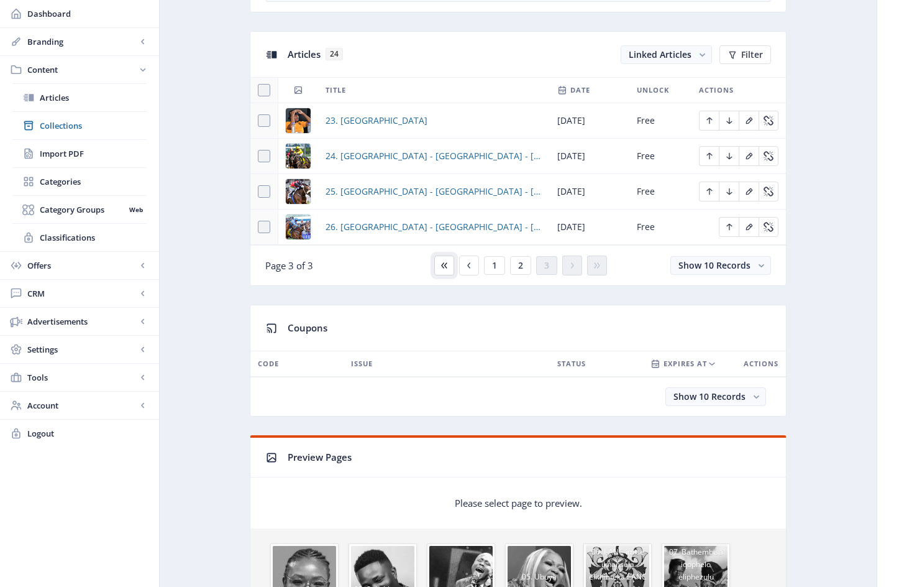
click at [445, 268] on icon at bounding box center [444, 265] width 6 height 6
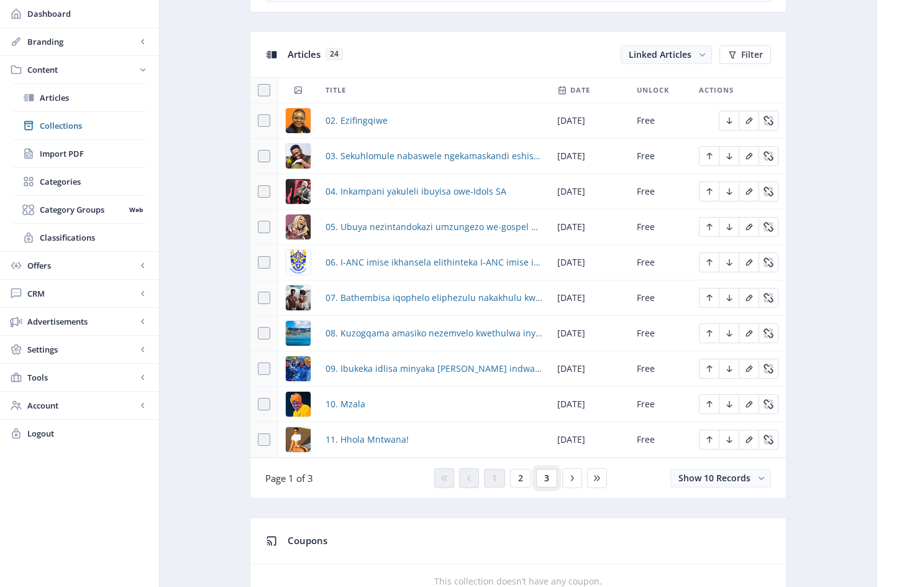
click at [553, 485] on button "3" at bounding box center [546, 478] width 21 height 19
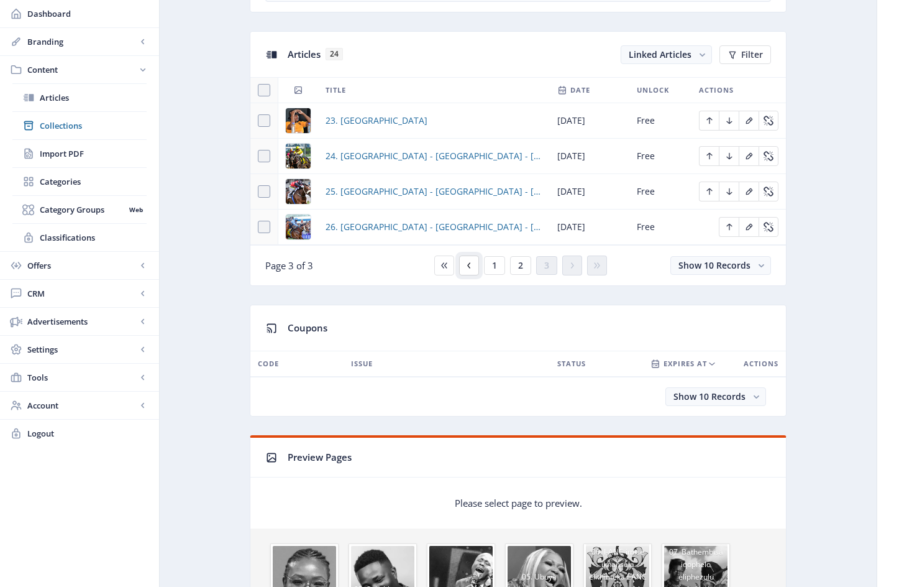
click at [470, 270] on icon at bounding box center [469, 265] width 10 height 10
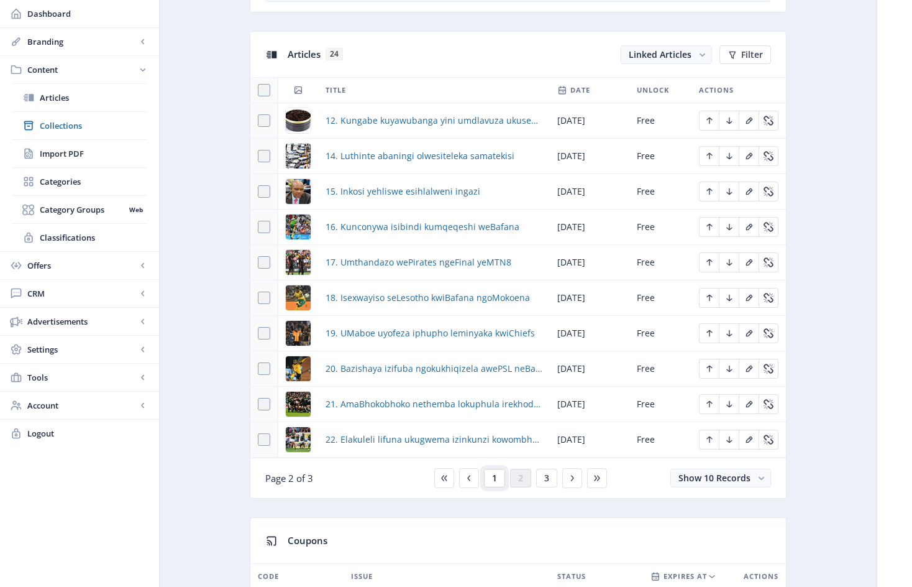
click at [495, 483] on span "1" at bounding box center [494, 478] width 5 height 10
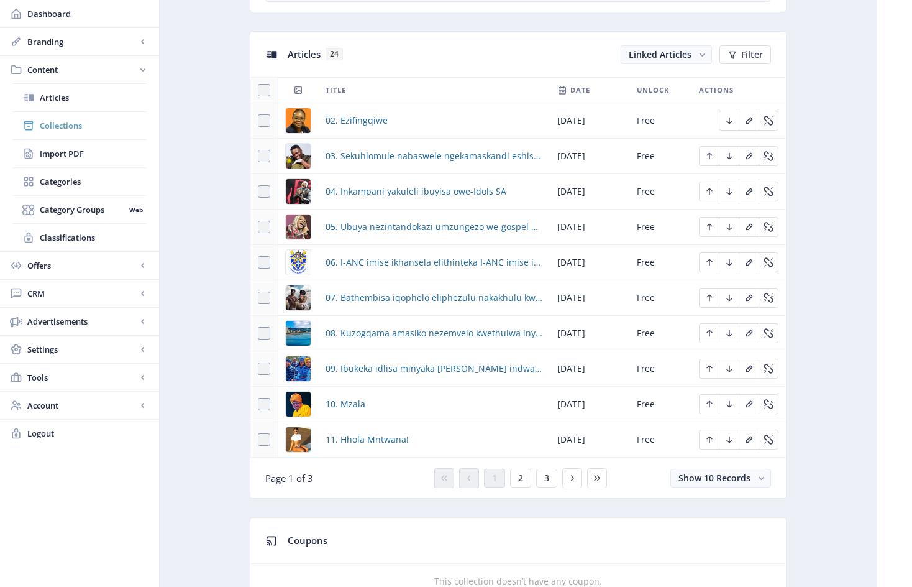
click at [66, 127] on span "Collections" at bounding box center [93, 125] width 107 height 12
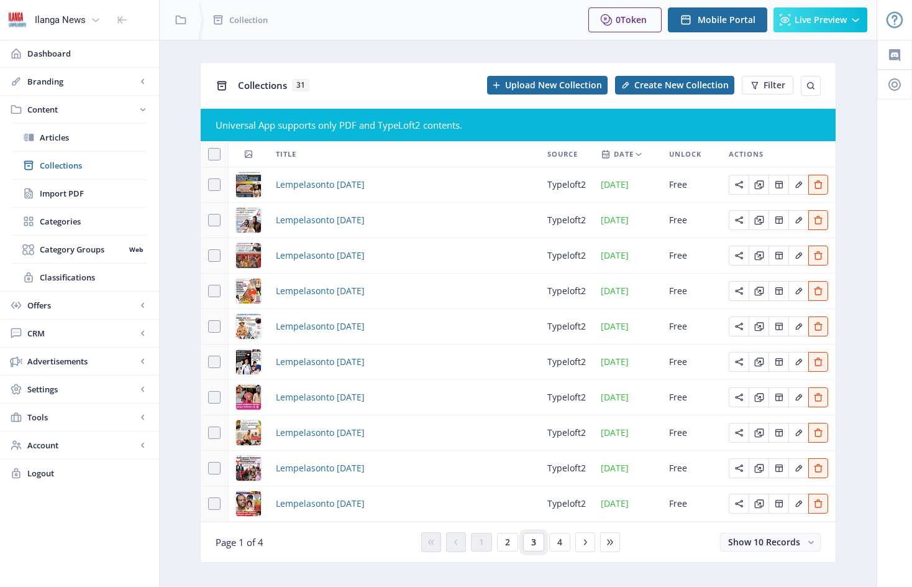
click at [534, 541] on span "3" at bounding box center [533, 542] width 5 height 10
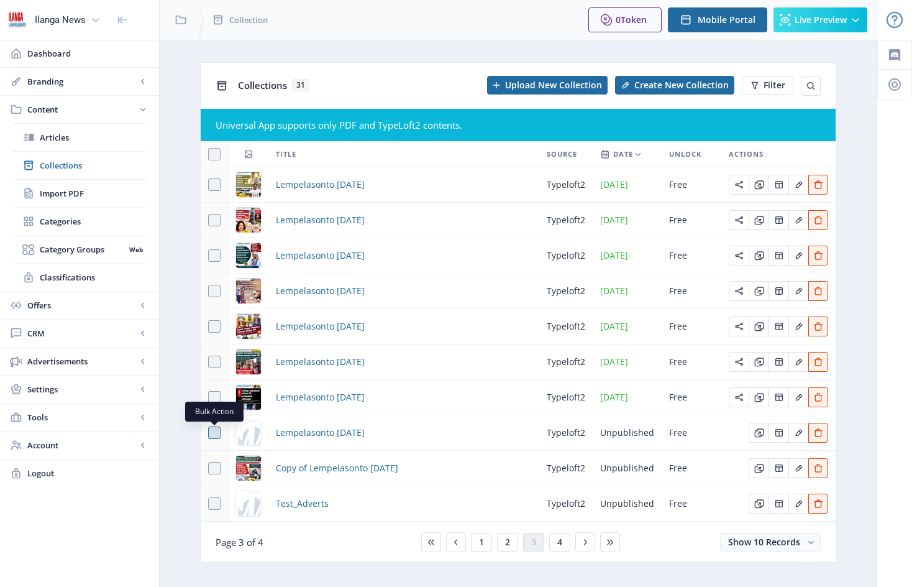
click at [218, 434] on span at bounding box center [214, 432] width 12 height 12
click at [209, 433] on input "checkbox" at bounding box center [208, 432] width 1 height 1
click at [214, 434] on use at bounding box center [214, 432] width 6 height 4
click at [209, 433] on input "checkbox" at bounding box center [208, 432] width 1 height 1
checkbox input "false"
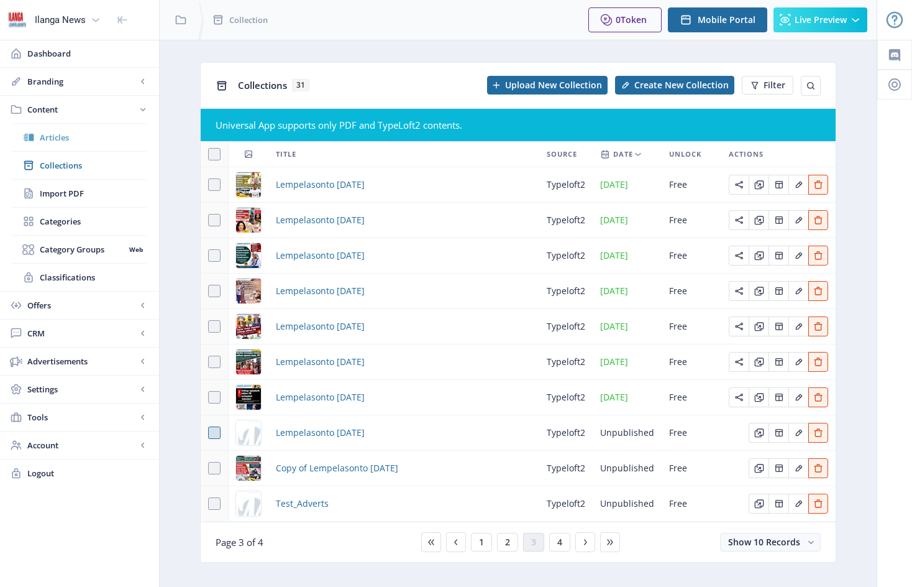
click at [61, 137] on span "Articles" at bounding box center [93, 137] width 107 height 12
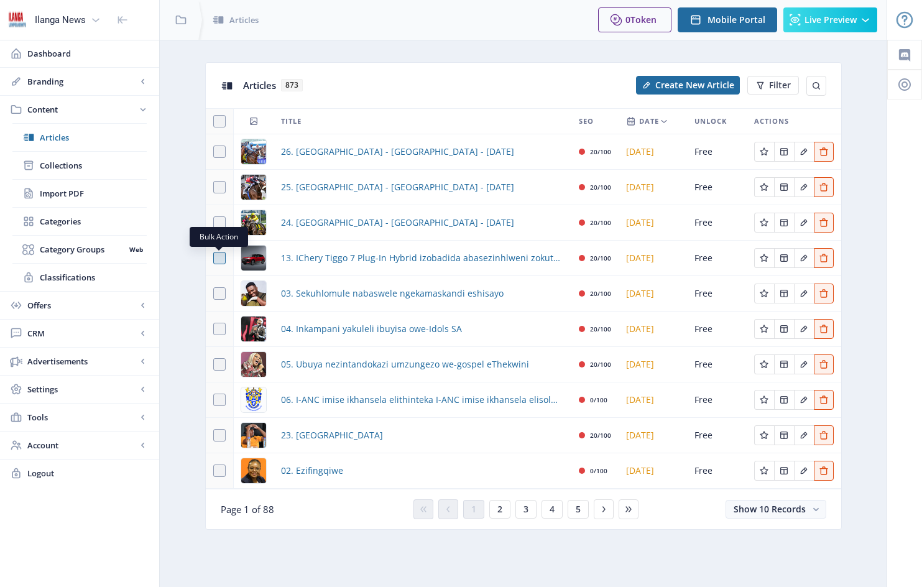
click at [219, 258] on span at bounding box center [219, 258] width 12 height 12
click at [214, 258] on input "checkbox" at bounding box center [213, 258] width 1 height 1
checkbox input "true"
click at [626, 84] on span "Collection" at bounding box center [615, 85] width 43 height 10
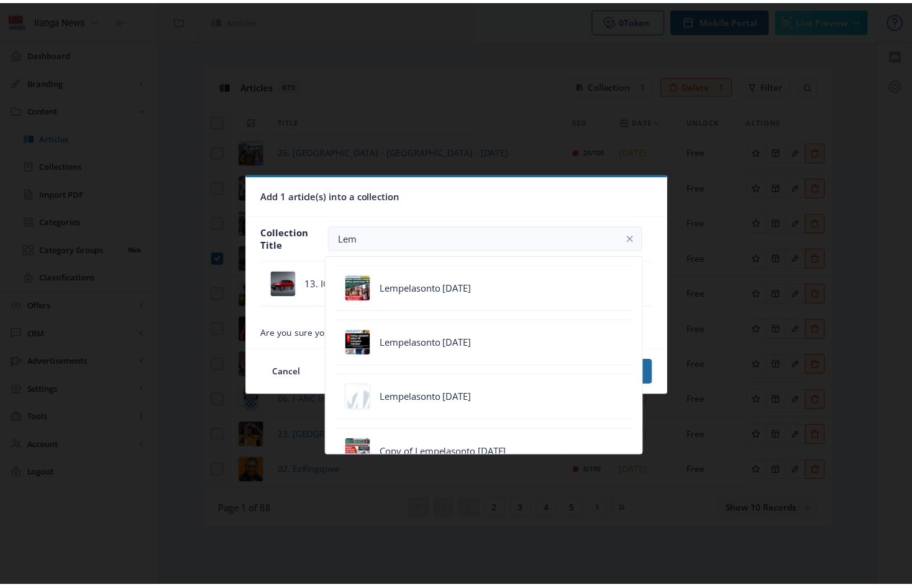
scroll to position [1387, 0]
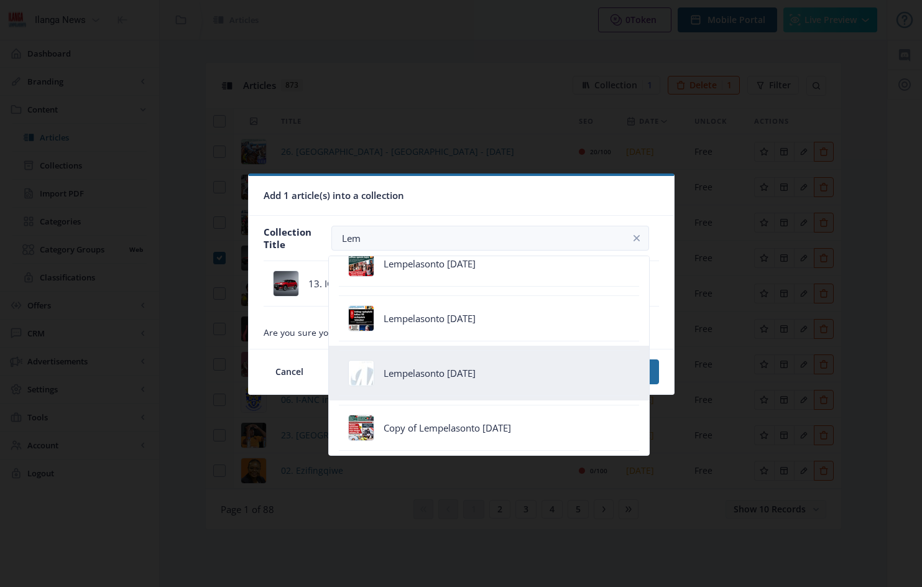
click at [457, 375] on div "Lempelasonto [DATE]" at bounding box center [429, 373] width 92 height 12
type input "Lempelasonto [DATE]"
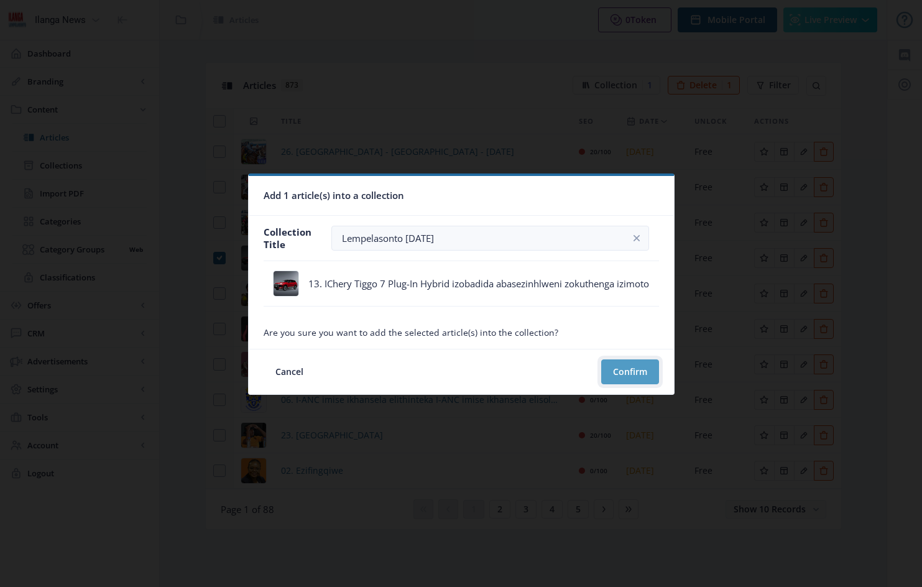
click at [633, 372] on button "Confirm" at bounding box center [630, 371] width 58 height 25
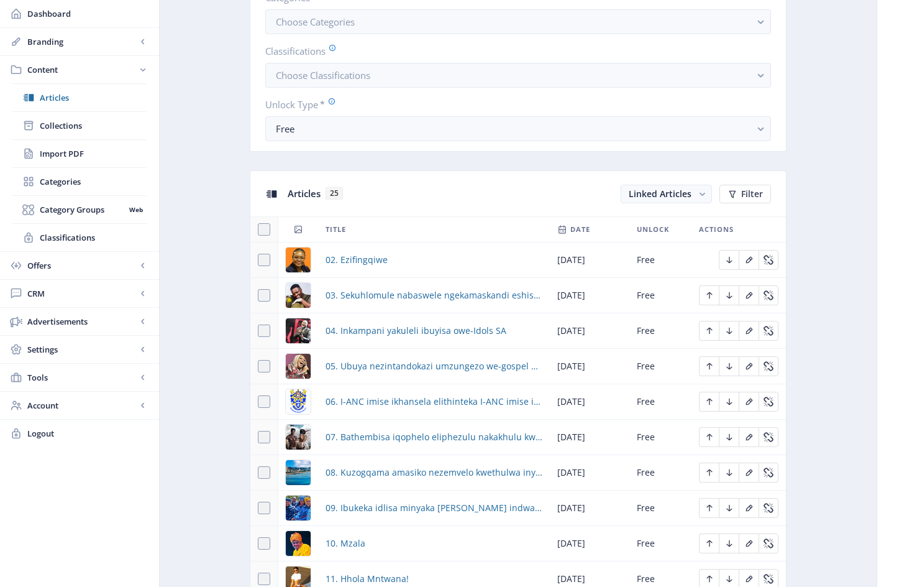
scroll to position [497, 0]
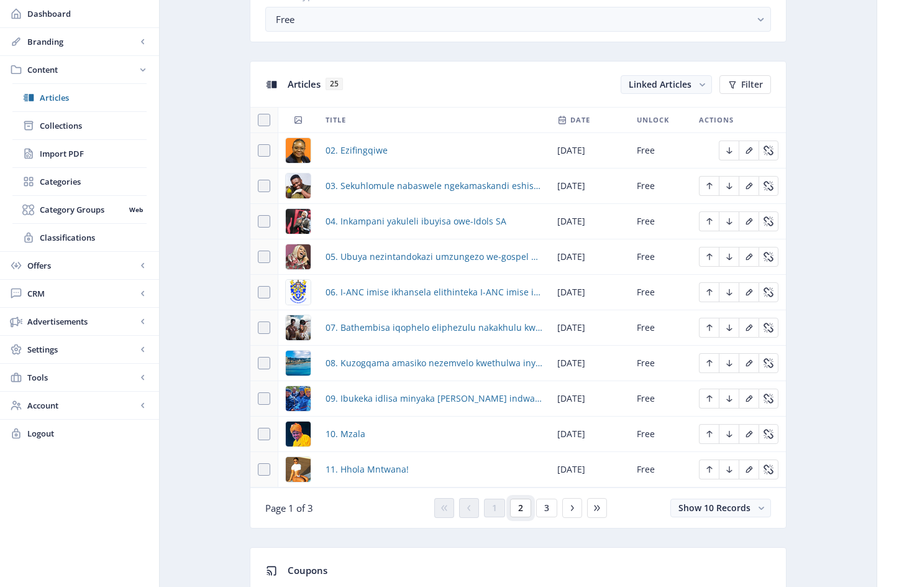
click at [521, 512] on span "2" at bounding box center [520, 508] width 5 height 10
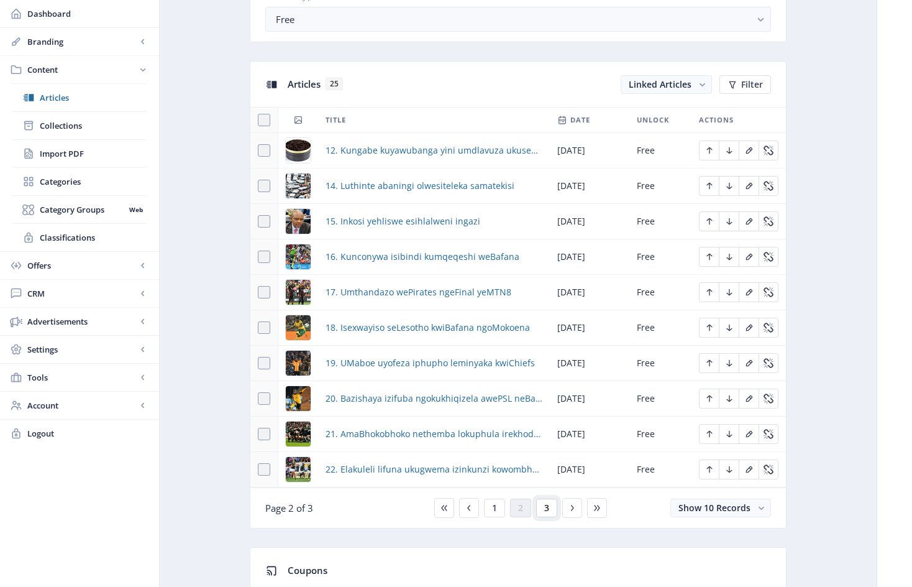
click at [549, 513] on span "3" at bounding box center [546, 508] width 5 height 10
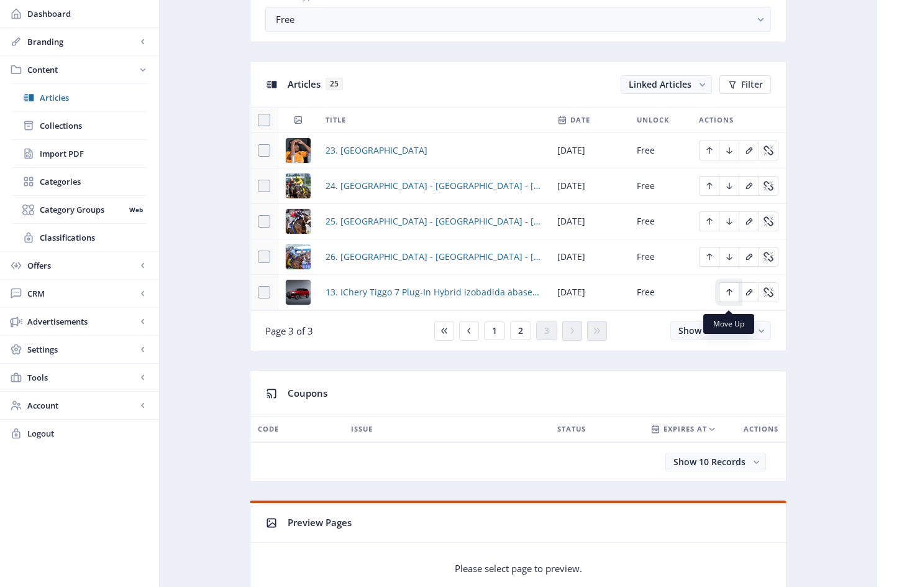
click at [732, 297] on icon "Edit page" at bounding box center [730, 292] width 10 height 10
click at [708, 260] on icon "Edit page" at bounding box center [710, 257] width 6 height 7
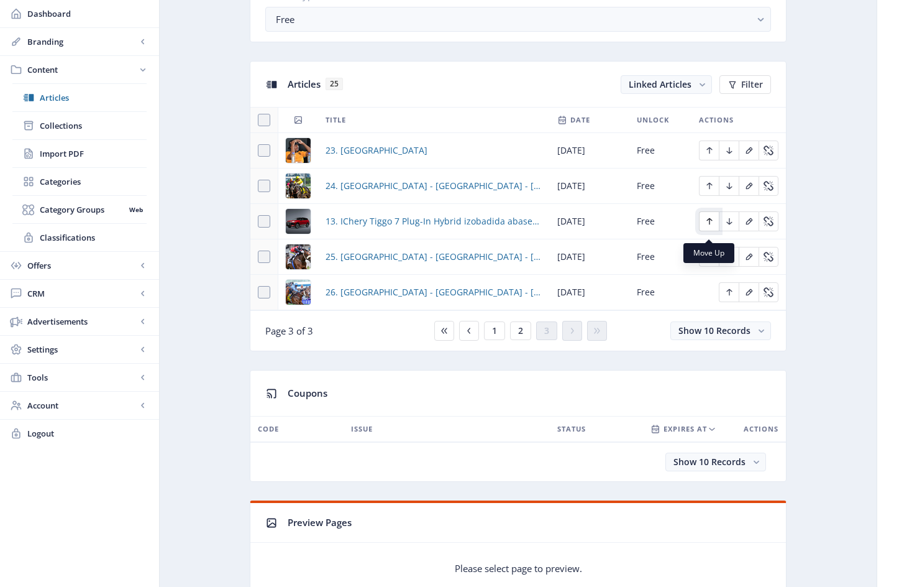
click at [709, 225] on icon "Edit page" at bounding box center [710, 221] width 6 height 7
click at [712, 190] on icon "Edit page" at bounding box center [710, 186] width 6 height 7
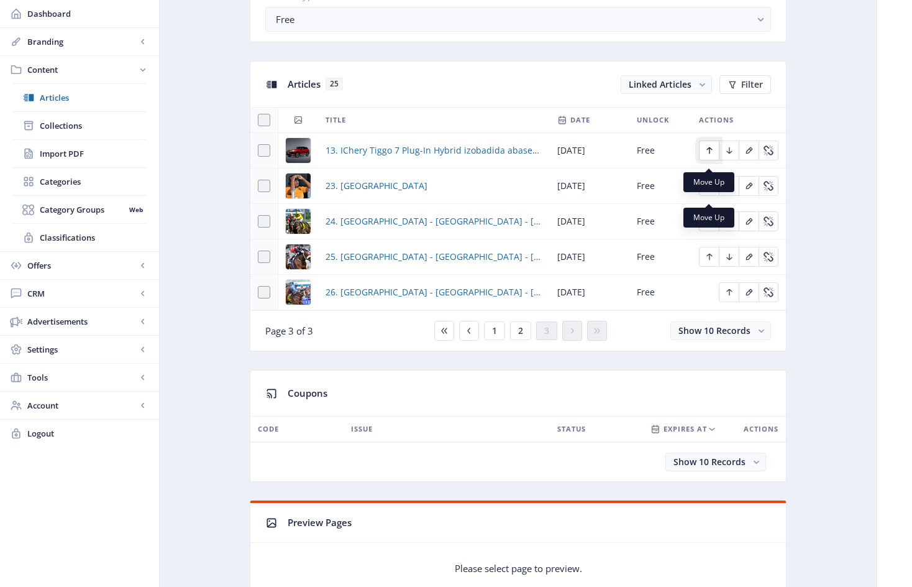
click at [710, 155] on icon "Edit page" at bounding box center [710, 150] width 10 height 10
click at [522, 336] on span "2" at bounding box center [520, 331] width 5 height 10
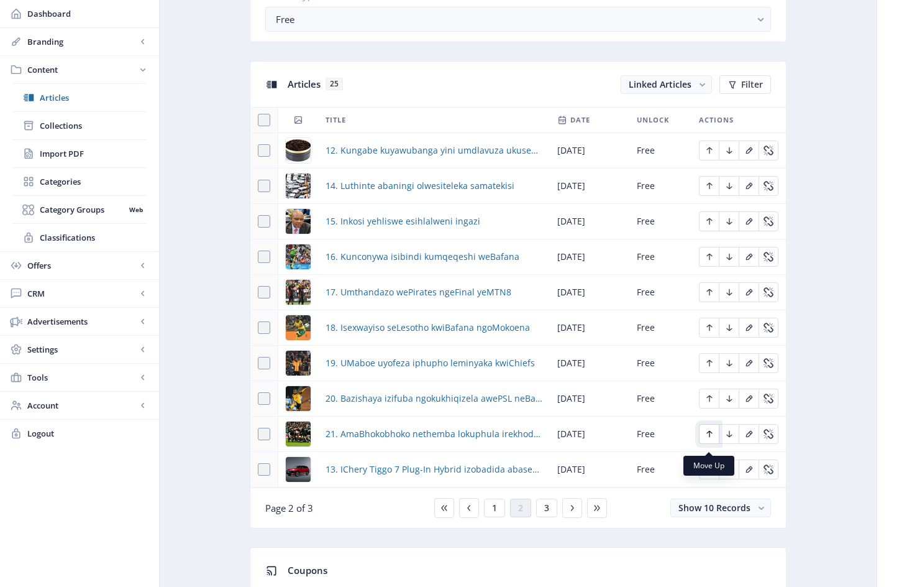
click at [712, 439] on icon "Edit page" at bounding box center [710, 434] width 10 height 10
click at [711, 474] on icon "Edit page" at bounding box center [710, 469] width 10 height 10
click at [711, 439] on icon "Edit page" at bounding box center [710, 434] width 10 height 10
click at [710, 402] on icon "Edit page" at bounding box center [710, 398] width 6 height 7
click at [710, 367] on icon "Edit page" at bounding box center [710, 363] width 6 height 7
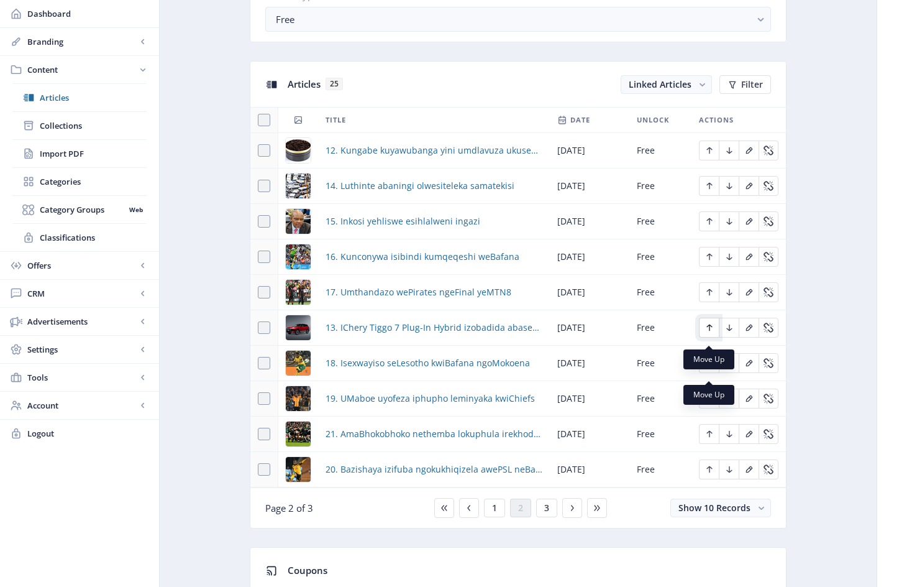
click at [710, 331] on icon "Edit page" at bounding box center [710, 327] width 6 height 7
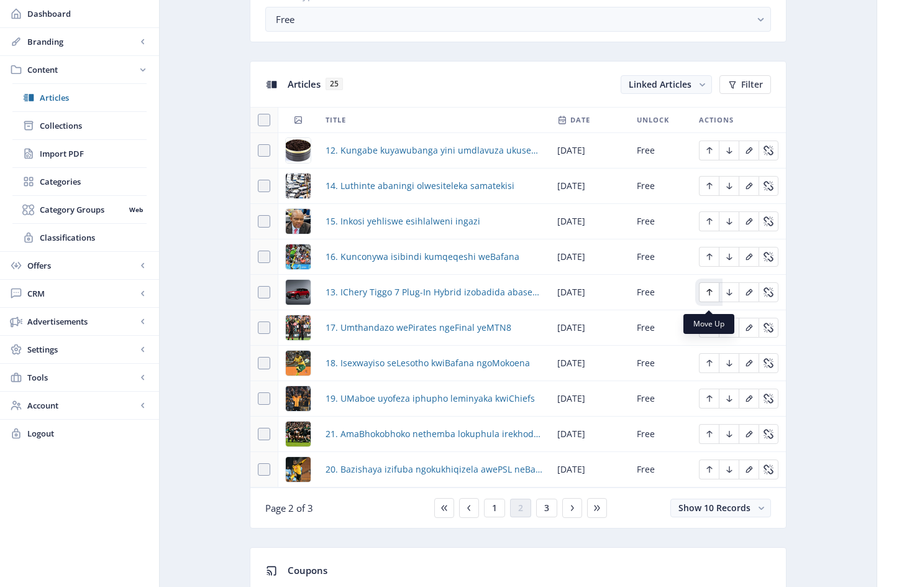
click at [711, 296] on icon "Edit page" at bounding box center [710, 292] width 6 height 7
click at [710, 260] on icon "Edit page" at bounding box center [710, 257] width 6 height 7
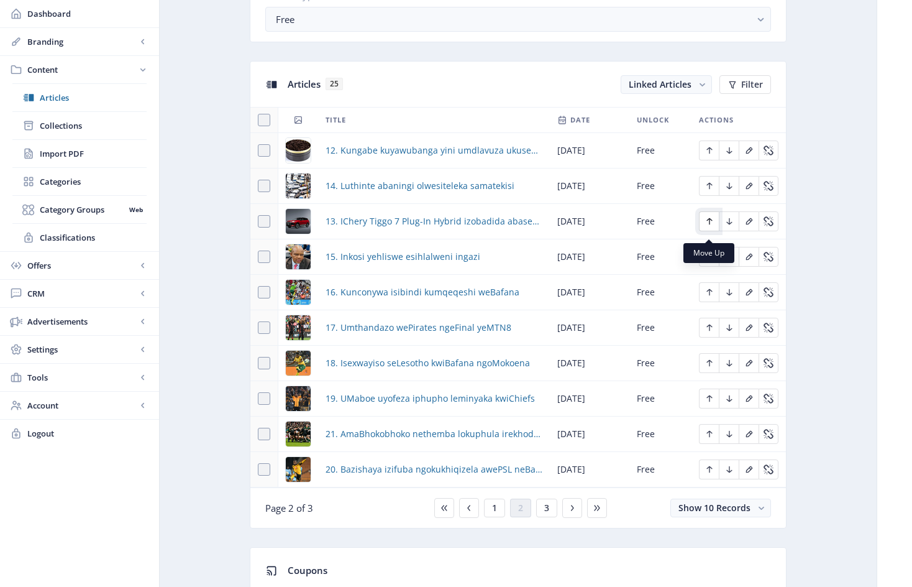
click at [711, 226] on icon "Edit page" at bounding box center [710, 221] width 10 height 10
click at [68, 126] on span "Collections" at bounding box center [93, 125] width 107 height 12
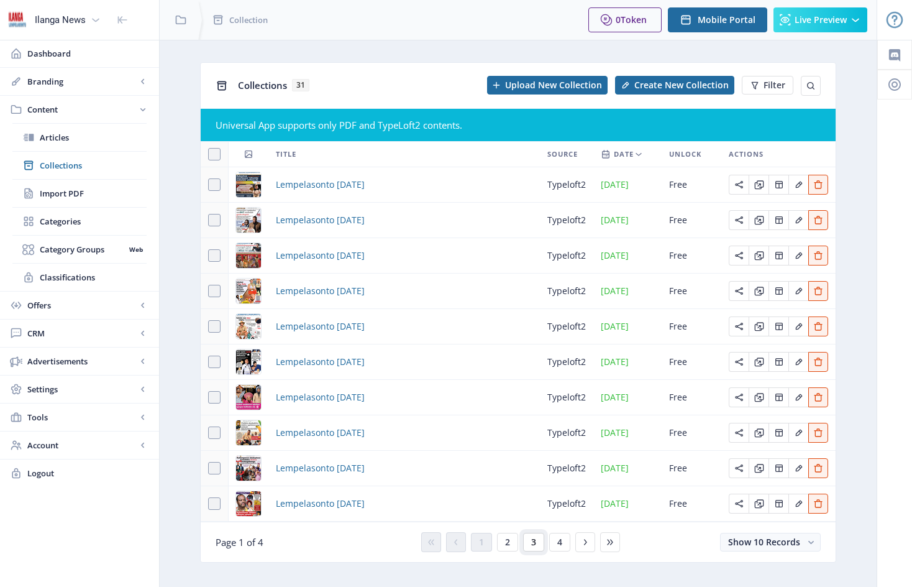
click at [533, 541] on span "3" at bounding box center [533, 542] width 5 height 10
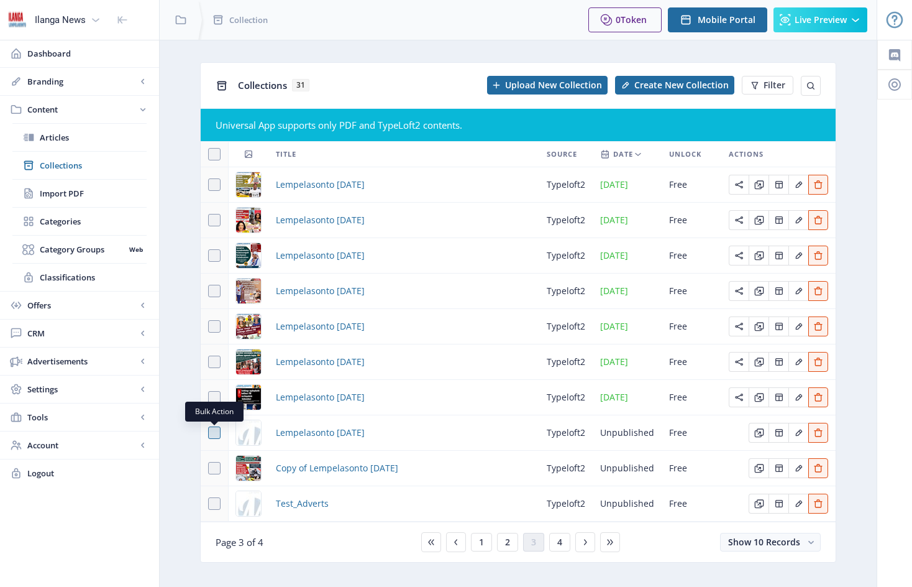
click at [215, 431] on span at bounding box center [214, 432] width 12 height 12
click at [209, 432] on input "checkbox" at bounding box center [208, 432] width 1 height 1
checkbox input "true"
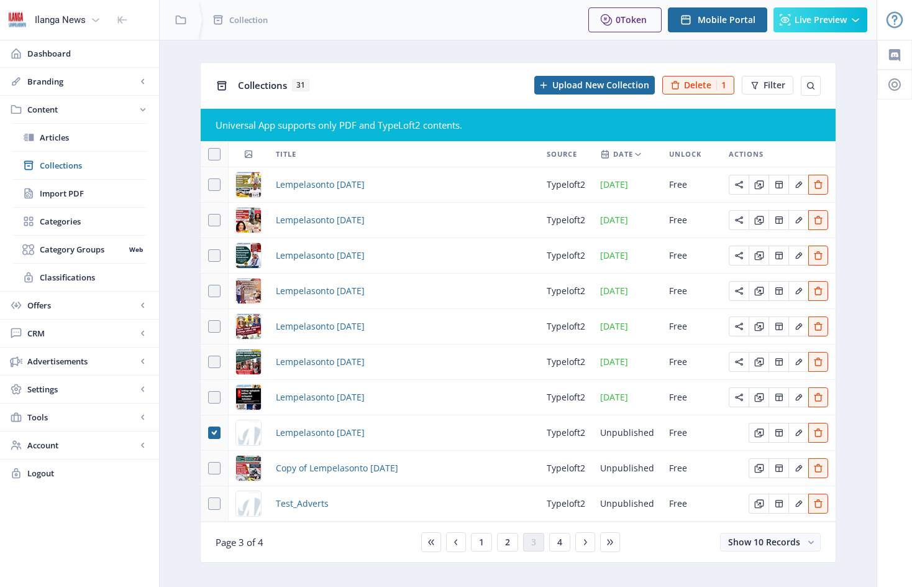
click at [250, 431] on img at bounding box center [248, 432] width 25 height 25
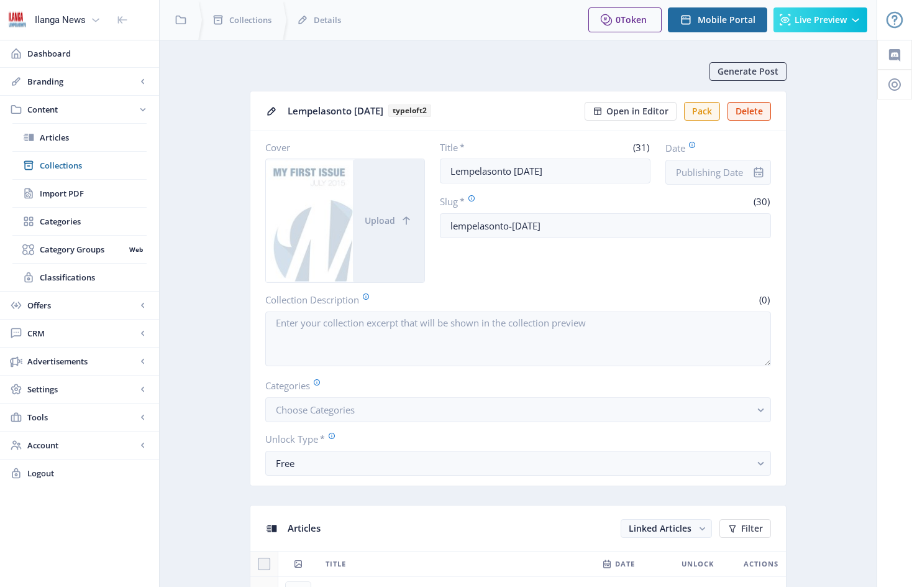
click at [288, 431] on nb-card-body "Cover Upload Title * (31) Lempelasonto [DATE] Date Slug * (30) lempelasonto-[DA…" at bounding box center [518, 308] width 536 height 354
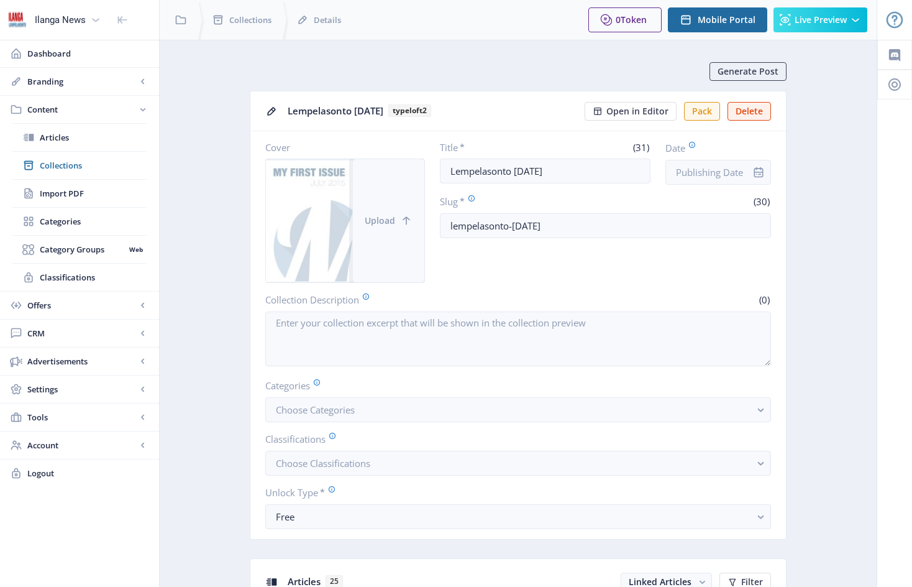
click at [388, 199] on button "Upload" at bounding box center [388, 220] width 71 height 123
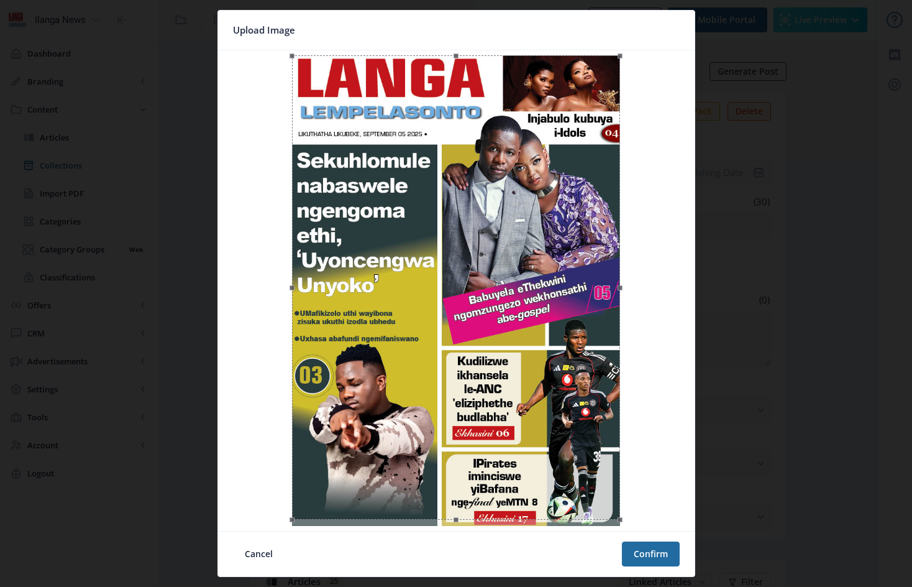
drag, startPoint x: 458, startPoint y: 521, endPoint x: 455, endPoint y: 530, distance: 9.0
click at [455, 530] on image-cropper at bounding box center [456, 290] width 477 height 480
drag, startPoint x: 457, startPoint y: 518, endPoint x: 454, endPoint y: 531, distance: 13.0
click at [454, 531] on nb-card "Upload Image Cancel Confirm" at bounding box center [456, 293] width 478 height 567
drag, startPoint x: 475, startPoint y: 353, endPoint x: 477, endPoint y: 336, distance: 17.0
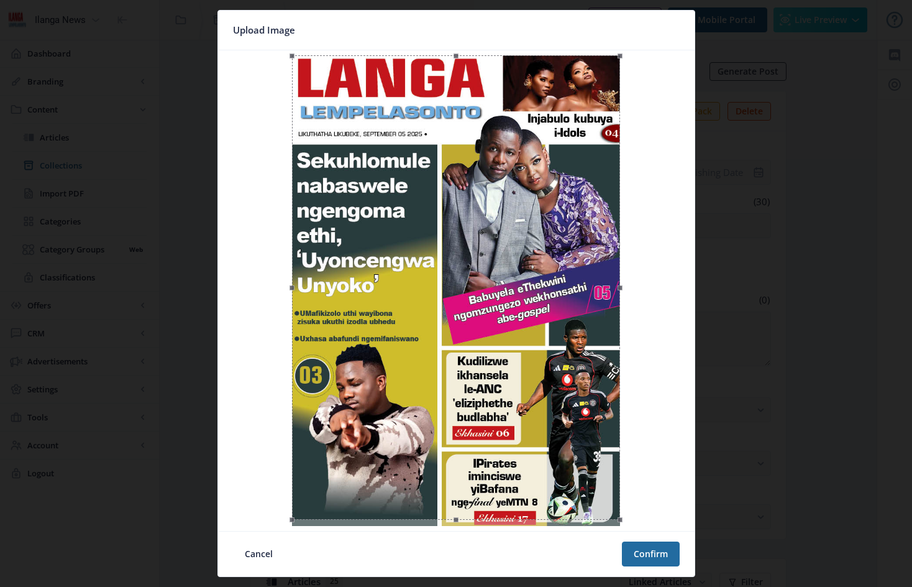
click at [477, 336] on div at bounding box center [456, 287] width 328 height 464
click at [653, 552] on button "Confirm" at bounding box center [651, 553] width 58 height 25
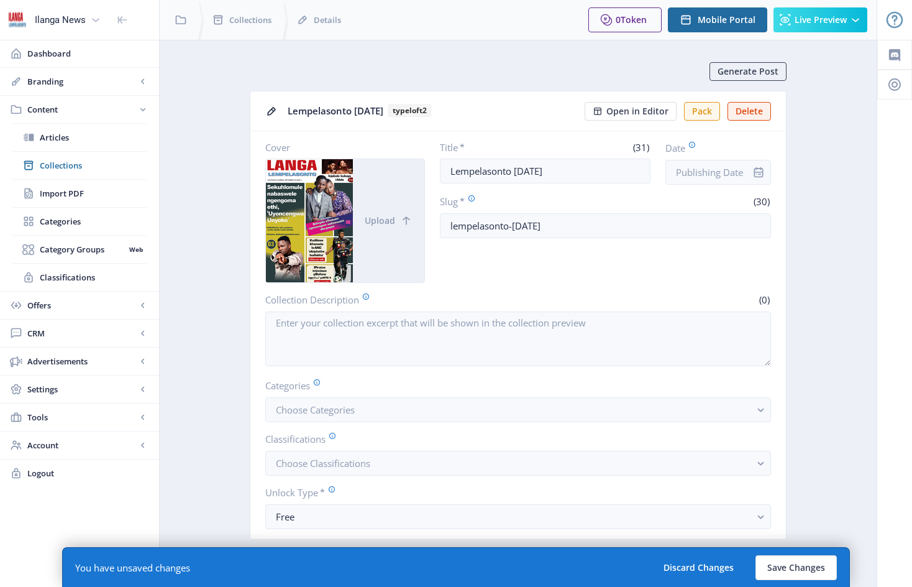
click at [747, 168] on div at bounding box center [758, 172] width 25 height 25
click at [726, 167] on input "Date" at bounding box center [719, 172] width 106 height 25
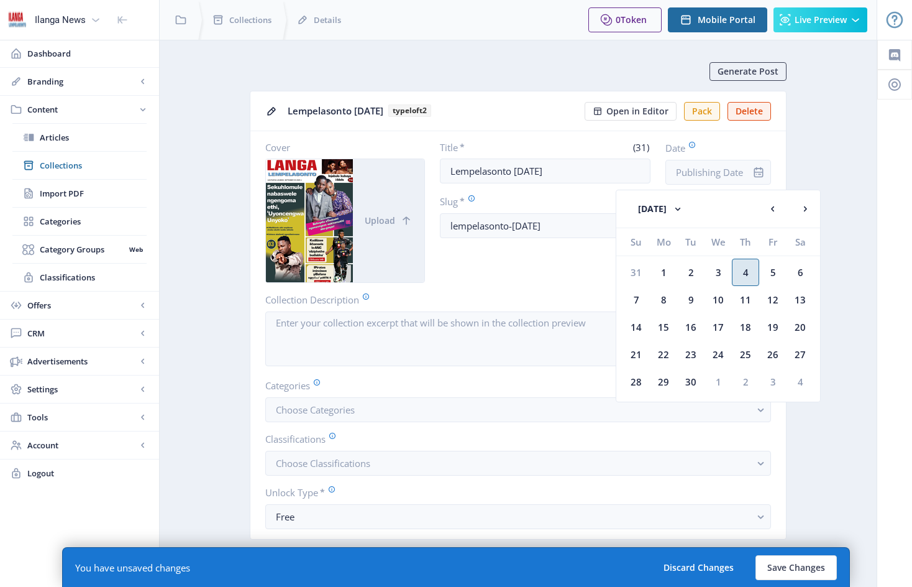
click at [749, 275] on div "4" at bounding box center [745, 272] width 27 height 27
type input "[DATE]"
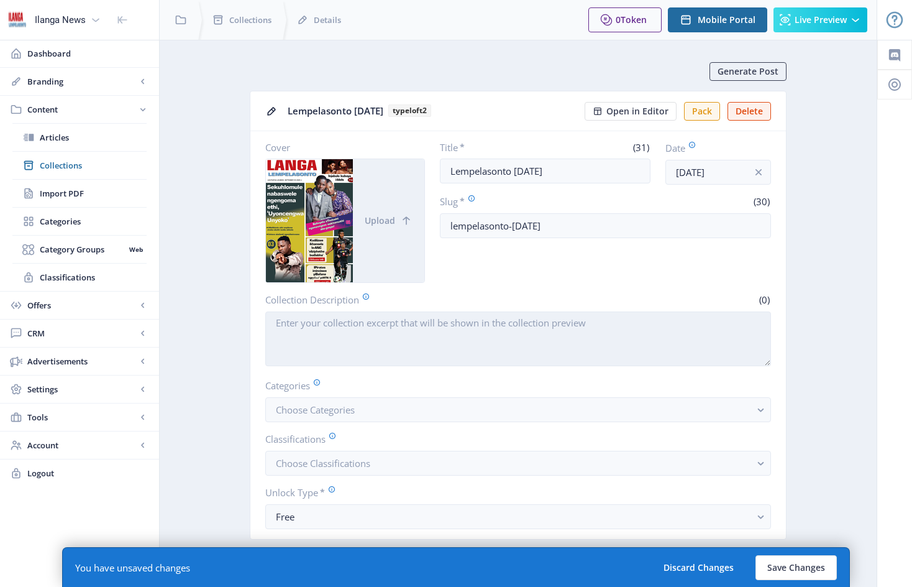
click at [364, 341] on textarea "Collection Description" at bounding box center [518, 338] width 506 height 55
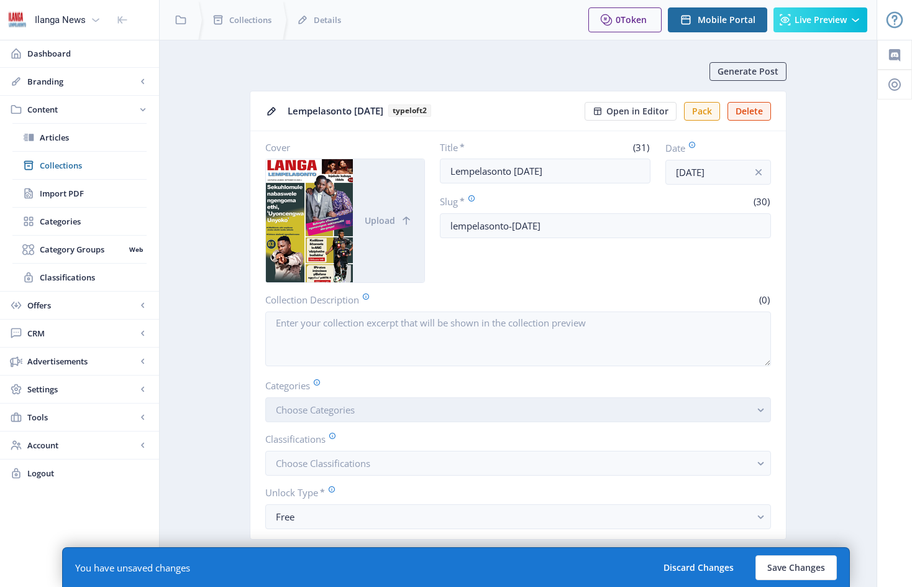
click at [380, 416] on button "Choose Categories" at bounding box center [518, 409] width 506 height 25
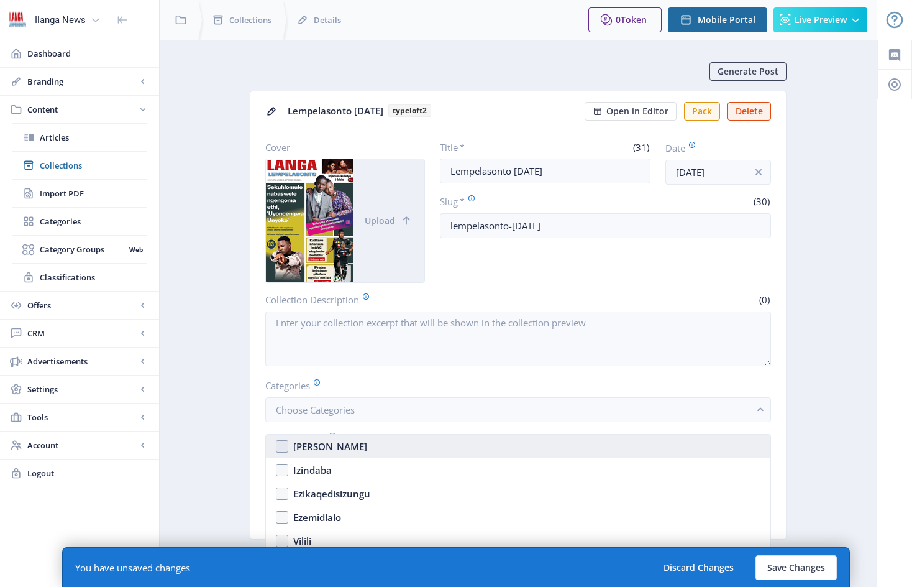
click at [285, 446] on nb-option "[PERSON_NAME]" at bounding box center [518, 446] width 505 height 24
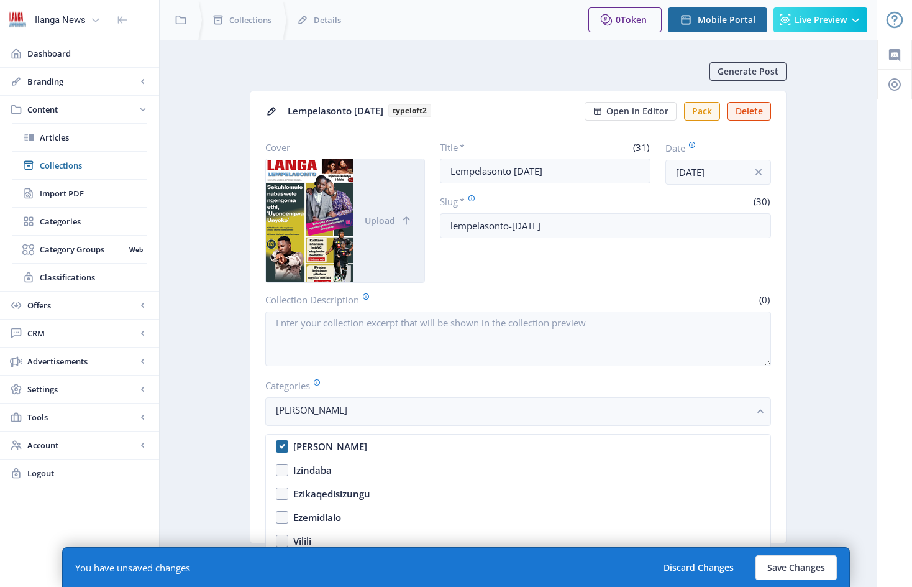
checkbox input "true"
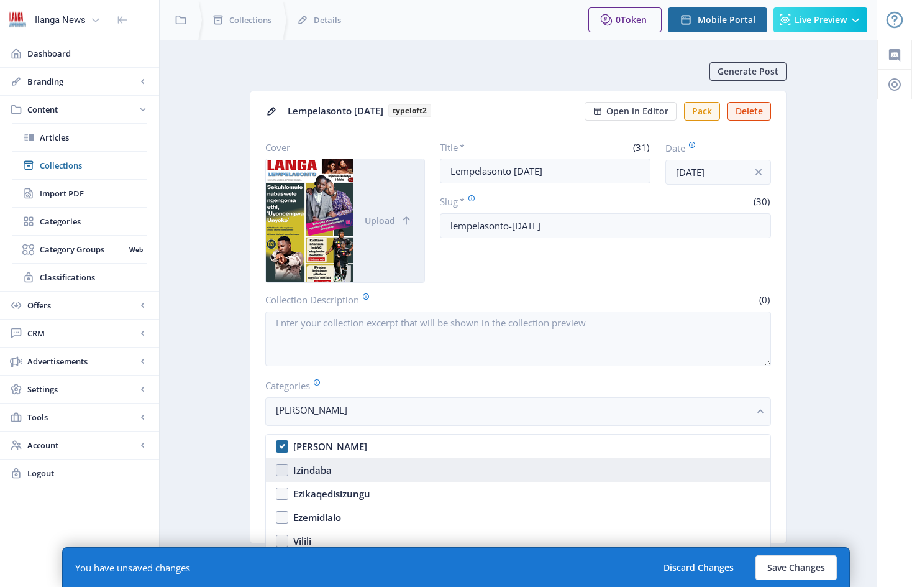
click at [284, 474] on nb-option "Izindaba" at bounding box center [518, 470] width 505 height 24
checkbox input "true"
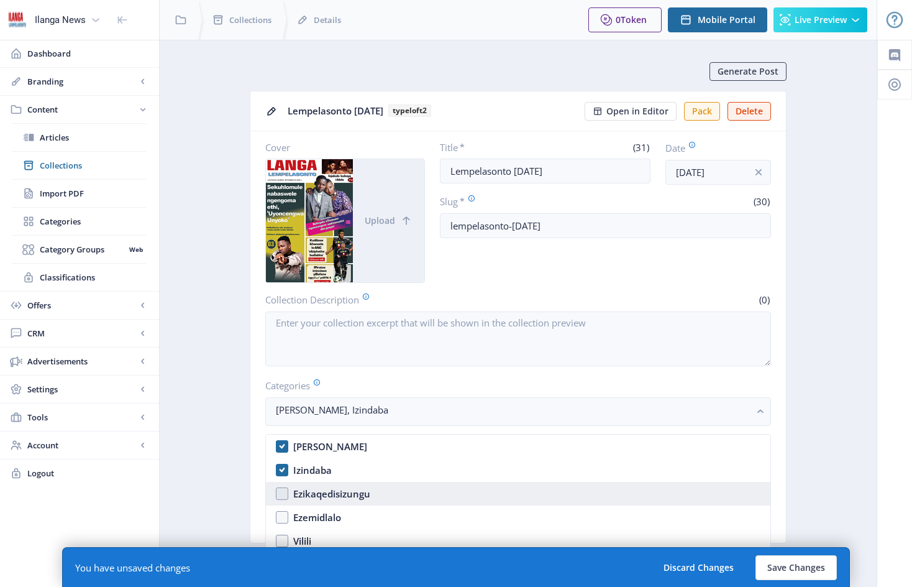
click at [282, 497] on nb-option "Ezikaqedisizungu" at bounding box center [518, 494] width 505 height 24
checkbox input "true"
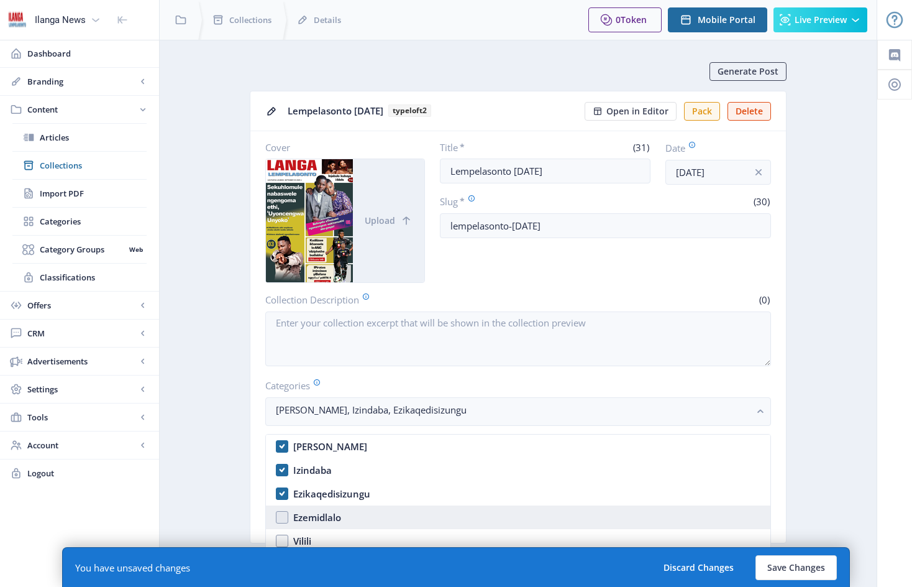
click at [283, 518] on nb-option "Ezemidlalo" at bounding box center [518, 517] width 505 height 24
checkbox input "true"
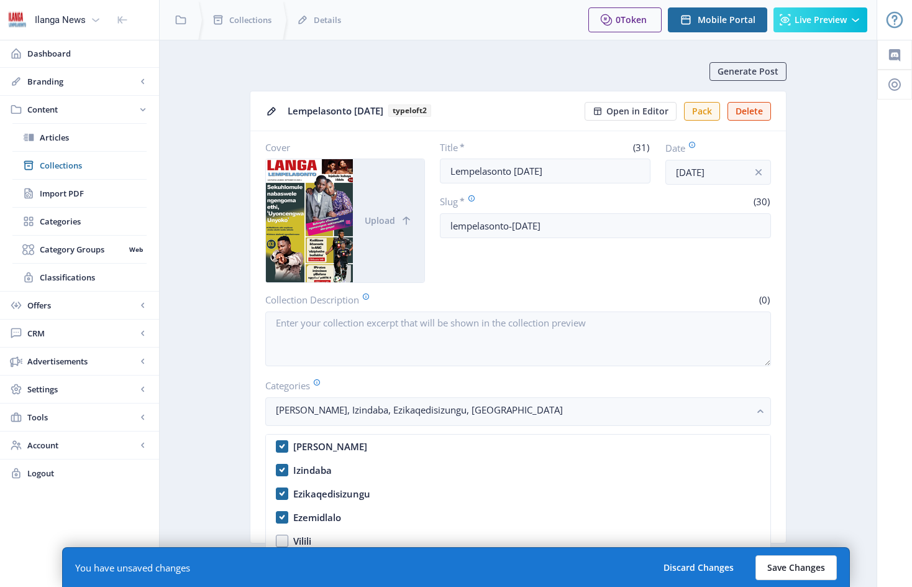
click at [802, 562] on button "Save Changes" at bounding box center [796, 567] width 81 height 25
click at [767, 567] on button "Save Changes" at bounding box center [796, 567] width 81 height 25
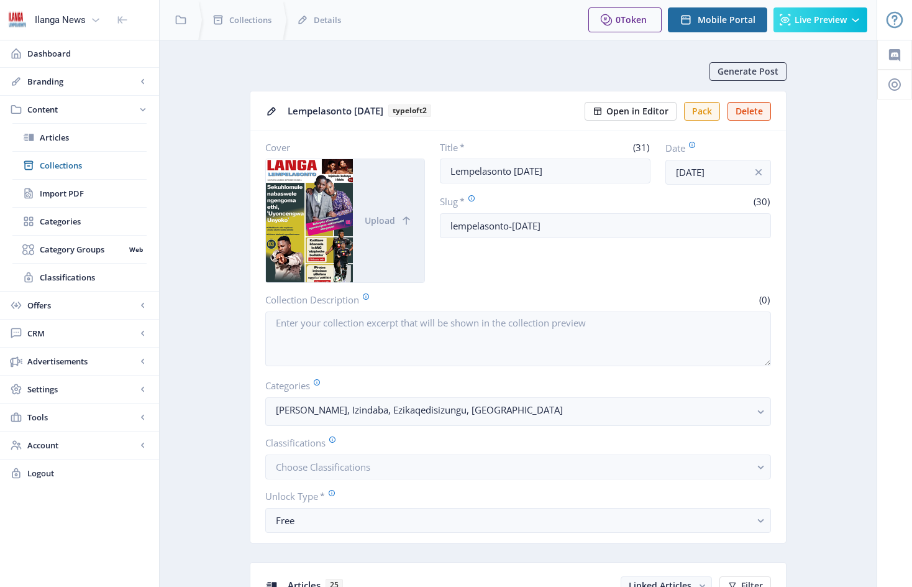
click at [644, 113] on span "Open in Editor" at bounding box center [637, 111] width 62 height 10
click at [380, 216] on span "Upload" at bounding box center [380, 221] width 30 height 10
click at [58, 137] on span "Articles" at bounding box center [93, 137] width 107 height 12
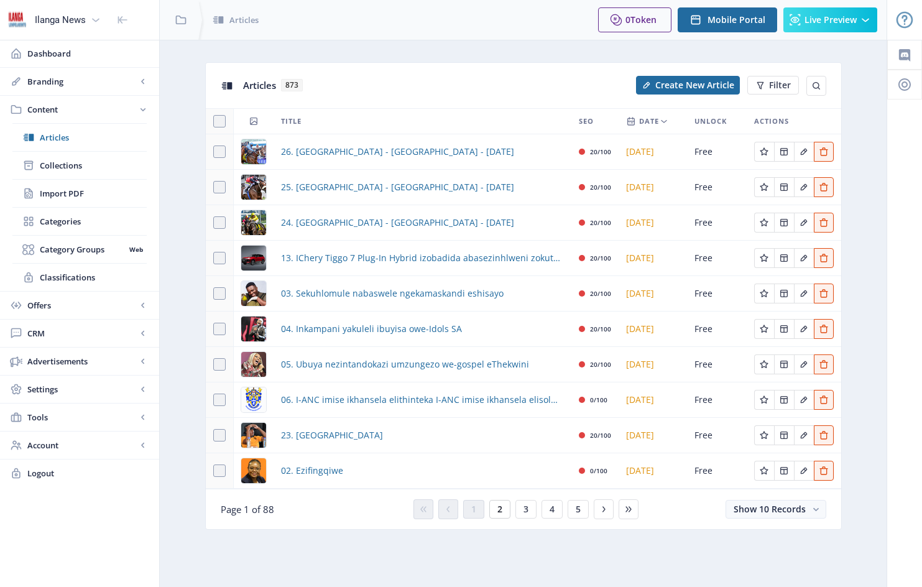
click at [499, 510] on span "2" at bounding box center [499, 509] width 5 height 10
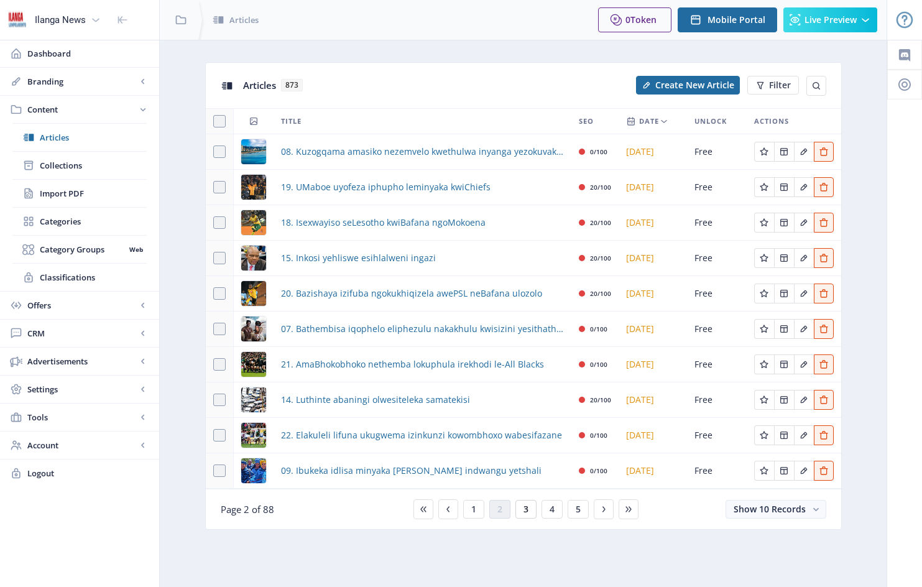
click at [527, 510] on span "3" at bounding box center [525, 509] width 5 height 10
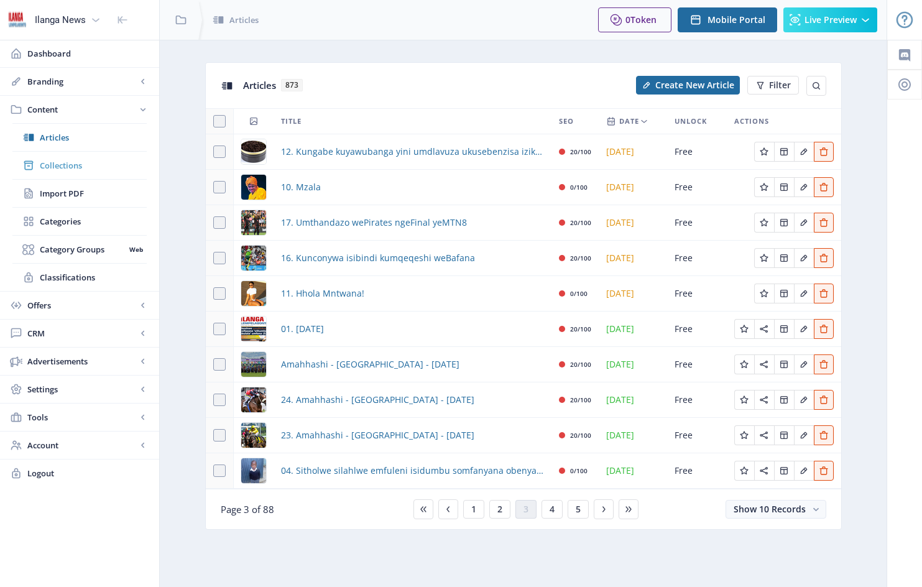
click at [78, 166] on span "Collections" at bounding box center [93, 165] width 107 height 12
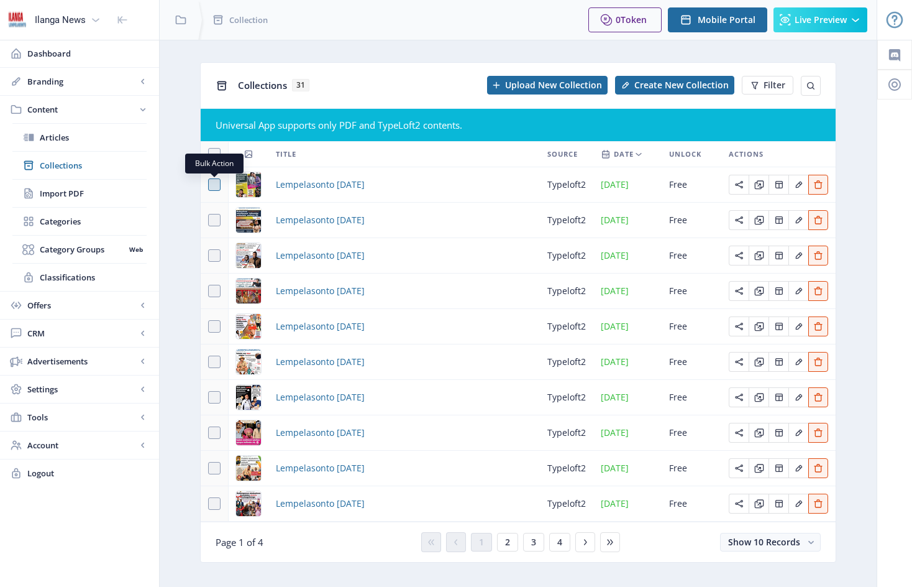
click at [213, 184] on span at bounding box center [214, 184] width 12 height 12
click at [209, 185] on input "checkbox" at bounding box center [208, 185] width 1 height 1
checkbox input "true"
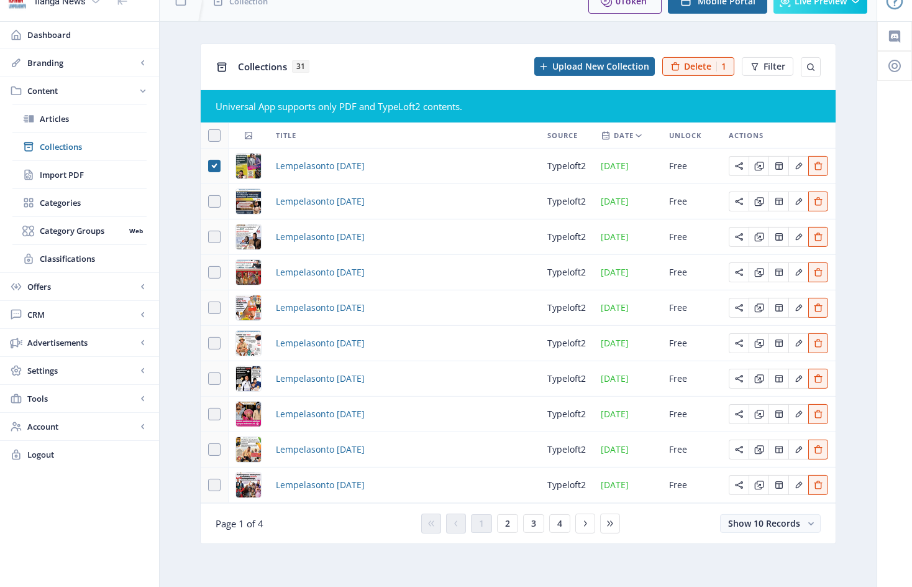
scroll to position [19, 0]
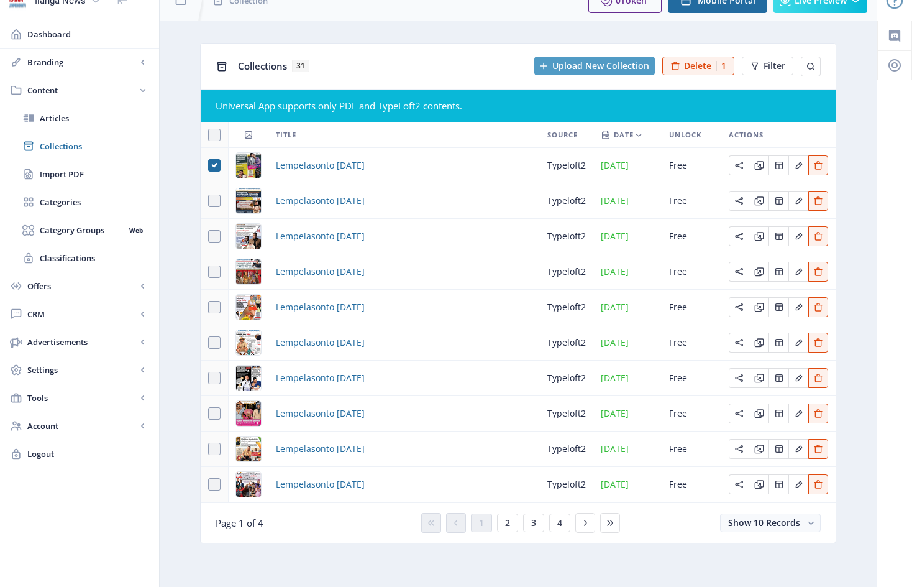
click at [596, 65] on span "Upload New Collection" at bounding box center [600, 66] width 97 height 10
click at [70, 147] on span "Collections" at bounding box center [93, 146] width 107 height 12
click at [217, 167] on icon at bounding box center [215, 165] width 6 height 12
click at [209, 166] on input "checkbox" at bounding box center [208, 165] width 1 height 1
checkbox input "false"
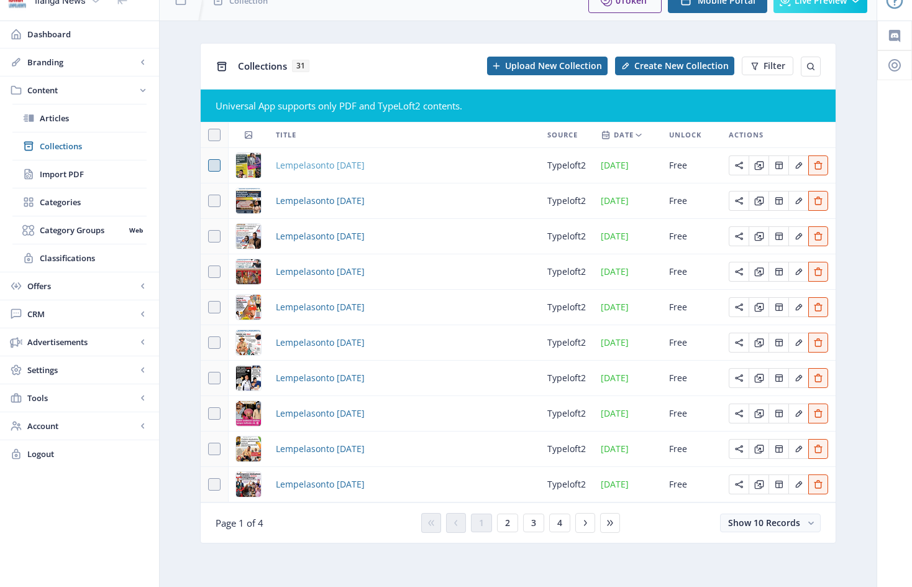
click at [331, 167] on span "Lempelasonto [DATE]" at bounding box center [320, 165] width 89 height 15
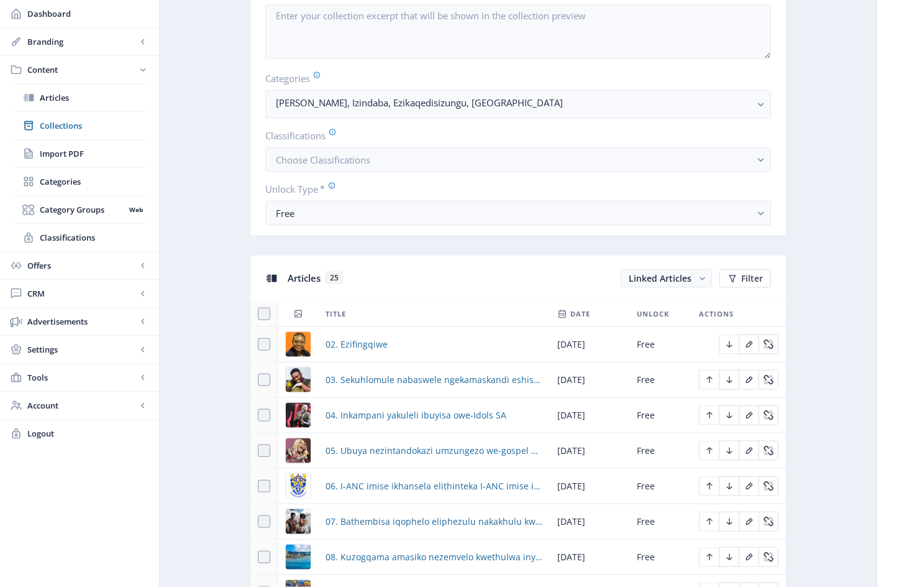
scroll to position [308, 0]
click at [659, 283] on span "Linked Articles" at bounding box center [660, 277] width 63 height 12
click at [652, 333] on nb-option "Unlinked Articles" at bounding box center [667, 332] width 89 height 22
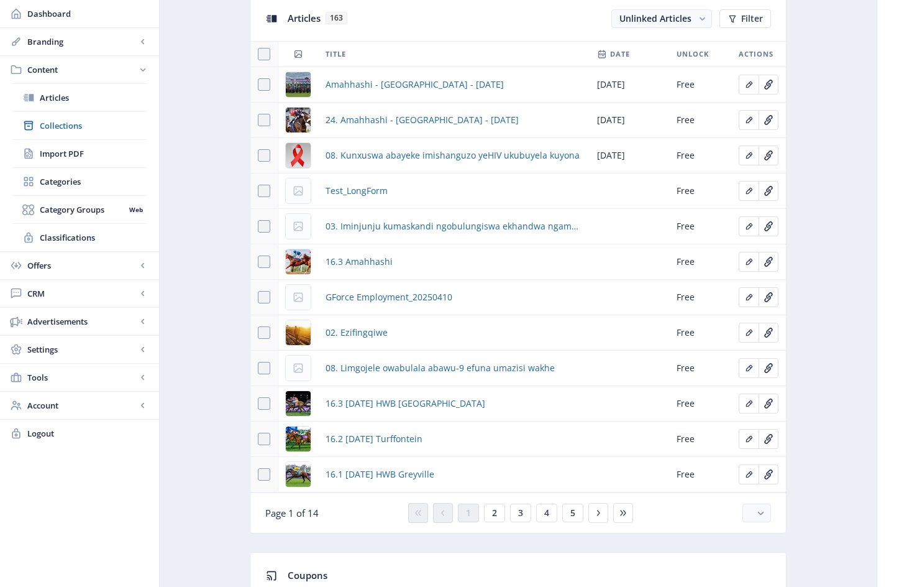
scroll to position [557, 0]
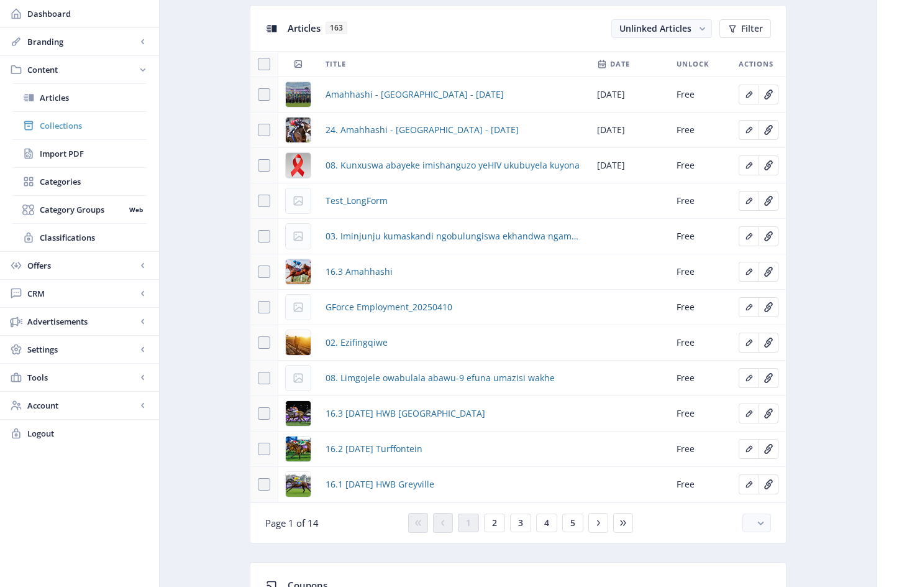
click at [68, 126] on span "Collections" at bounding box center [93, 125] width 107 height 12
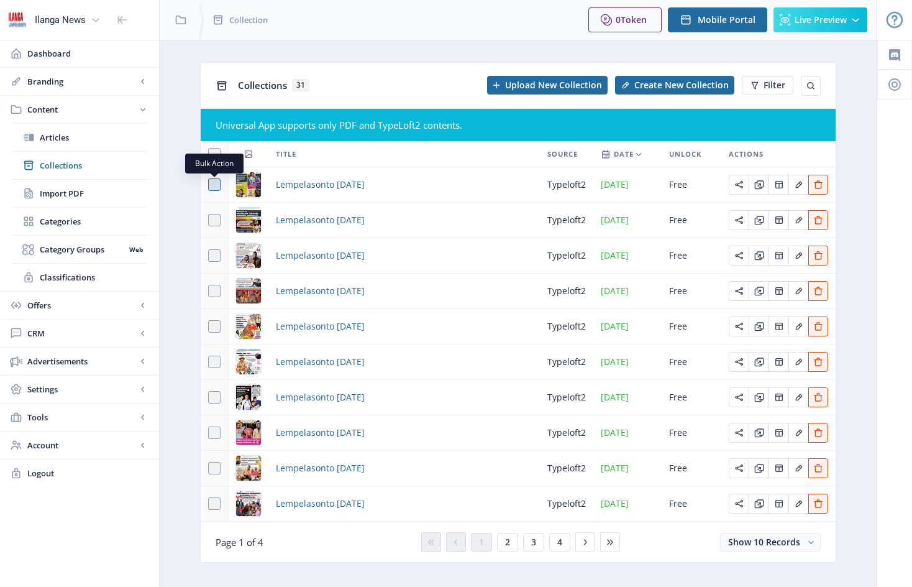
click at [213, 186] on span at bounding box center [214, 184] width 12 height 12
click at [209, 185] on input "checkbox" at bounding box center [208, 185] width 1 height 1
checkbox input "true"
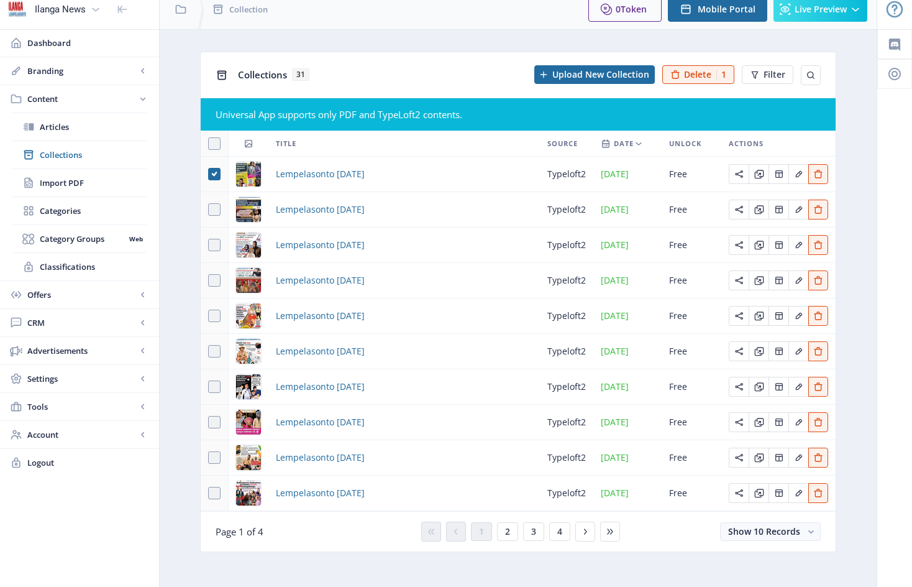
scroll to position [19, 0]
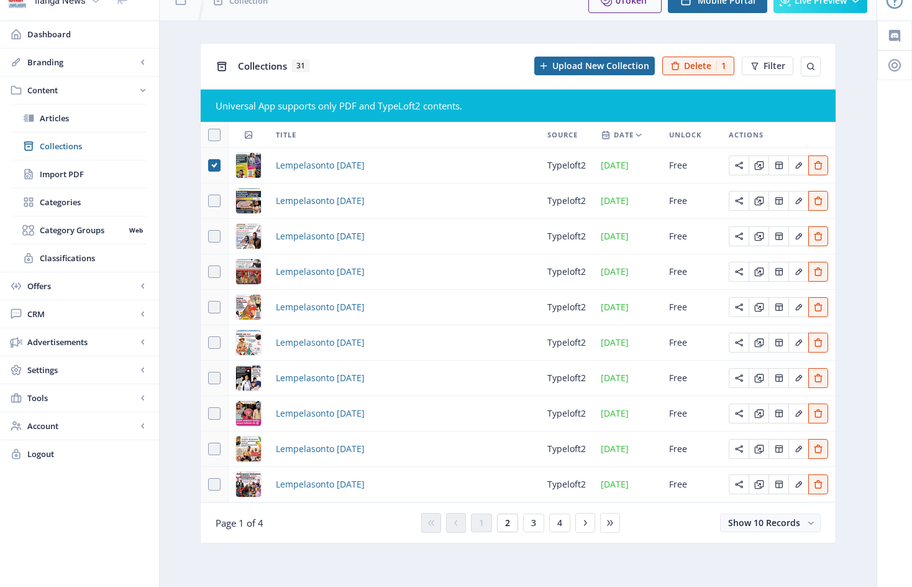
click at [509, 523] on span "2" at bounding box center [507, 523] width 5 height 10
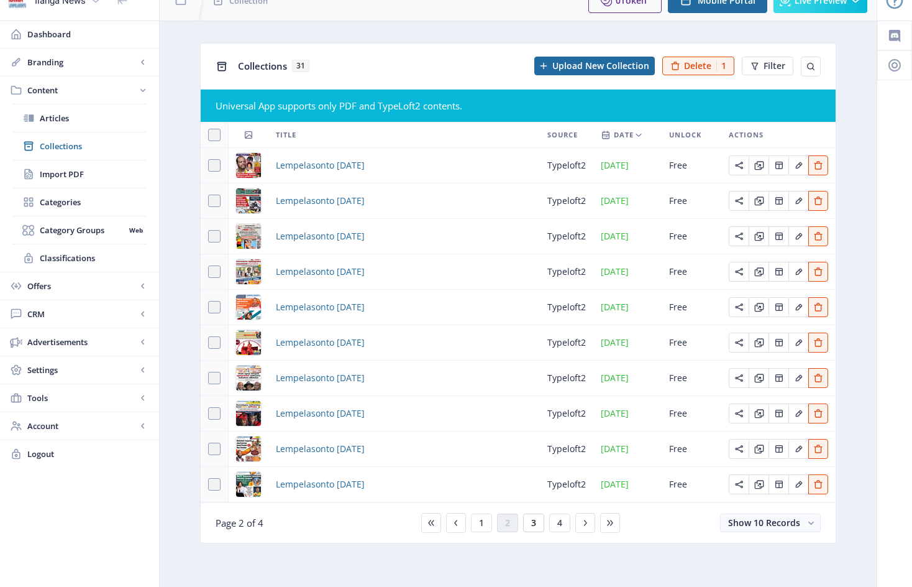
click at [540, 532] on button "3" at bounding box center [533, 522] width 21 height 19
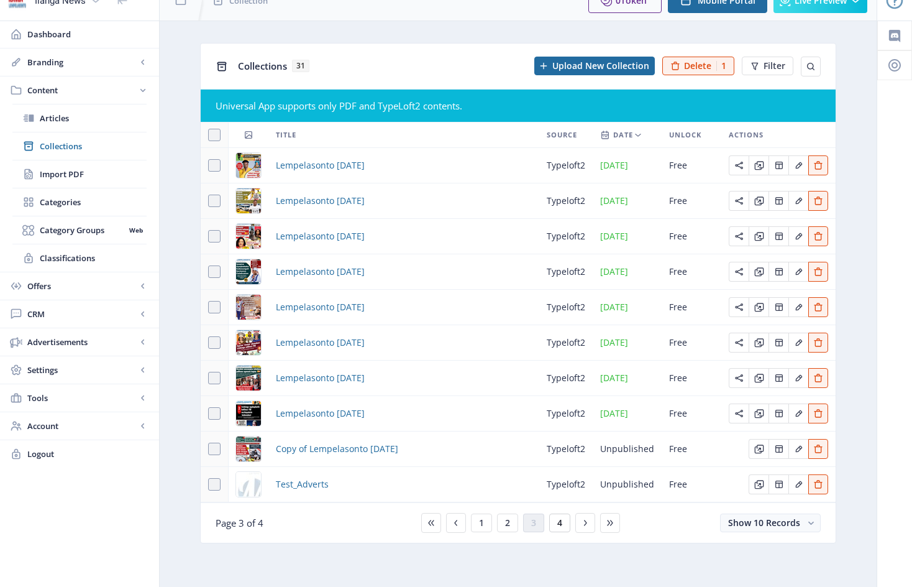
click at [565, 523] on button "4" at bounding box center [559, 522] width 21 height 19
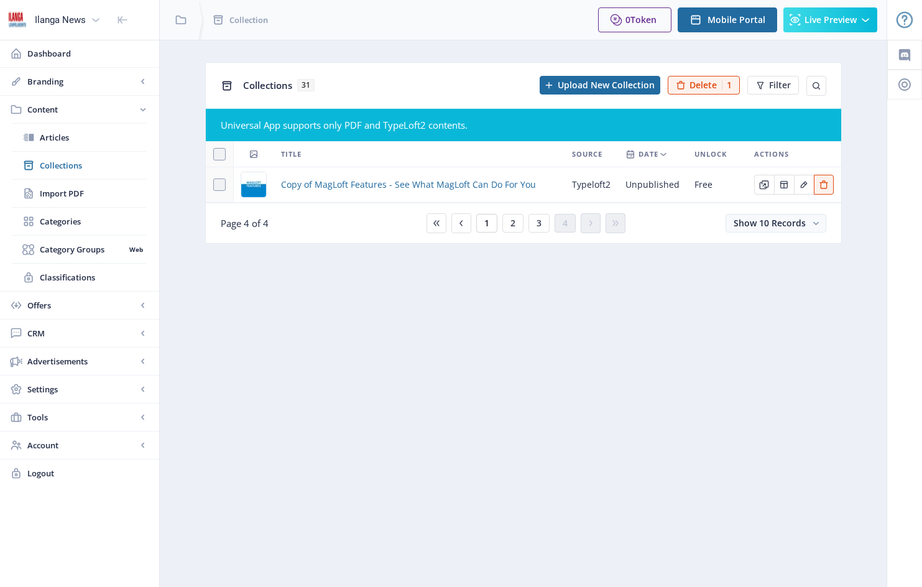
click at [488, 224] on span "1" at bounding box center [486, 223] width 5 height 10
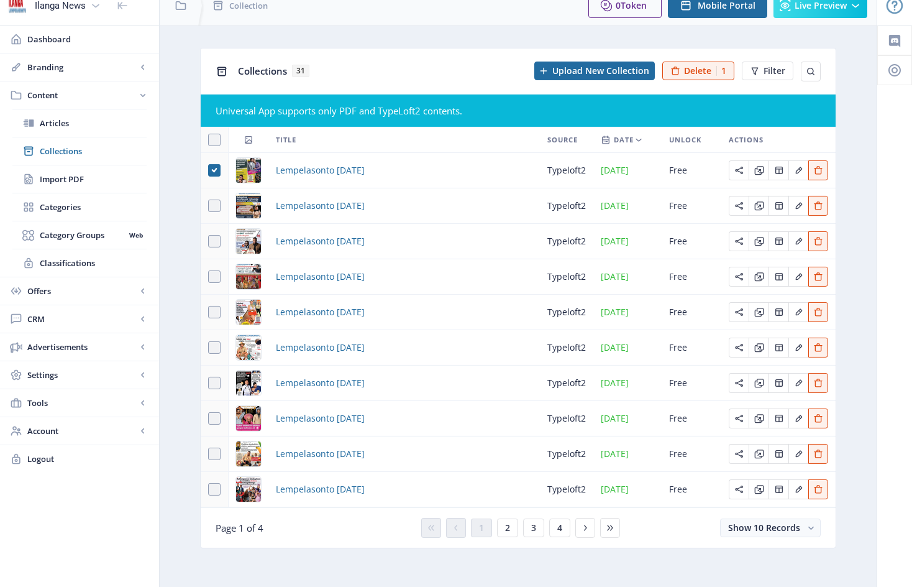
scroll to position [19, 0]
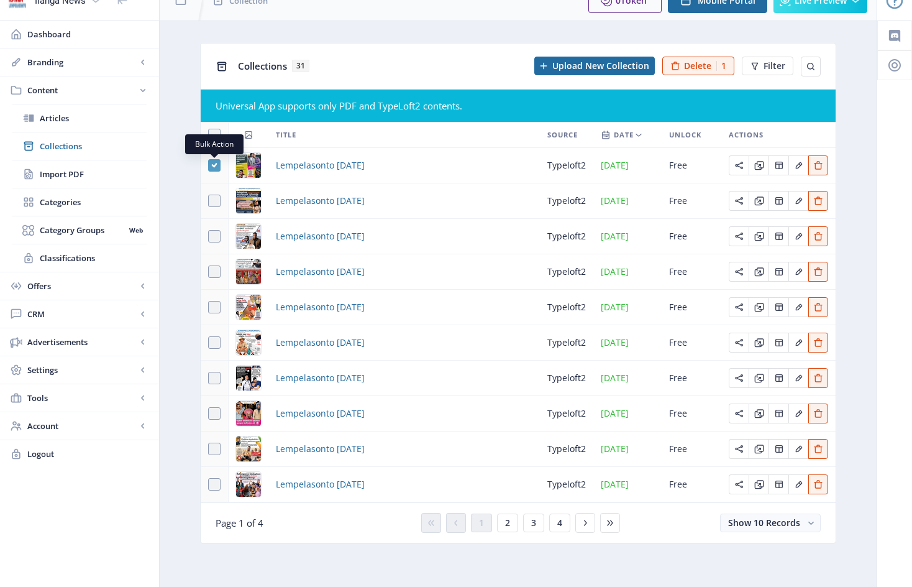
click at [215, 167] on use at bounding box center [214, 165] width 6 height 4
click at [209, 166] on input "checkbox" at bounding box center [208, 165] width 1 height 1
click at [215, 167] on span at bounding box center [214, 165] width 12 height 12
click at [209, 166] on input "checkbox" at bounding box center [208, 165] width 1 height 1
checkbox input "true"
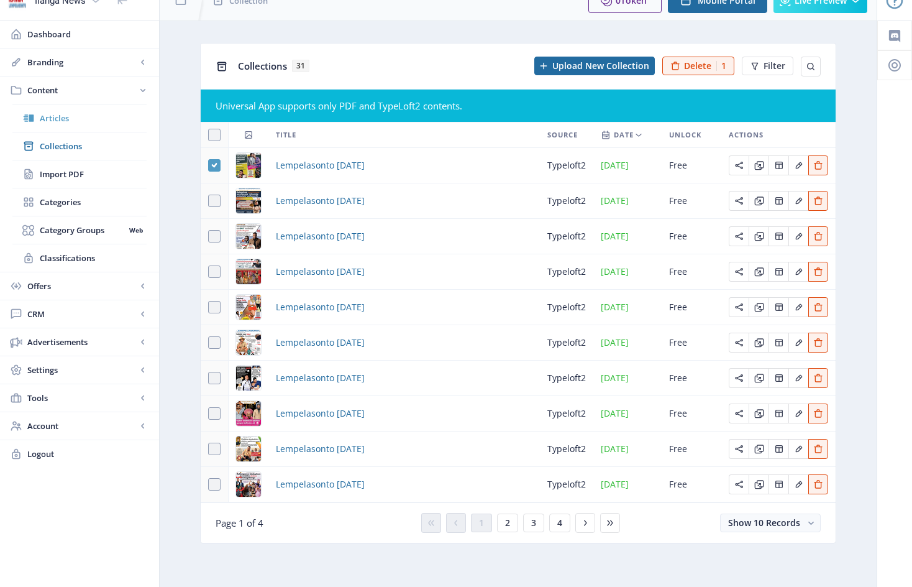
click at [60, 120] on span "Articles" at bounding box center [93, 118] width 107 height 12
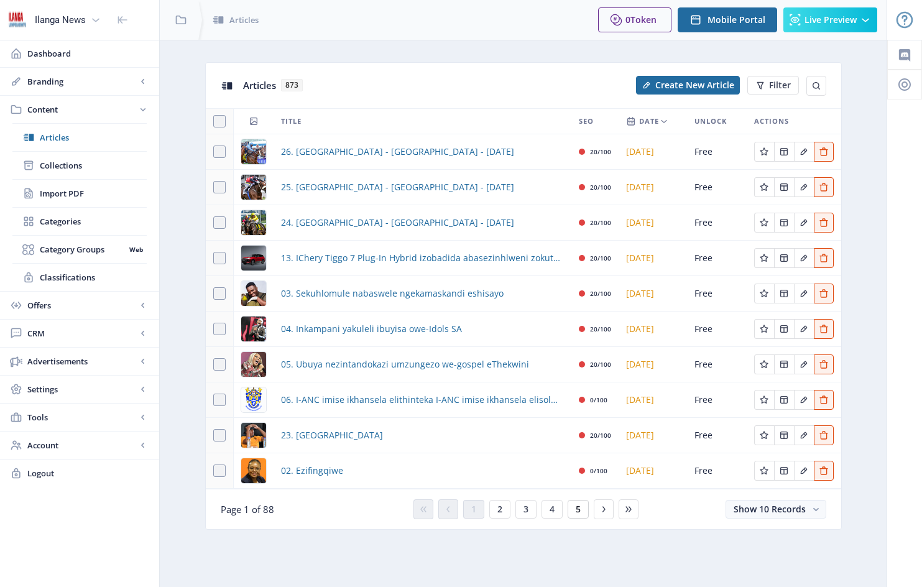
click at [580, 508] on span "5" at bounding box center [577, 509] width 5 height 10
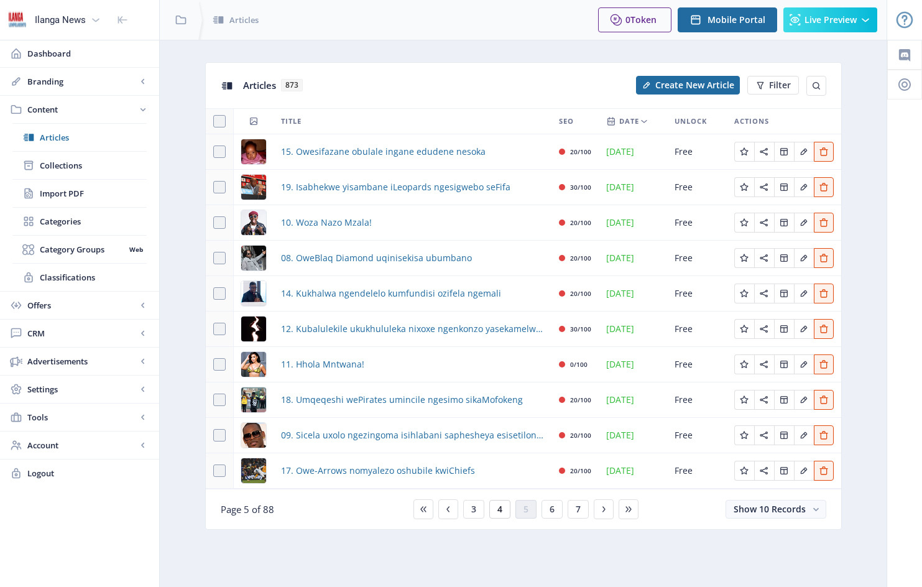
click at [498, 511] on span "4" at bounding box center [499, 509] width 5 height 10
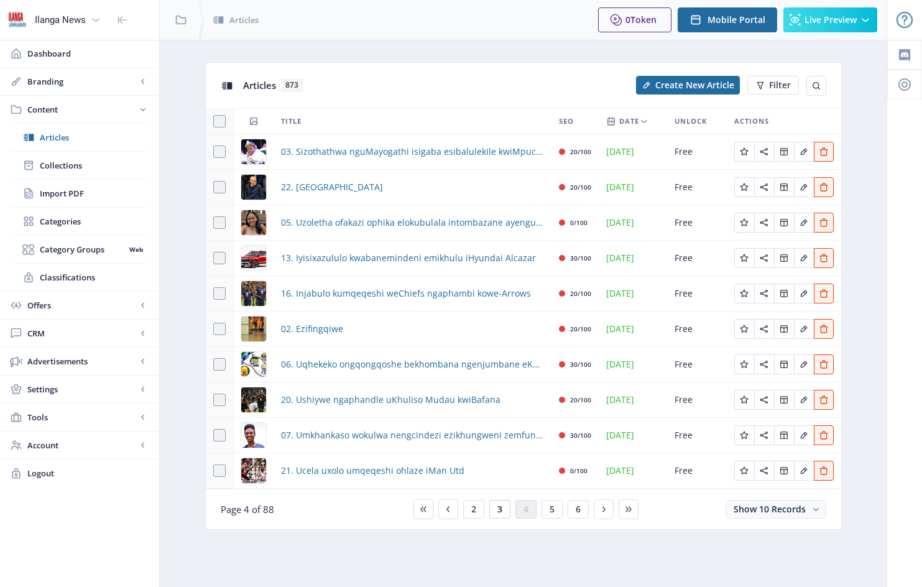
click at [504, 508] on button "3" at bounding box center [499, 509] width 21 height 19
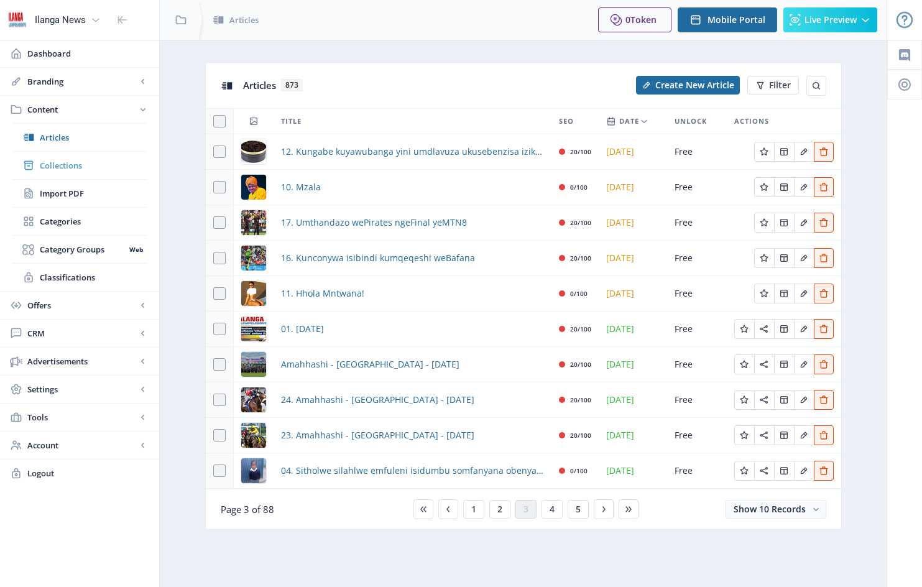
click at [63, 165] on span "Collections" at bounding box center [93, 165] width 107 height 12
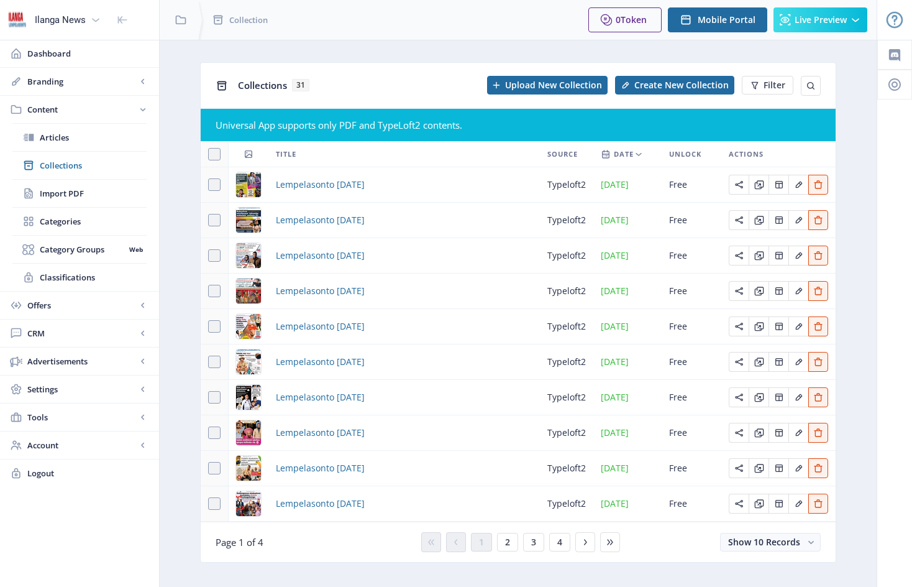
click at [416, 186] on div "Lempelasonto [DATE]" at bounding box center [404, 184] width 257 height 15
click at [365, 186] on span "Lempelasonto [DATE]" at bounding box center [320, 184] width 89 height 15
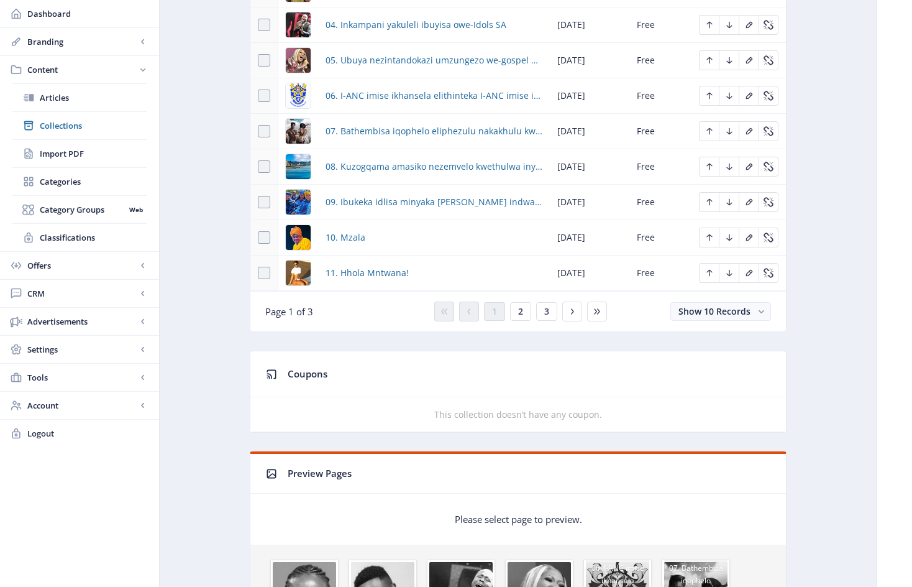
scroll to position [726, 0]
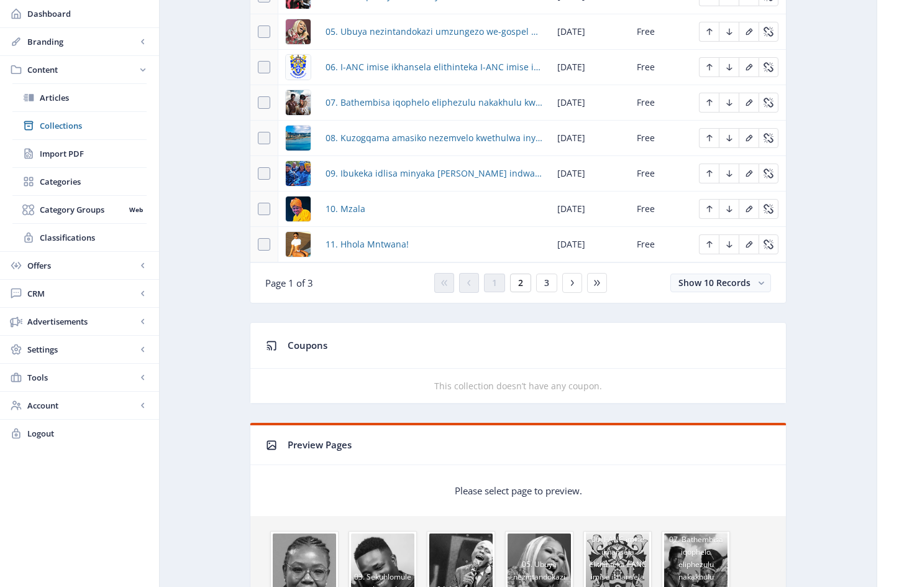
click at [523, 288] on span "2" at bounding box center [520, 283] width 5 height 10
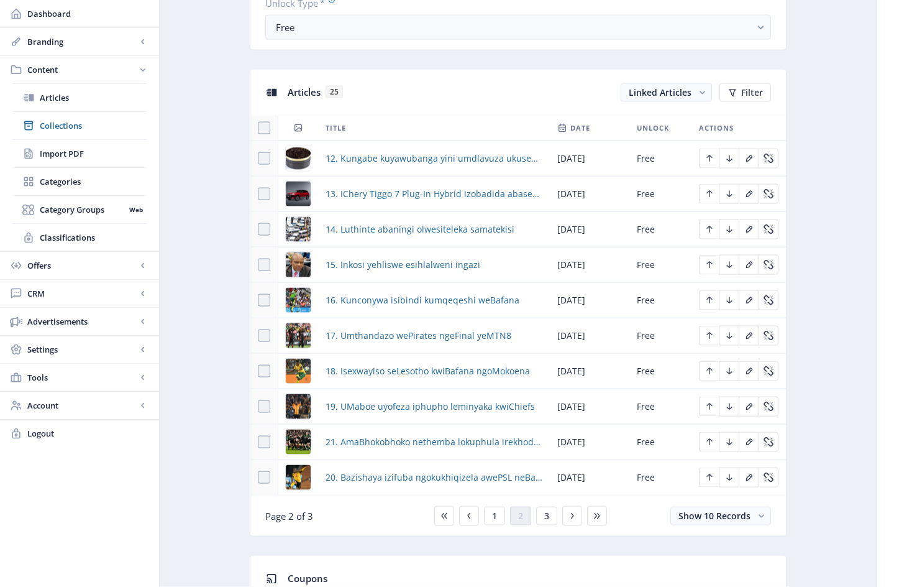
scroll to position [676, 0]
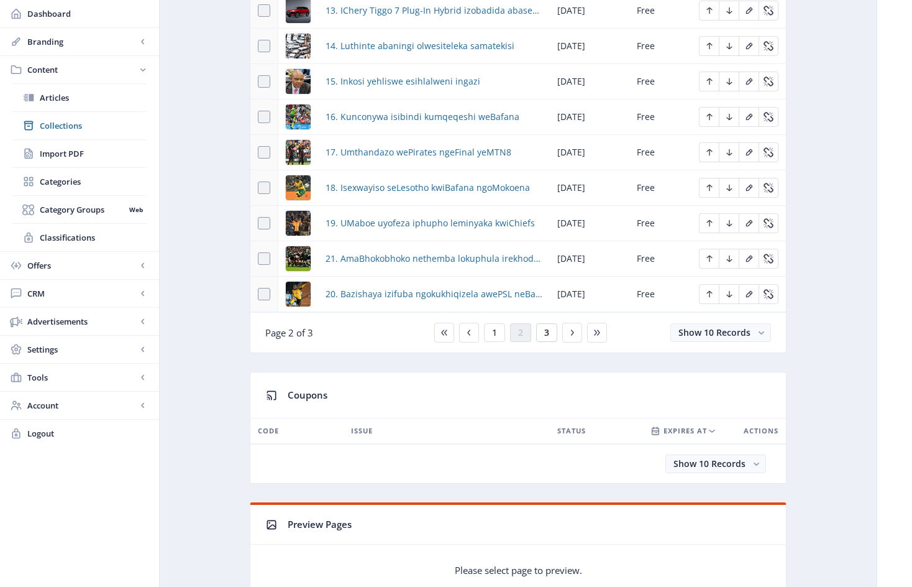
click at [550, 339] on button "3" at bounding box center [546, 332] width 21 height 19
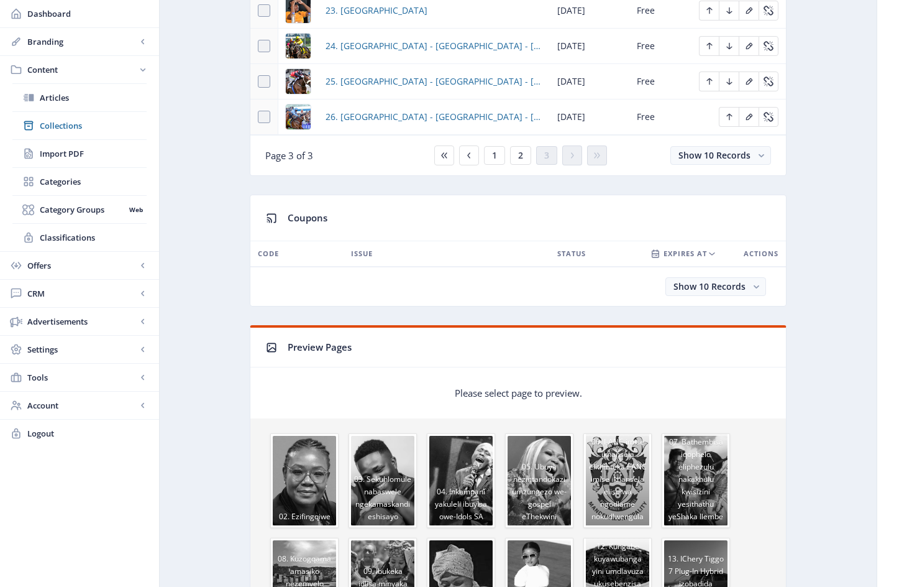
scroll to position [418, 0]
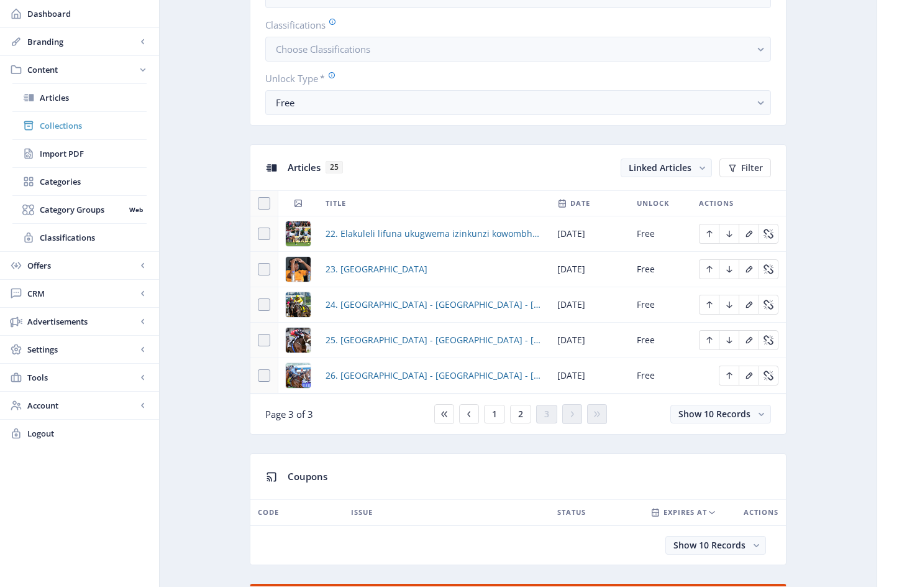
click at [68, 123] on span "Collections" at bounding box center [93, 125] width 107 height 12
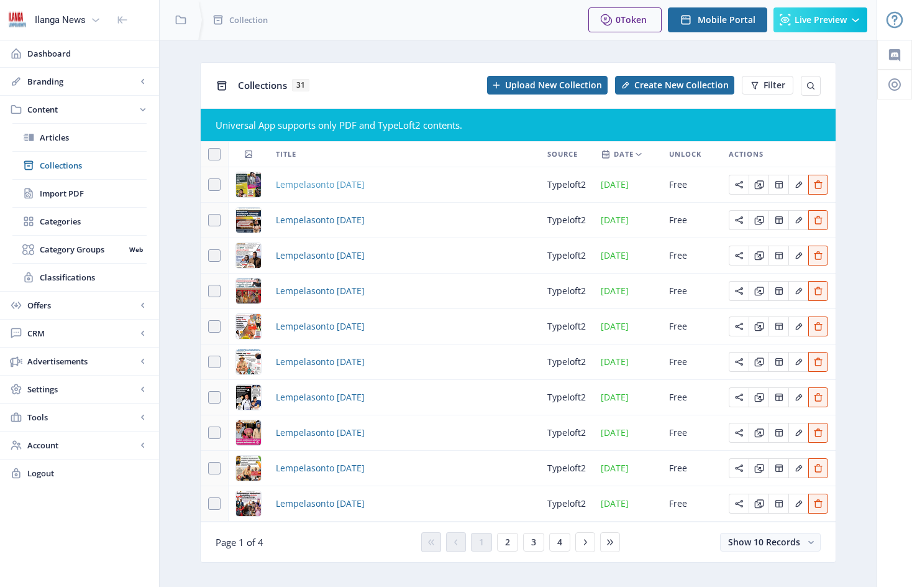
click at [326, 185] on span "Lempelasonto [DATE]" at bounding box center [320, 184] width 89 height 15
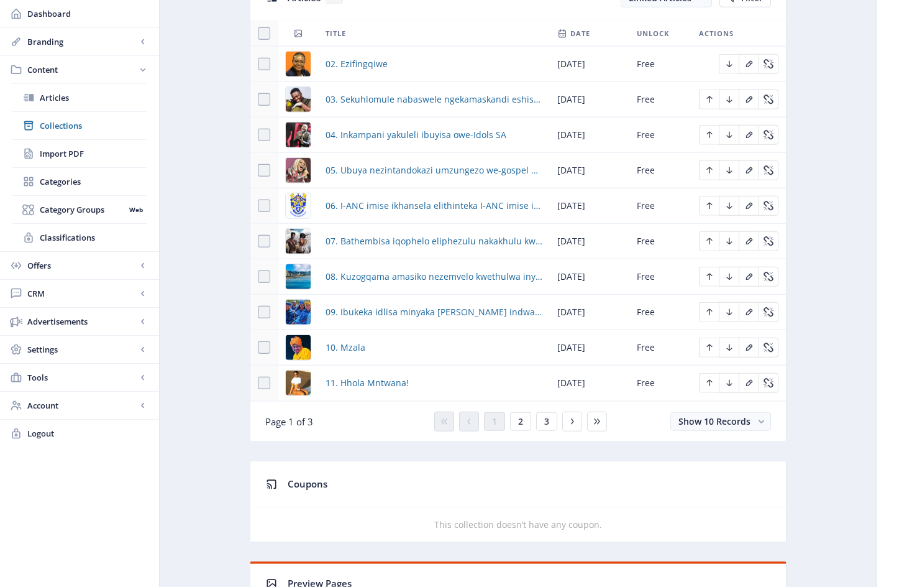
scroll to position [597, 0]
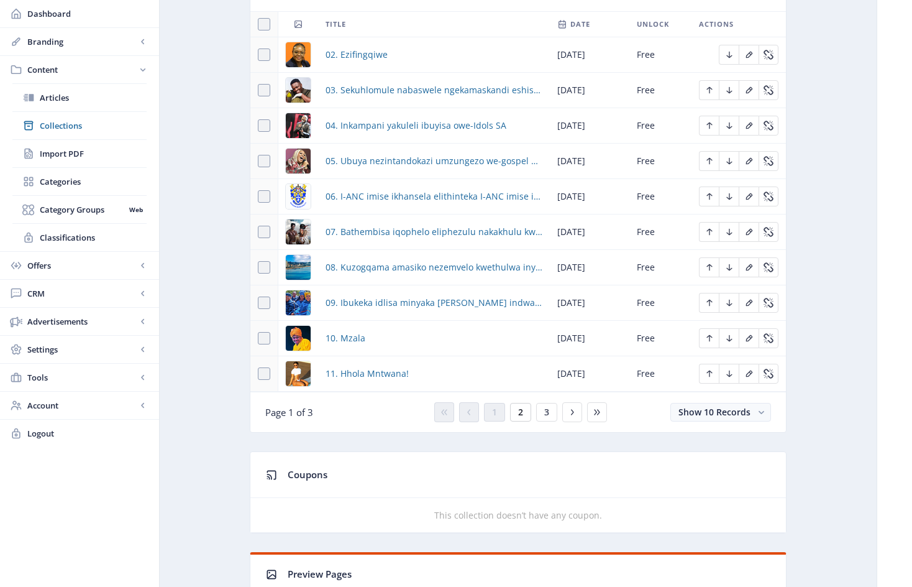
click at [523, 417] on span "2" at bounding box center [520, 412] width 5 height 10
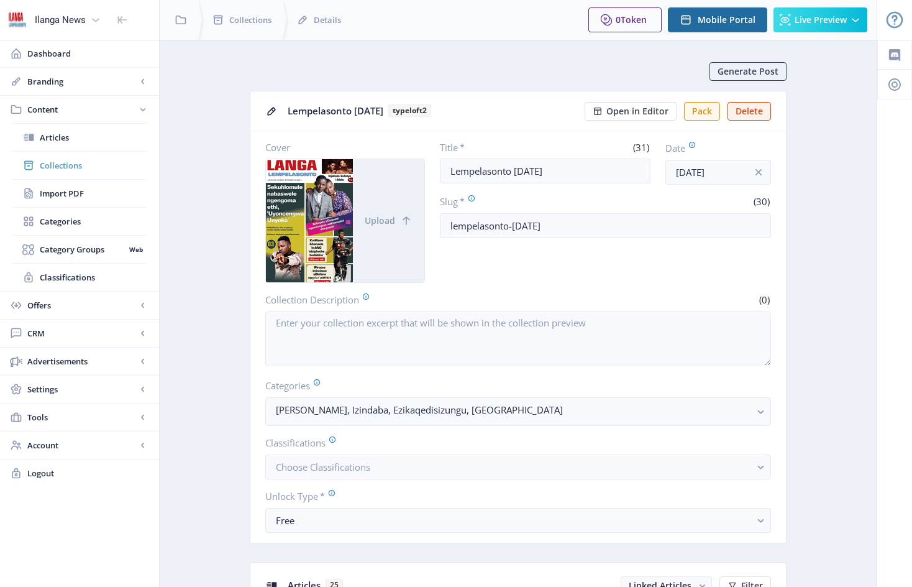
click at [62, 168] on span "Collections" at bounding box center [93, 165] width 107 height 12
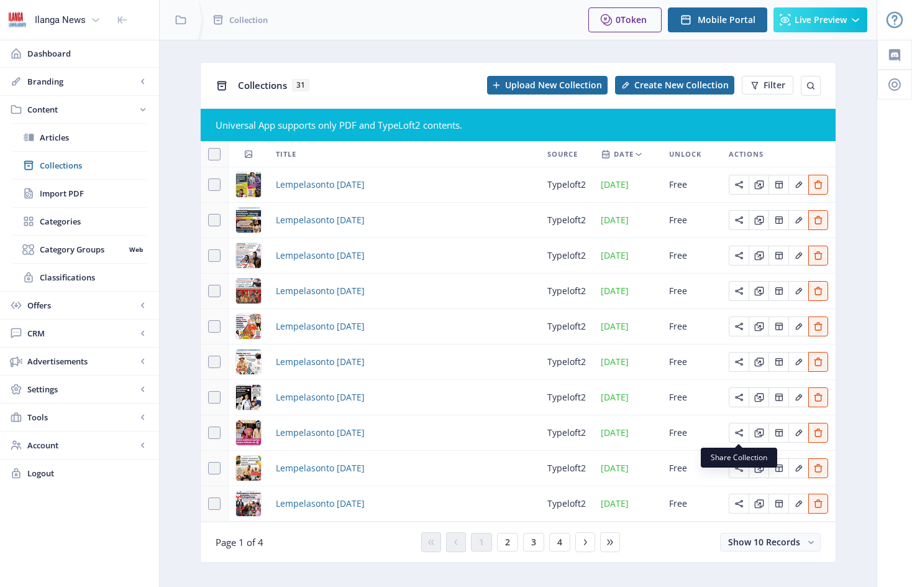
scroll to position [19, 0]
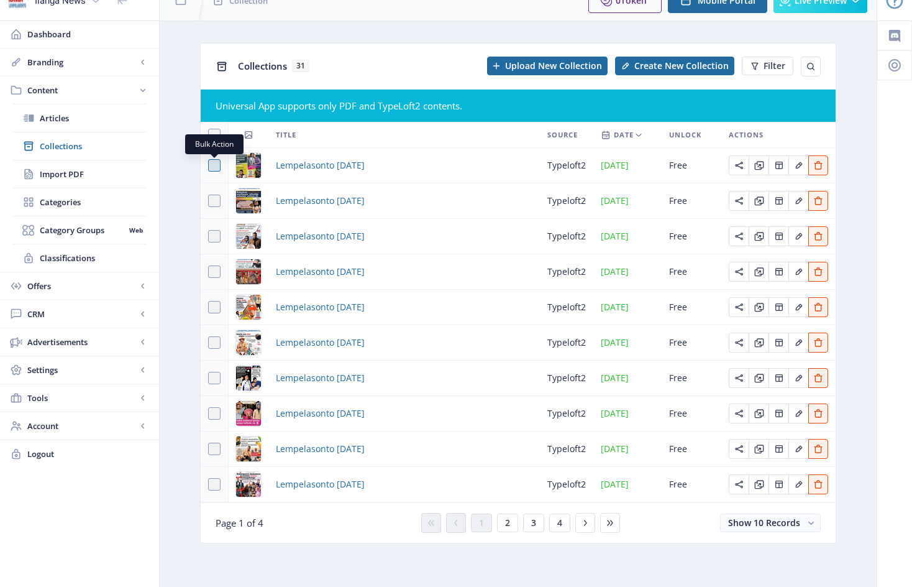
click at [214, 167] on span at bounding box center [214, 165] width 12 height 12
click at [209, 166] on input "checkbox" at bounding box center [208, 165] width 1 height 1
checkbox input "true"
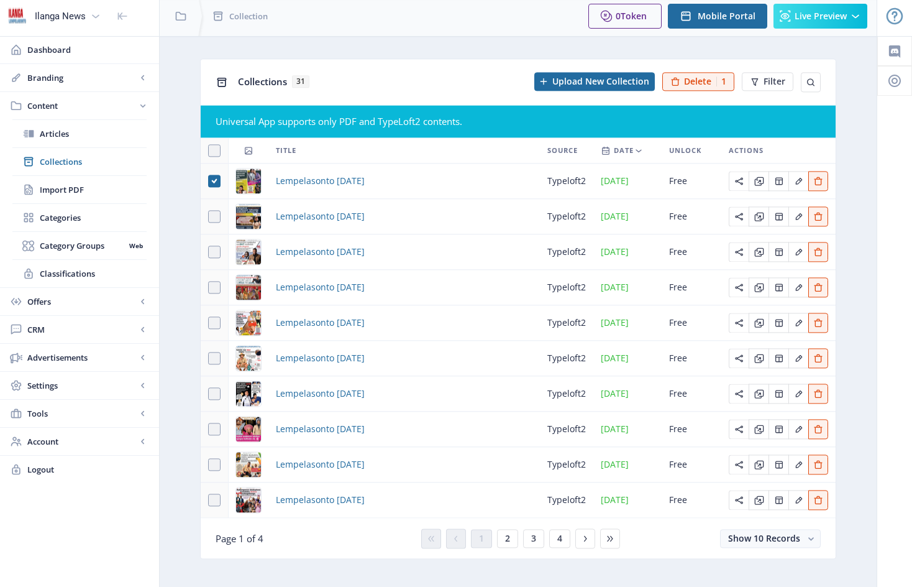
scroll to position [0, 0]
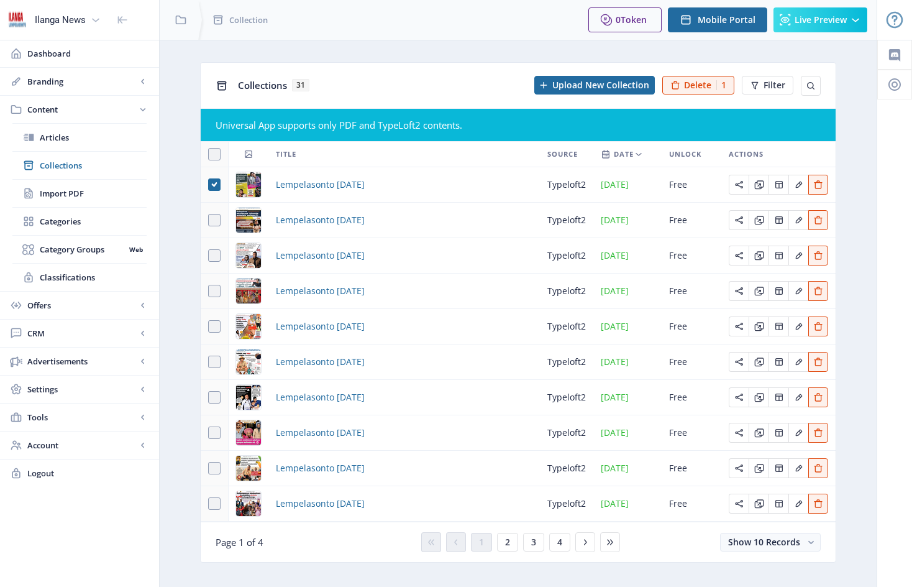
click at [423, 185] on div "Lempelasonto [DATE]" at bounding box center [404, 184] width 257 height 15
click at [360, 185] on span "Lempelasonto [DATE]" at bounding box center [320, 184] width 89 height 15
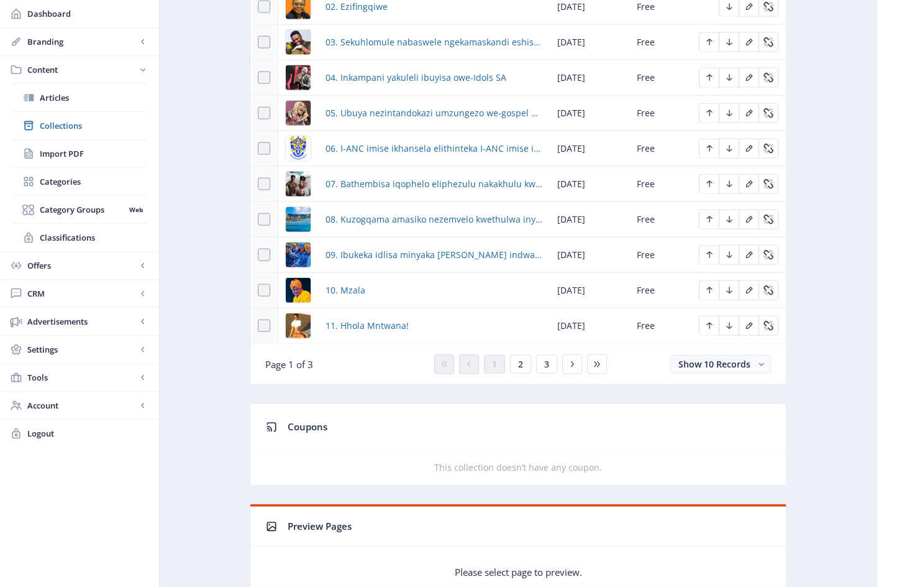
scroll to position [656, 0]
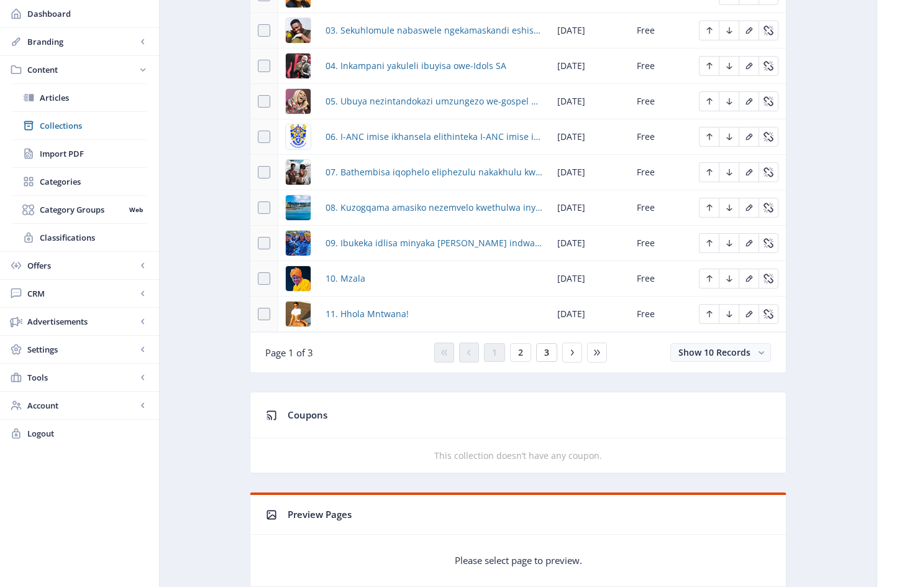
click at [548, 357] on span "3" at bounding box center [546, 352] width 5 height 10
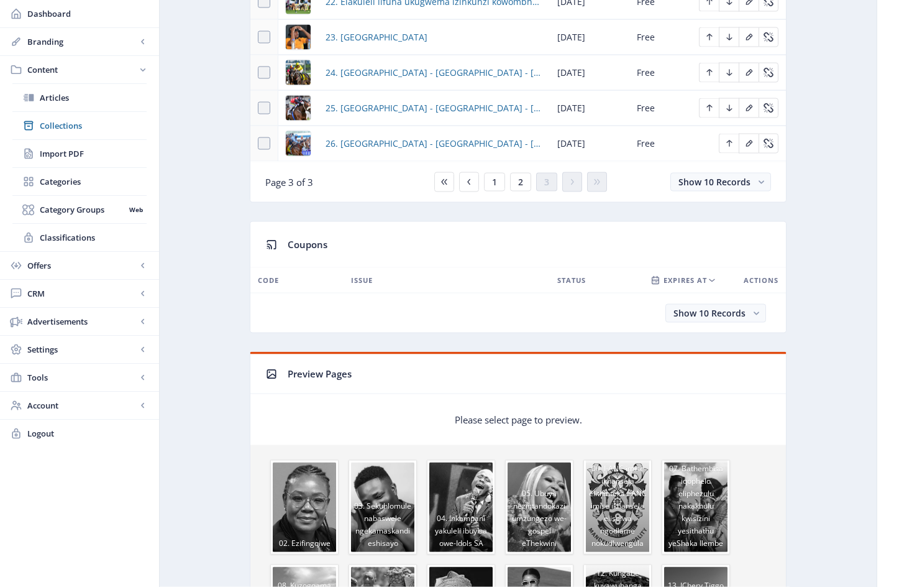
scroll to position [398, 0]
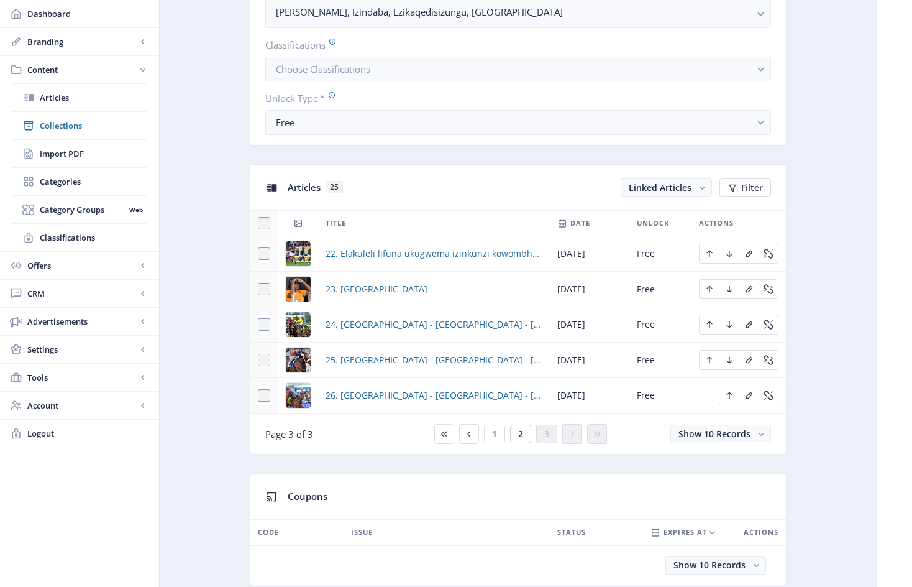
click at [519, 439] on span "2" at bounding box center [520, 434] width 5 height 10
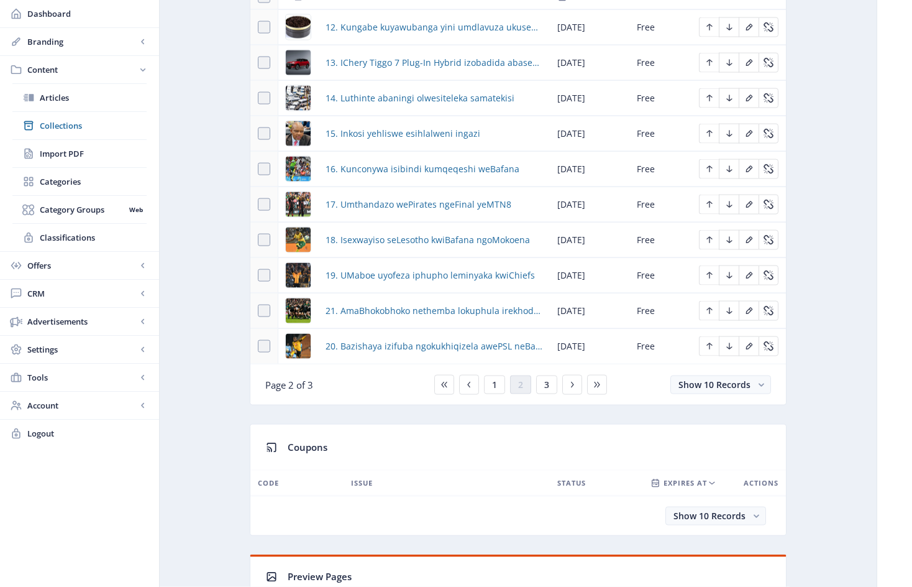
scroll to position [666, 0]
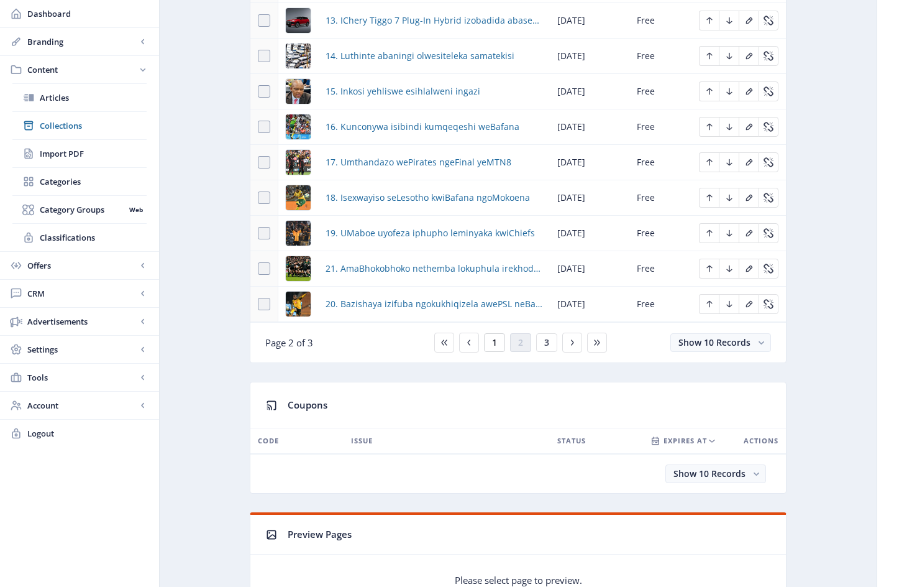
click at [495, 347] on span "1" at bounding box center [494, 342] width 5 height 10
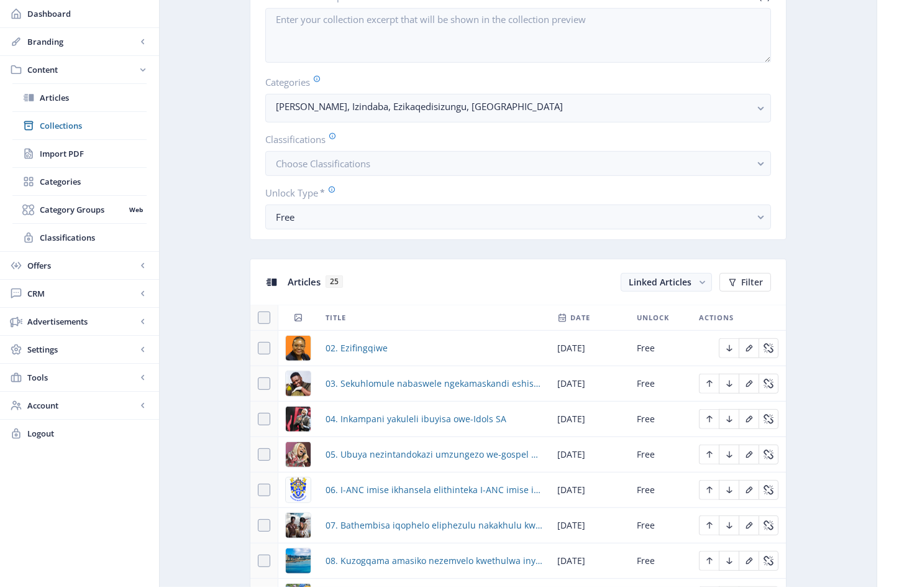
scroll to position [298, 0]
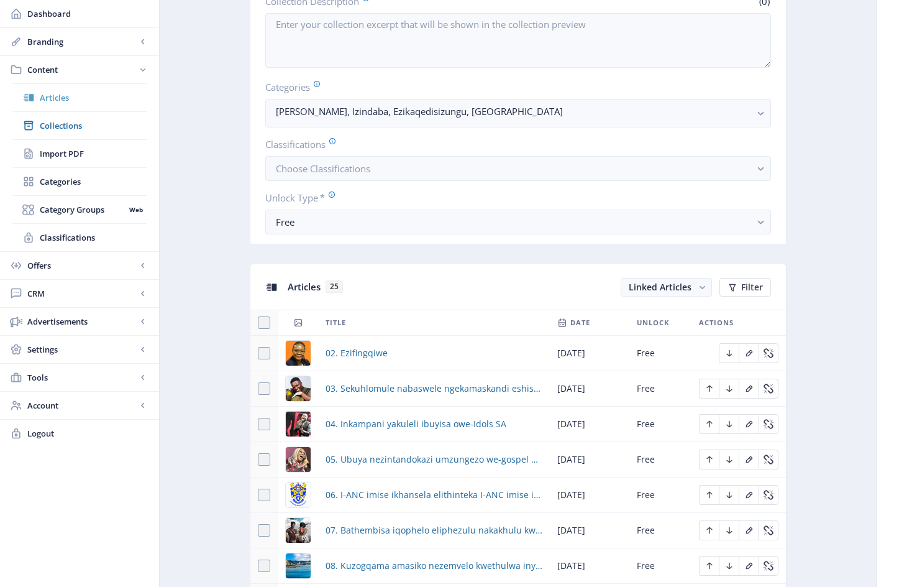
click at [60, 100] on span "Articles" at bounding box center [93, 97] width 107 height 12
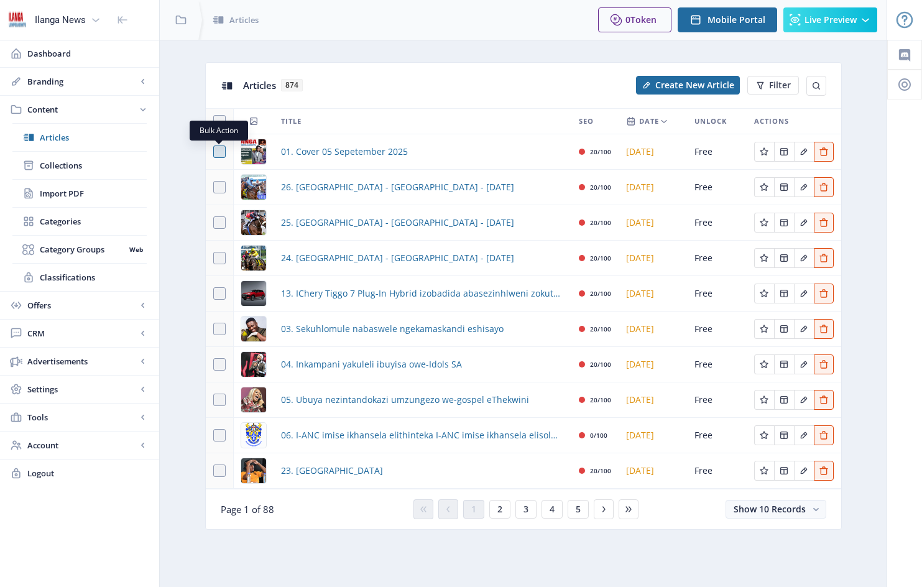
click at [221, 152] on span at bounding box center [219, 151] width 12 height 12
click at [214, 152] on input "checkbox" at bounding box center [213, 152] width 1 height 1
checkbox input "true"
click at [627, 86] on span "Collection" at bounding box center [615, 85] width 43 height 10
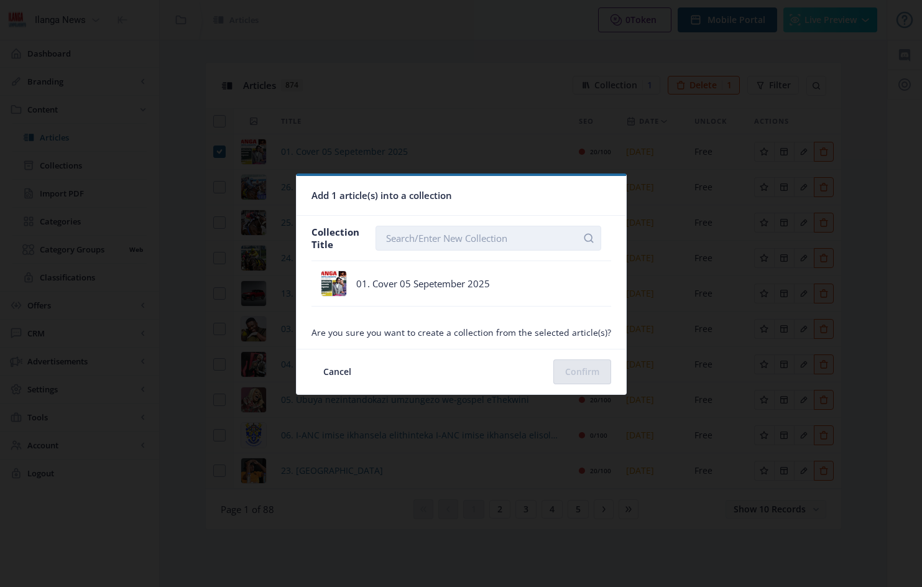
click at [393, 241] on input "text" at bounding box center [488, 238] width 226 height 25
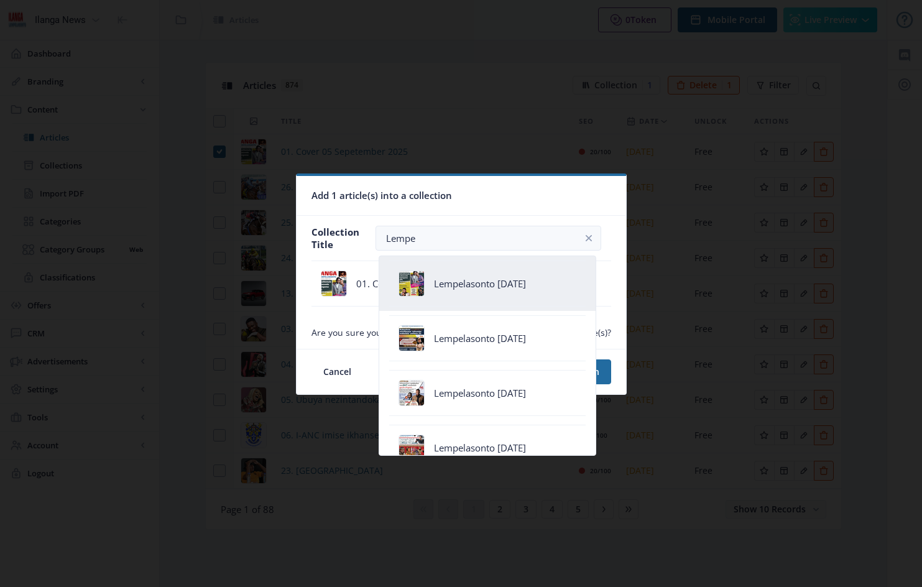
click at [470, 282] on div "Lempelasonto [DATE]" at bounding box center [480, 283] width 92 height 12
type input "Lempelasonto [DATE]"
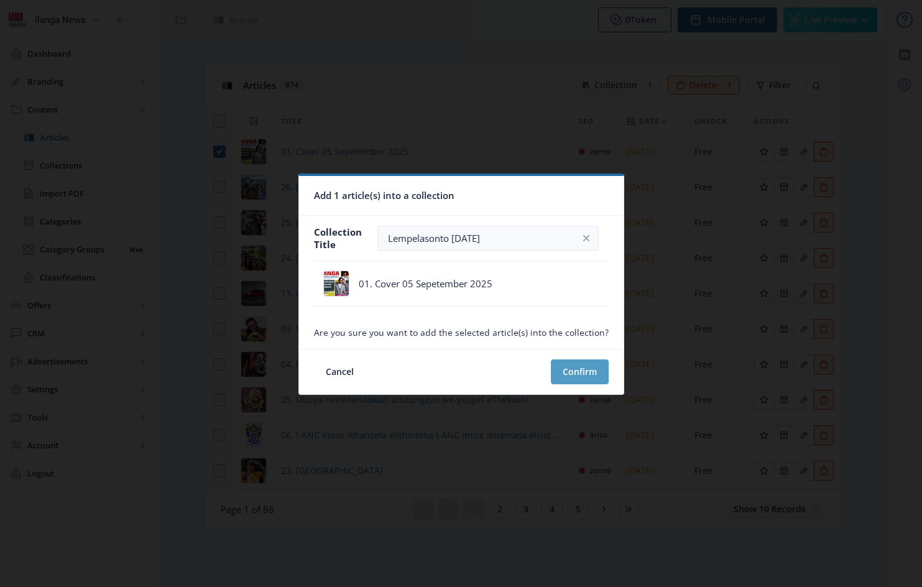
click at [568, 372] on button "Confirm" at bounding box center [580, 371] width 58 height 25
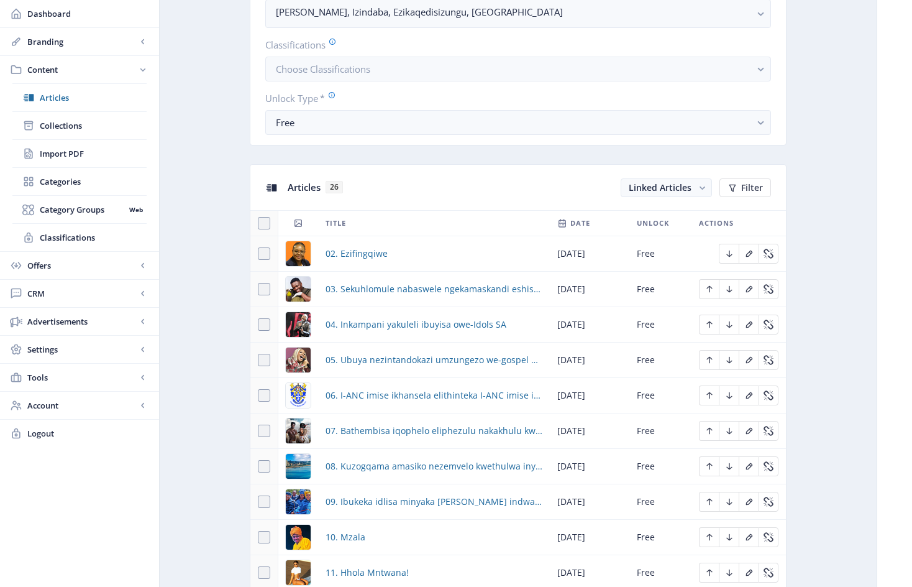
scroll to position [517, 0]
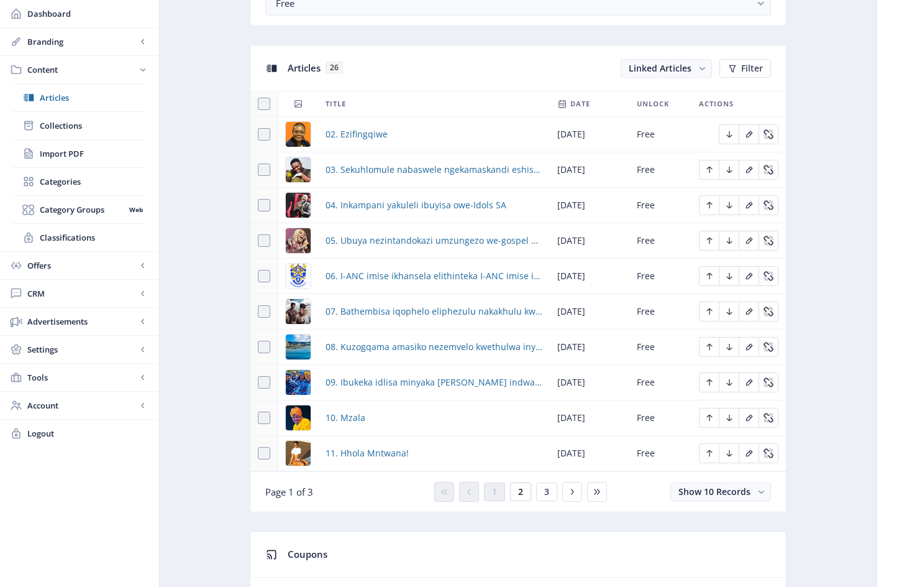
click at [523, 496] on button "2" at bounding box center [520, 491] width 21 height 19
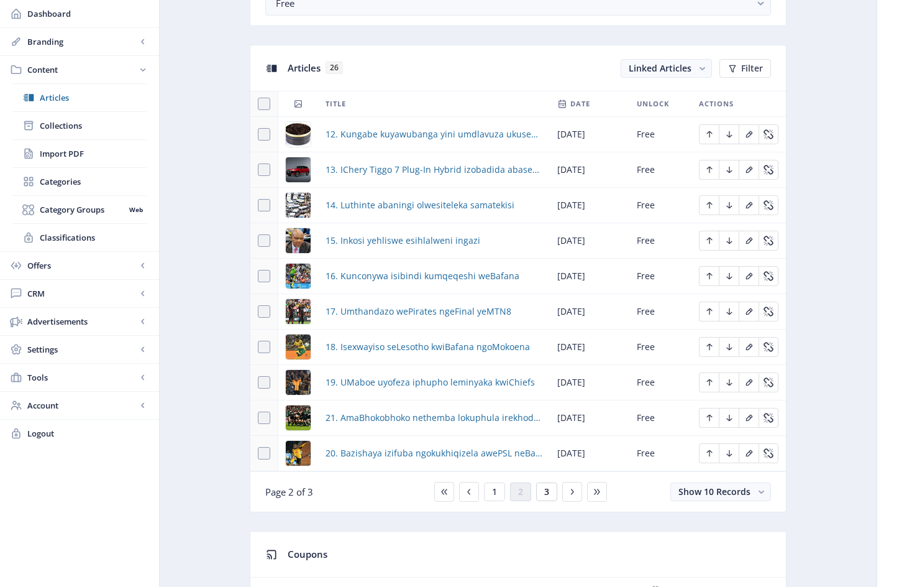
click at [546, 496] on span "3" at bounding box center [546, 492] width 5 height 10
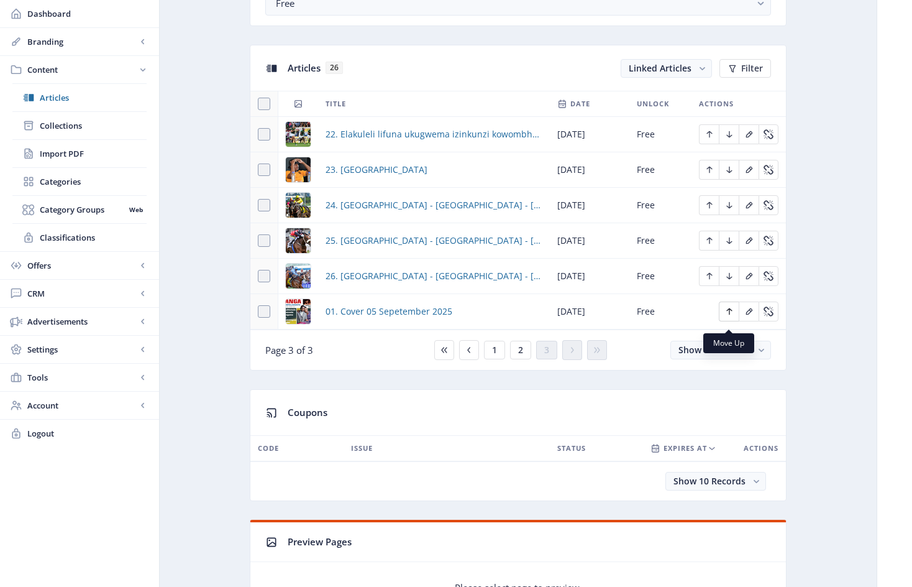
click at [731, 315] on icon "Edit page" at bounding box center [729, 311] width 6 height 7
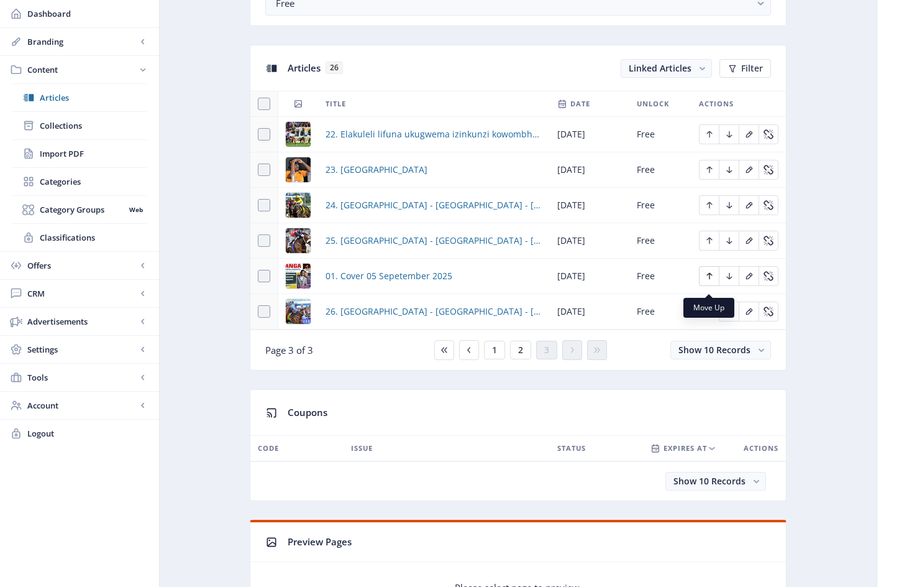
click at [711, 280] on icon "Edit page" at bounding box center [710, 276] width 6 height 7
click at [713, 245] on icon "Edit page" at bounding box center [710, 241] width 10 height 10
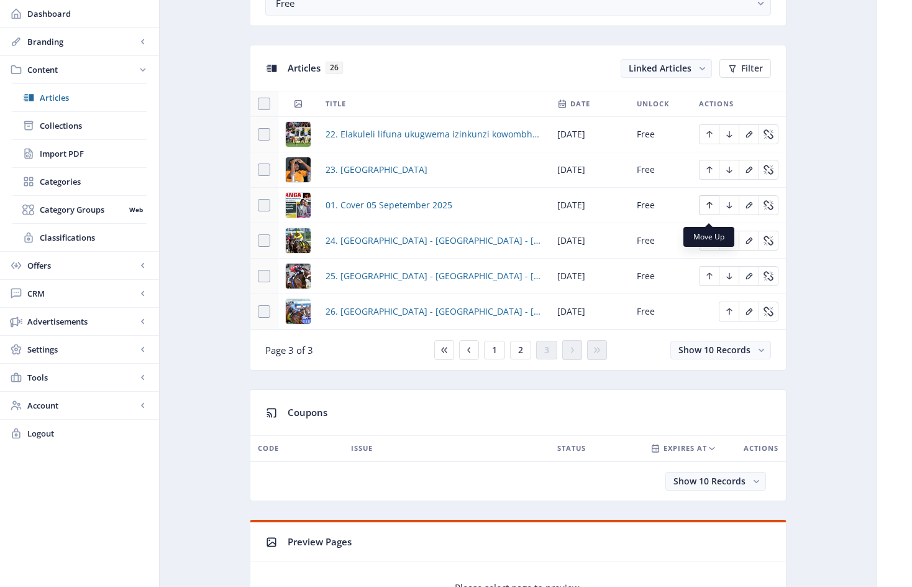
click at [710, 210] on icon "Edit page" at bounding box center [710, 205] width 10 height 10
click at [710, 175] on icon "Edit page" at bounding box center [710, 170] width 10 height 10
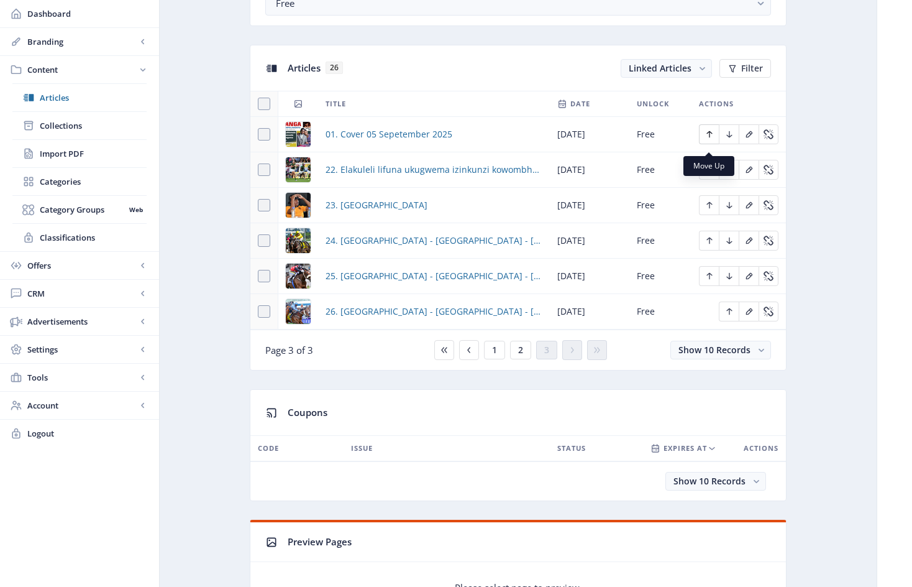
click at [712, 139] on icon "Edit page" at bounding box center [710, 134] width 10 height 10
click at [521, 355] on span "2" at bounding box center [520, 350] width 5 height 10
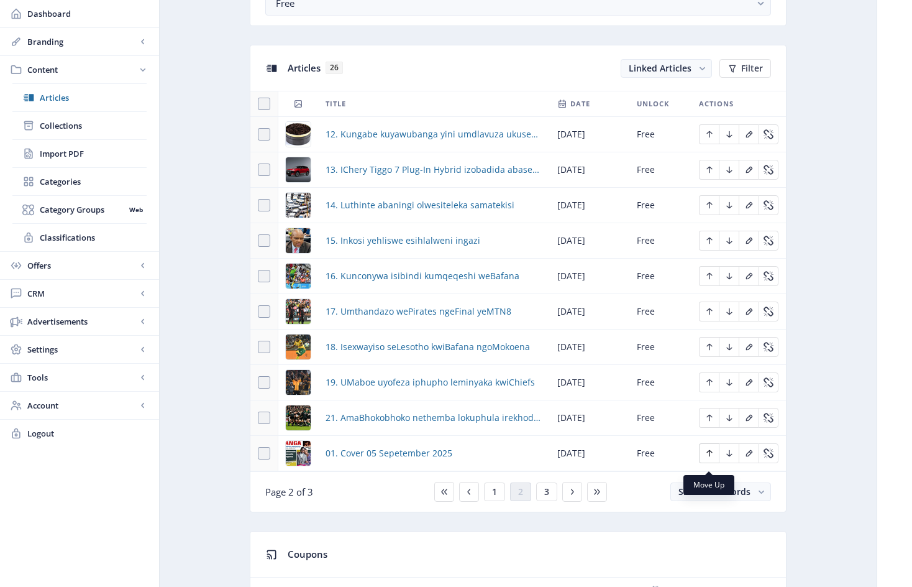
click at [711, 457] on icon "Edit page" at bounding box center [710, 453] width 10 height 10
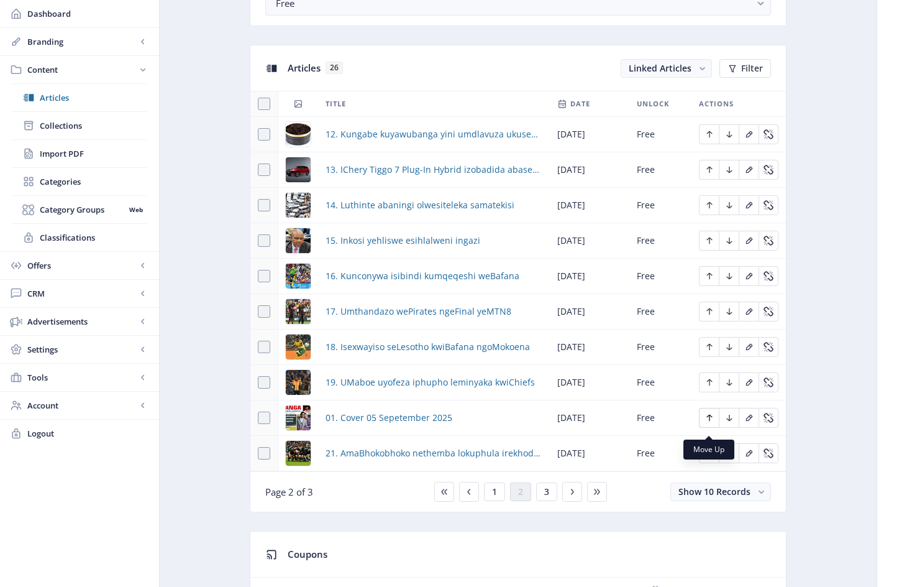
click at [708, 421] on icon "Edit page" at bounding box center [710, 417] width 6 height 7
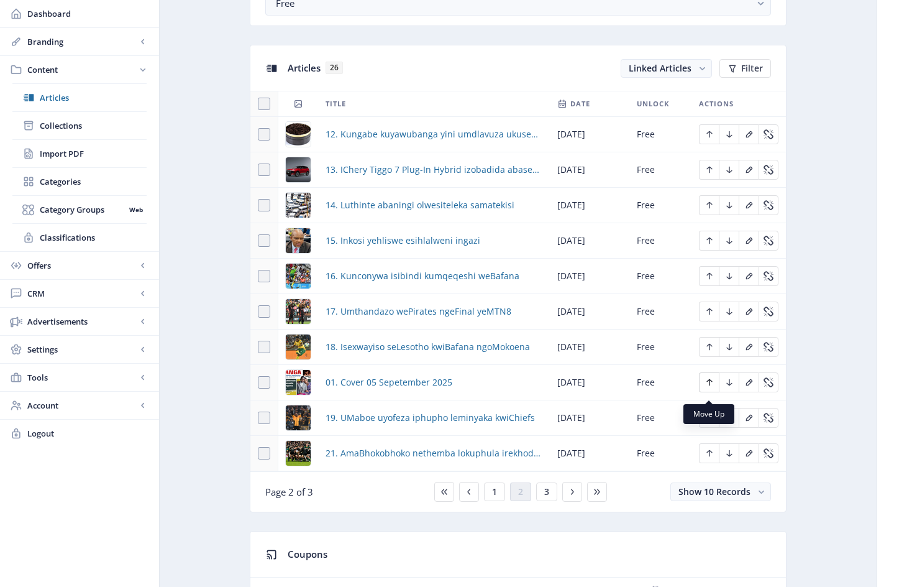
click at [709, 387] on icon "Edit page" at bounding box center [710, 382] width 10 height 10
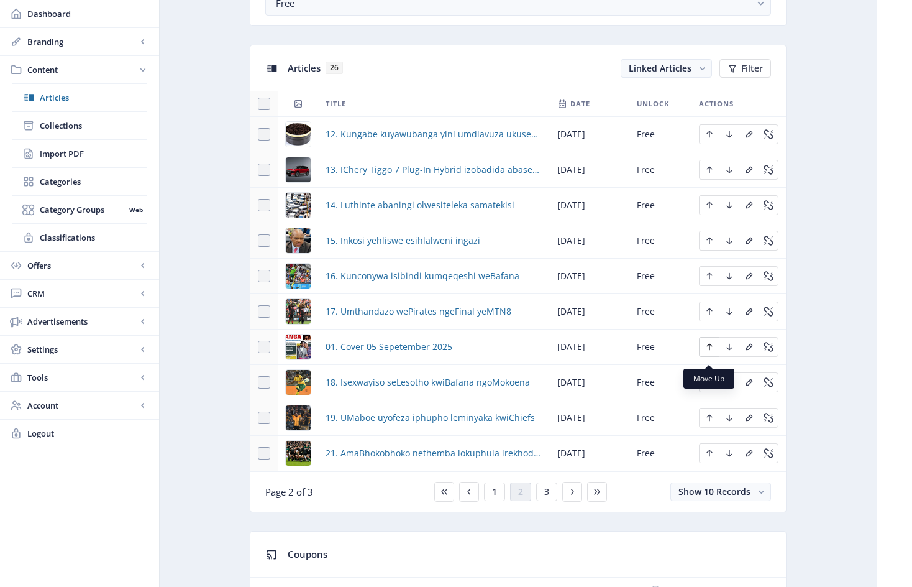
click at [710, 350] on icon "Edit page" at bounding box center [710, 347] width 6 height 7
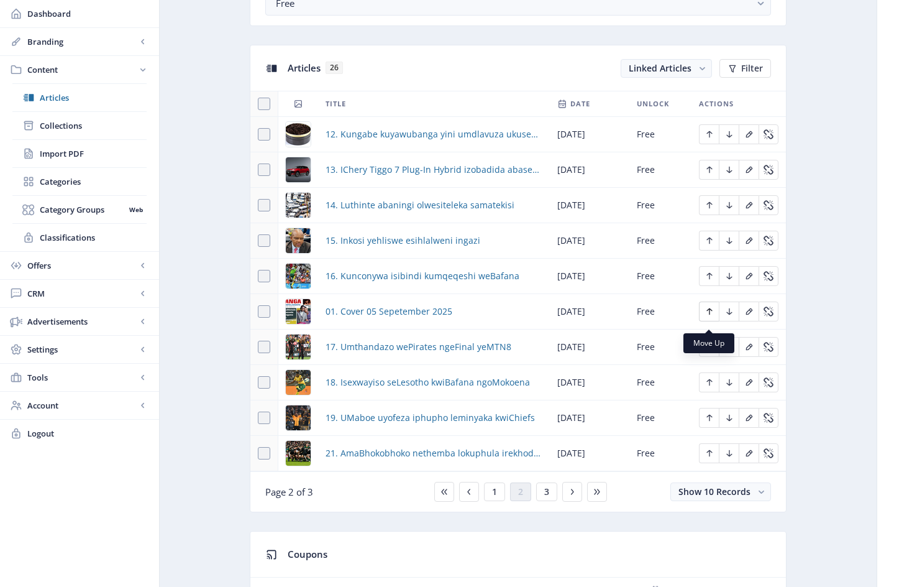
click at [710, 315] on icon "Edit page" at bounding box center [710, 311] width 6 height 7
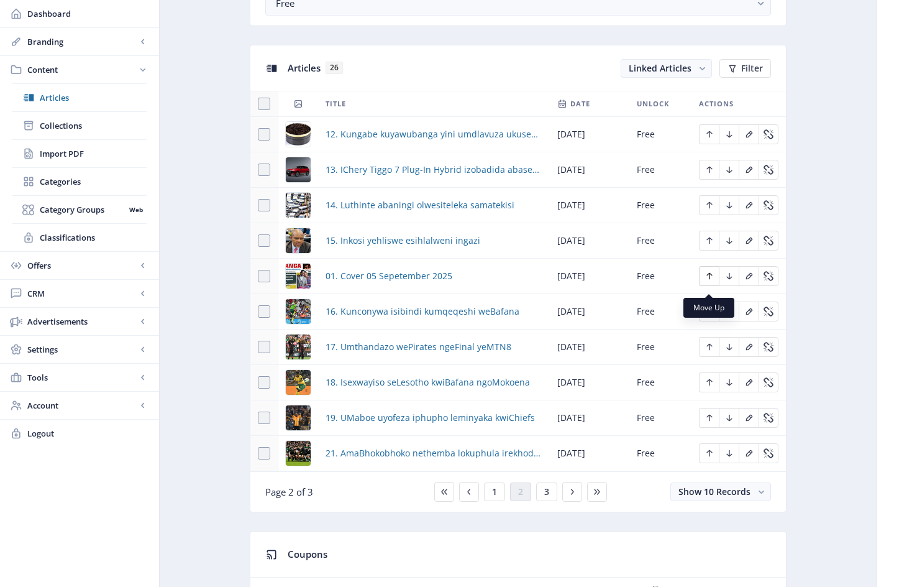
click at [711, 281] on icon "Edit page" at bounding box center [710, 276] width 10 height 10
click at [710, 244] on icon "Edit page" at bounding box center [710, 240] width 6 height 7
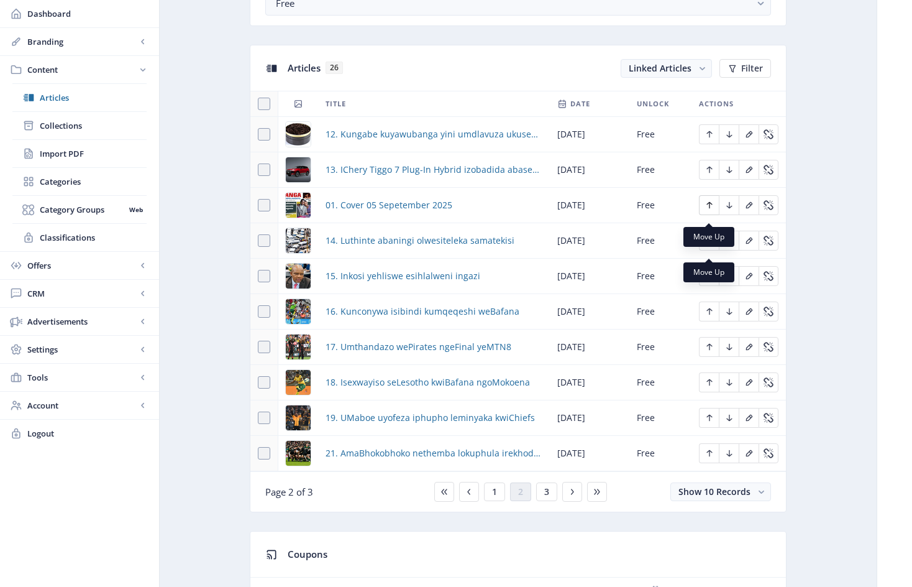
click at [708, 209] on icon "Edit page" at bounding box center [710, 205] width 6 height 7
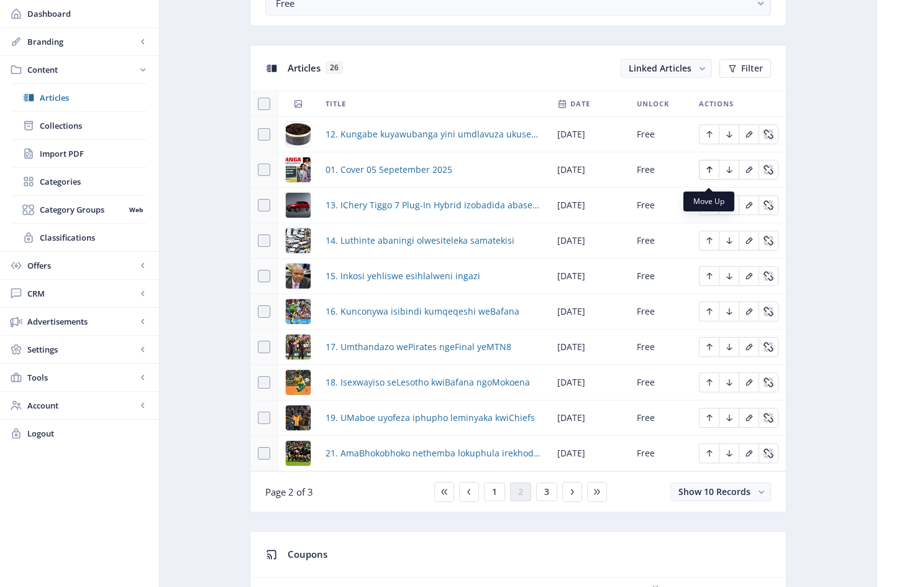
click at [711, 173] on icon "Edit page" at bounding box center [710, 170] width 6 height 7
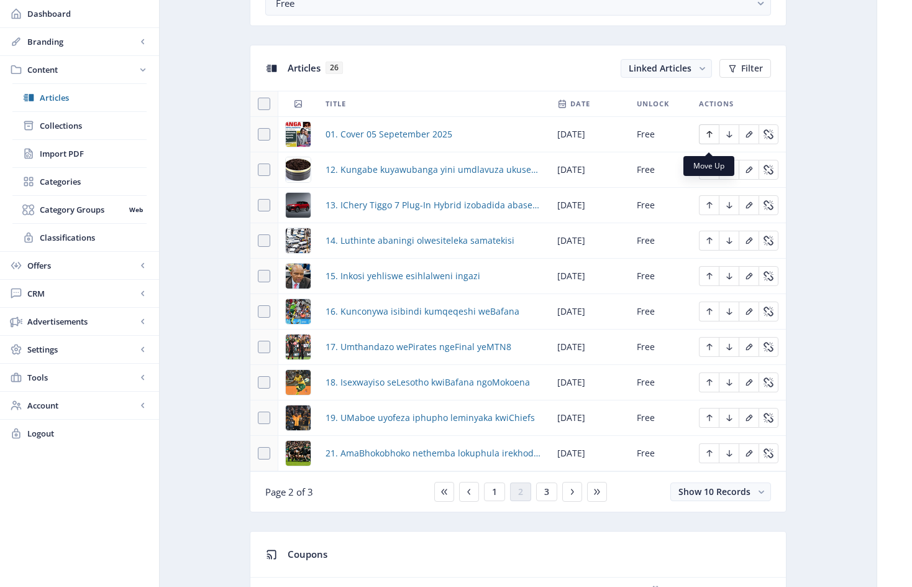
click at [710, 138] on icon "Edit page" at bounding box center [710, 134] width 6 height 7
click at [496, 496] on span "1" at bounding box center [494, 492] width 5 height 10
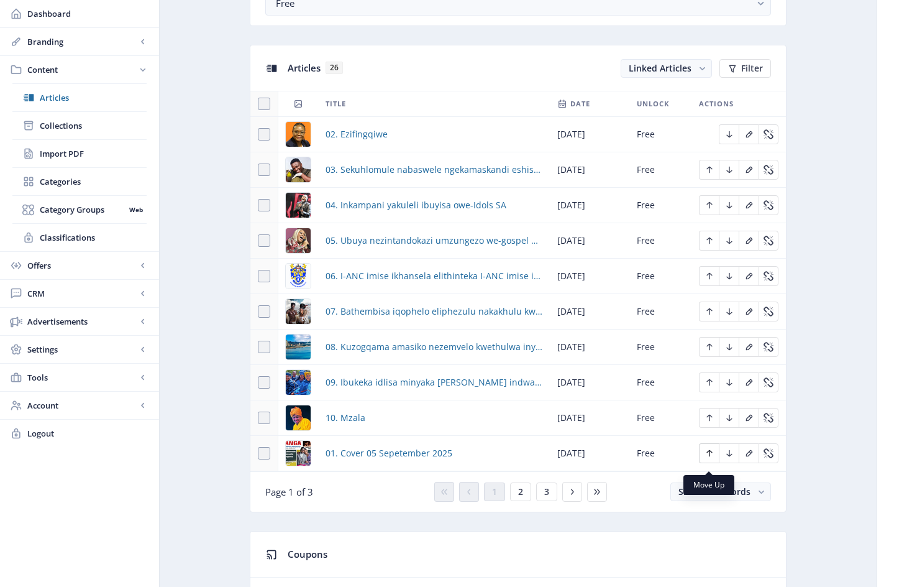
click at [711, 458] on icon "Edit page" at bounding box center [710, 453] width 10 height 10
click at [708, 421] on icon "Edit page" at bounding box center [710, 417] width 6 height 7
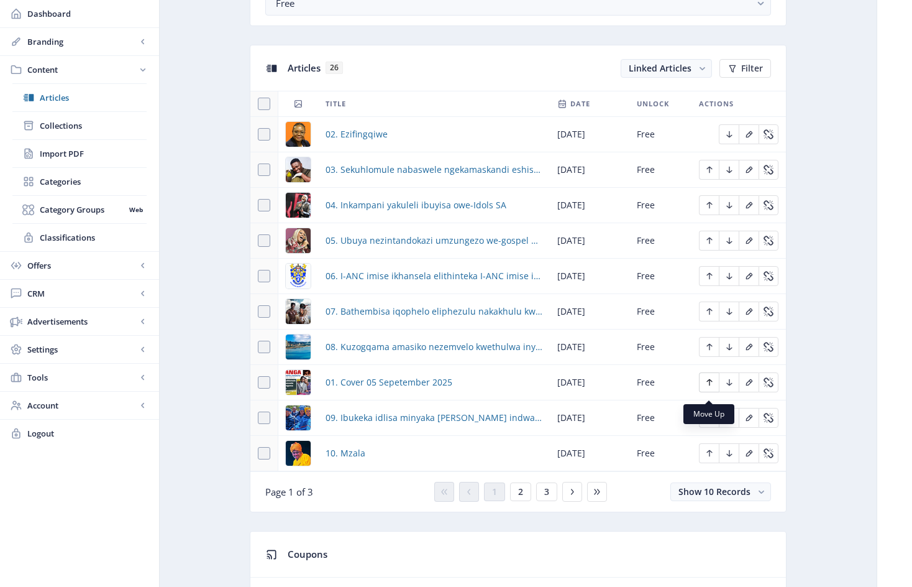
click at [711, 387] on icon "Edit page" at bounding box center [710, 382] width 10 height 10
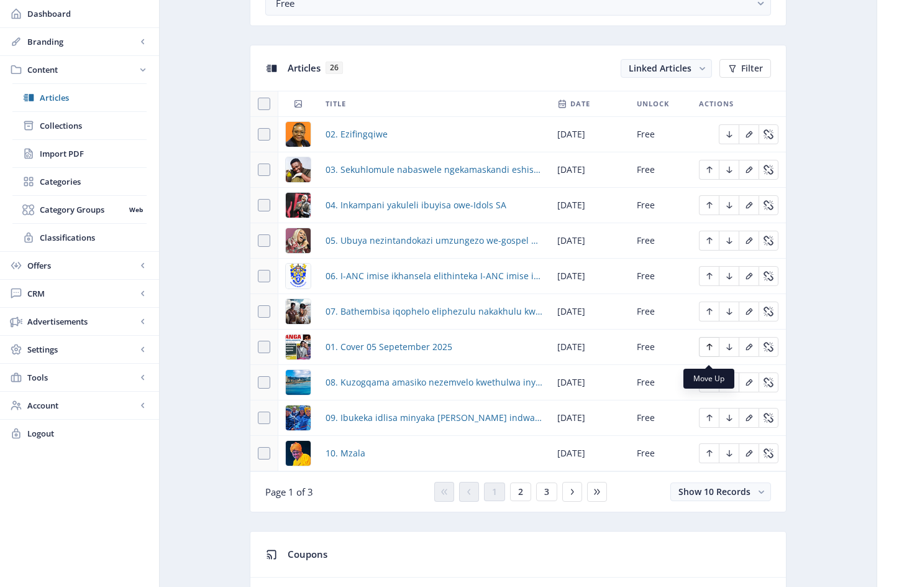
click at [711, 352] on icon "Edit page" at bounding box center [710, 347] width 10 height 10
click at [710, 315] on icon "Edit page" at bounding box center [710, 311] width 6 height 7
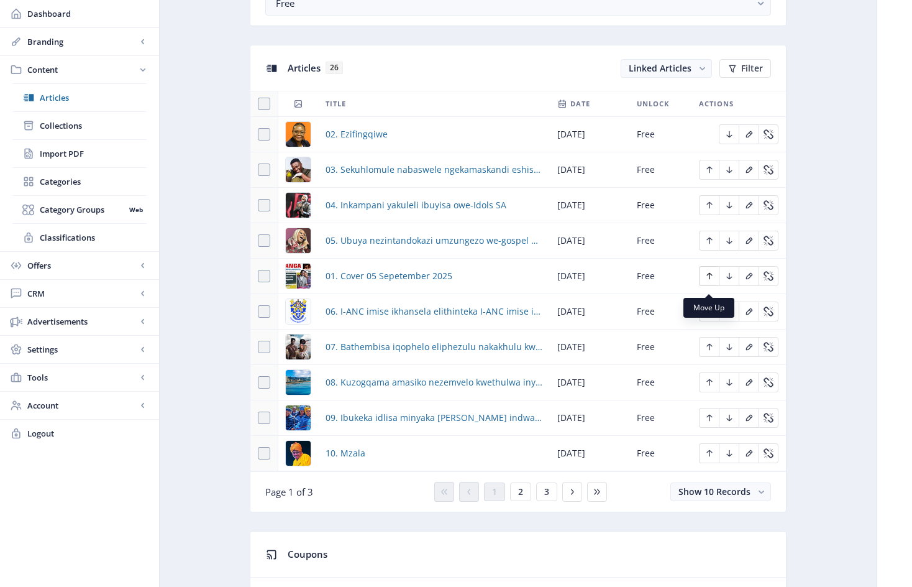
click at [709, 281] on icon "Edit page" at bounding box center [710, 276] width 10 height 10
click at [710, 244] on icon "Edit page" at bounding box center [710, 240] width 6 height 7
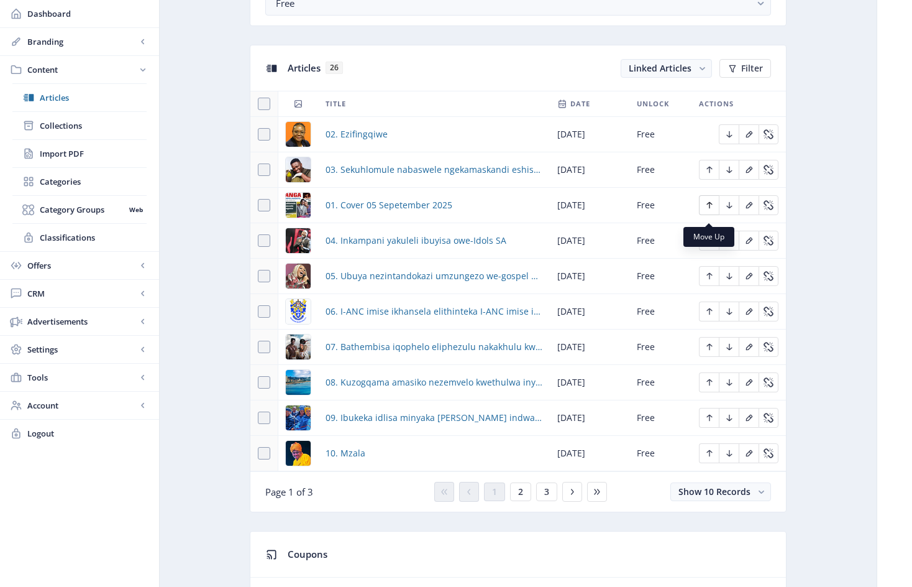
click at [710, 210] on icon "Edit page" at bounding box center [710, 205] width 10 height 10
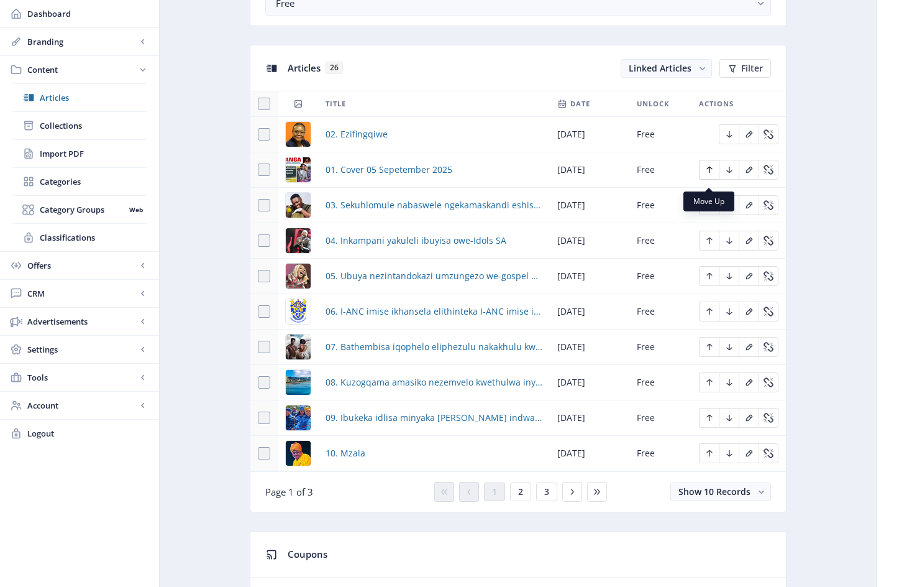
click at [711, 173] on icon "Edit page" at bounding box center [710, 170] width 6 height 7
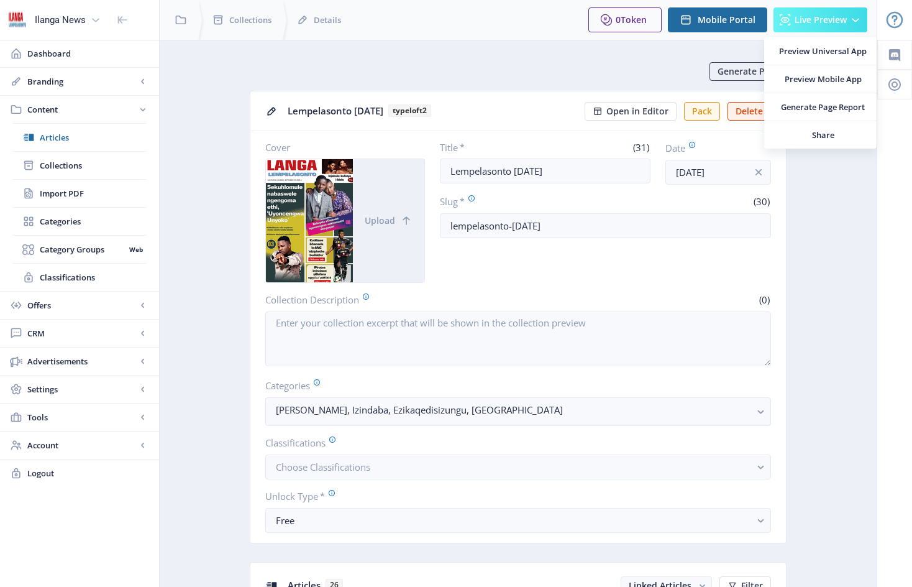
click at [814, 21] on span "Live Preview" at bounding box center [821, 20] width 52 height 10
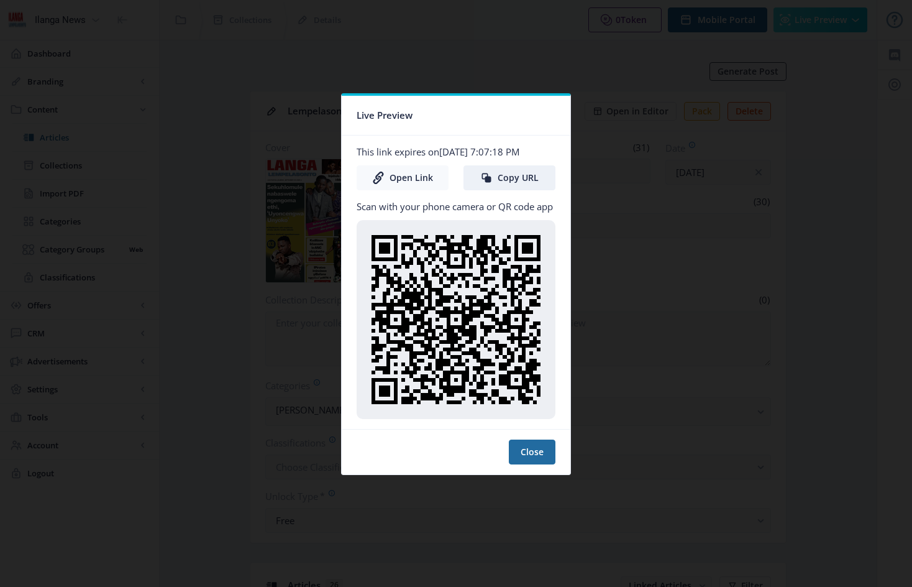
click at [418, 178] on link "Open Link" at bounding box center [403, 177] width 92 height 25
click at [535, 452] on button "Close" at bounding box center [532, 451] width 47 height 25
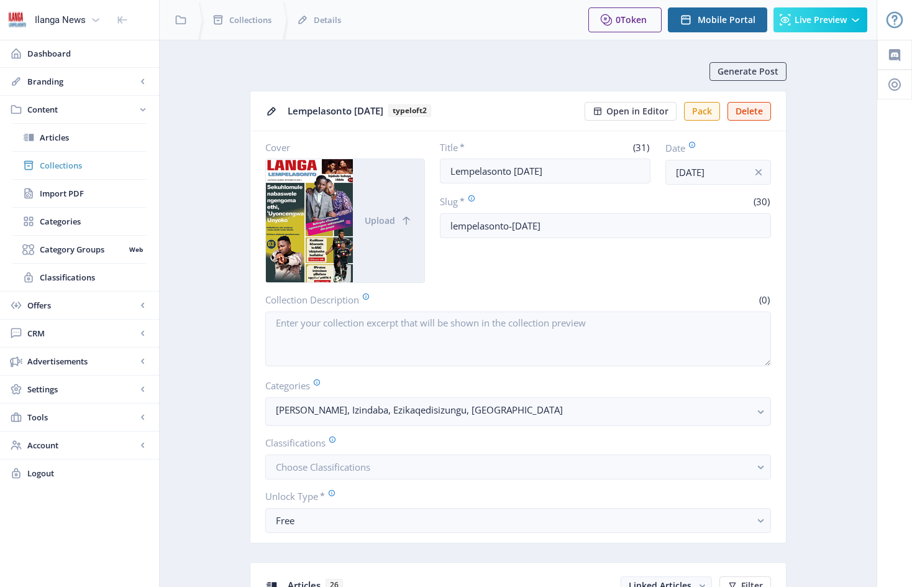
click at [71, 165] on span "Collections" at bounding box center [93, 165] width 107 height 12
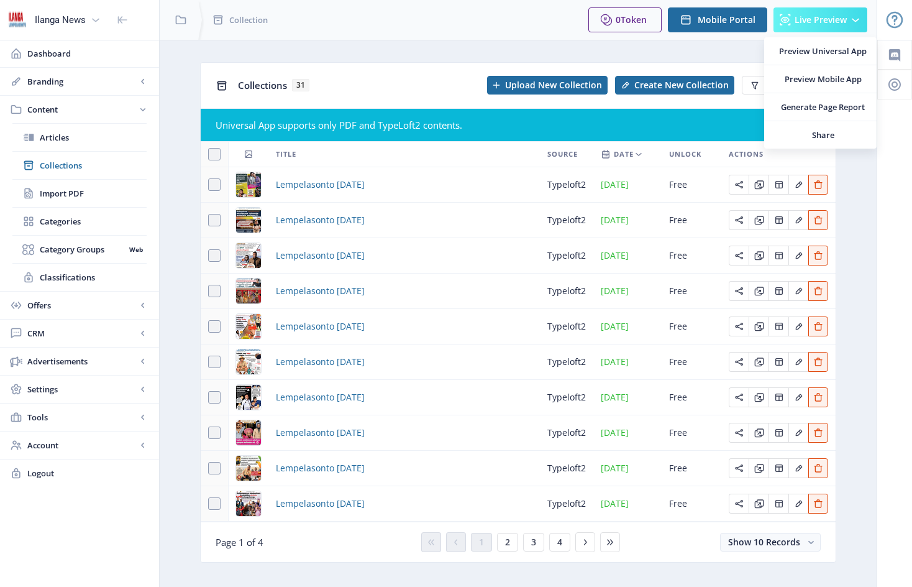
click at [833, 21] on span "Live Preview" at bounding box center [821, 20] width 52 height 10
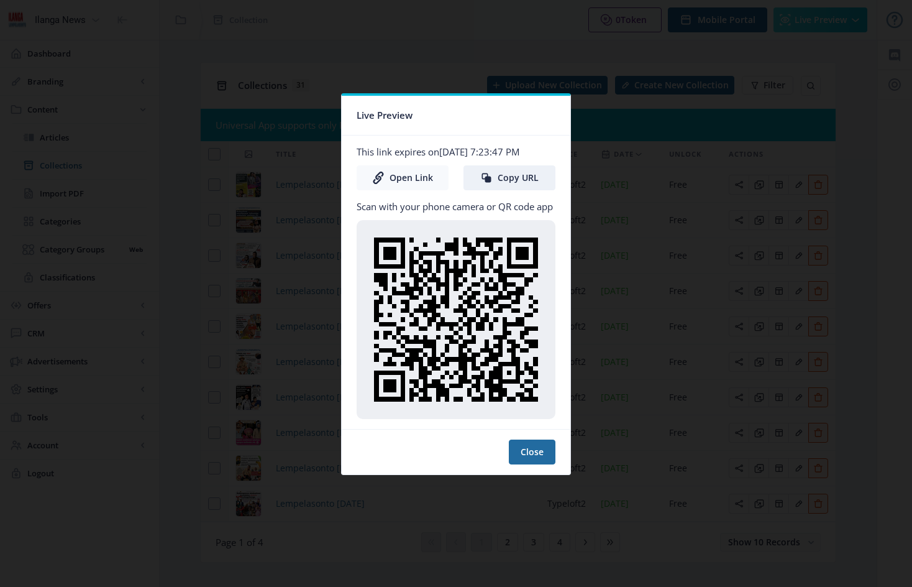
click at [413, 180] on link "Open Link" at bounding box center [403, 177] width 92 height 25
click at [536, 452] on button "Close" at bounding box center [532, 451] width 47 height 25
